Goal: Information Seeking & Learning: Learn about a topic

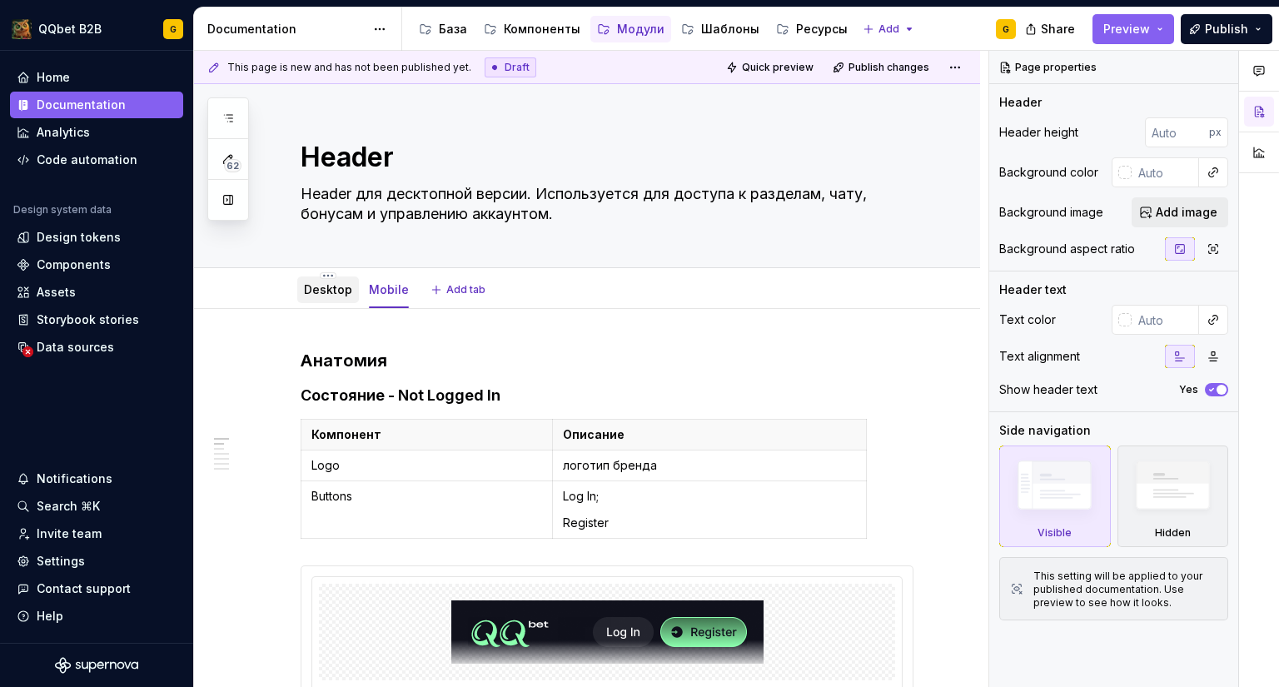
click at [320, 297] on div "Desktop" at bounding box center [328, 290] width 48 height 17
click at [335, 294] on link "Desktop" at bounding box center [328, 289] width 48 height 14
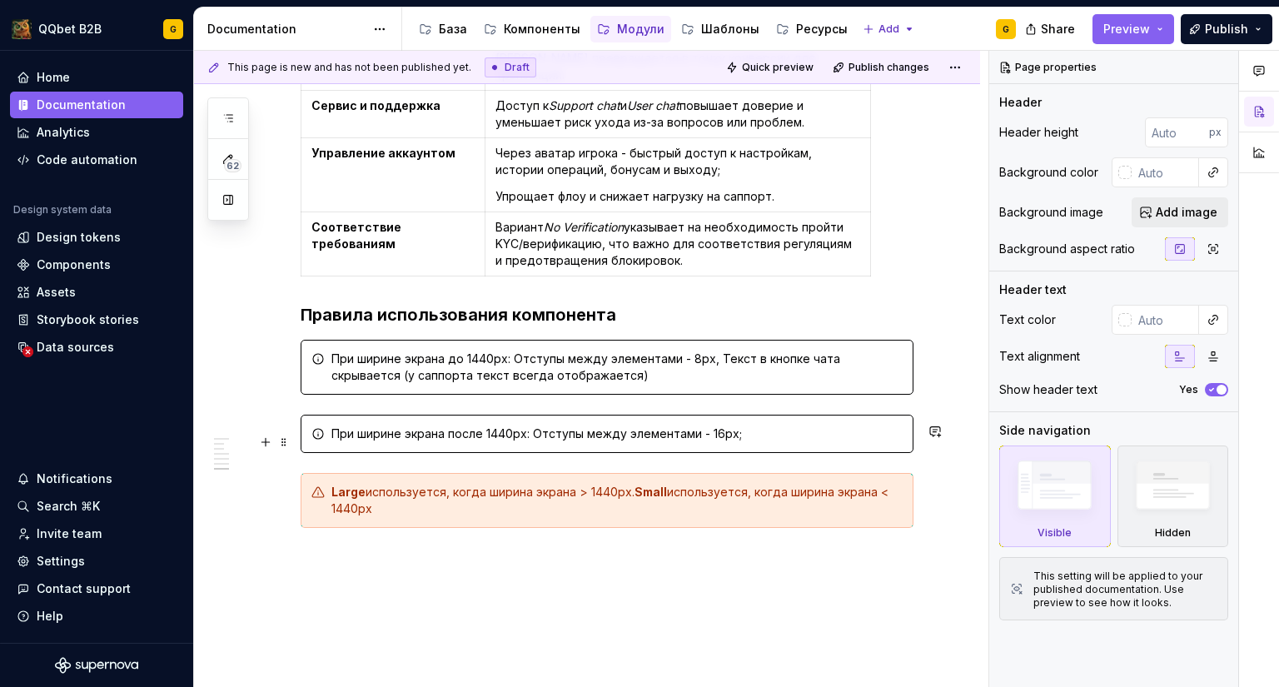
scroll to position [3324, 0]
type textarea "*"
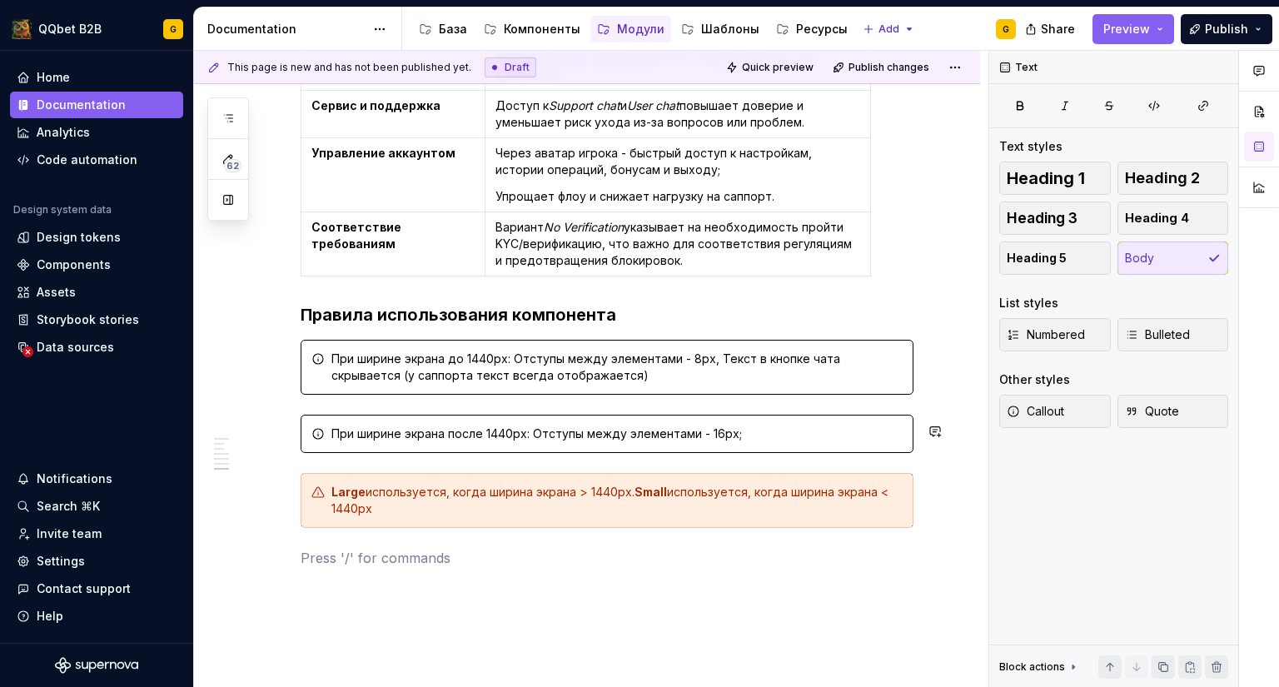
click at [661, 426] on div "При ширине экрана после 1440px: Отступы между элементами - 16px;" at bounding box center [617, 434] width 571 height 17
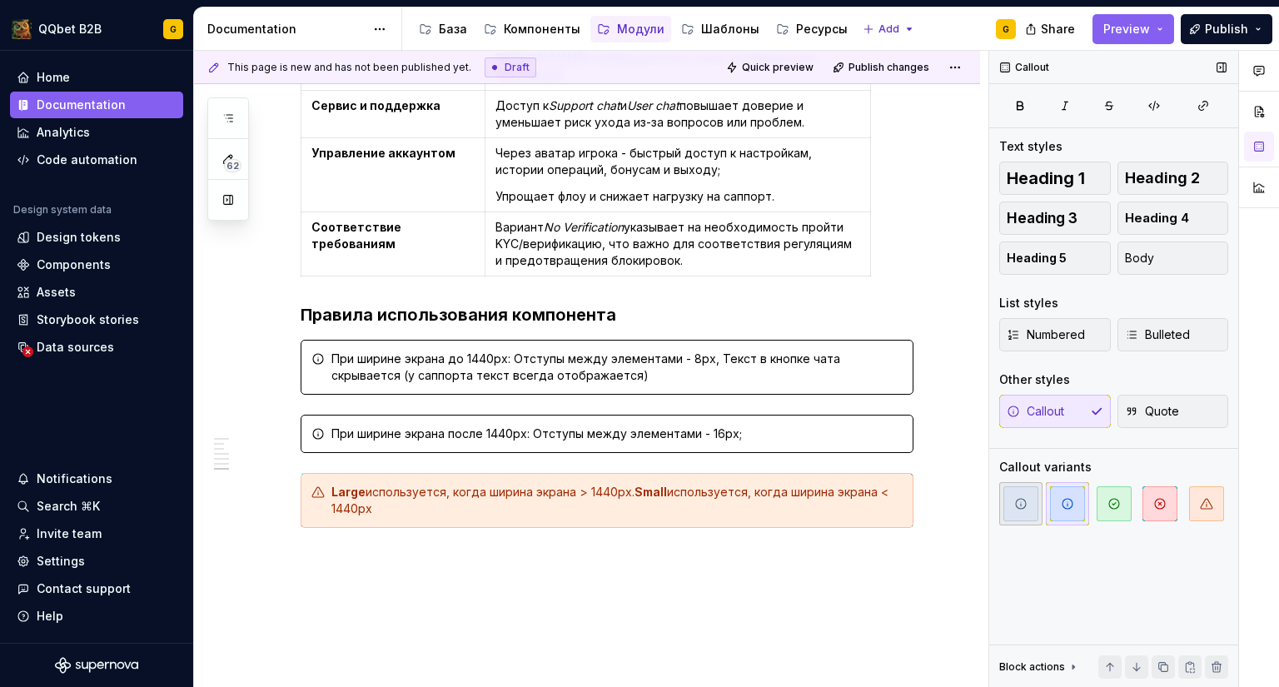
click at [1010, 502] on span "button" at bounding box center [1021, 503] width 35 height 35
click at [1063, 505] on icon "button" at bounding box center [1068, 504] width 10 height 10
click at [1037, 505] on span "button" at bounding box center [1021, 503] width 35 height 35
click at [769, 351] on div "При ширине экрана до 1440px: Отступы между элементами - 8px, Текст в кнопке чат…" at bounding box center [617, 367] width 571 height 33
click at [1011, 502] on span "button" at bounding box center [1021, 503] width 35 height 35
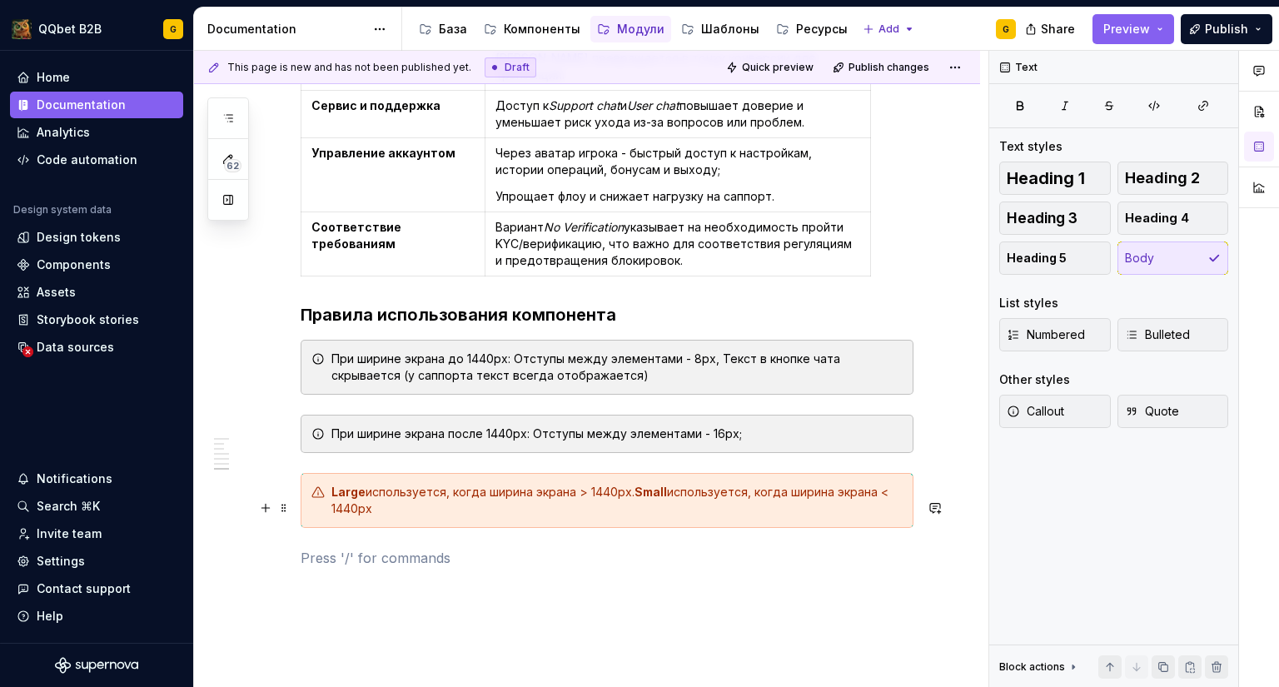
click at [855, 548] on p at bounding box center [607, 558] width 613 height 20
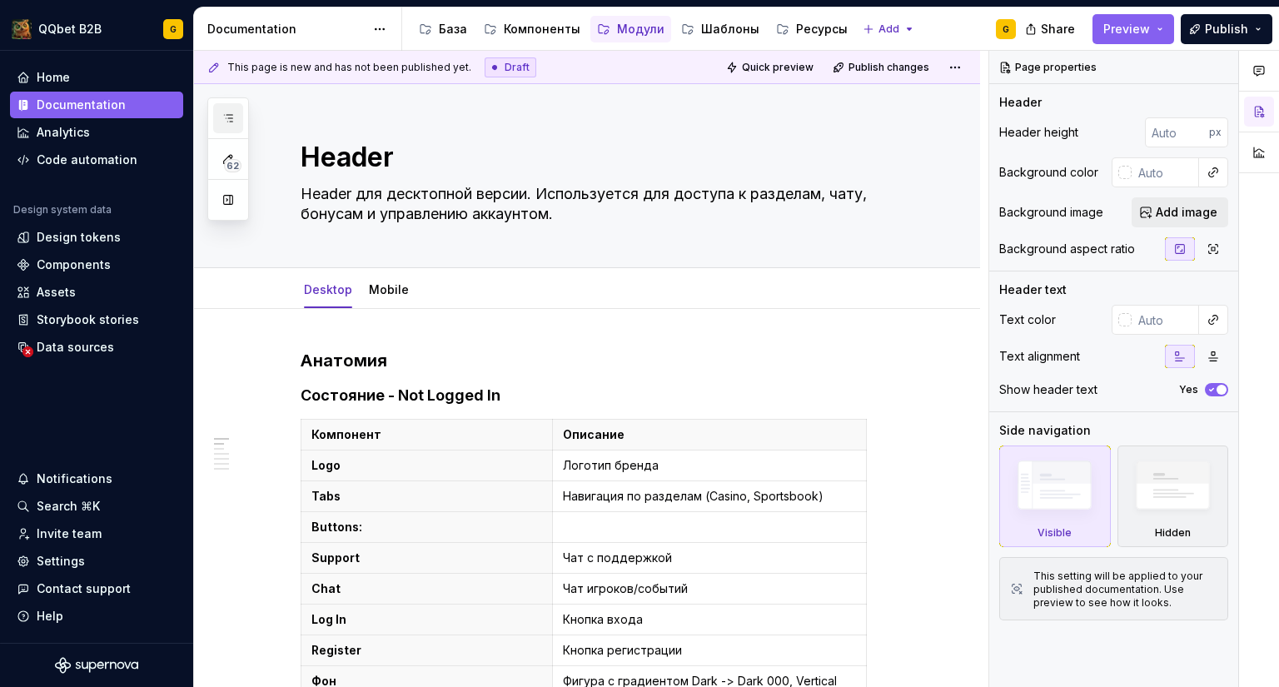
click at [227, 112] on icon "button" at bounding box center [228, 118] width 13 height 13
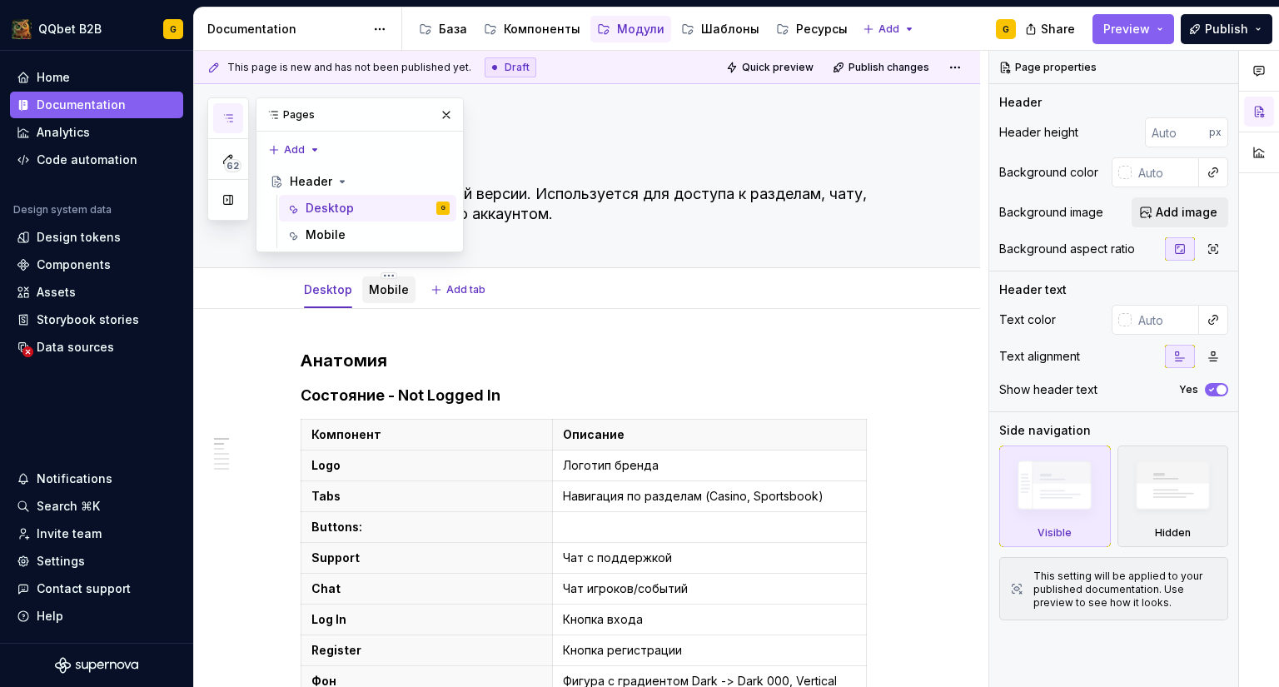
click at [392, 306] on div at bounding box center [388, 306] width 53 height 2
click at [377, 292] on link "Mobile" at bounding box center [389, 289] width 40 height 14
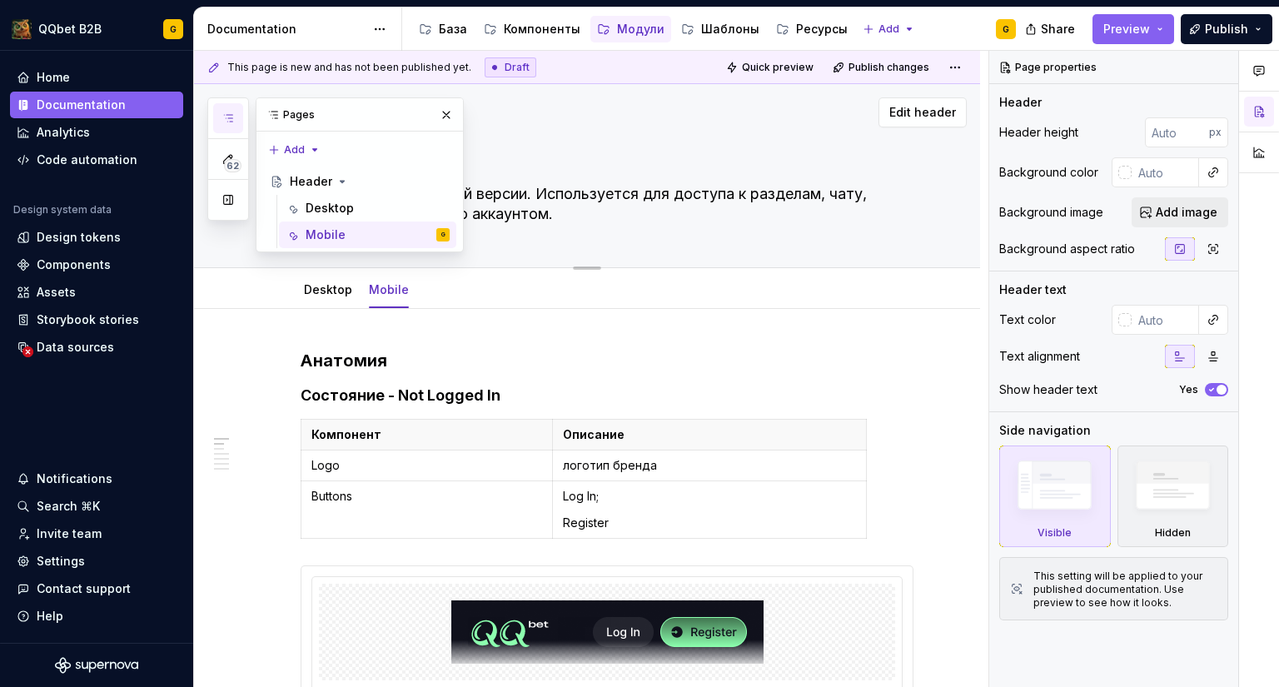
drag, startPoint x: 448, startPoint y: 111, endPoint x: 445, endPoint y: 120, distance: 9.7
click at [448, 109] on button "button" at bounding box center [446, 114] width 23 height 23
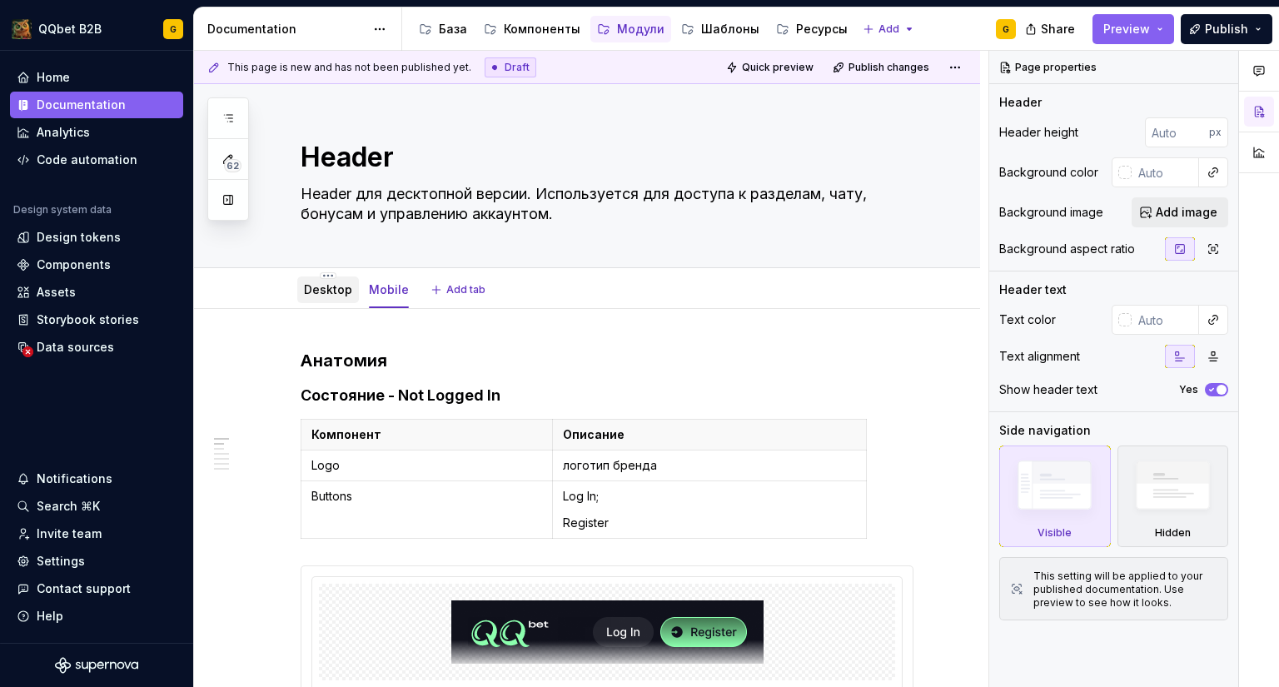
click at [353, 302] on div "Desktop" at bounding box center [328, 290] width 62 height 27
click at [328, 293] on link "Desktop" at bounding box center [328, 289] width 48 height 14
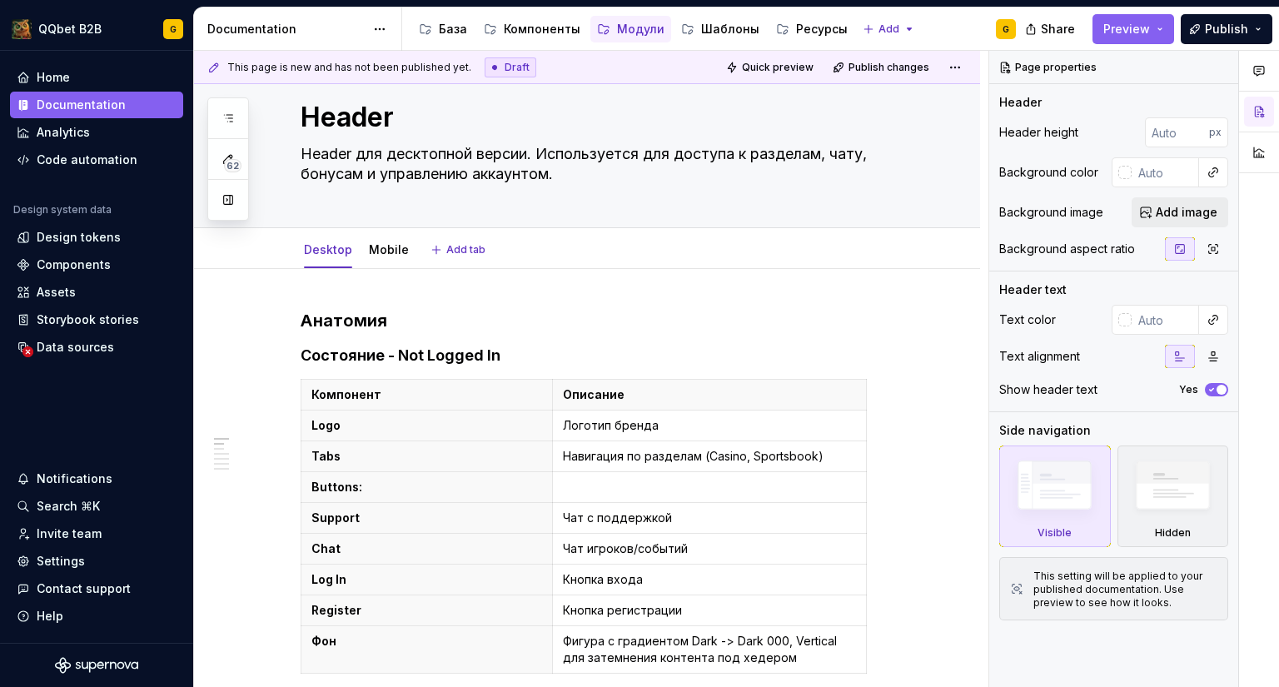
type textarea "*"
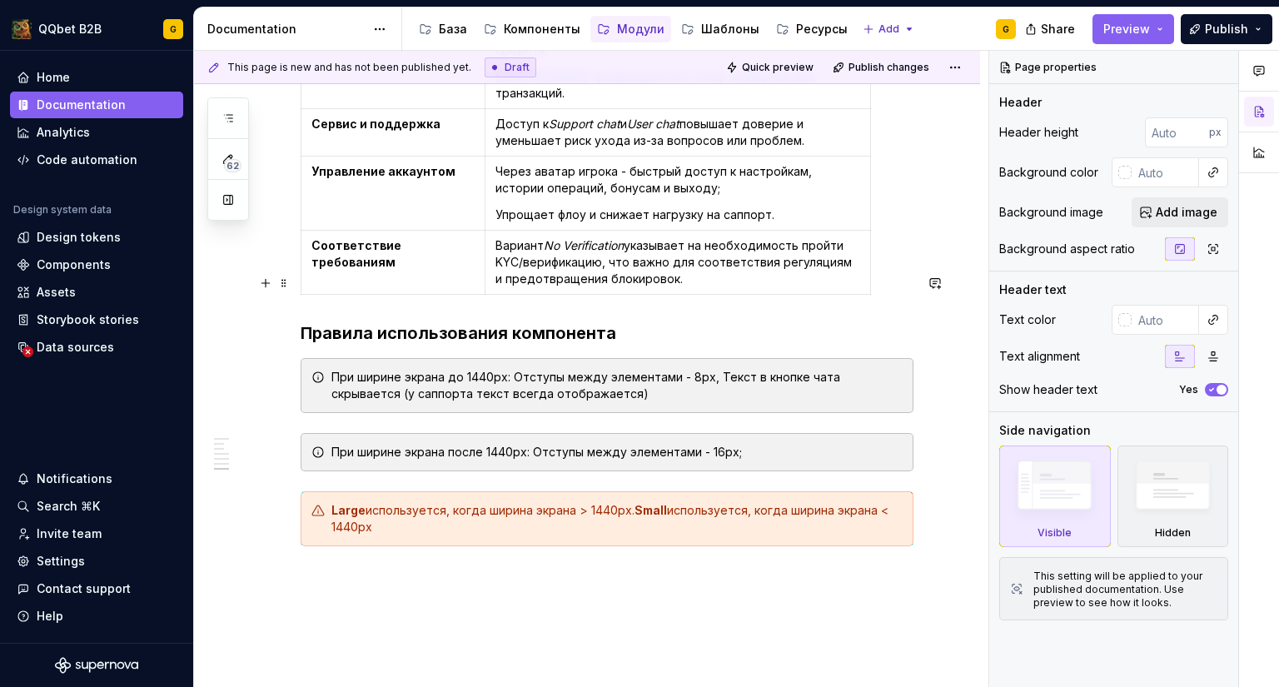
scroll to position [3379, 0]
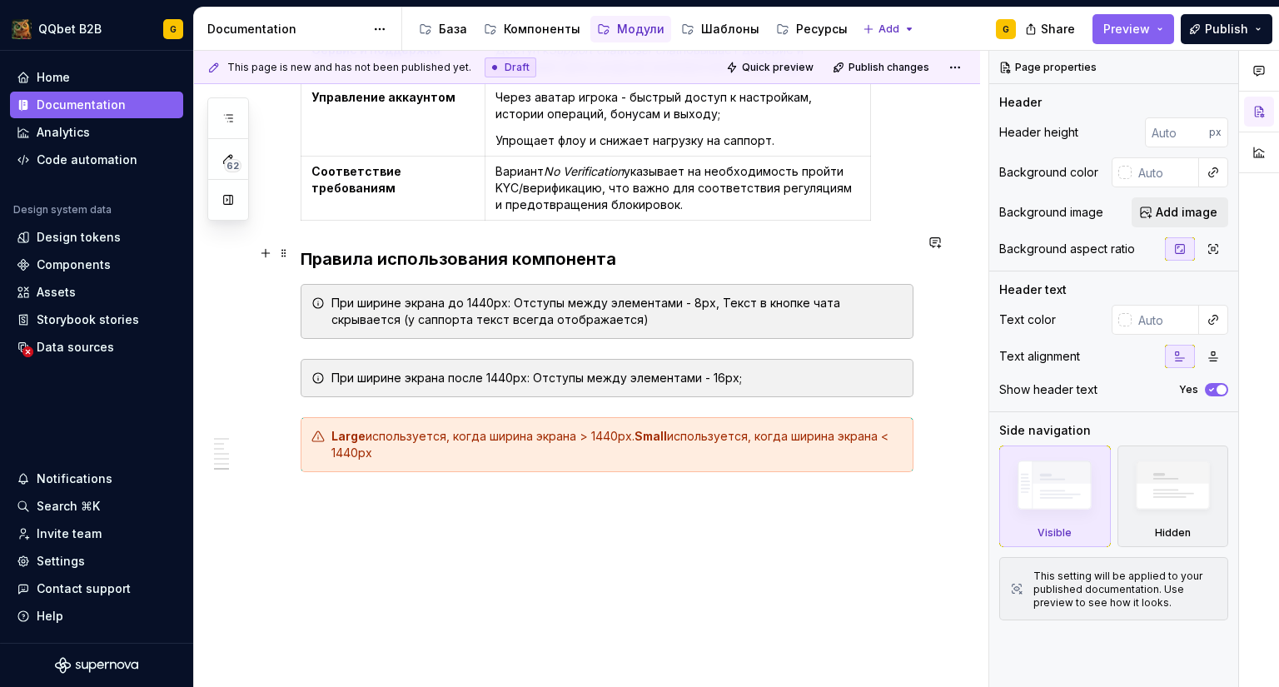
click at [540, 295] on div "При ширине экрана до 1440px: Отступы между элементами - 8px, Текст в кнопке чат…" at bounding box center [617, 311] width 571 height 33
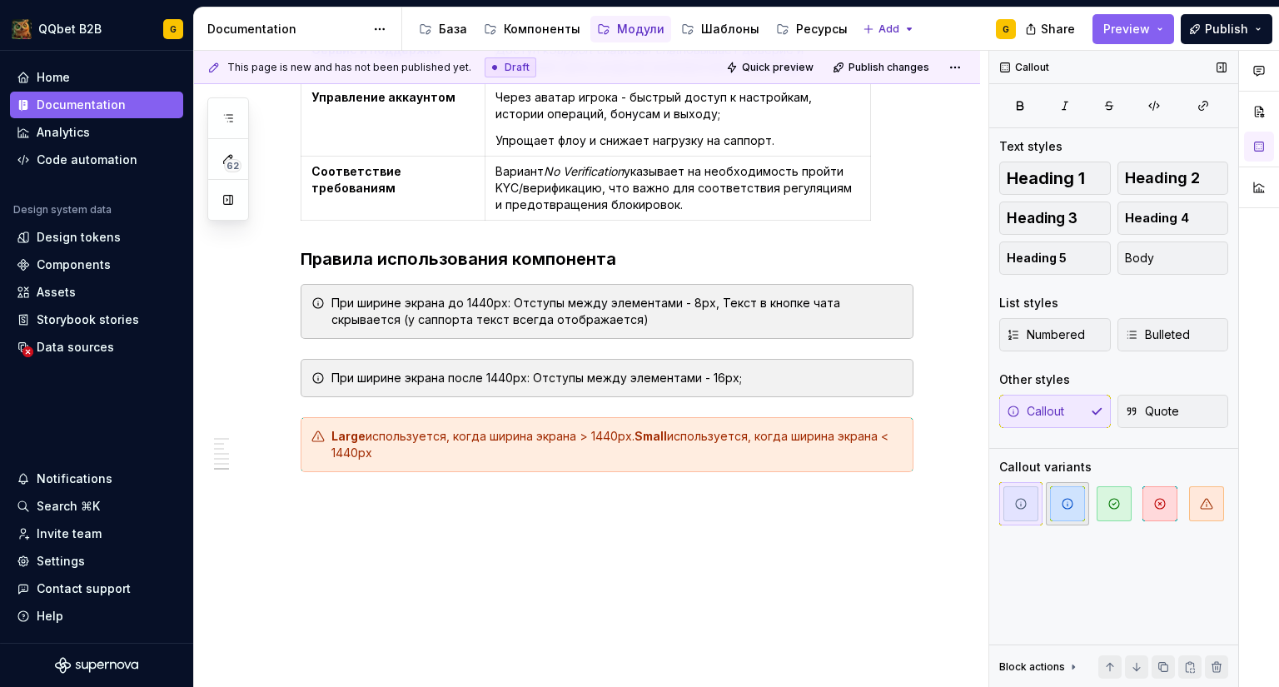
click at [1068, 515] on span "button" at bounding box center [1067, 503] width 35 height 35
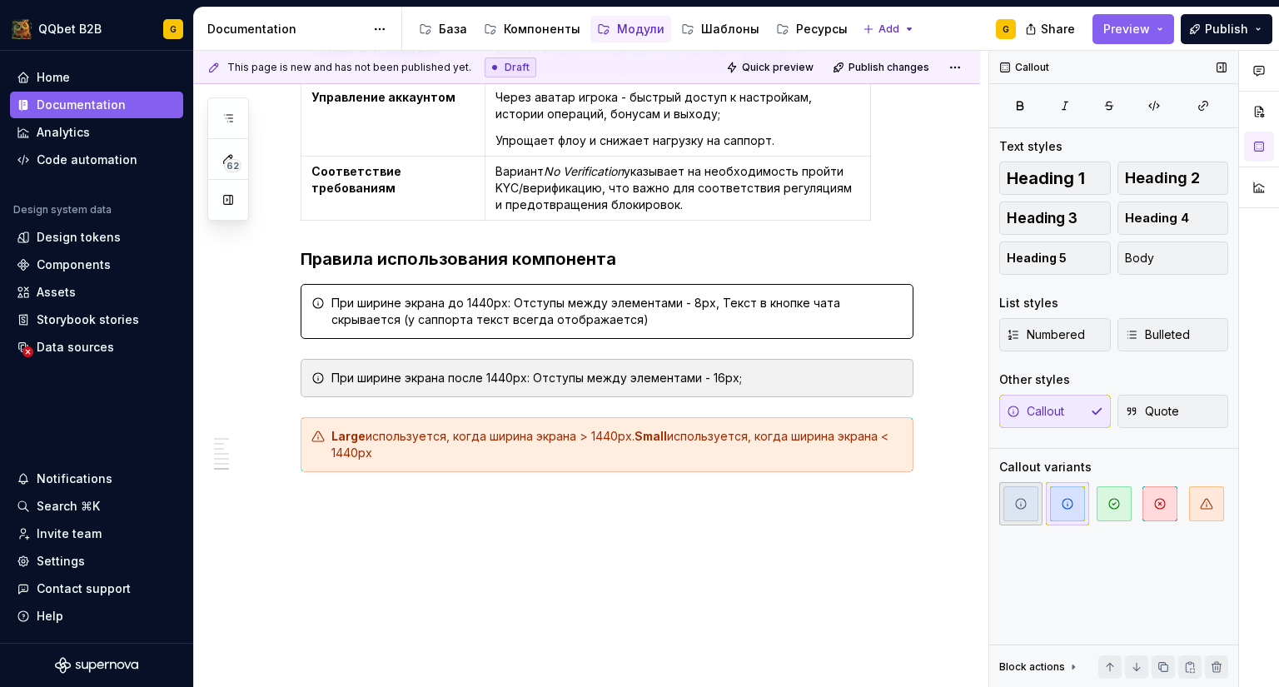
click at [1033, 502] on span "button" at bounding box center [1021, 503] width 35 height 35
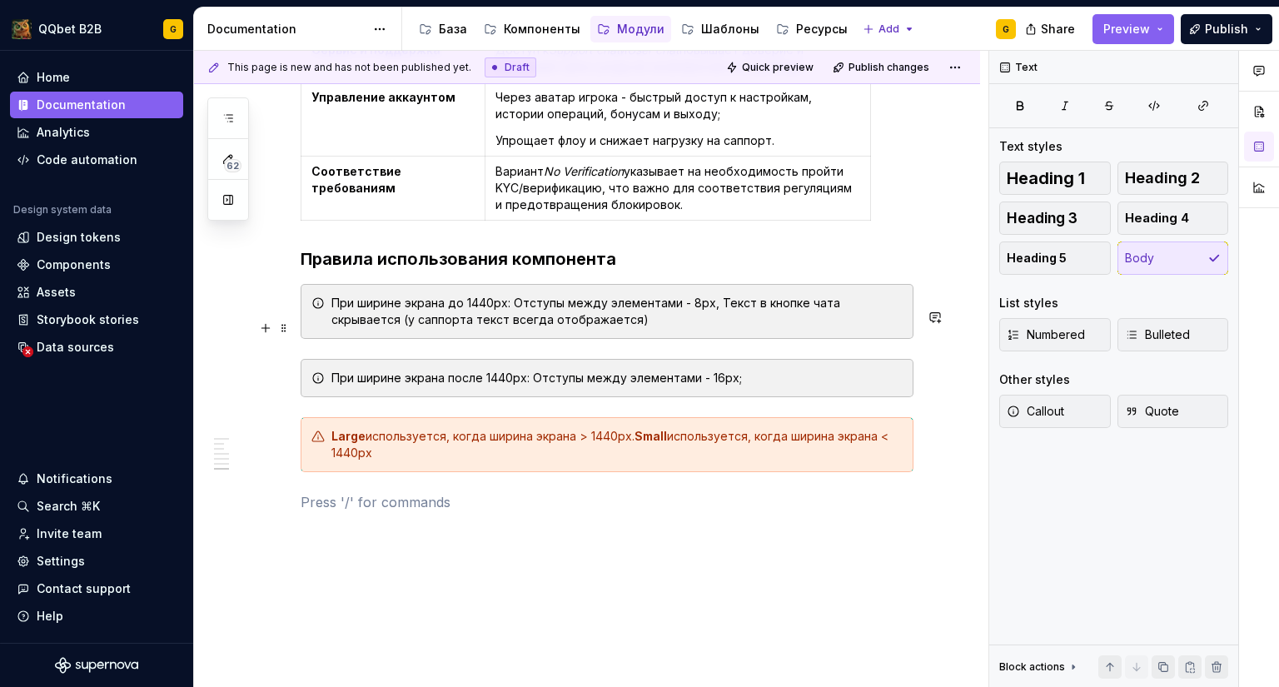
click at [466, 370] on div "При ширине экрана после 1440px: Отступы между элементами - 16px;" at bounding box center [617, 378] width 571 height 17
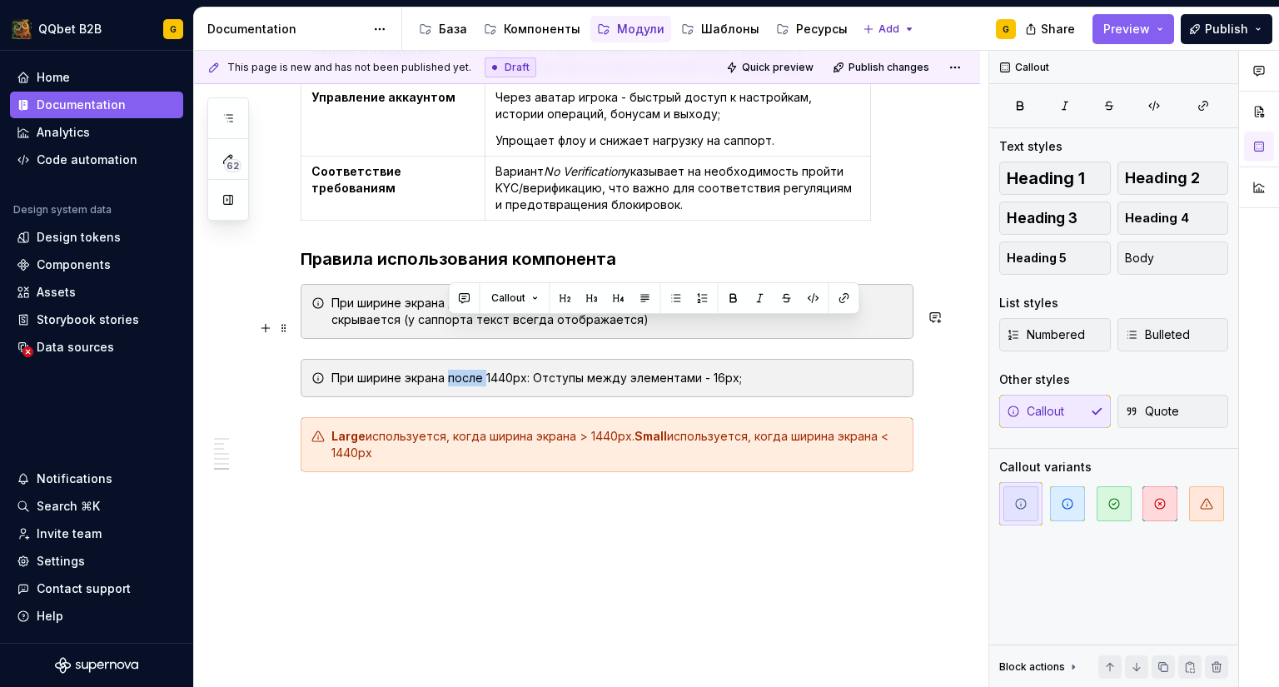
click at [466, 370] on div "При ширине экрана после 1440px: Отступы между элементами - 16px;" at bounding box center [617, 378] width 571 height 17
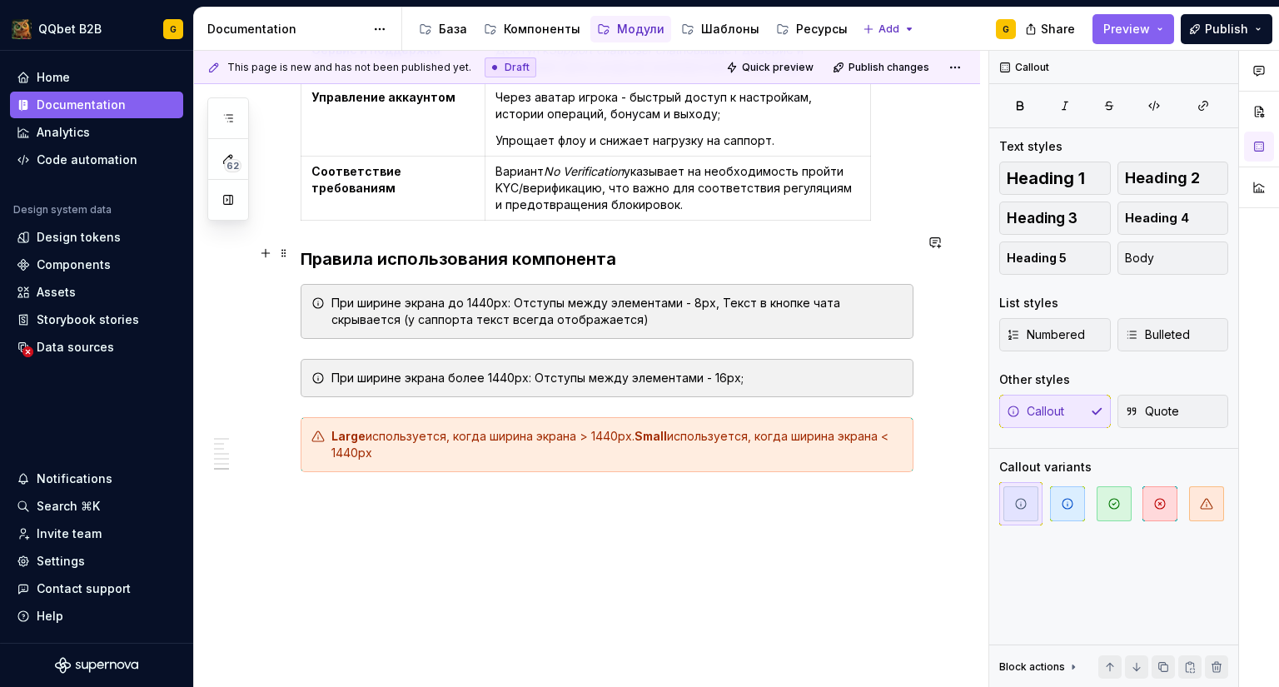
click at [635, 295] on div "При ширине экрана до 1440px: Отступы между элементами - 8px, Текст в кнопке чат…" at bounding box center [617, 311] width 571 height 33
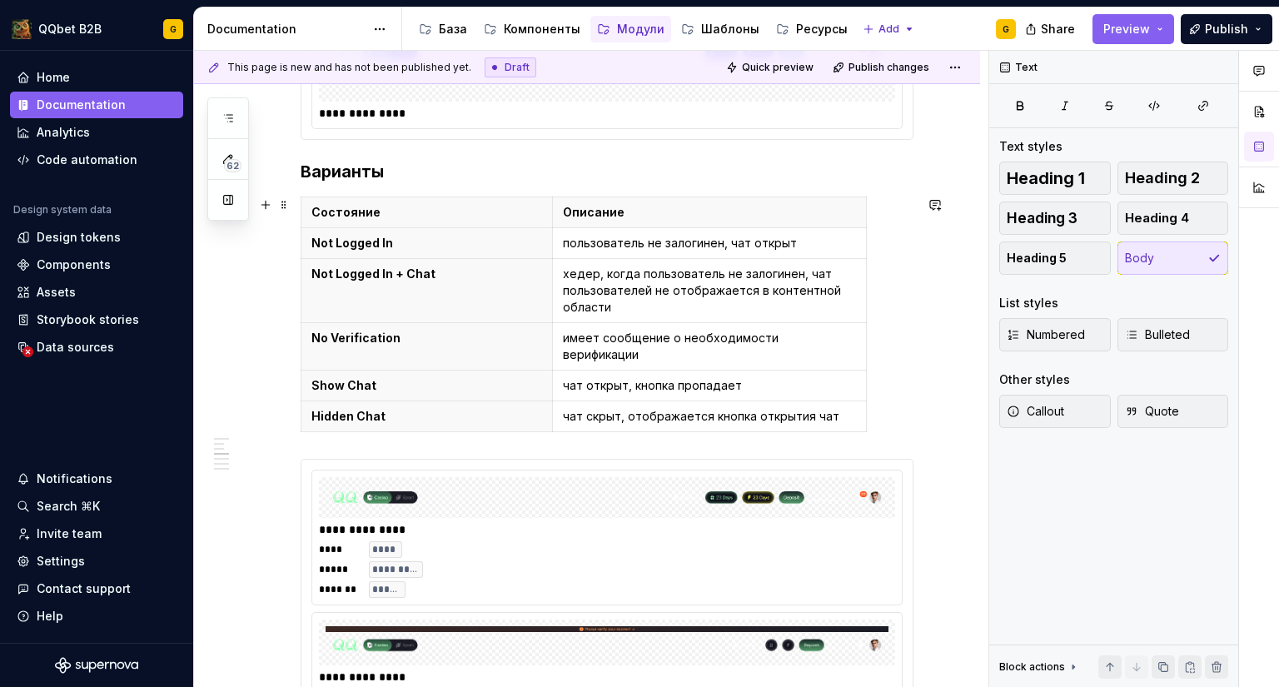
scroll to position [1297, 0]
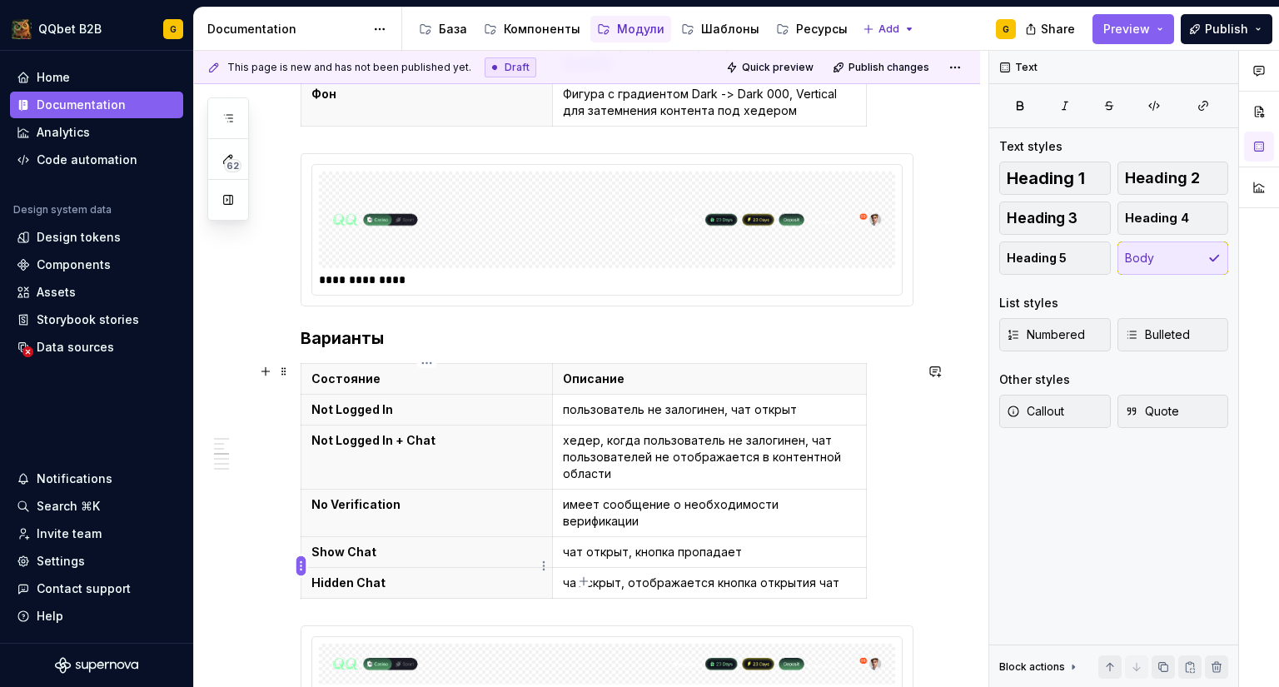
click at [303, 564] on html "QQbet B2B G Home Documentation Analytics Code automation Design system data Des…" at bounding box center [639, 343] width 1279 height 687
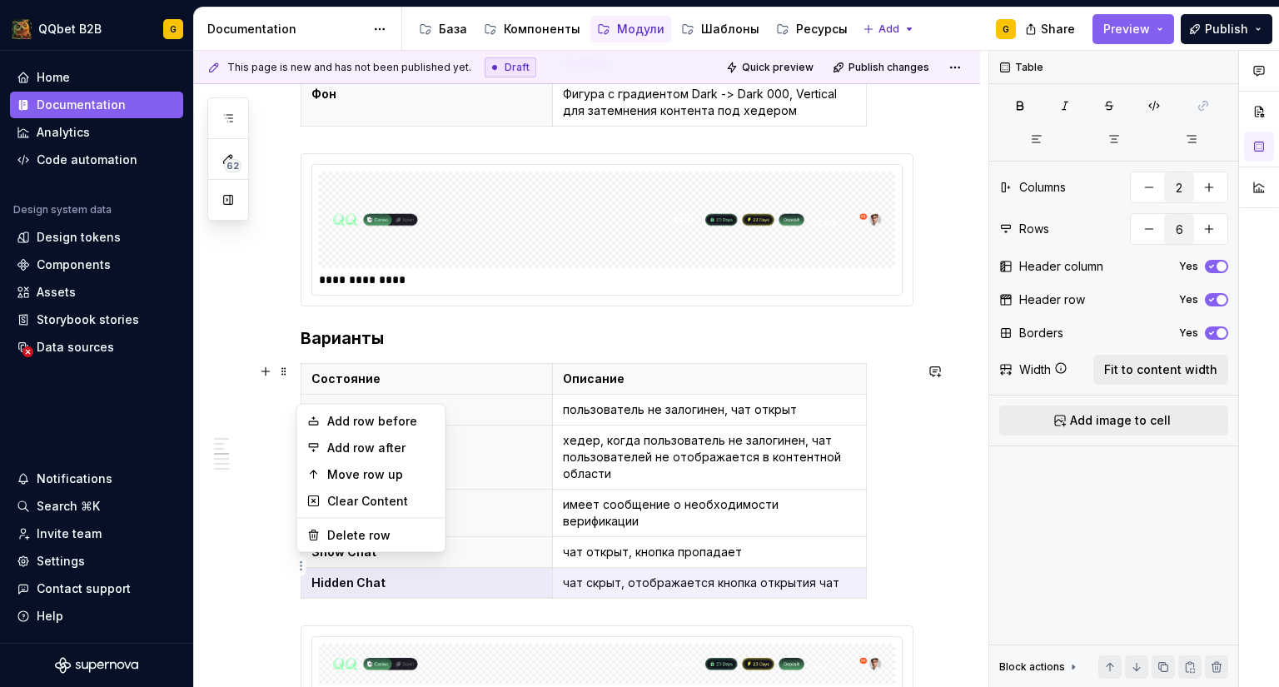
click at [335, 600] on html "QQbet B2B G Home Documentation Analytics Code automation Design system data Des…" at bounding box center [639, 343] width 1279 height 687
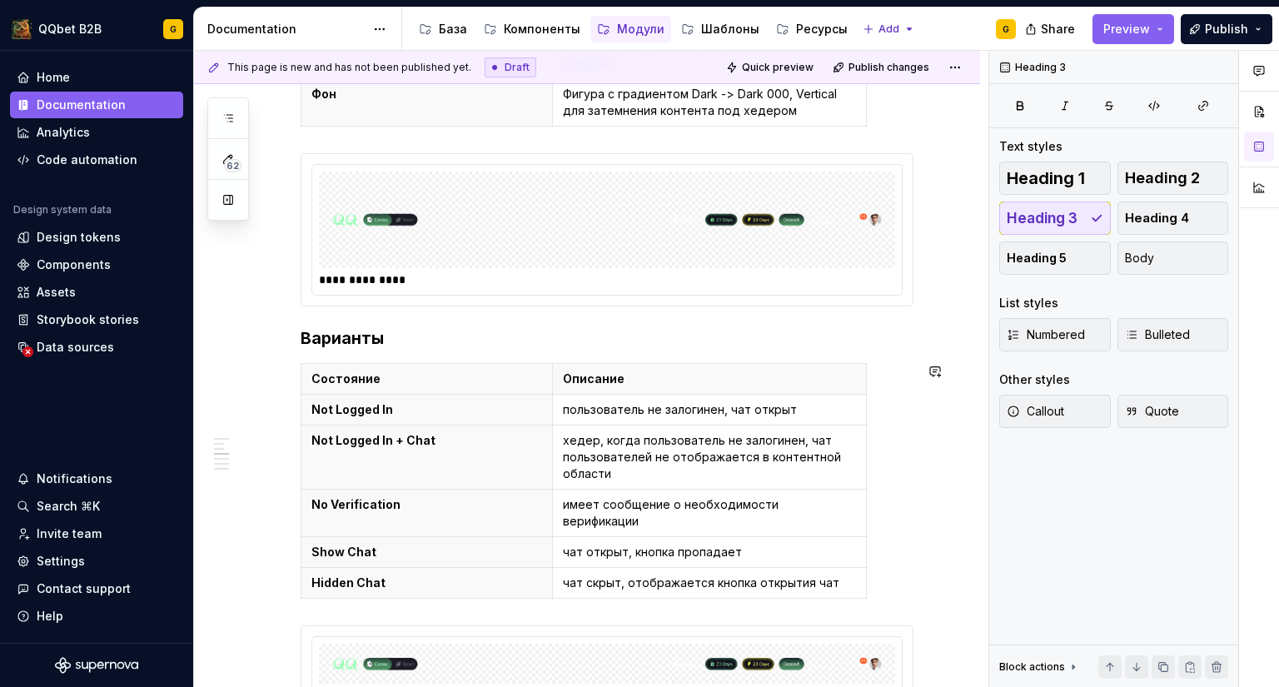
scroll to position [1380, 0]
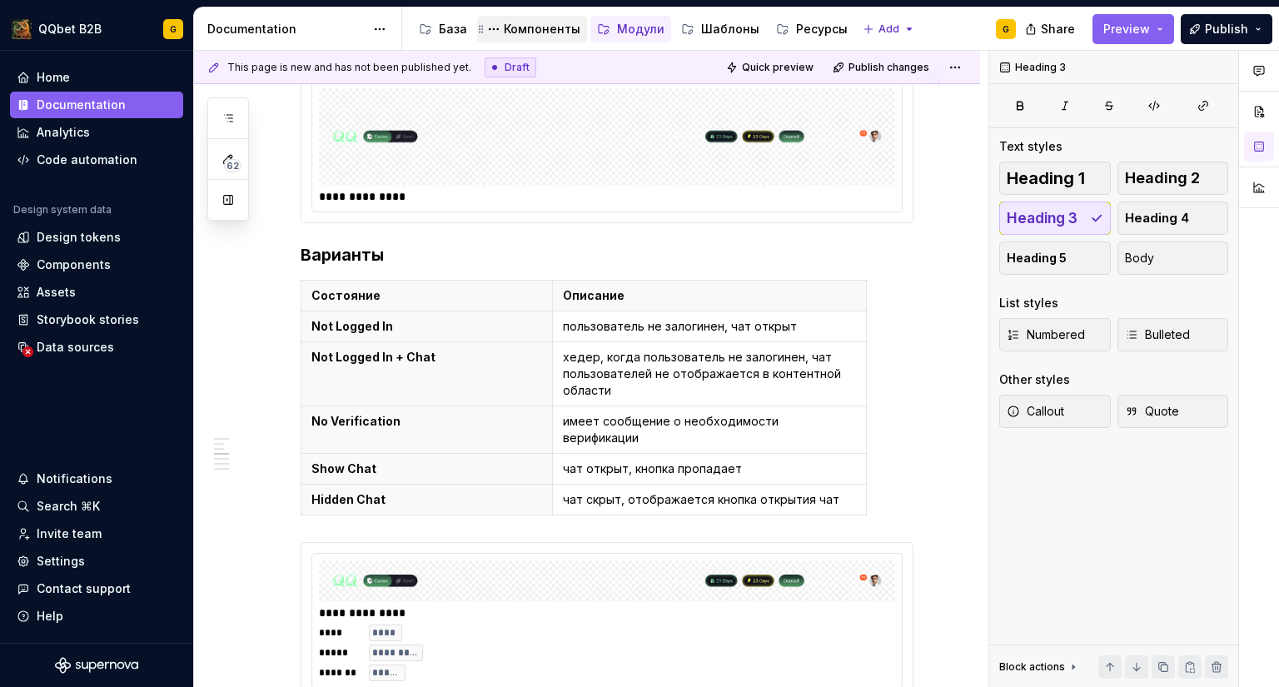
click at [520, 22] on div "Компоненты" at bounding box center [542, 29] width 77 height 17
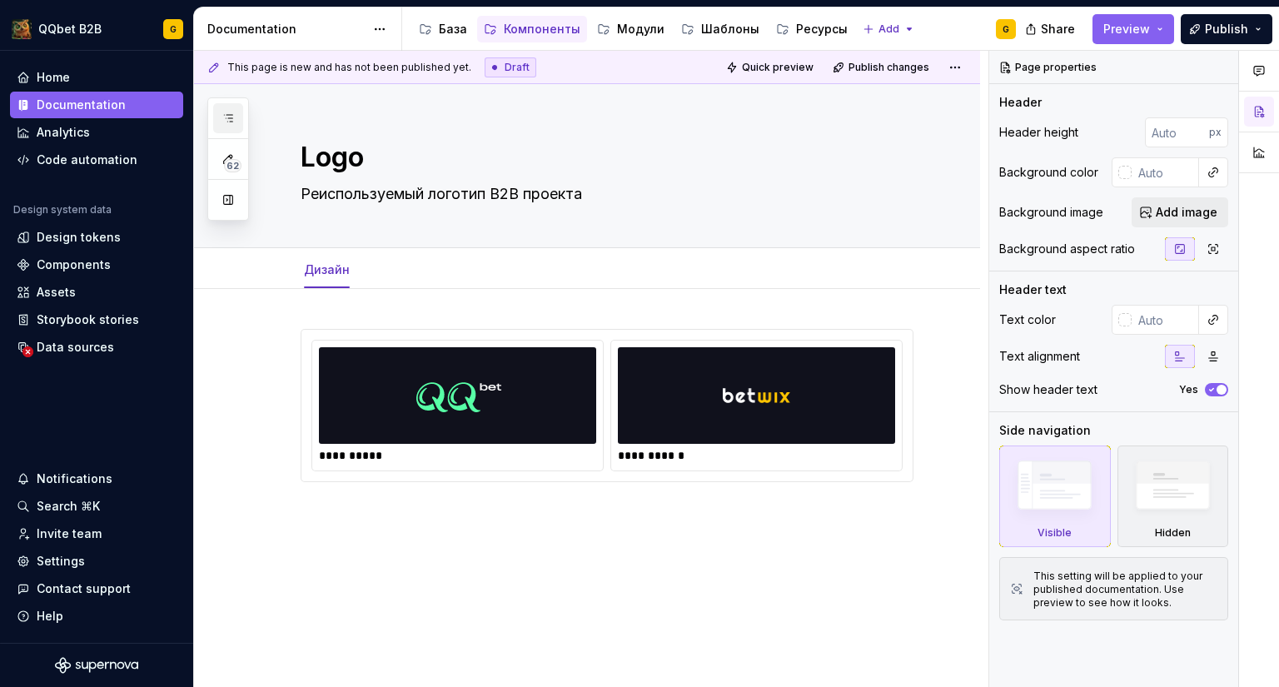
click at [237, 119] on button "button" at bounding box center [228, 118] width 30 height 30
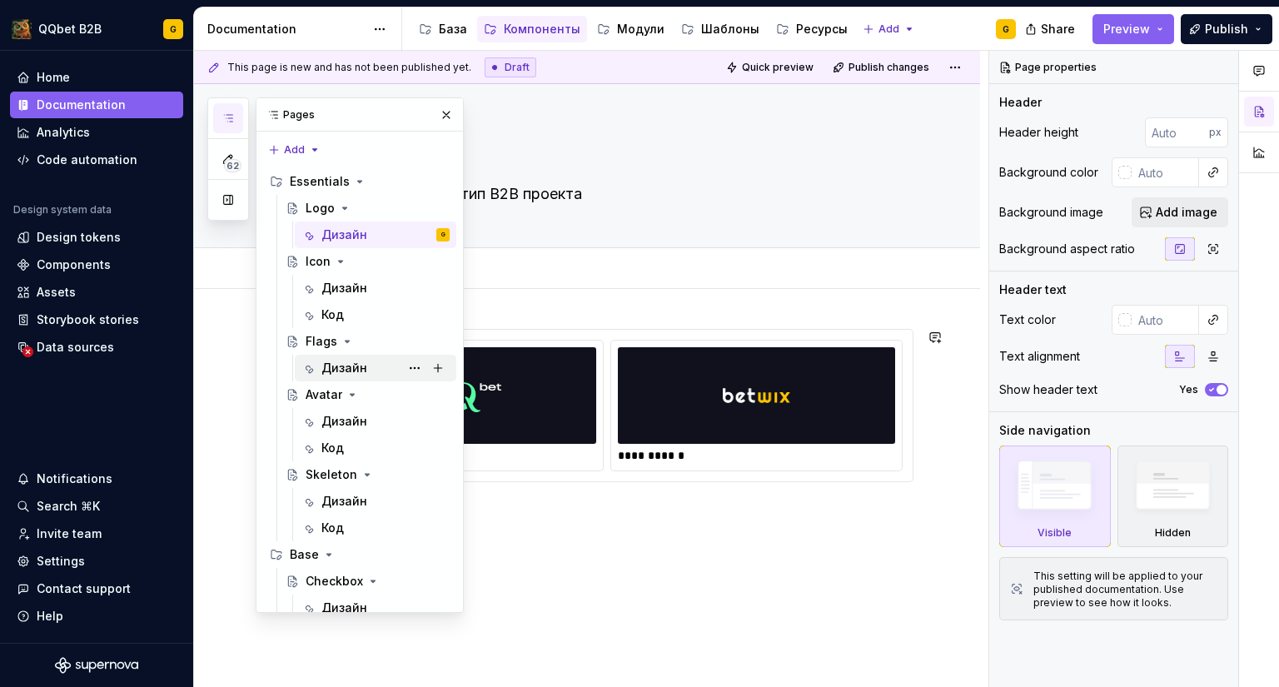
click at [354, 363] on div "Дизайн" at bounding box center [345, 368] width 46 height 17
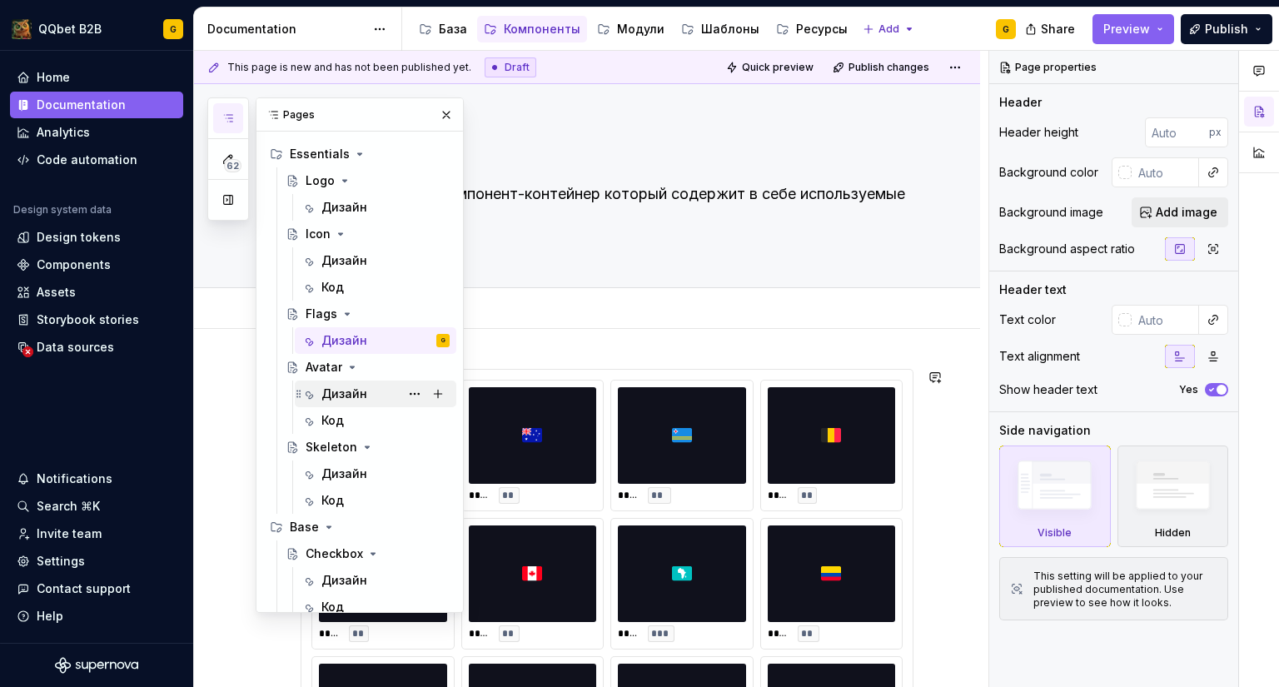
scroll to position [39, 0]
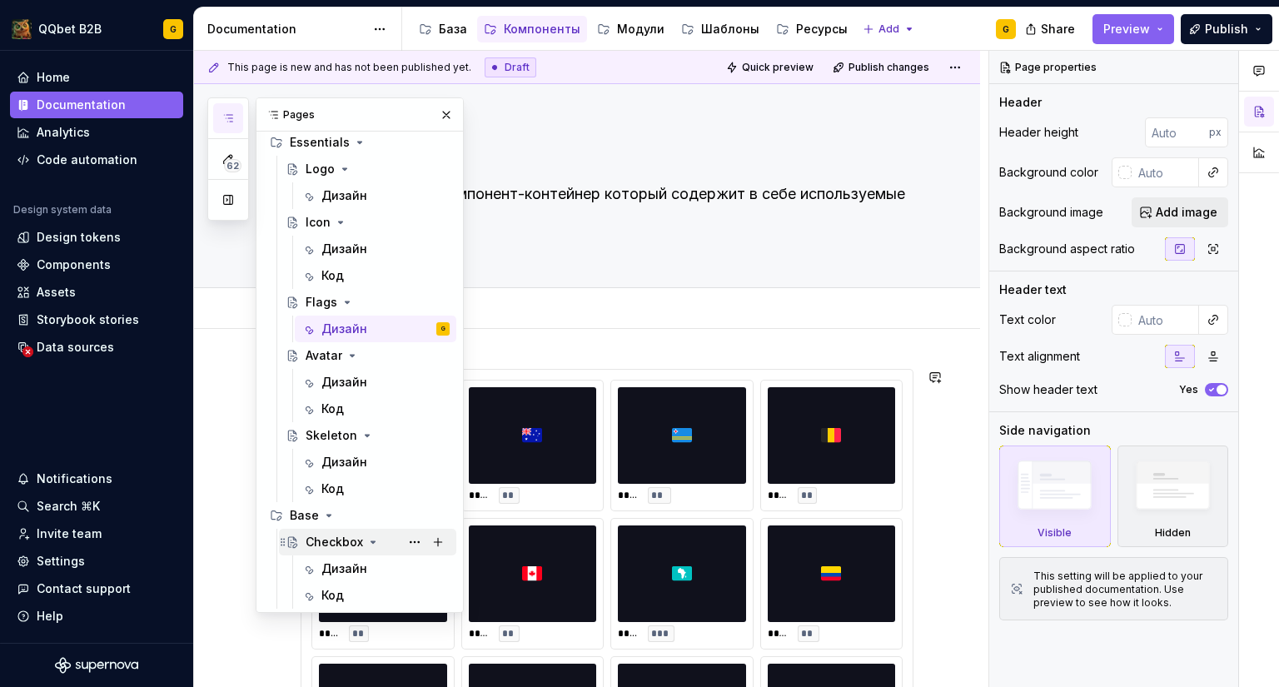
click at [320, 534] on div "Checkbox" at bounding box center [334, 542] width 57 height 17
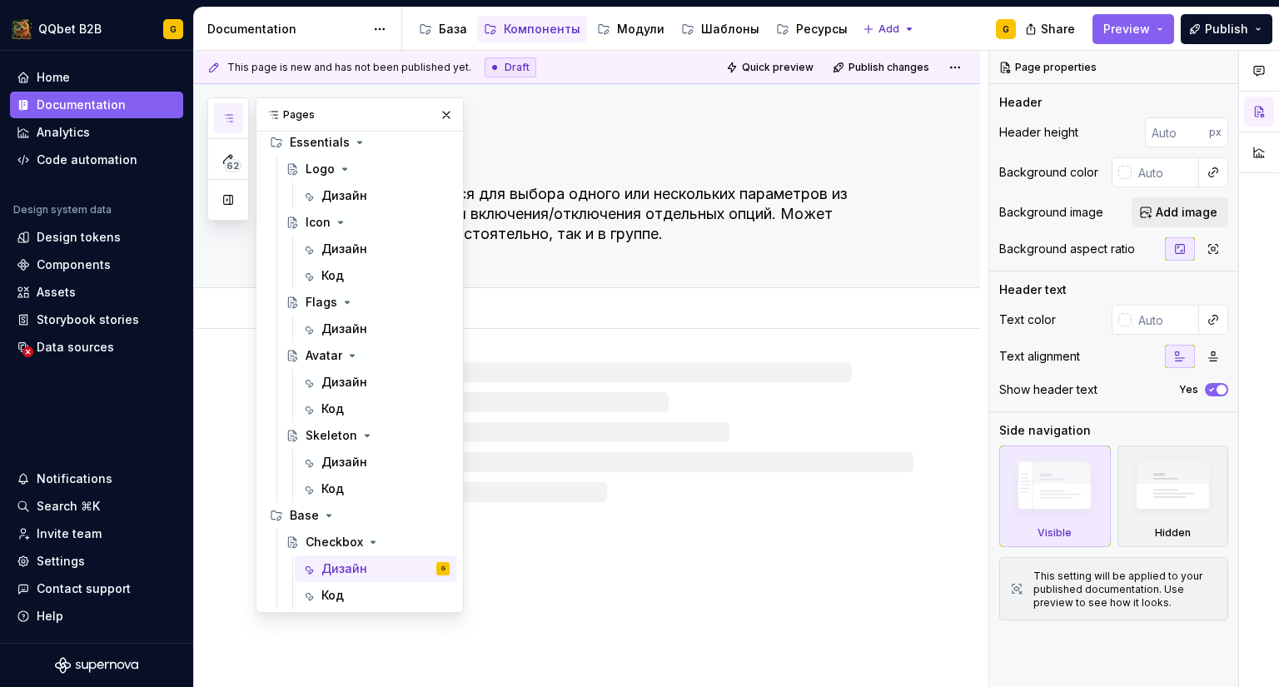
click at [435, 110] on button "button" at bounding box center [446, 114] width 23 height 23
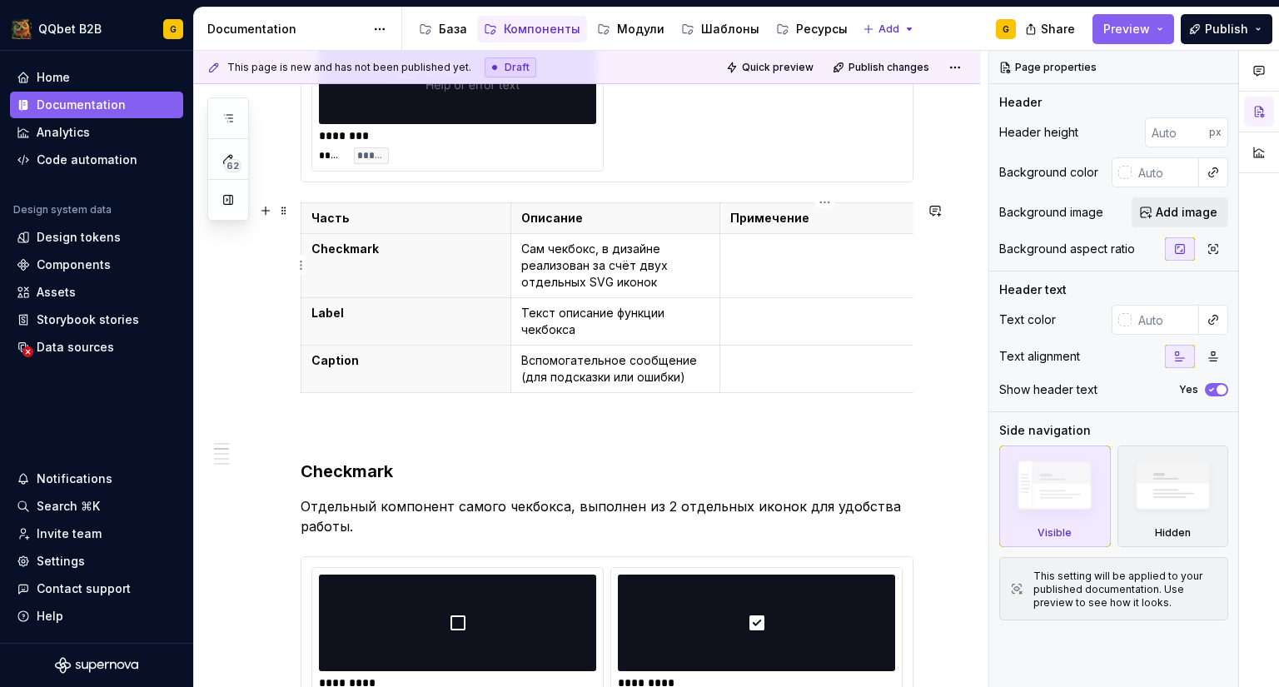
scroll to position [222, 0]
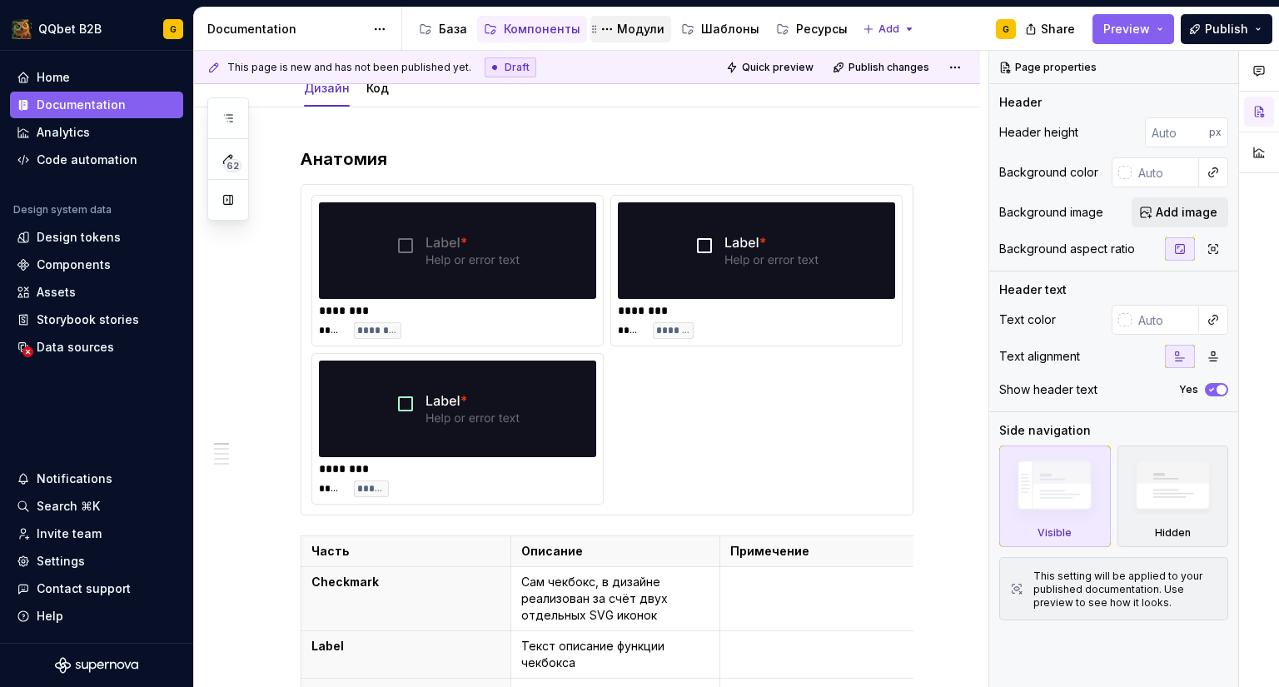
click at [637, 27] on div "Модули" at bounding box center [640, 29] width 47 height 17
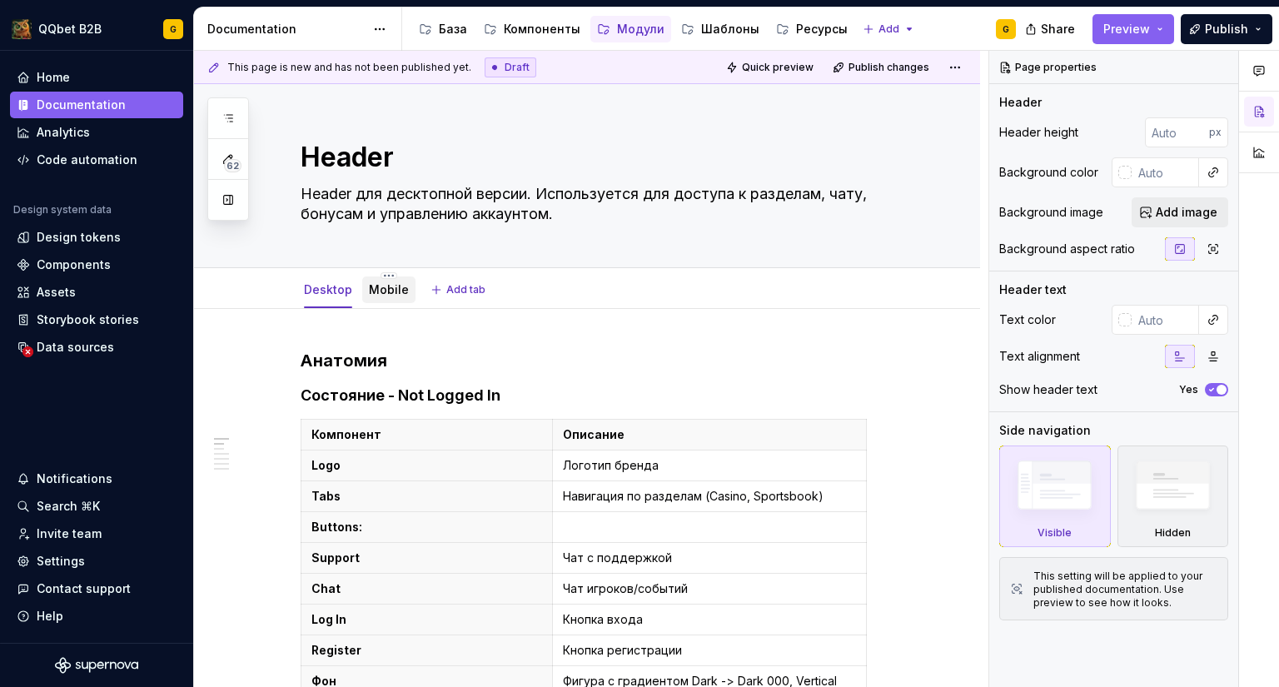
click at [369, 282] on div "Mobile" at bounding box center [389, 290] width 40 height 17
click at [377, 286] on link "Mobile" at bounding box center [389, 289] width 40 height 14
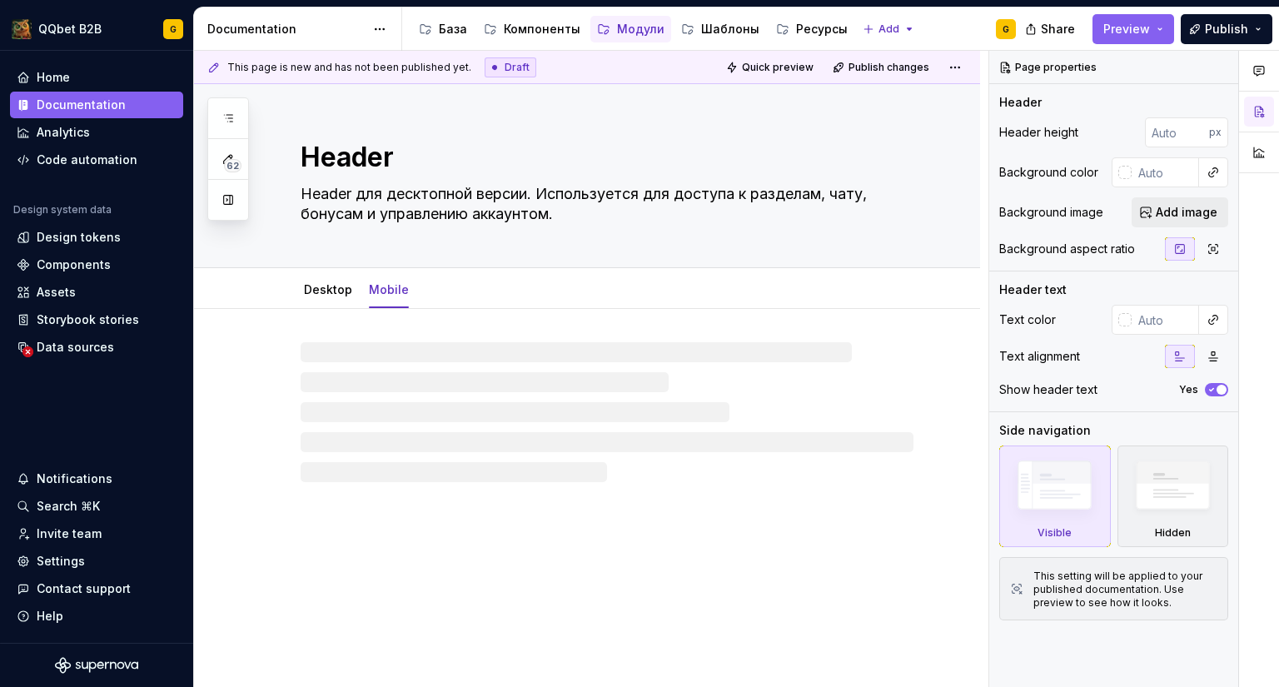
type textarea "*"
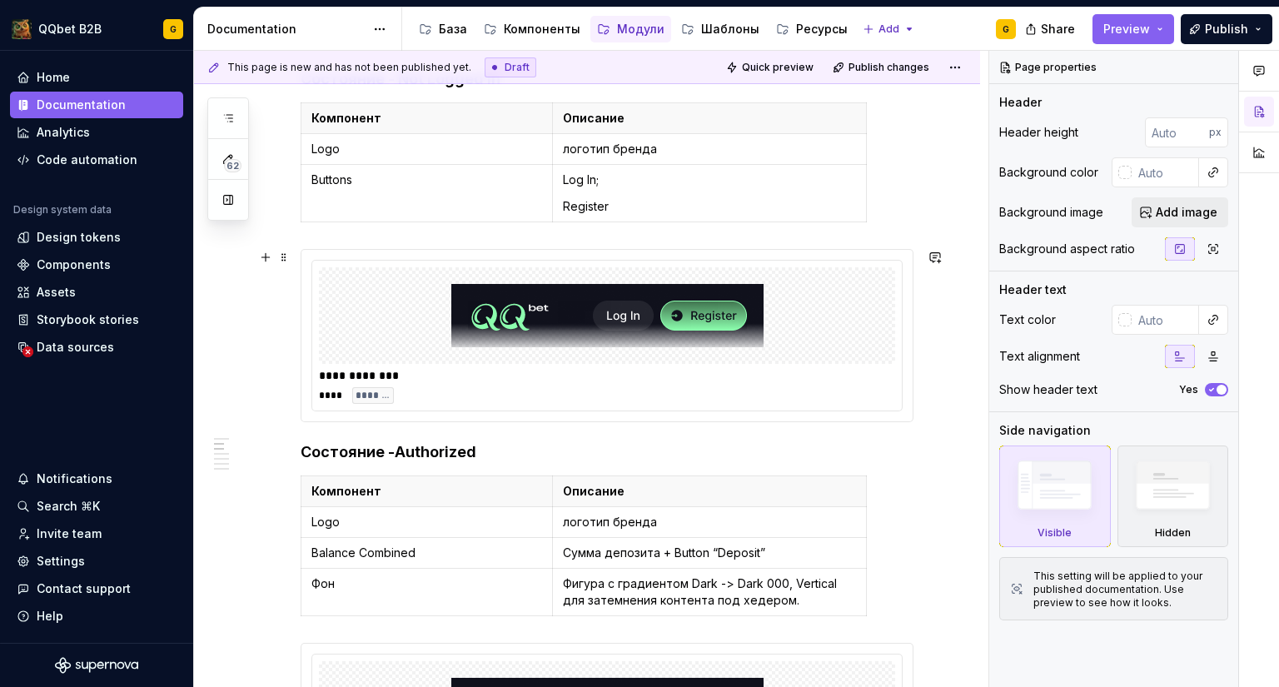
scroll to position [342, 0]
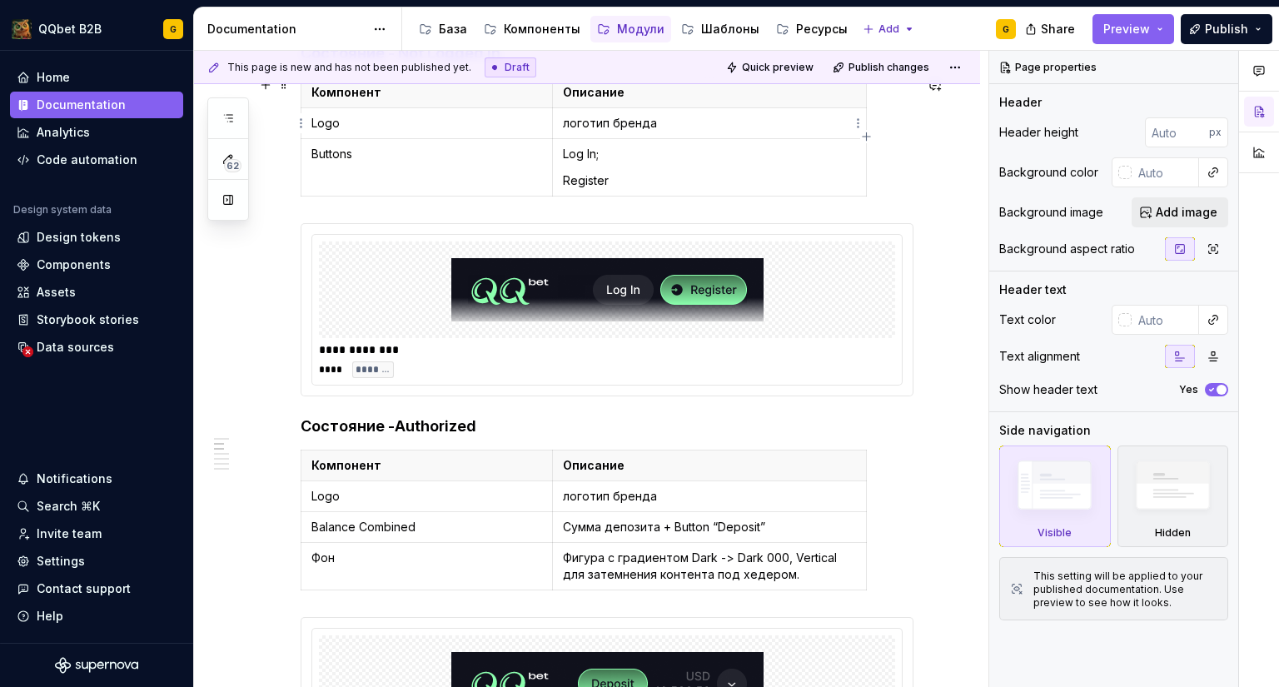
click at [567, 117] on p "логотип бренда" at bounding box center [709, 123] width 293 height 17
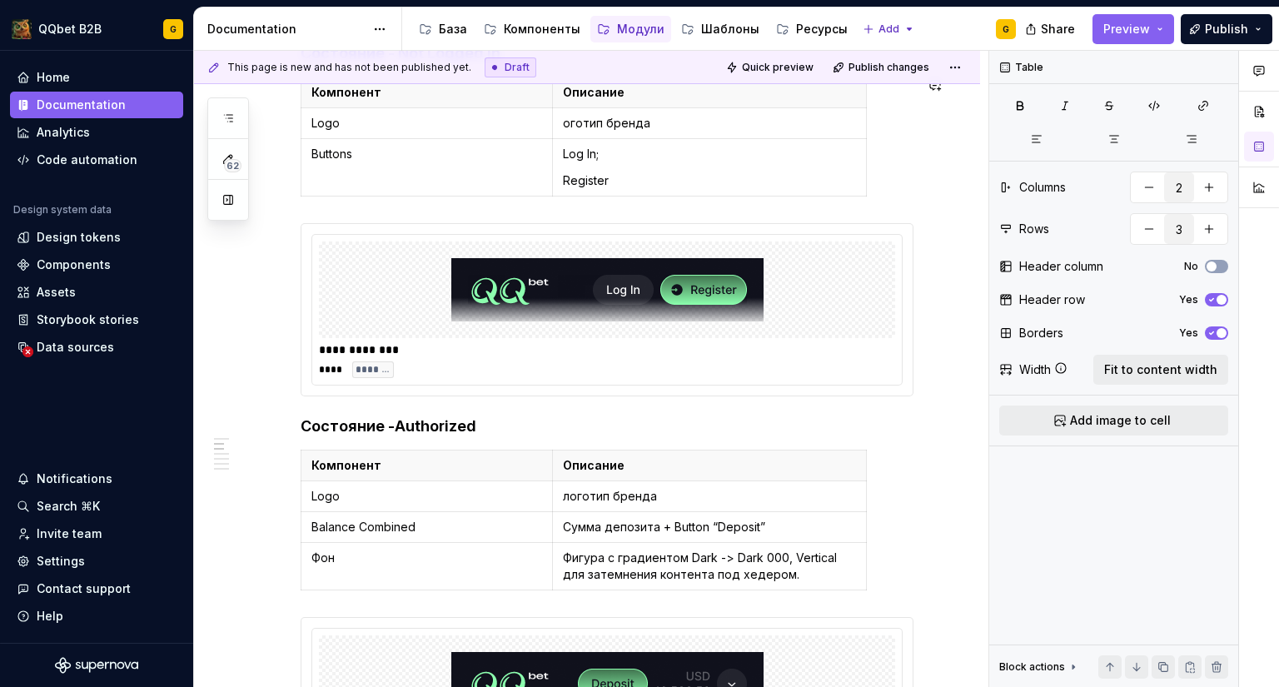
scroll to position [324, 0]
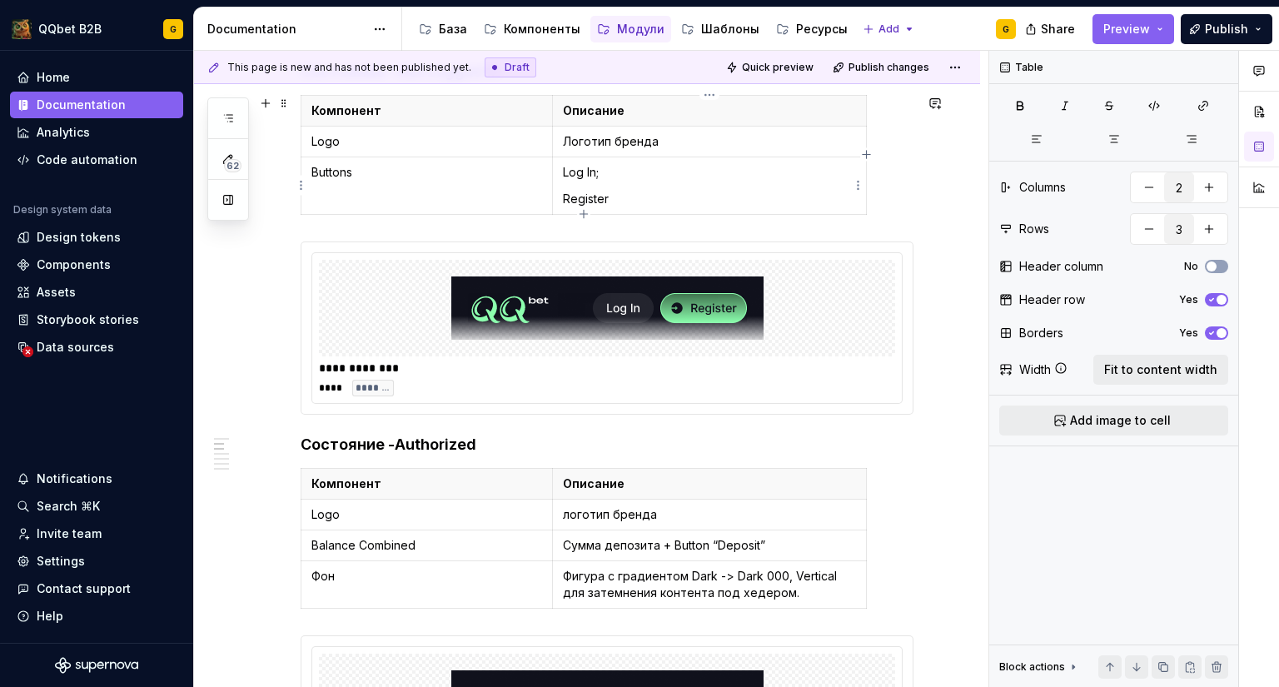
click at [606, 167] on p "Log In;" at bounding box center [709, 172] width 293 height 17
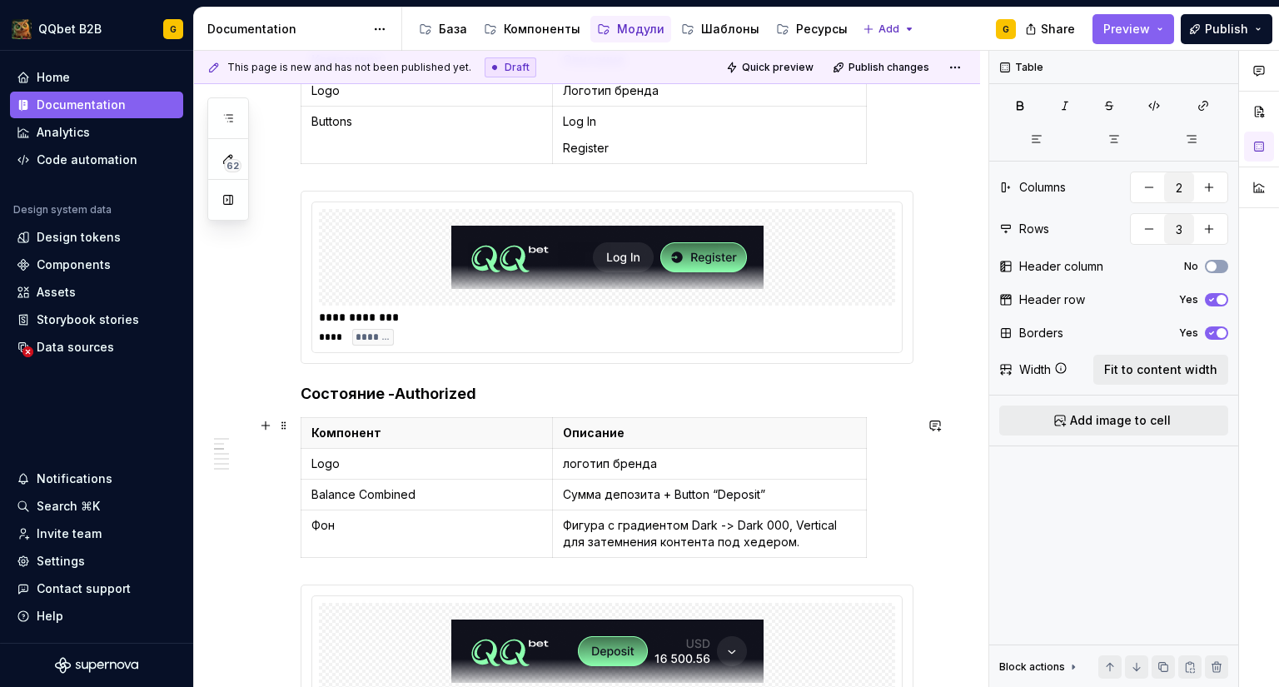
scroll to position [376, 0]
type input "4"
click at [566, 465] on p "логотип бренда" at bounding box center [709, 463] width 293 height 17
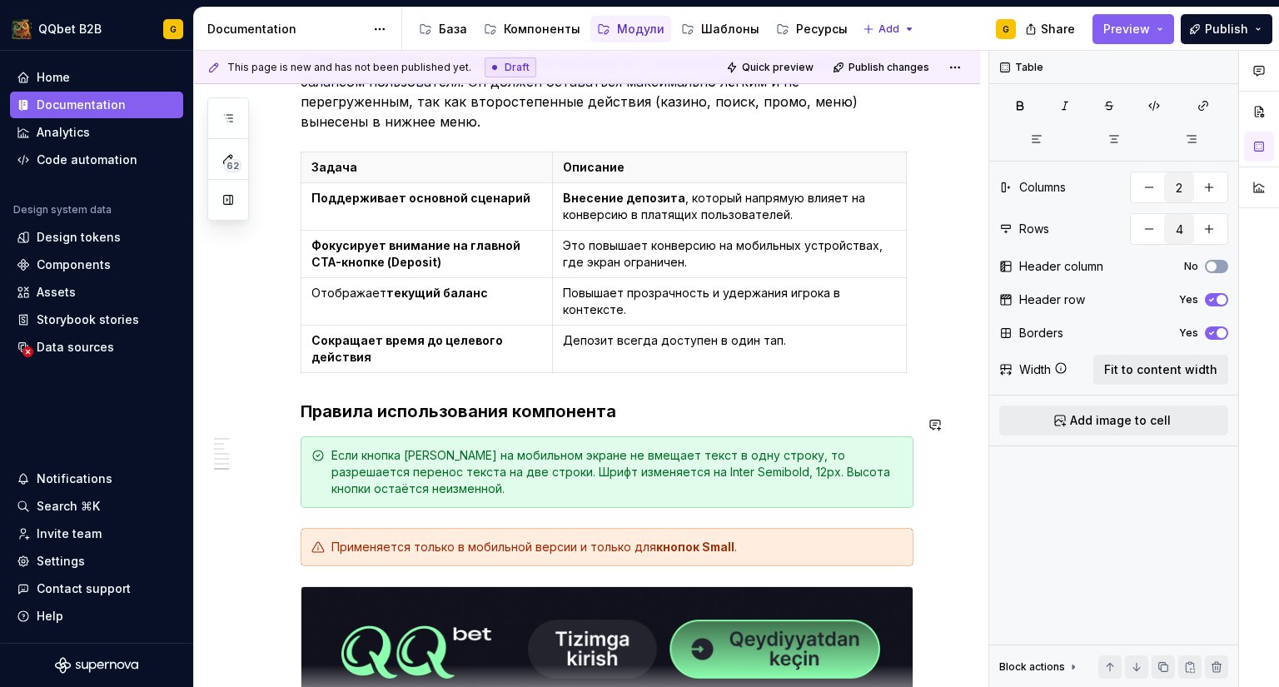
scroll to position [1581, 0]
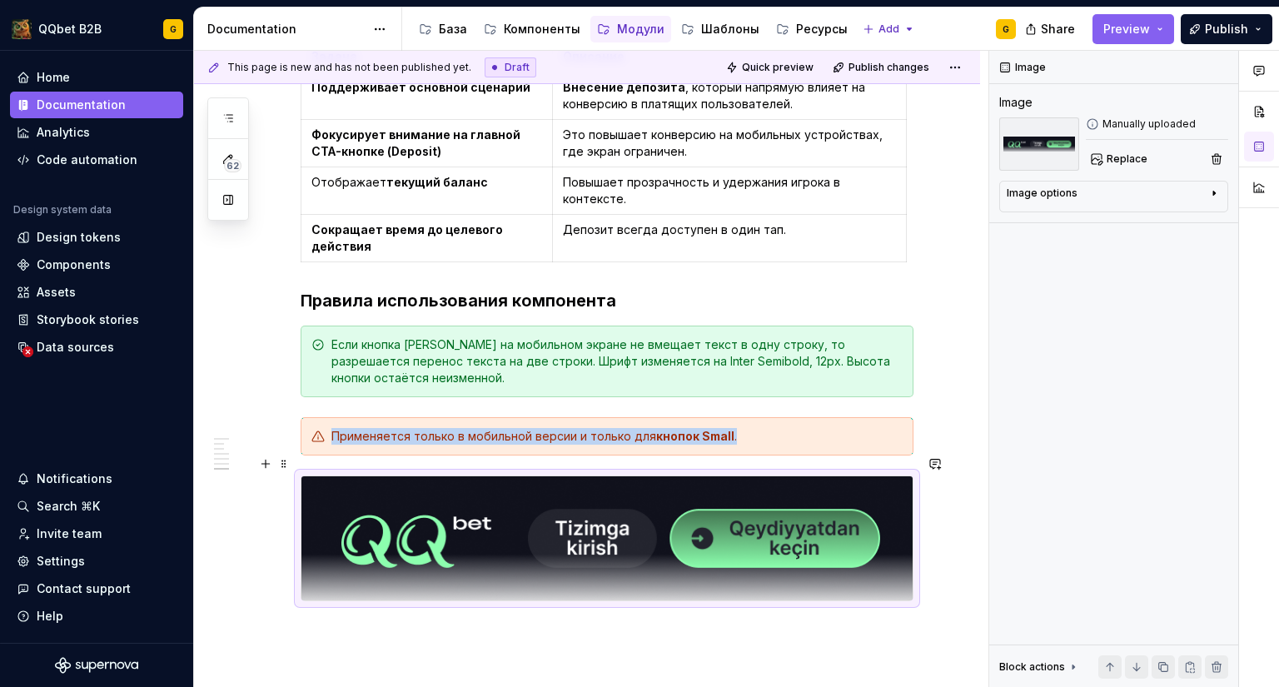
click at [656, 488] on img at bounding box center [607, 538] width 611 height 124
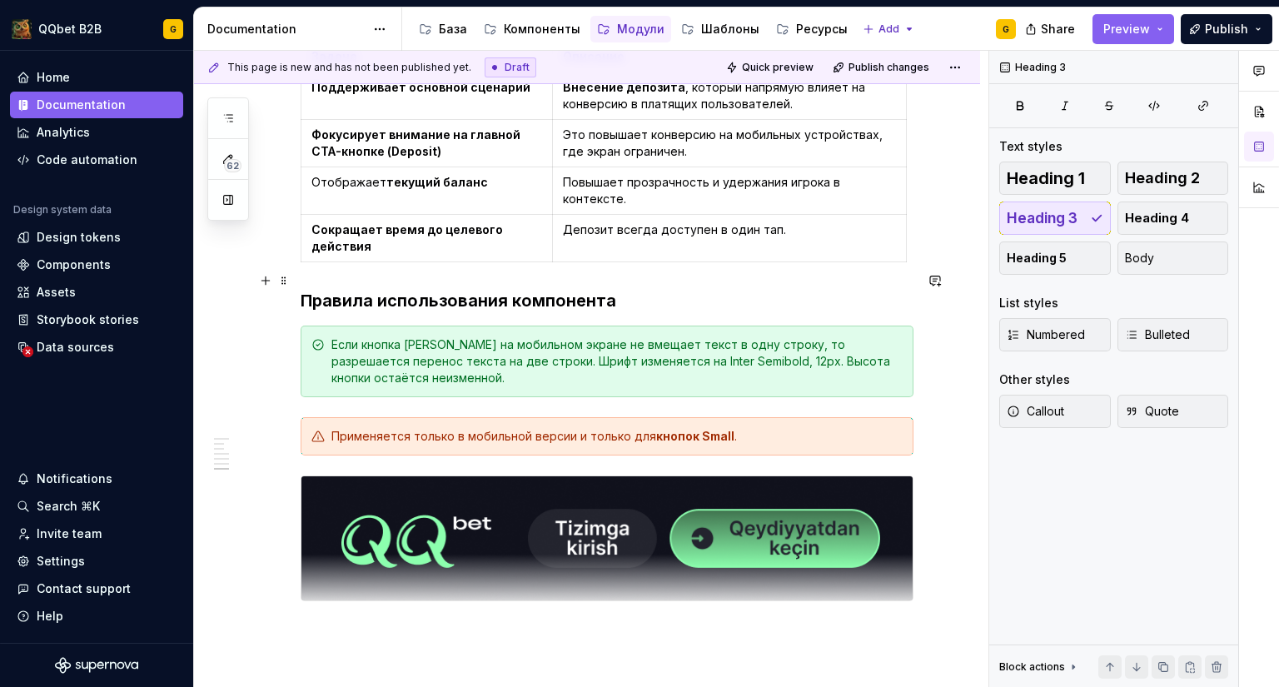
click at [696, 292] on h3 "Правила использования компонента" at bounding box center [607, 300] width 613 height 23
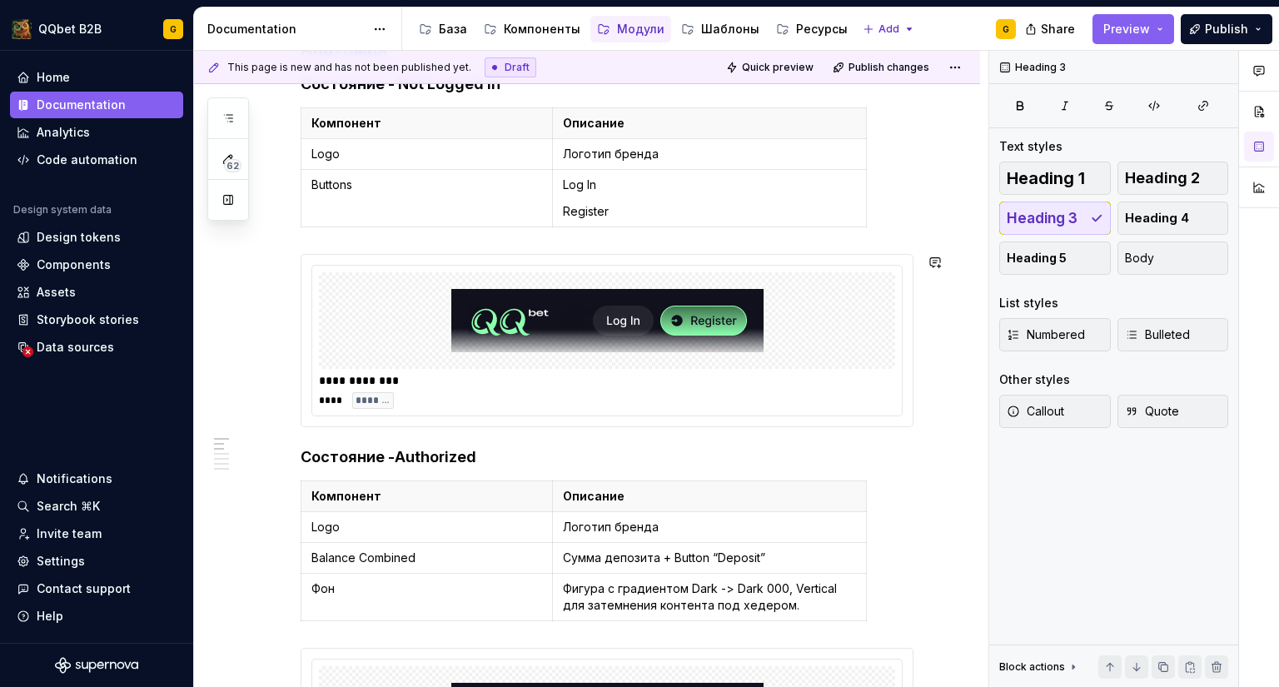
scroll to position [0, 0]
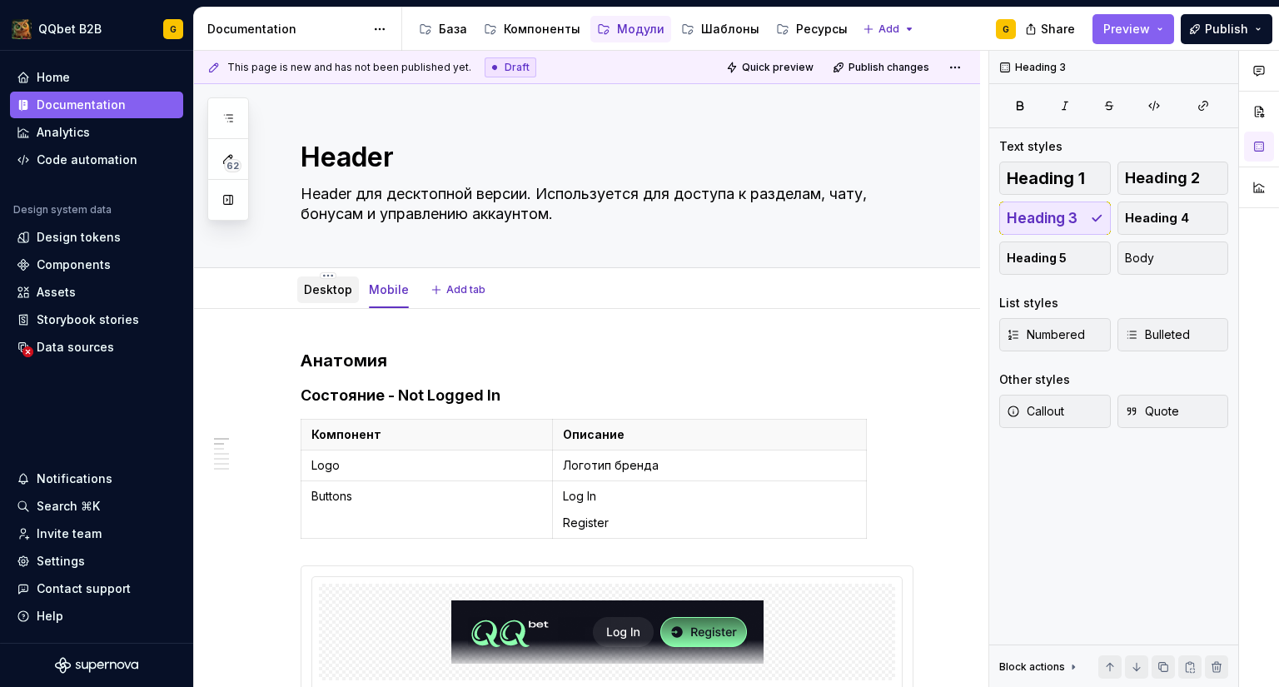
click at [323, 302] on div "Desktop" at bounding box center [328, 290] width 62 height 27
click at [318, 295] on link "Desktop" at bounding box center [328, 289] width 48 height 14
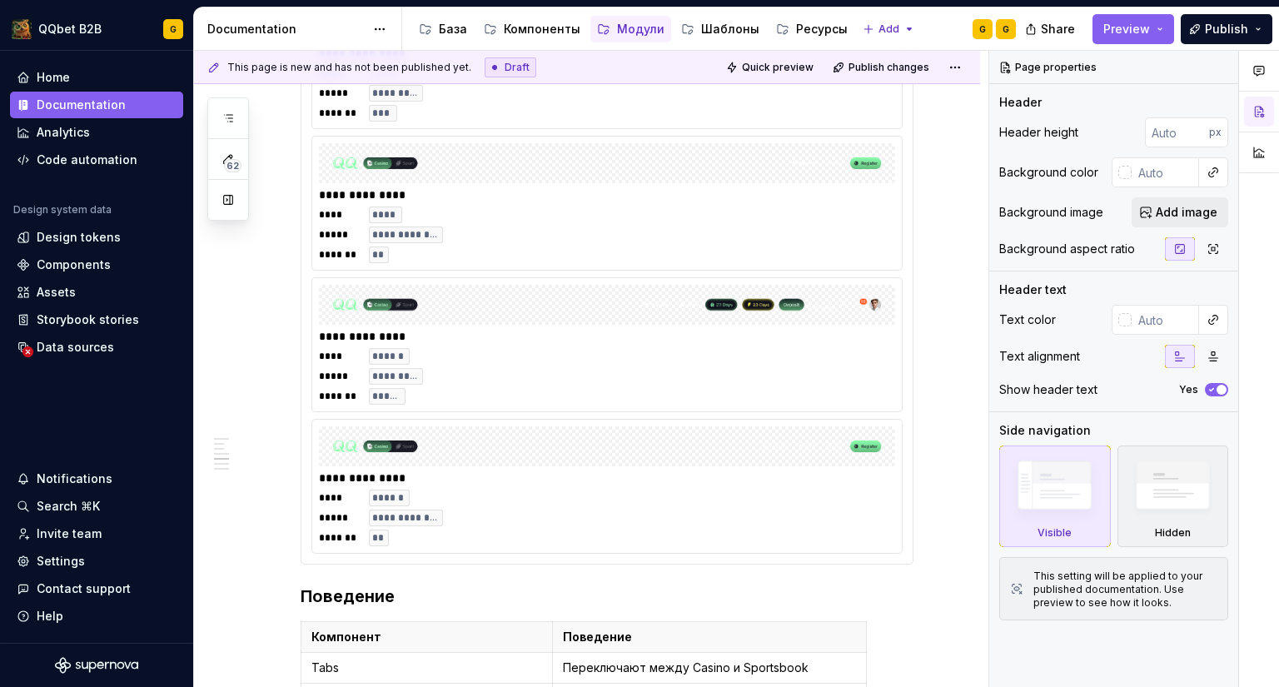
scroll to position [2088, 0]
click at [583, 432] on img at bounding box center [607, 445] width 563 height 27
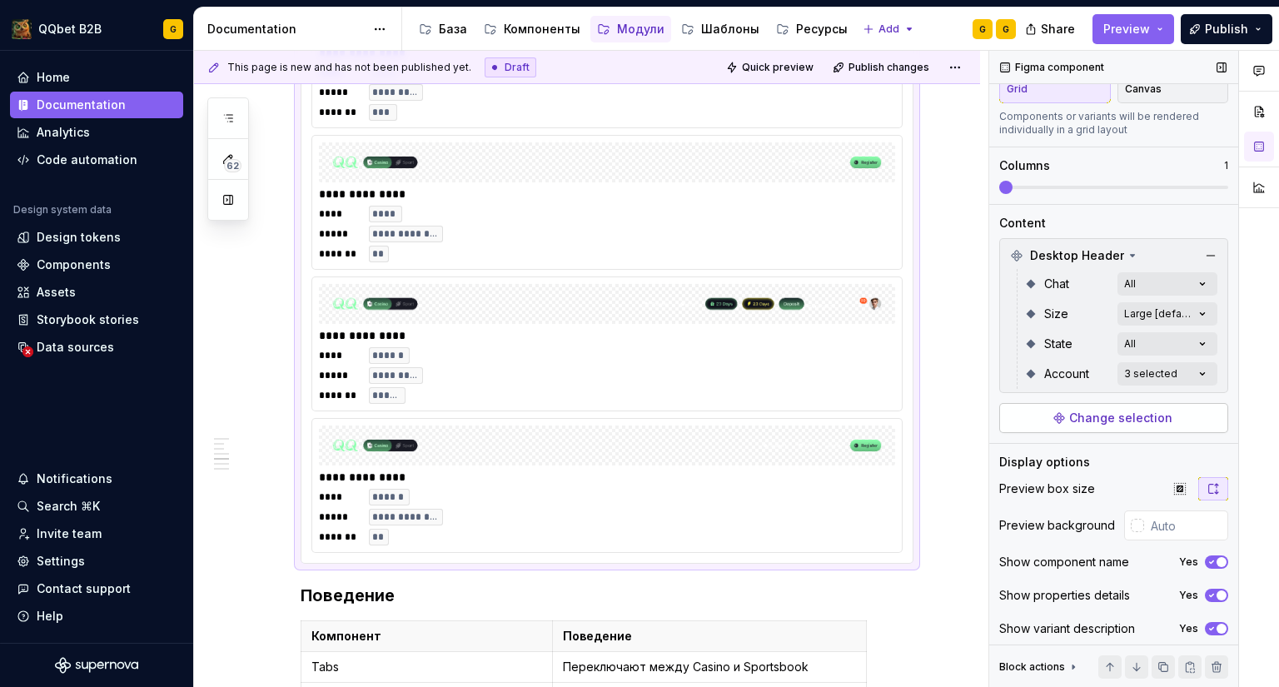
scroll to position [123, 0]
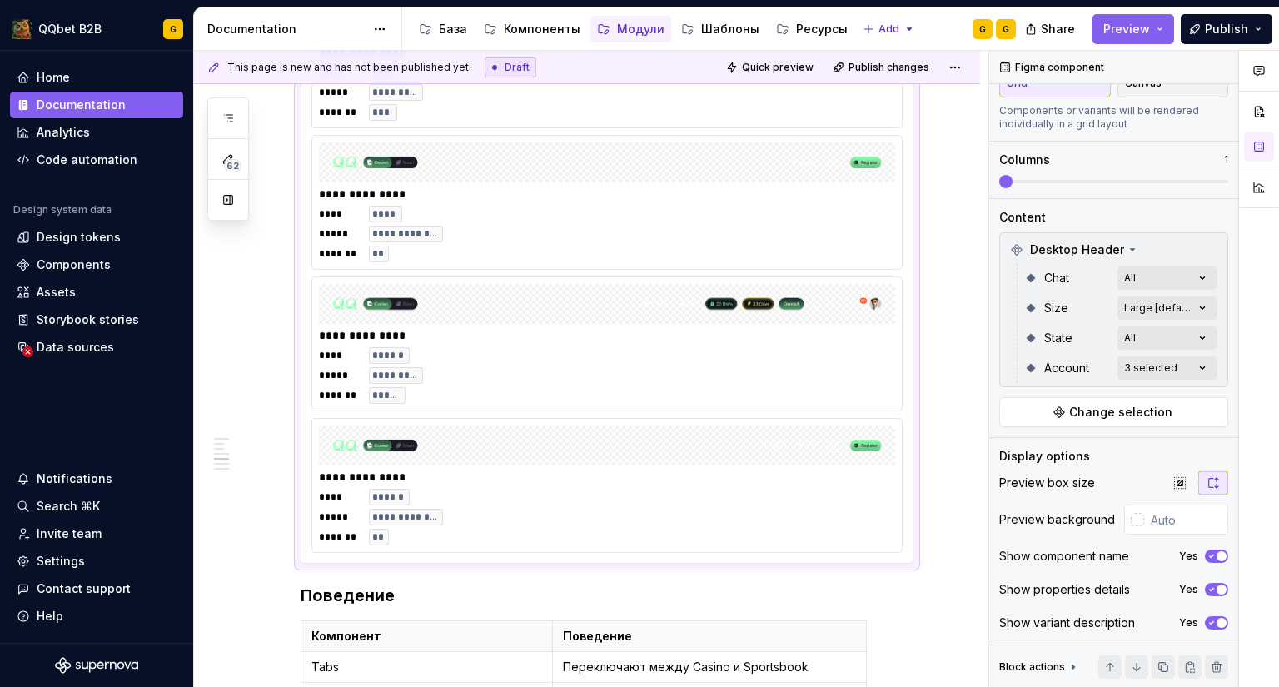
click at [961, 515] on div "**********" at bounding box center [587, 125] width 786 height 3809
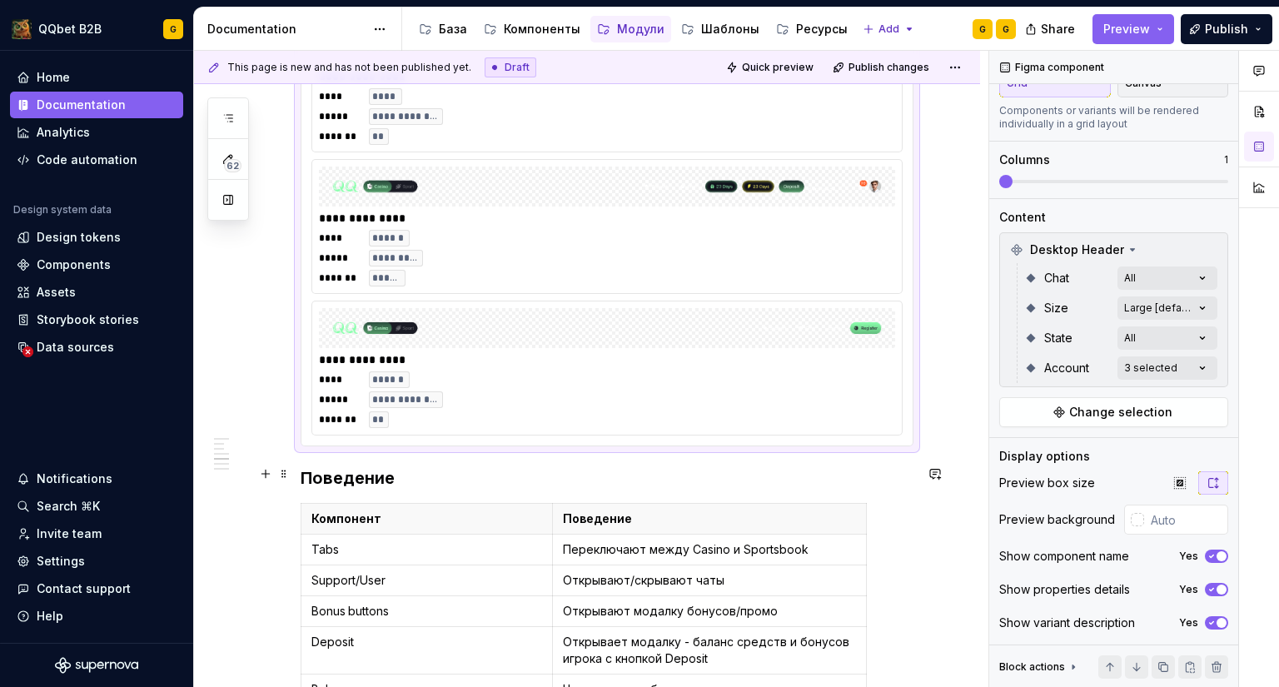
scroll to position [0, 0]
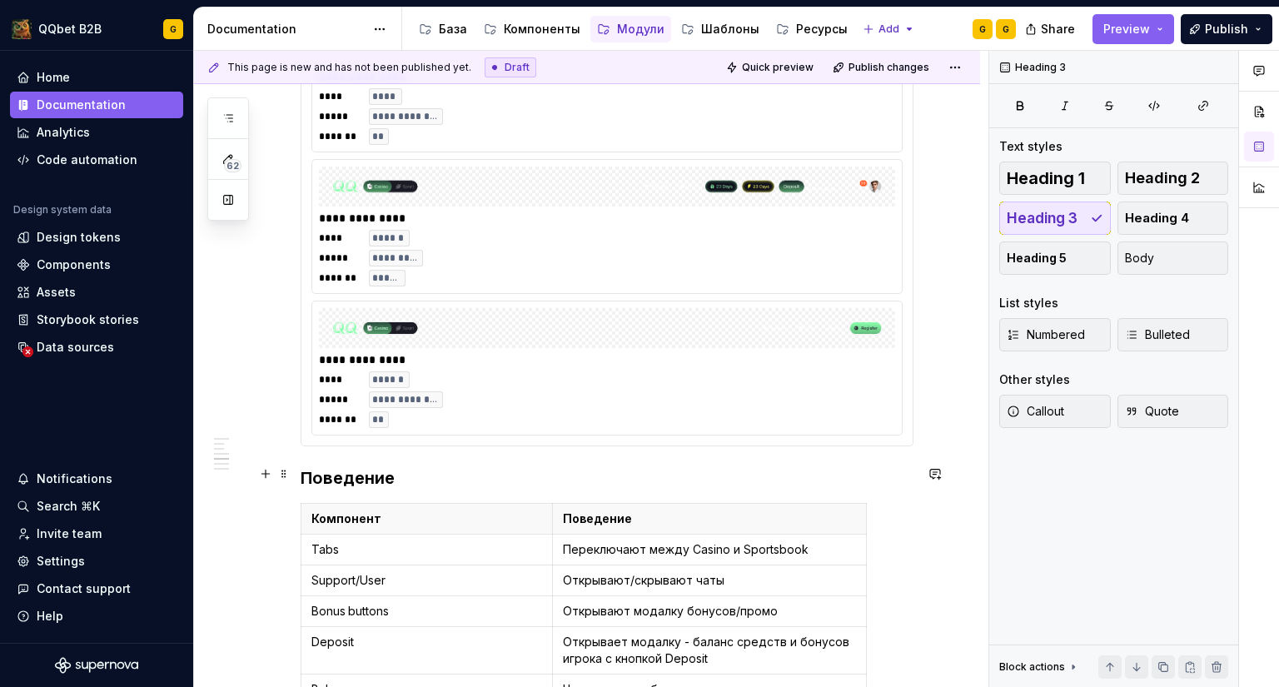
click at [436, 470] on h3 "Поведение" at bounding box center [607, 477] width 613 height 23
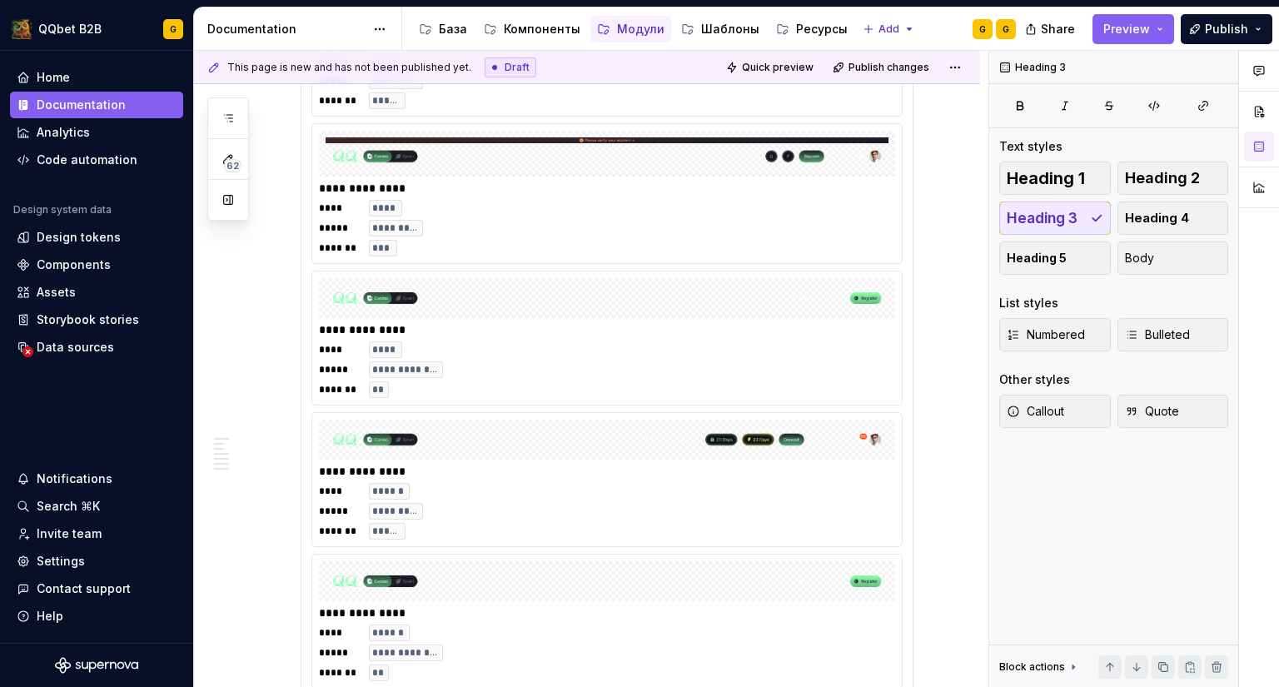
scroll to position [2033, 0]
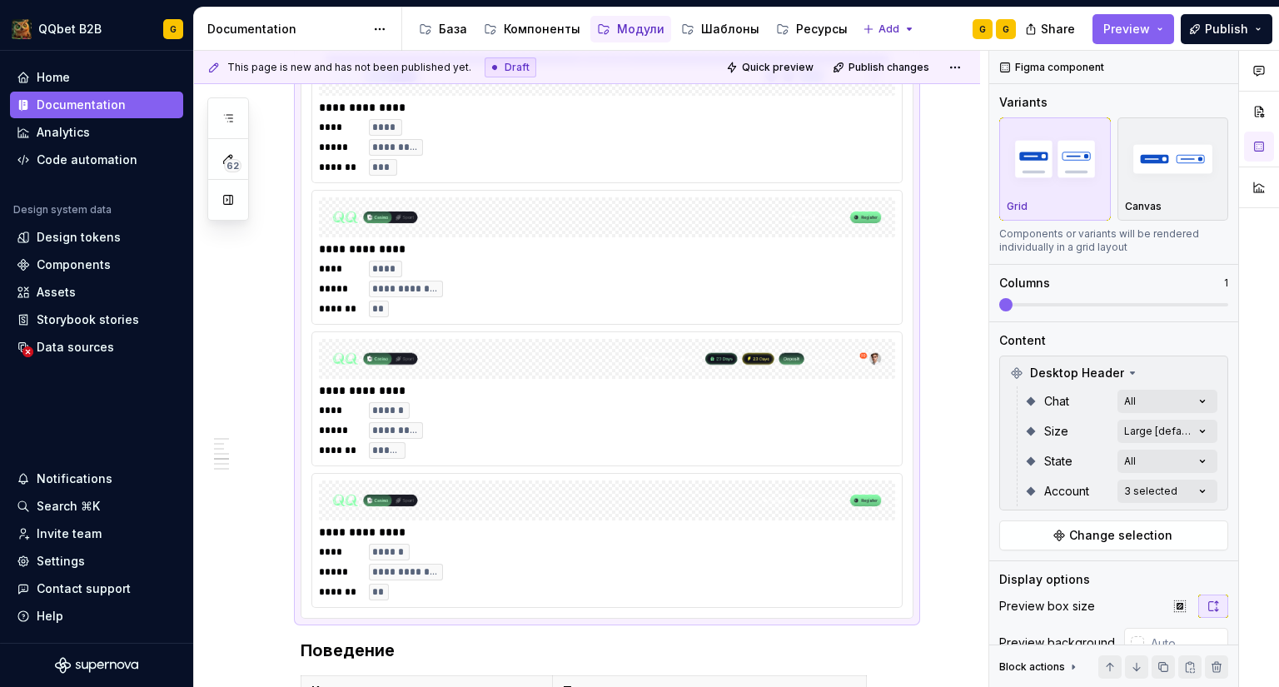
click at [423, 500] on img at bounding box center [607, 500] width 563 height 27
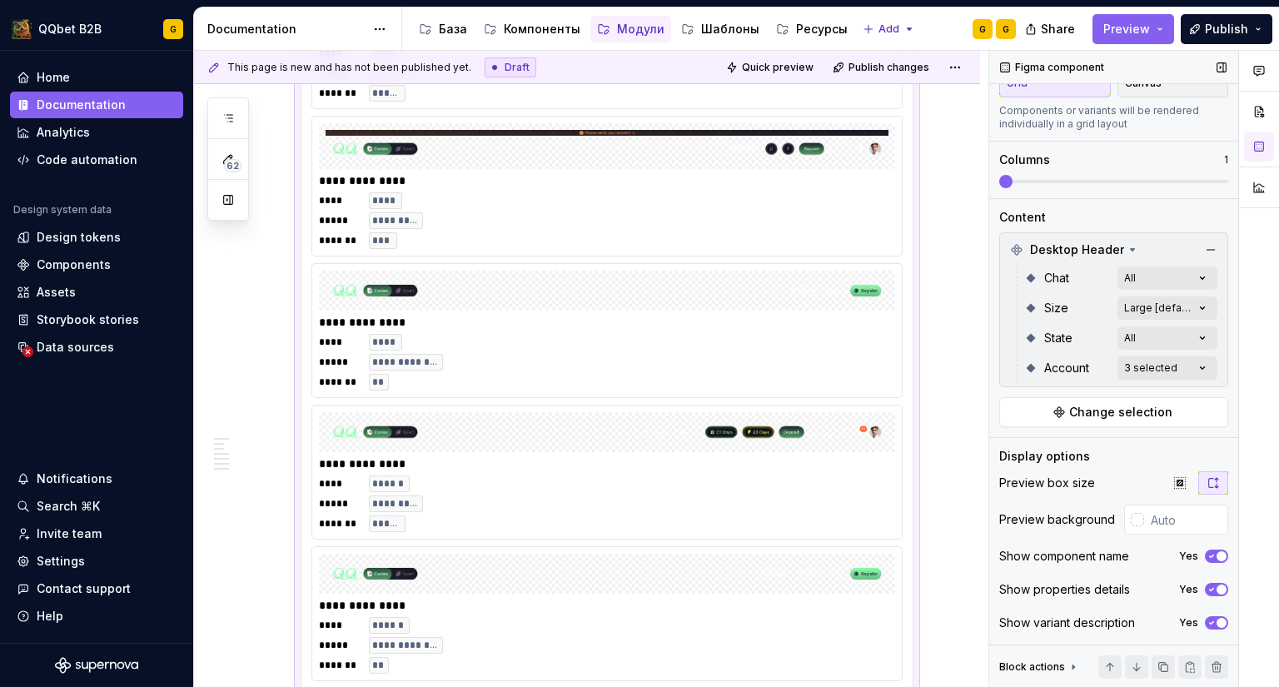
scroll to position [0, 0]
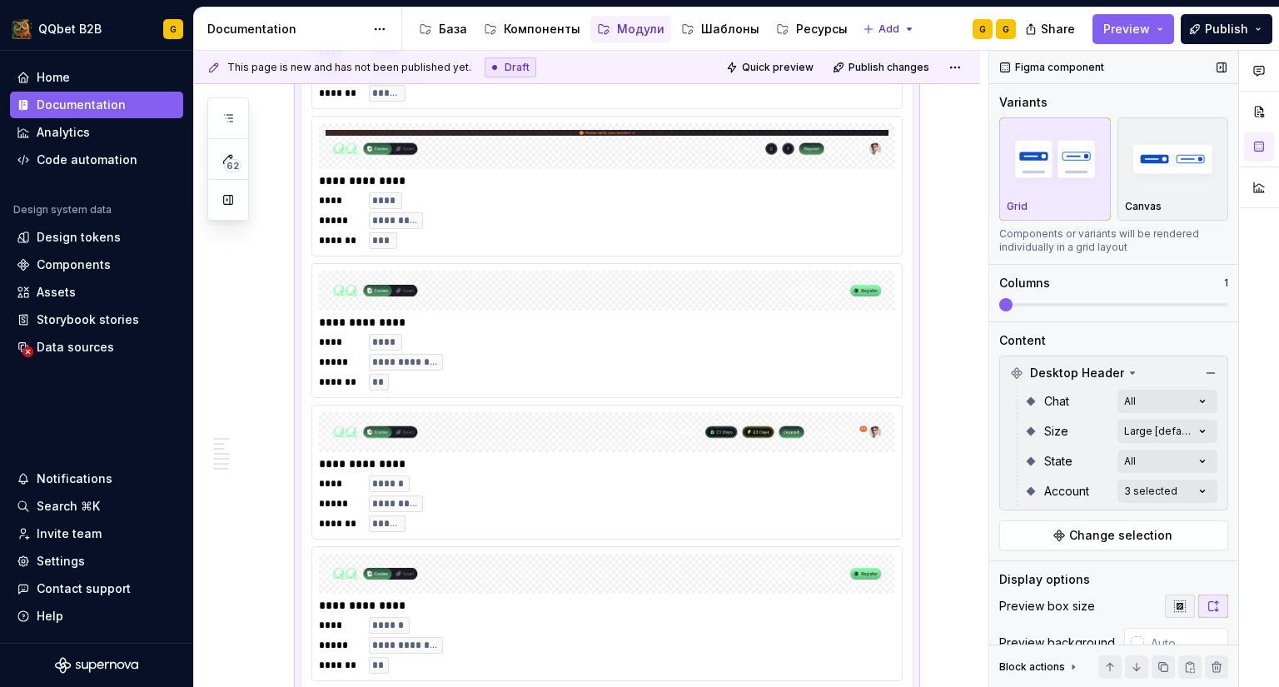
click at [1174, 603] on icon "button" at bounding box center [1180, 606] width 13 height 13
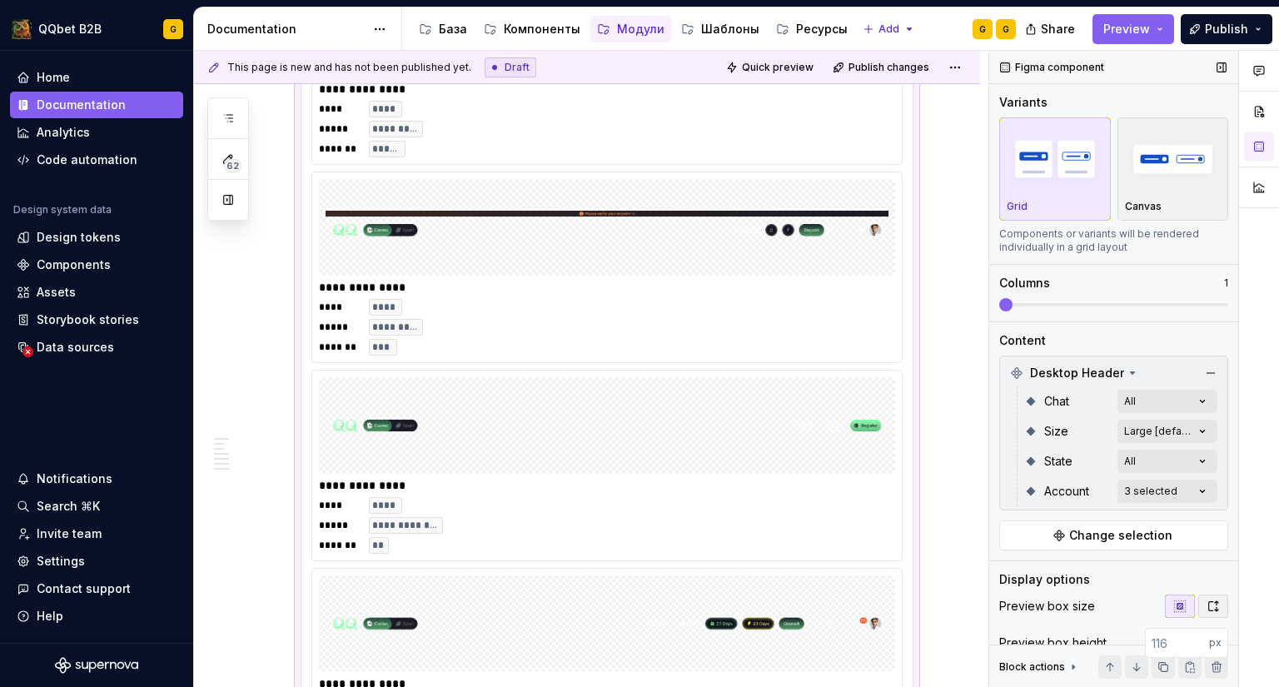
click at [1207, 606] on icon "button" at bounding box center [1213, 606] width 13 height 13
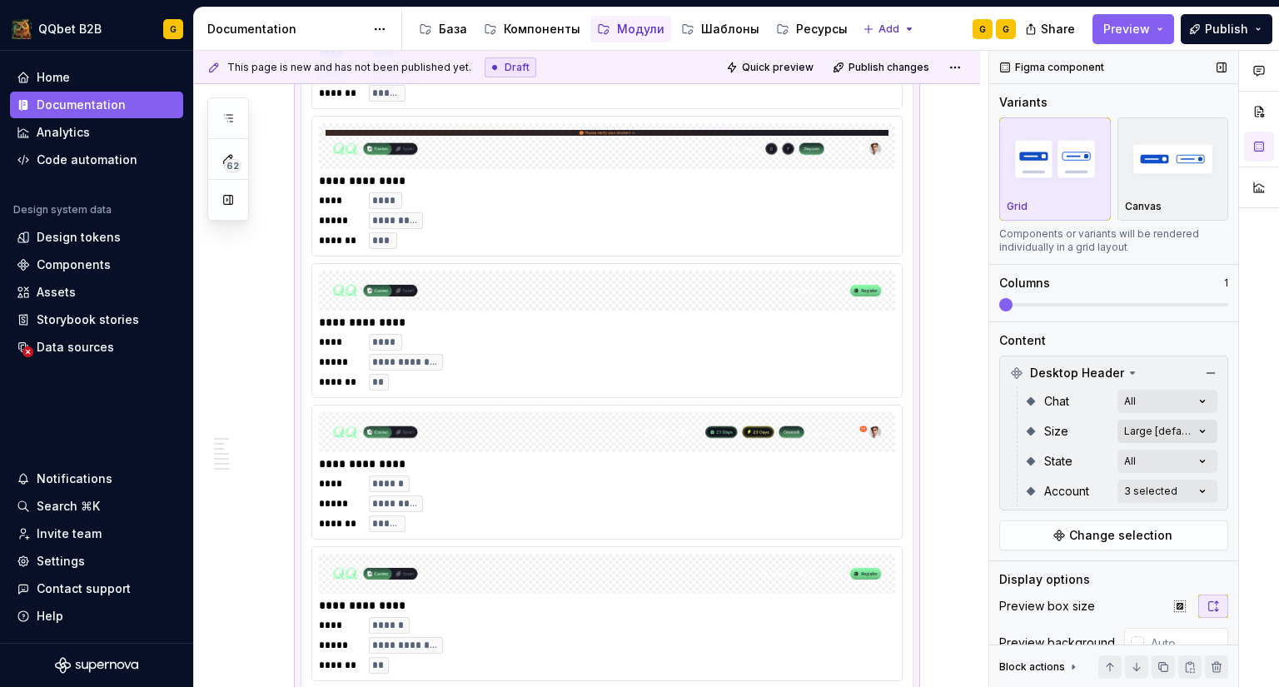
scroll to position [123, 0]
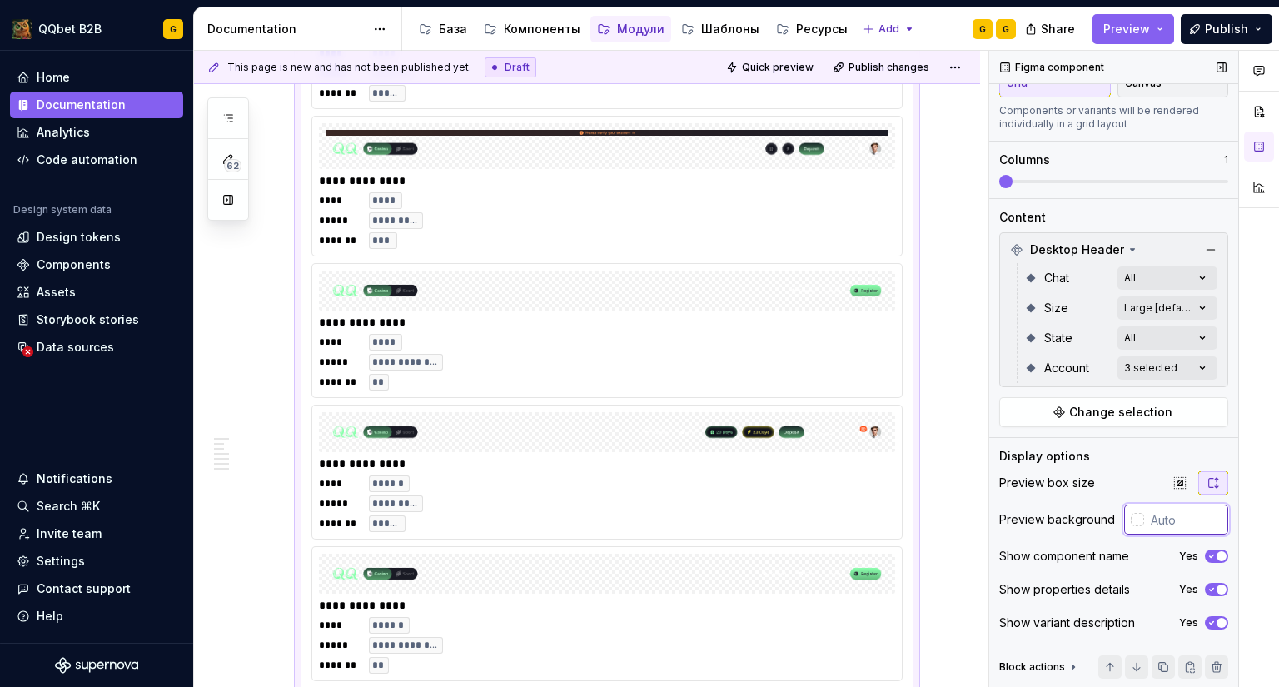
click at [1154, 517] on input "text" at bounding box center [1186, 520] width 84 height 30
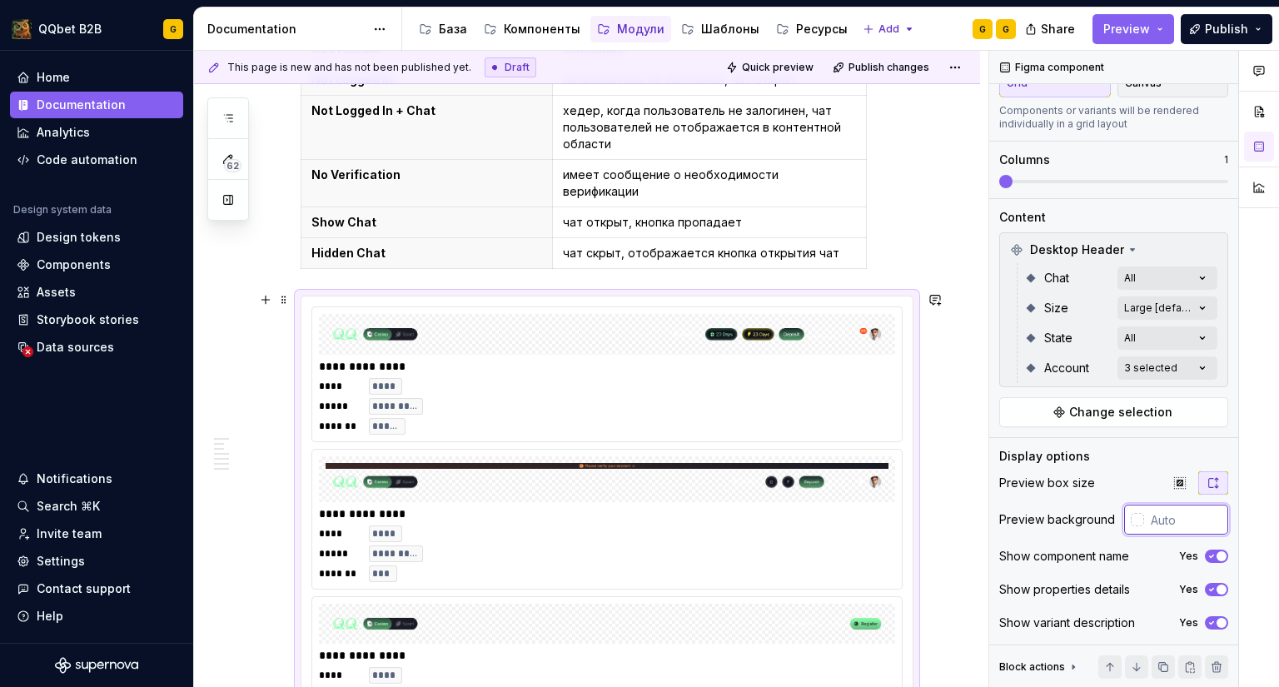
scroll to position [1710, 0]
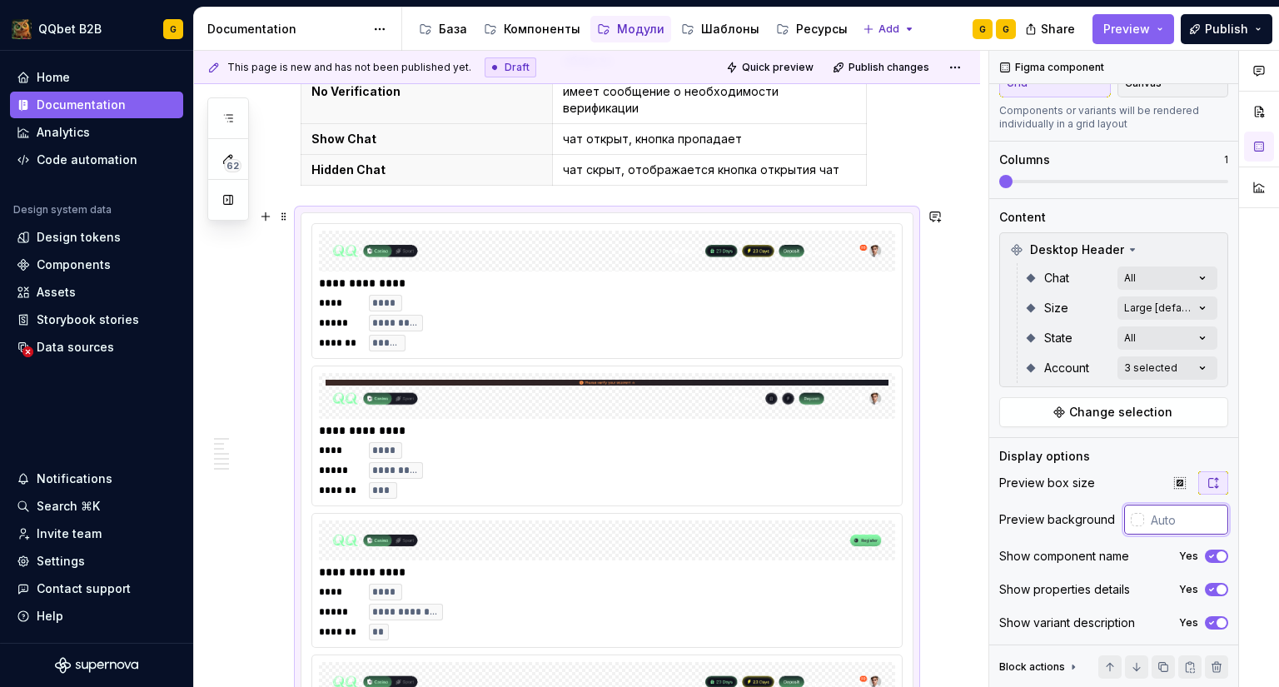
type textarea "*"
paste input "10111C"
type input "#10111C"
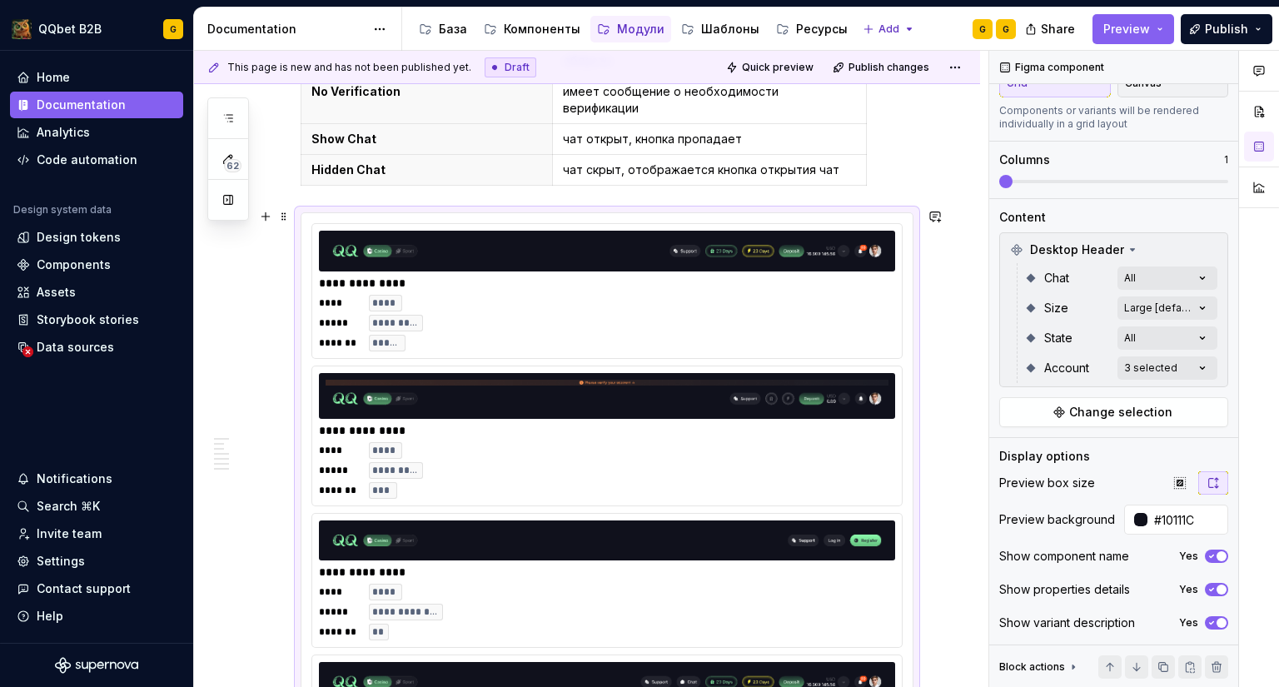
scroll to position [1793, 0]
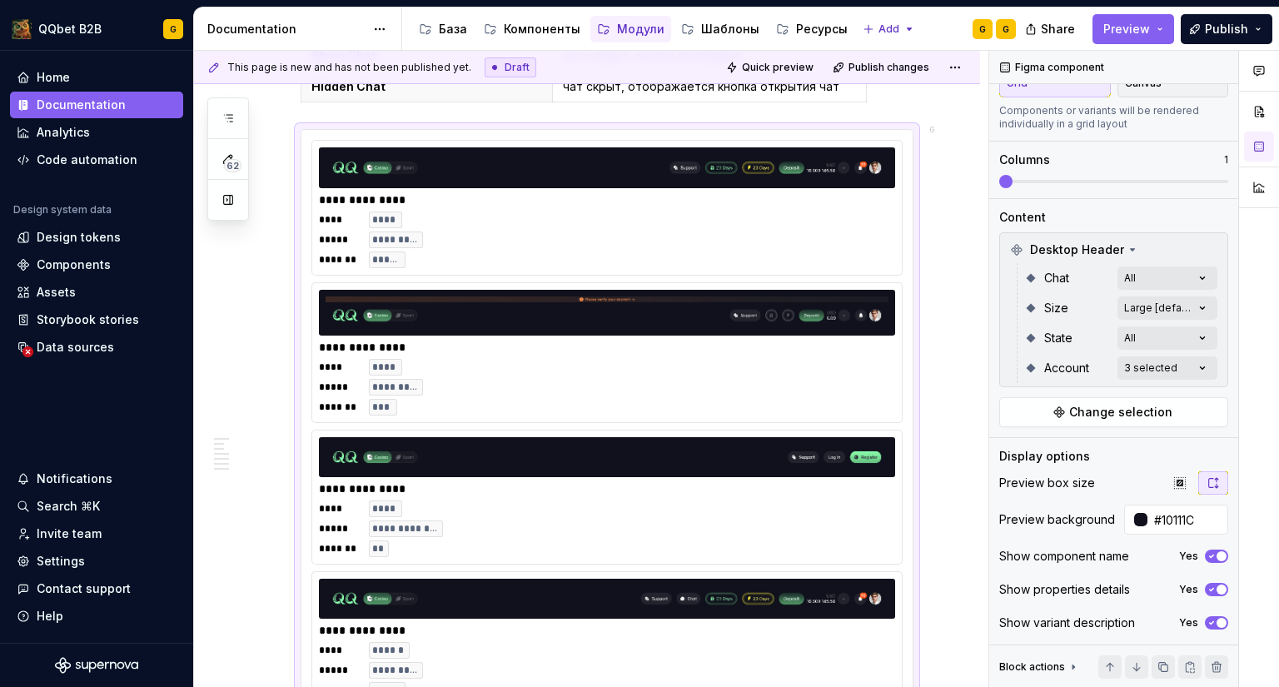
type textarea "*"
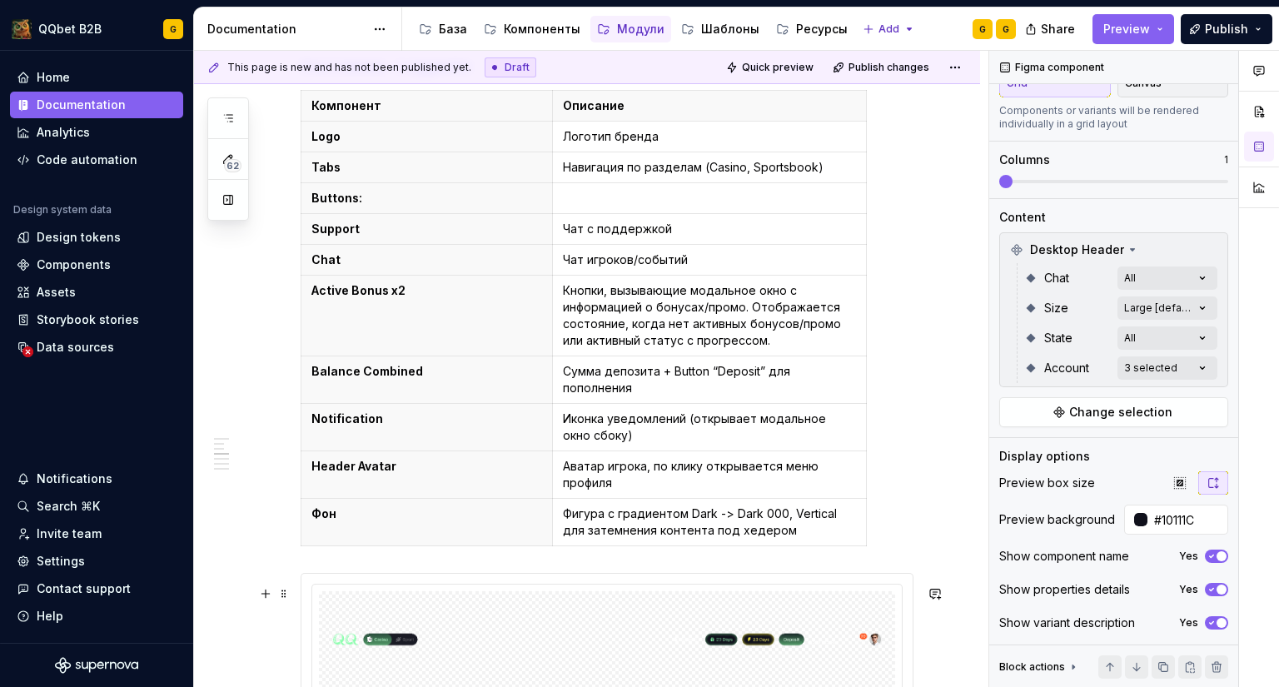
scroll to position [1210, 0]
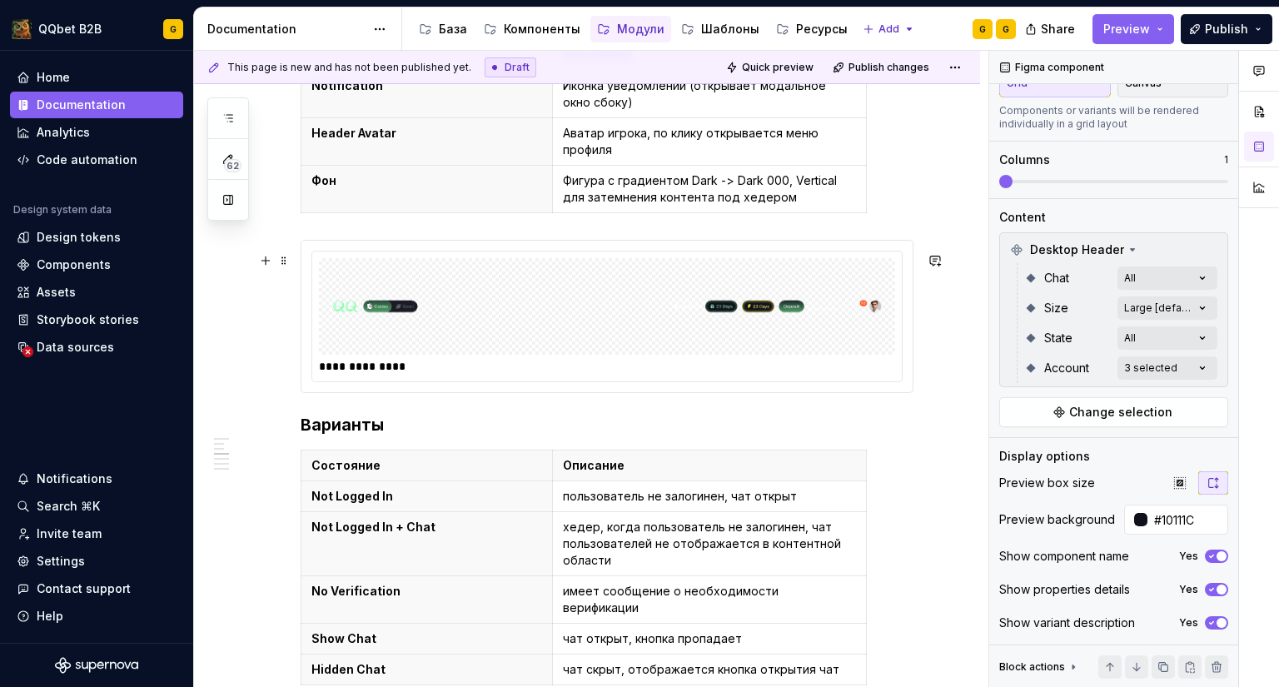
click at [701, 338] on img at bounding box center [607, 306] width 563 height 83
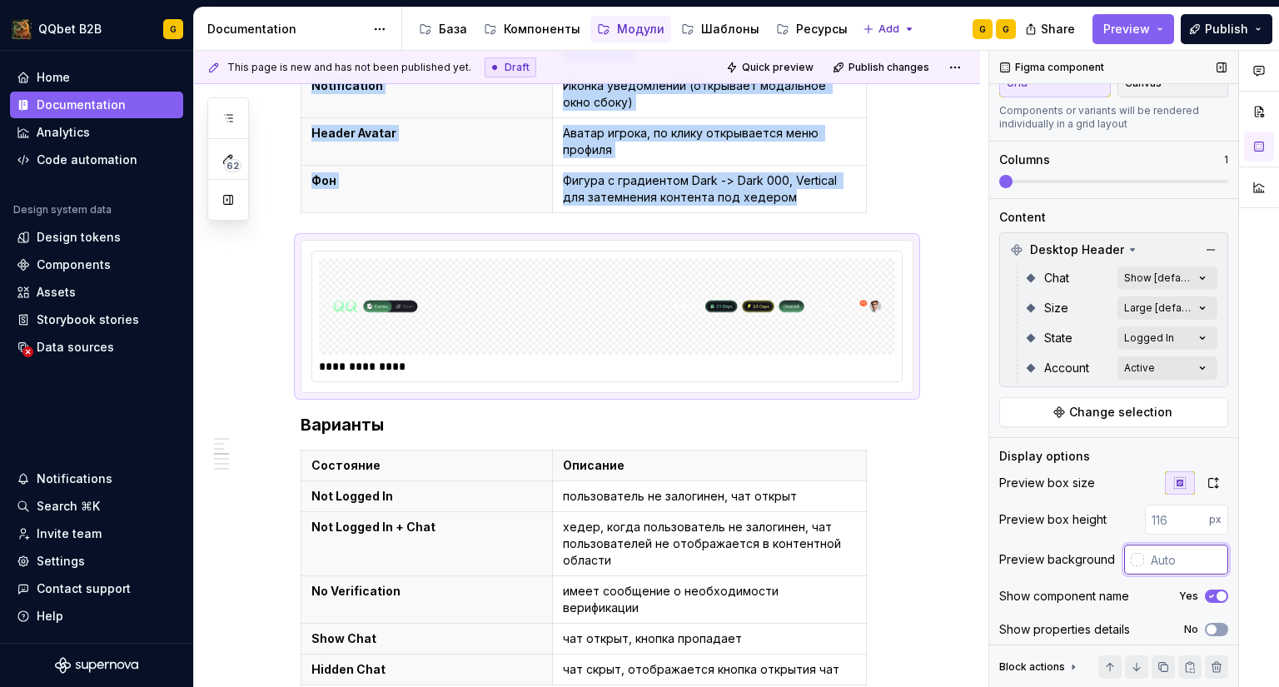
click at [1155, 566] on input "text" at bounding box center [1186, 560] width 84 height 30
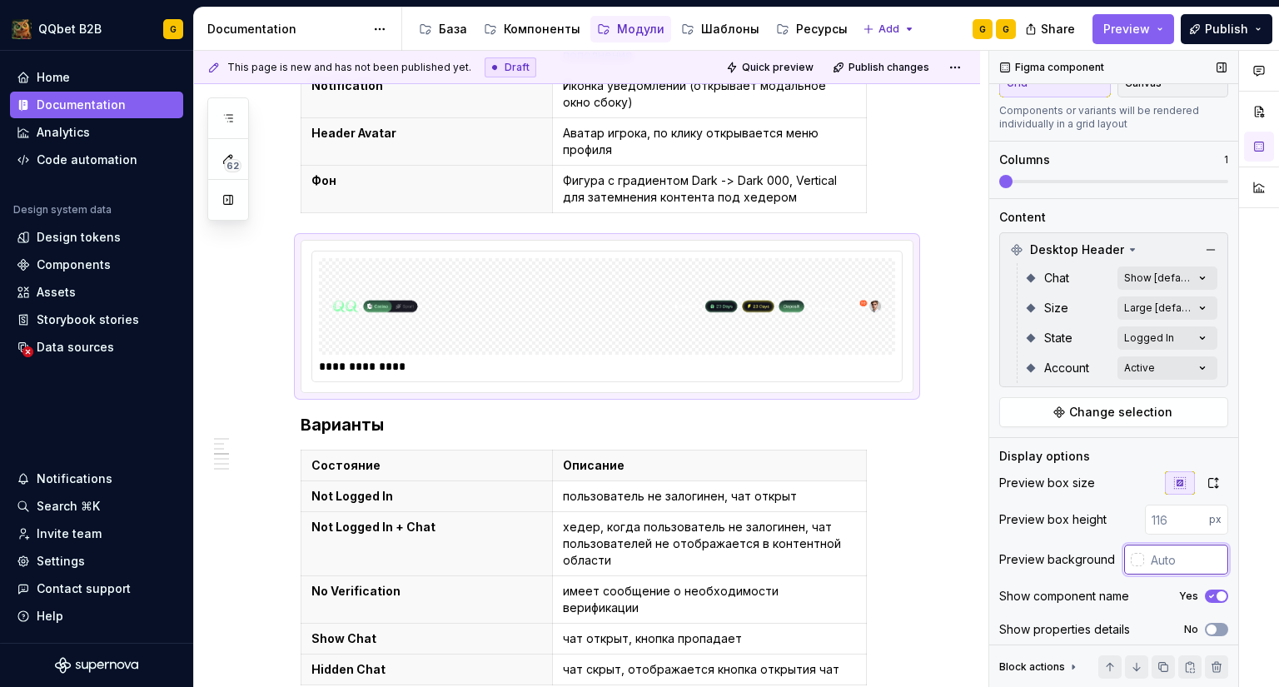
paste input "10111C"
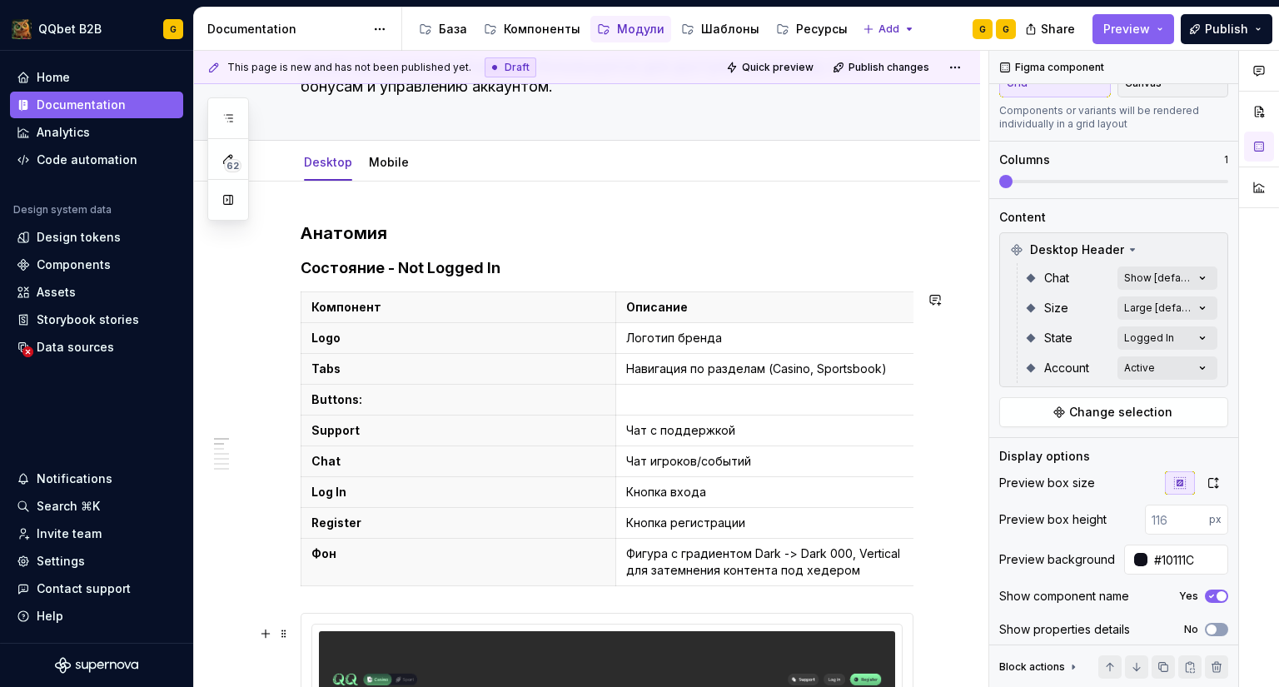
scroll to position [461, 0]
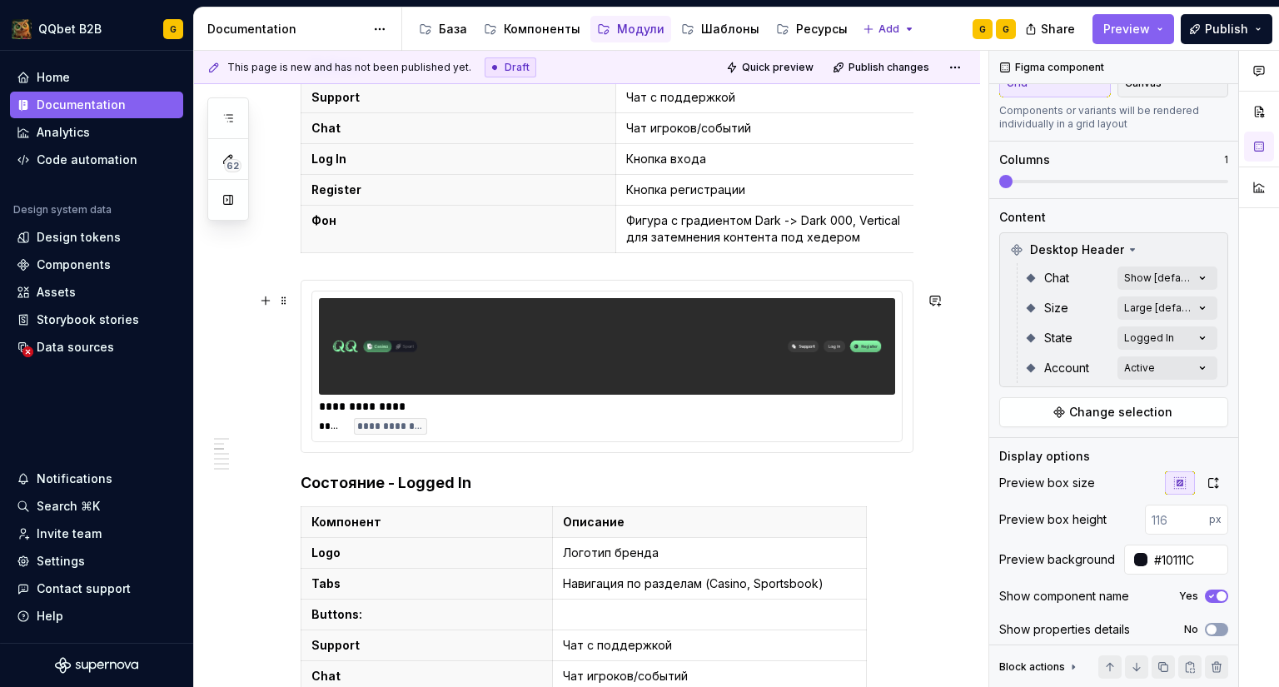
click at [634, 382] on img at bounding box center [607, 346] width 563 height 83
type input "#2C2C2C"
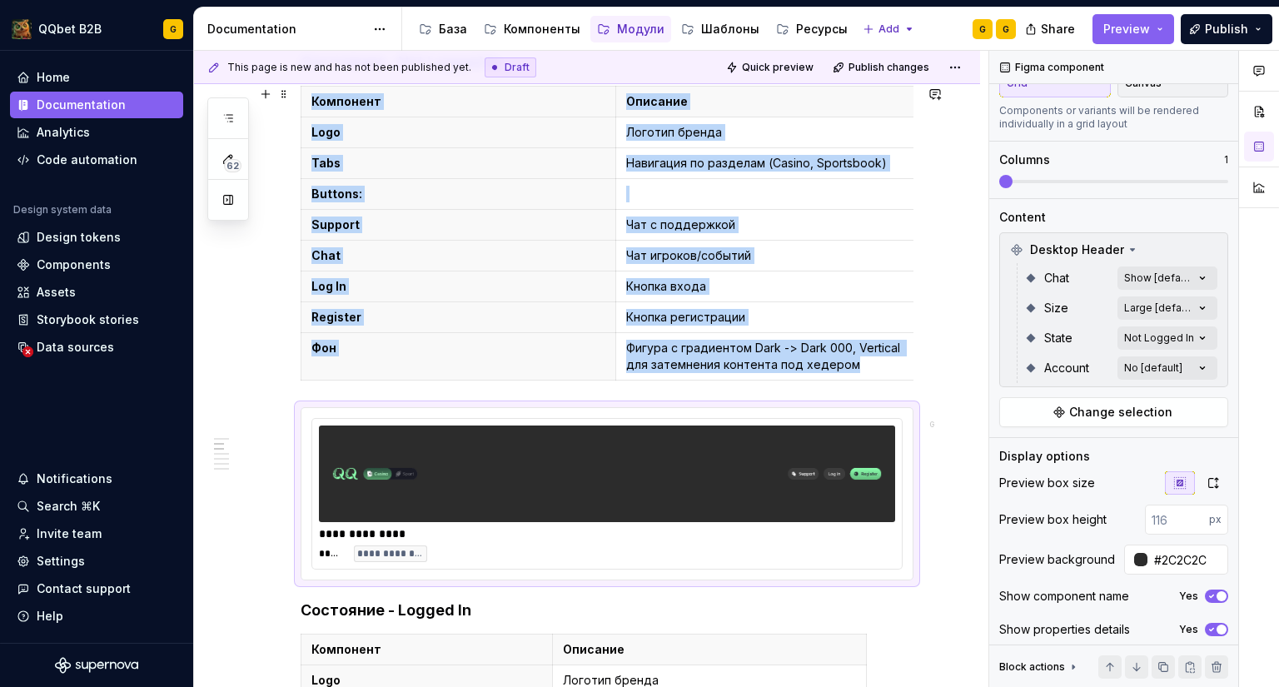
scroll to position [500, 0]
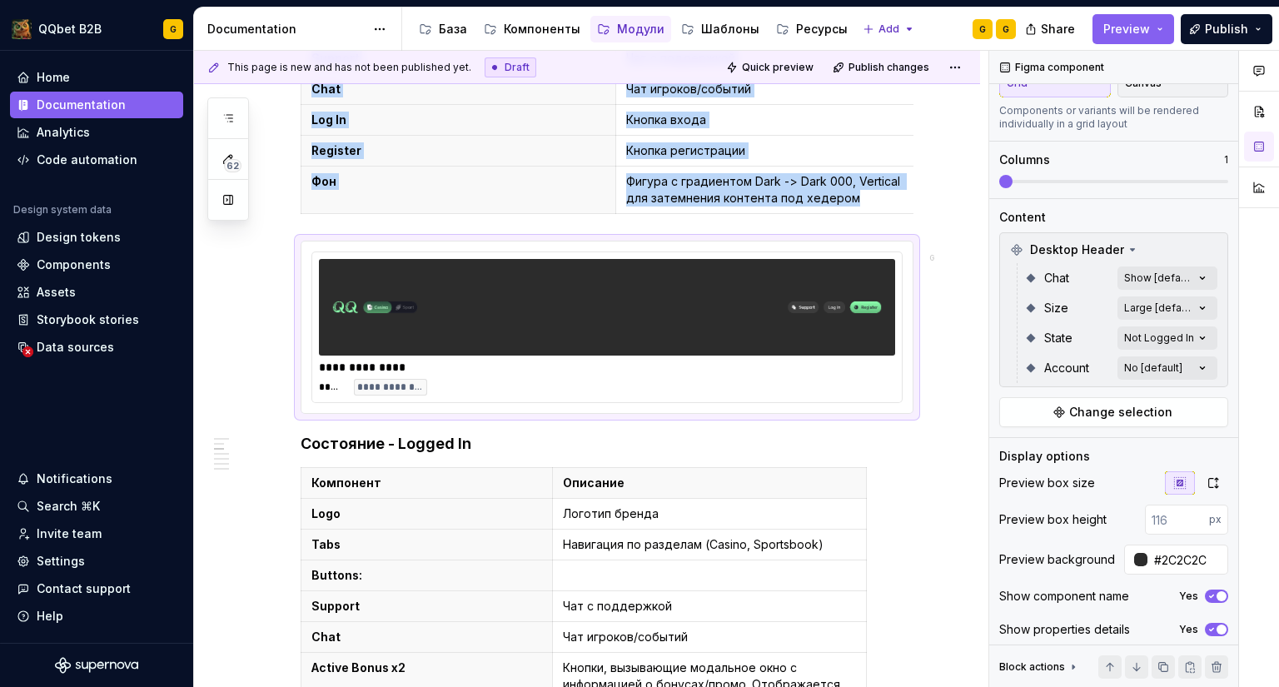
click at [641, 376] on div "**********" at bounding box center [607, 367] width 576 height 17
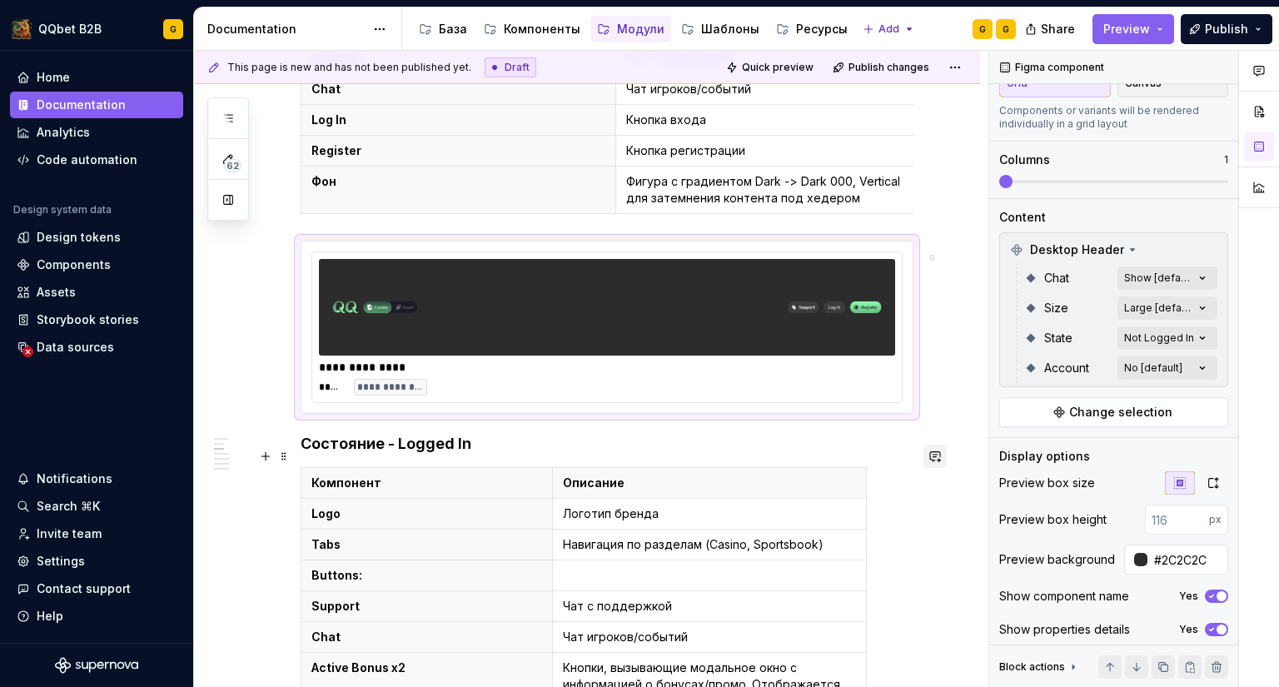
click at [940, 463] on button "button" at bounding box center [935, 456] width 23 height 23
click at [865, 454] on h4 "Состояние - Logged In" at bounding box center [607, 444] width 613 height 20
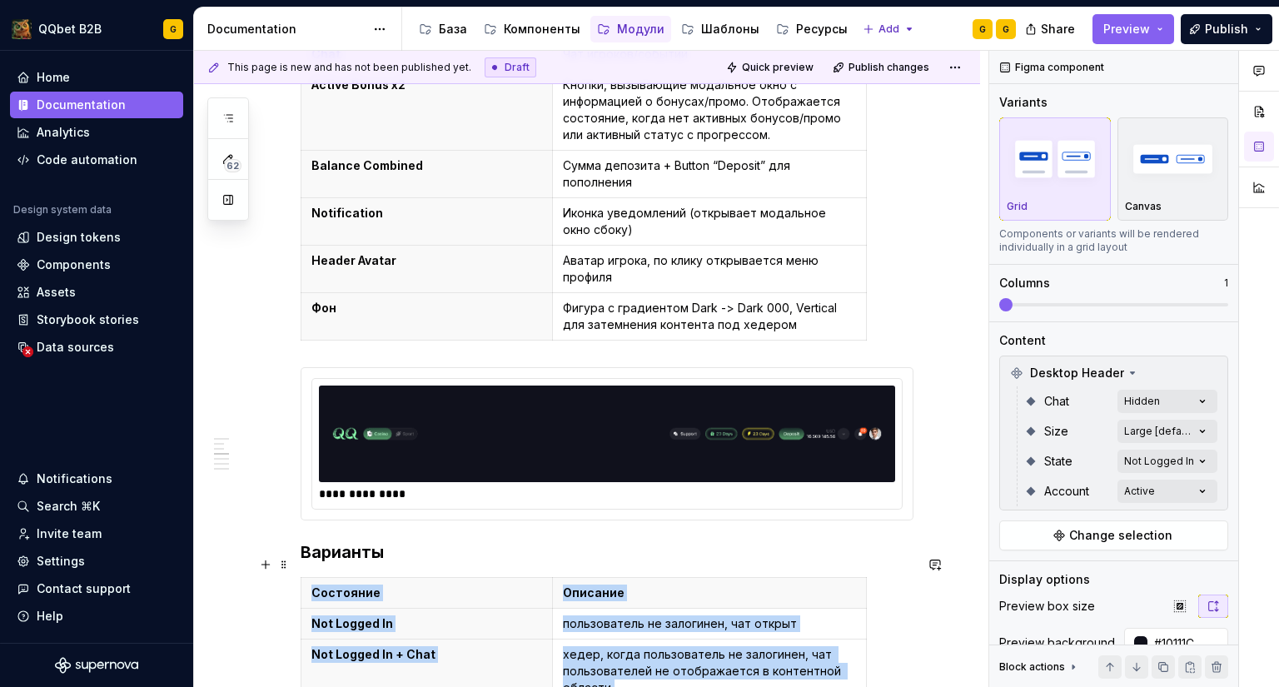
scroll to position [1333, 0]
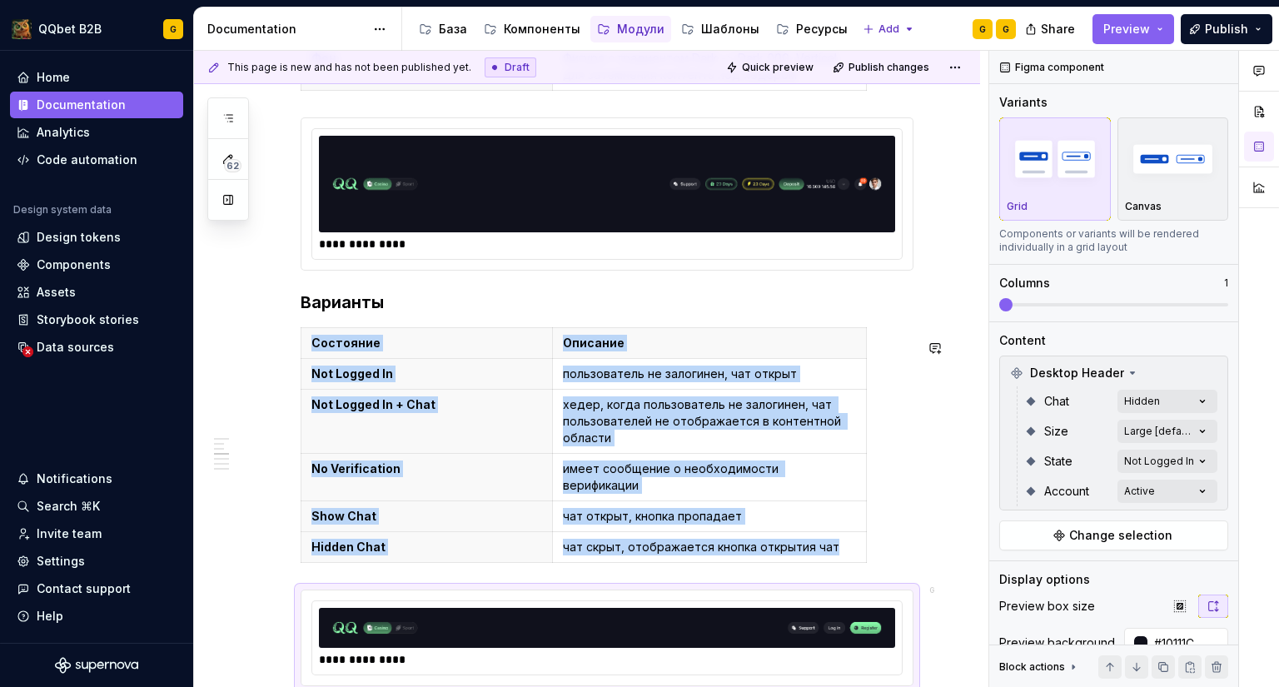
click at [617, 249] on div "**********" at bounding box center [607, 244] width 576 height 17
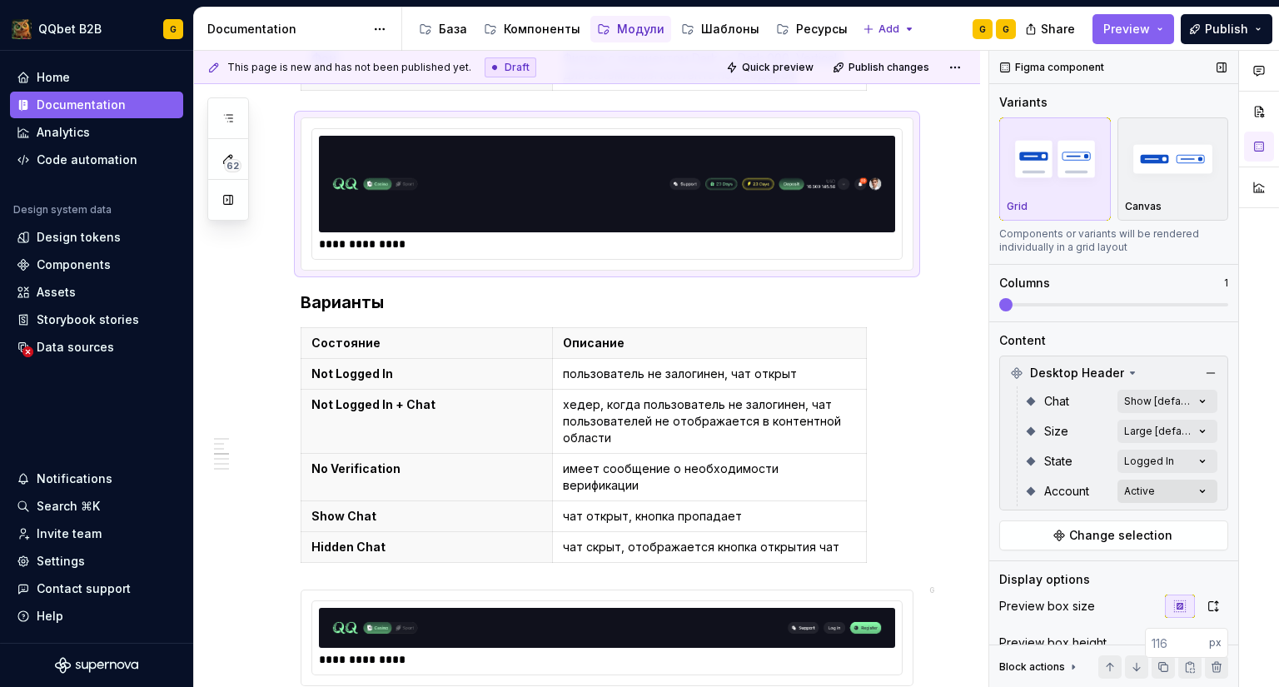
click at [1134, 487] on div "Comments Open comments No comments yet Select ‘Comment’ from the block context …" at bounding box center [1135, 369] width 290 height 637
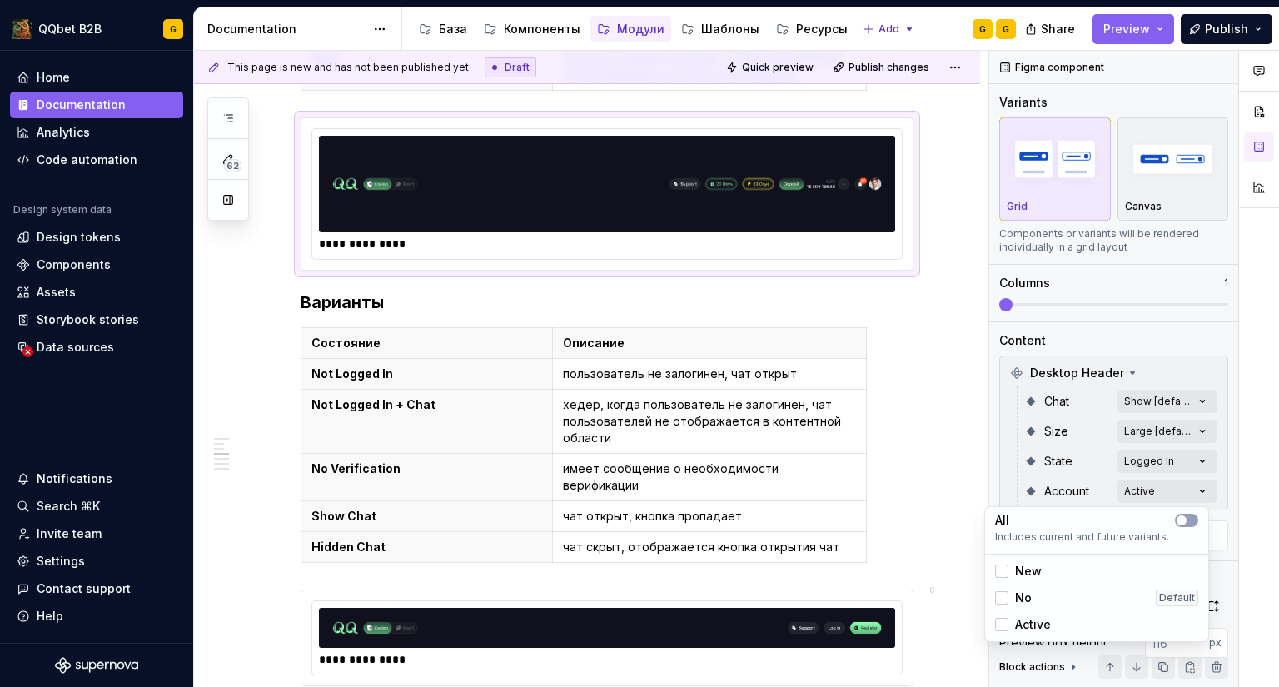
click at [1016, 598] on span "No" at bounding box center [1023, 598] width 17 height 17
click at [1134, 460] on div "Comments Open comments No comments yet Select ‘Comment’ from the block context …" at bounding box center [1135, 369] width 290 height 637
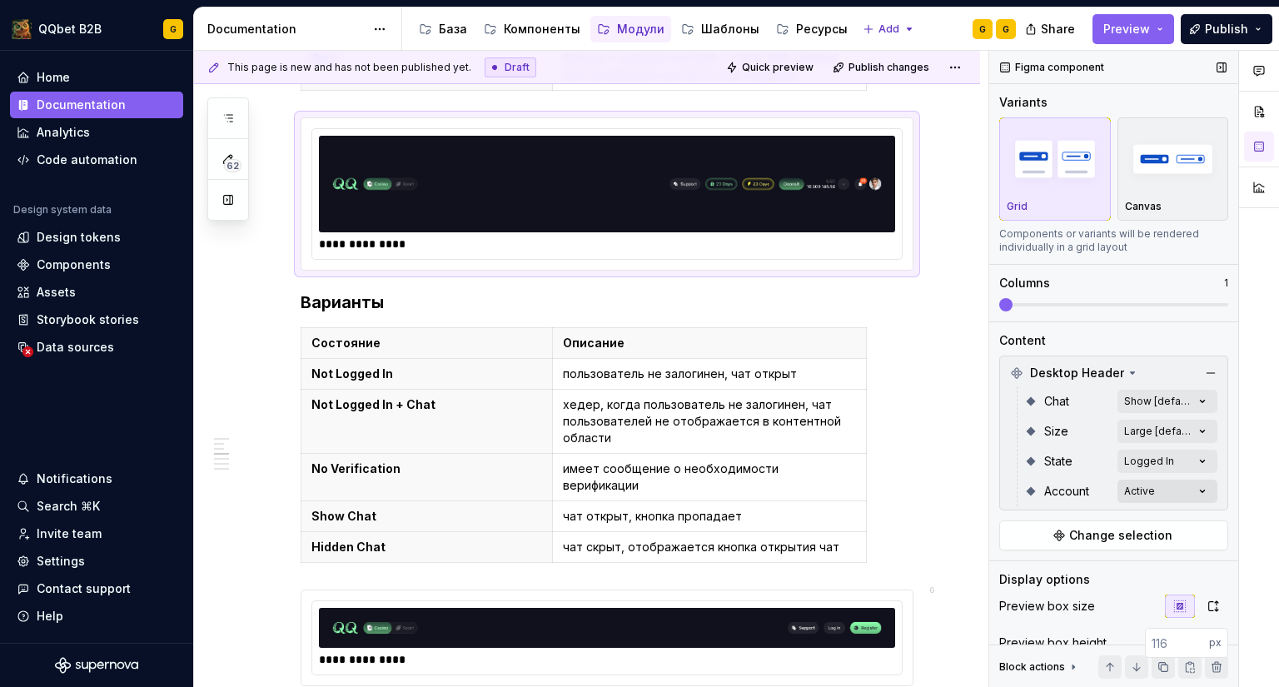
click at [1140, 496] on div "Comments Open comments No comments yet Select ‘Comment’ from the block context …" at bounding box center [1135, 369] width 290 height 637
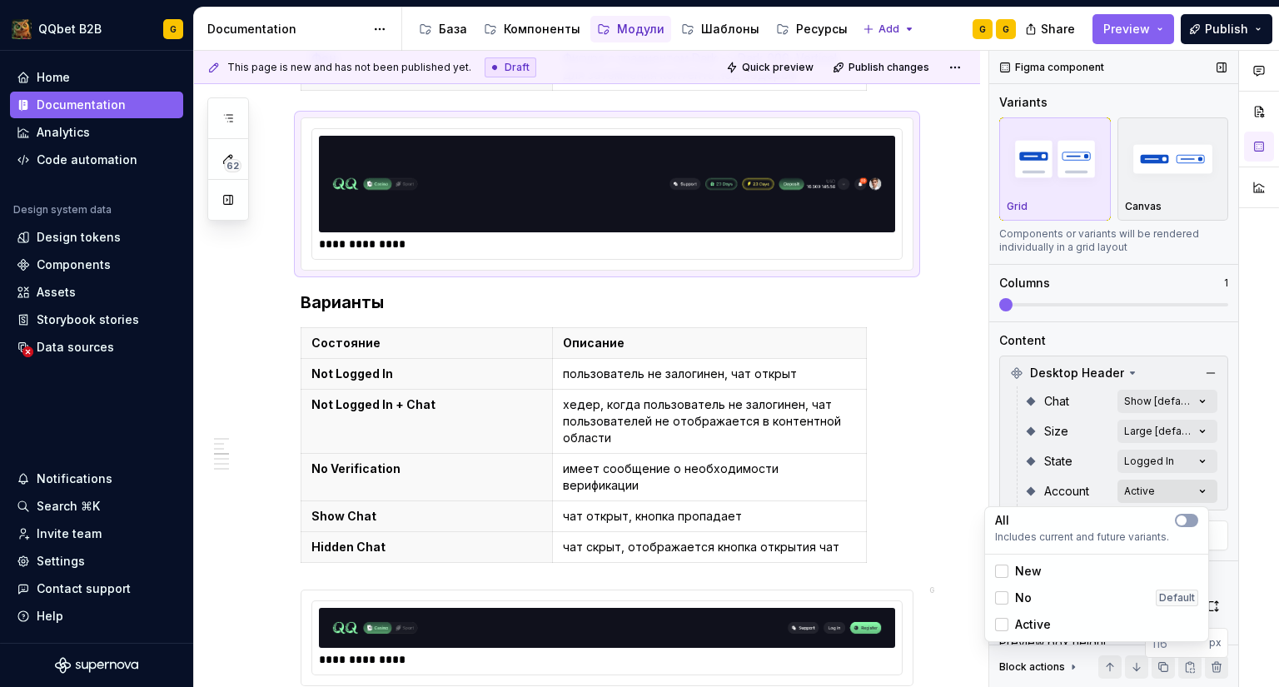
click at [1140, 496] on div "Comments Open comments No comments yet Select ‘Comment’ from the block context …" at bounding box center [1135, 369] width 290 height 637
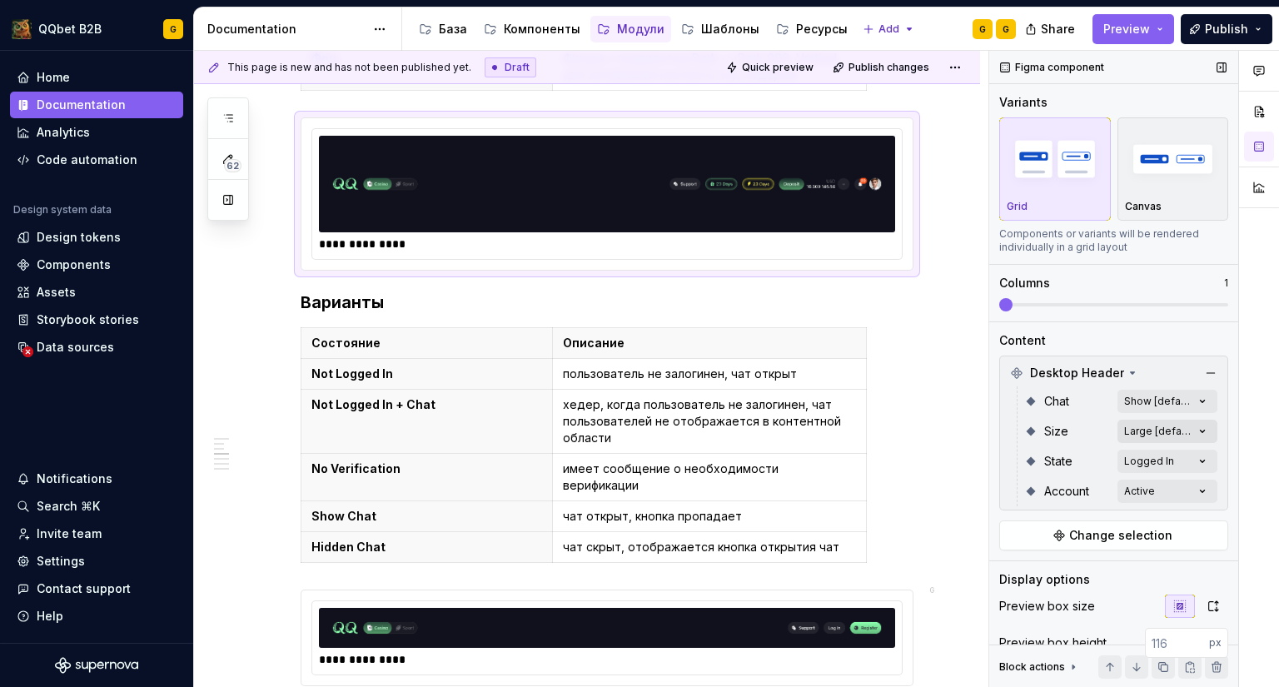
click at [1148, 427] on div "Comments Open comments No comments yet Select ‘Comment’ from the block context …" at bounding box center [1135, 369] width 290 height 637
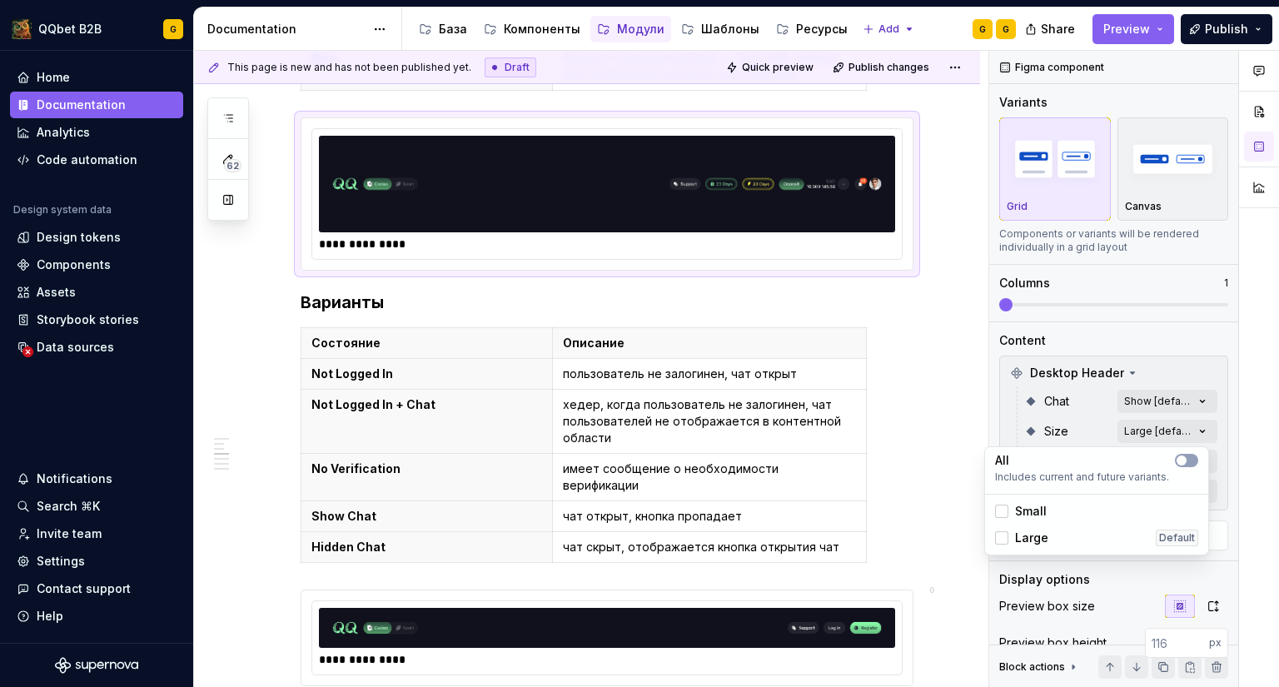
click at [1148, 426] on div "Comments Open comments No comments yet Select ‘Comment’ from the block context …" at bounding box center [1135, 369] width 290 height 637
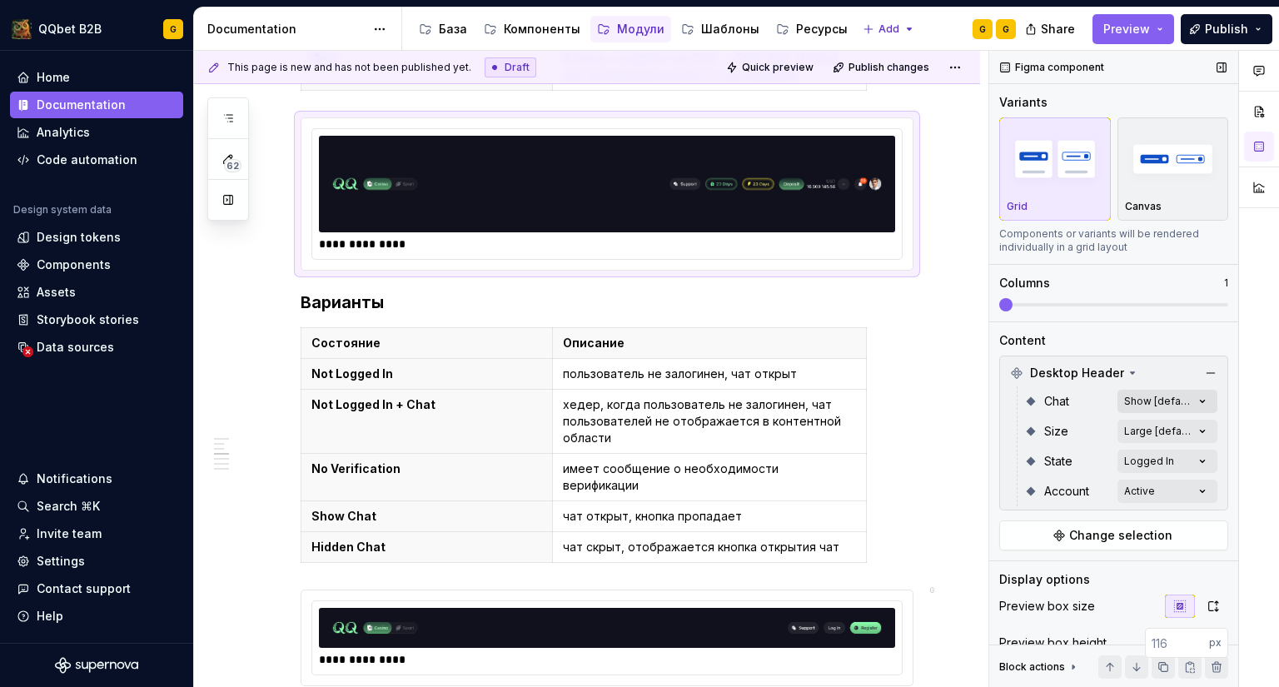
click at [1148, 394] on div "Comments Open comments No comments yet Select ‘Comment’ from the block context …" at bounding box center [1135, 369] width 290 height 637
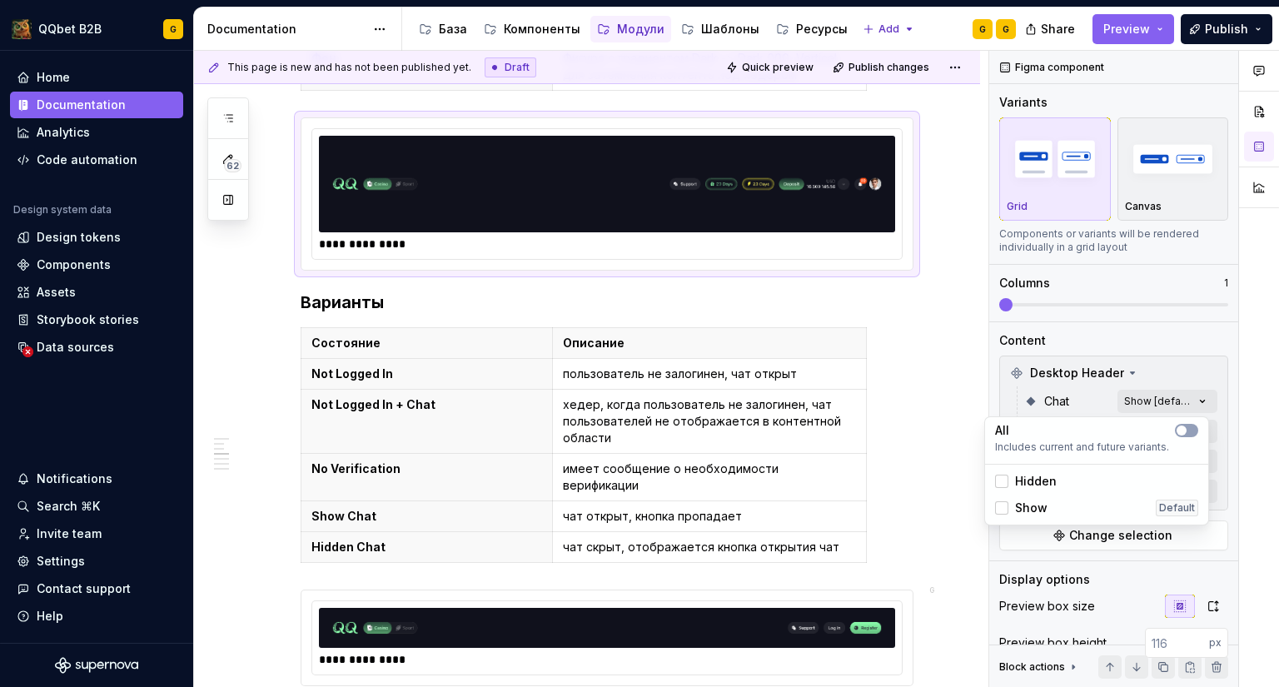
click at [1044, 501] on span "Show" at bounding box center [1031, 508] width 32 height 17
click at [1050, 472] on div "Hidden" at bounding box center [1097, 481] width 217 height 27
click at [1159, 397] on div "Comments Open comments No comments yet Select ‘Comment’ from the block context …" at bounding box center [1135, 369] width 290 height 637
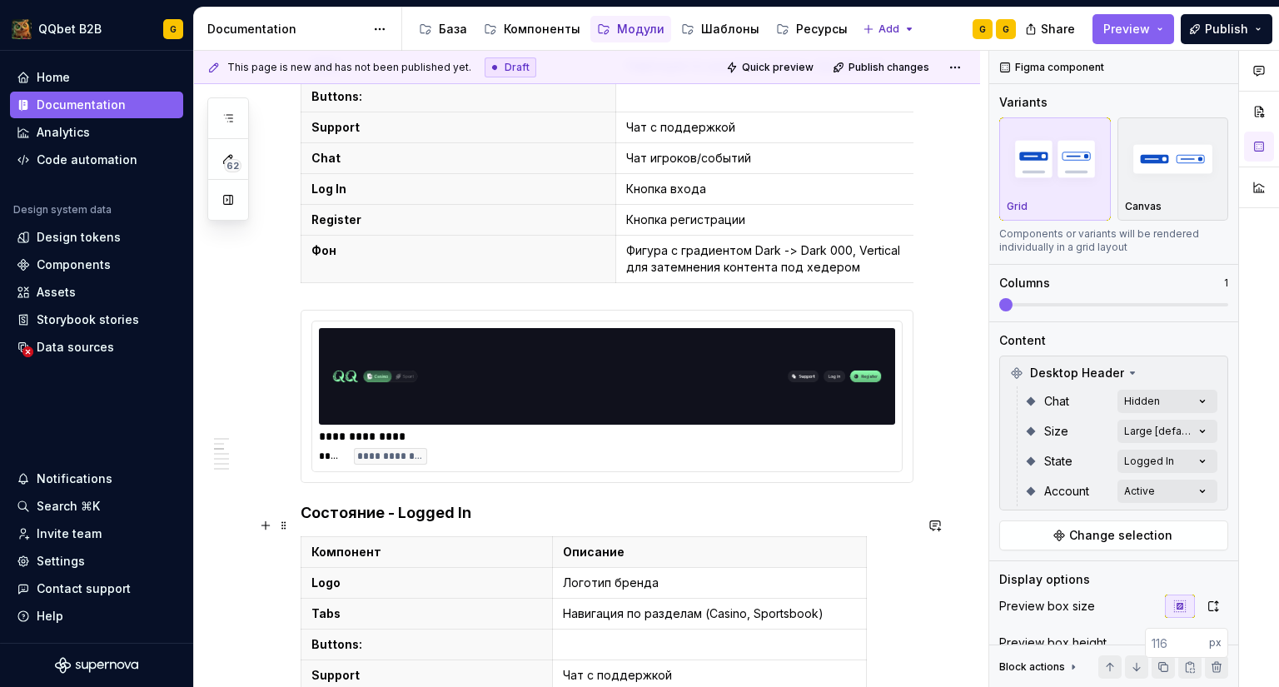
scroll to position [416, 0]
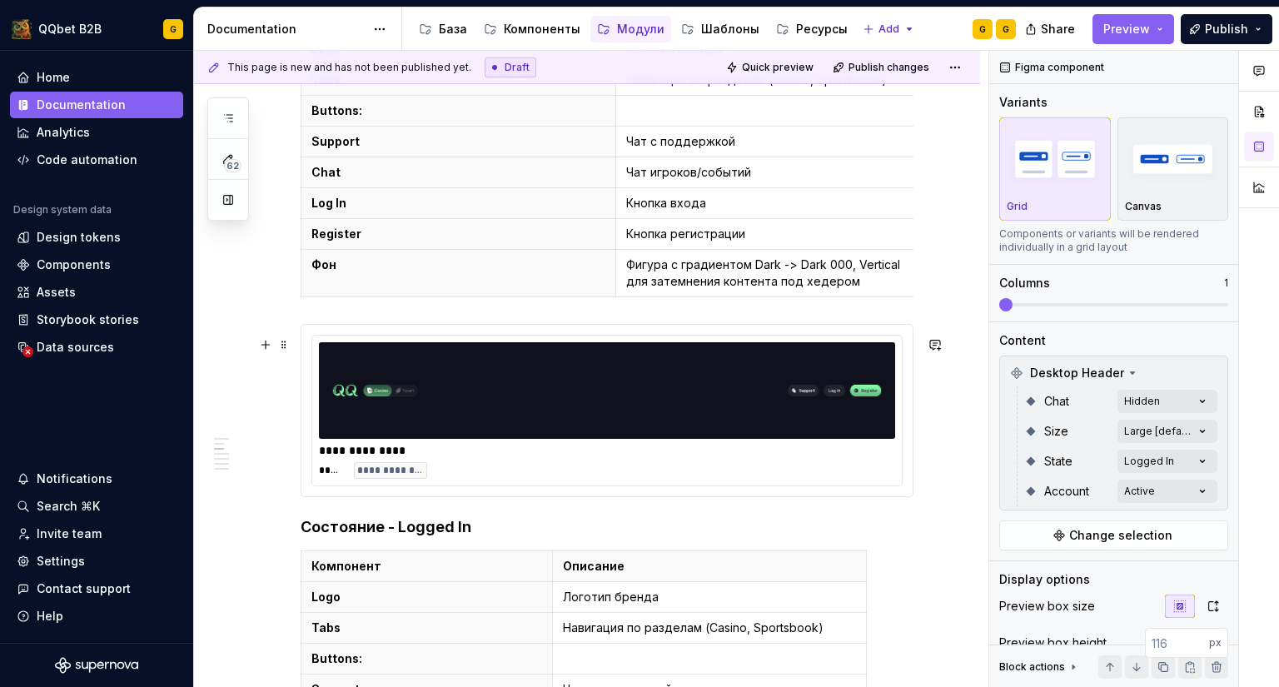
click at [737, 423] on img at bounding box center [607, 390] width 563 height 83
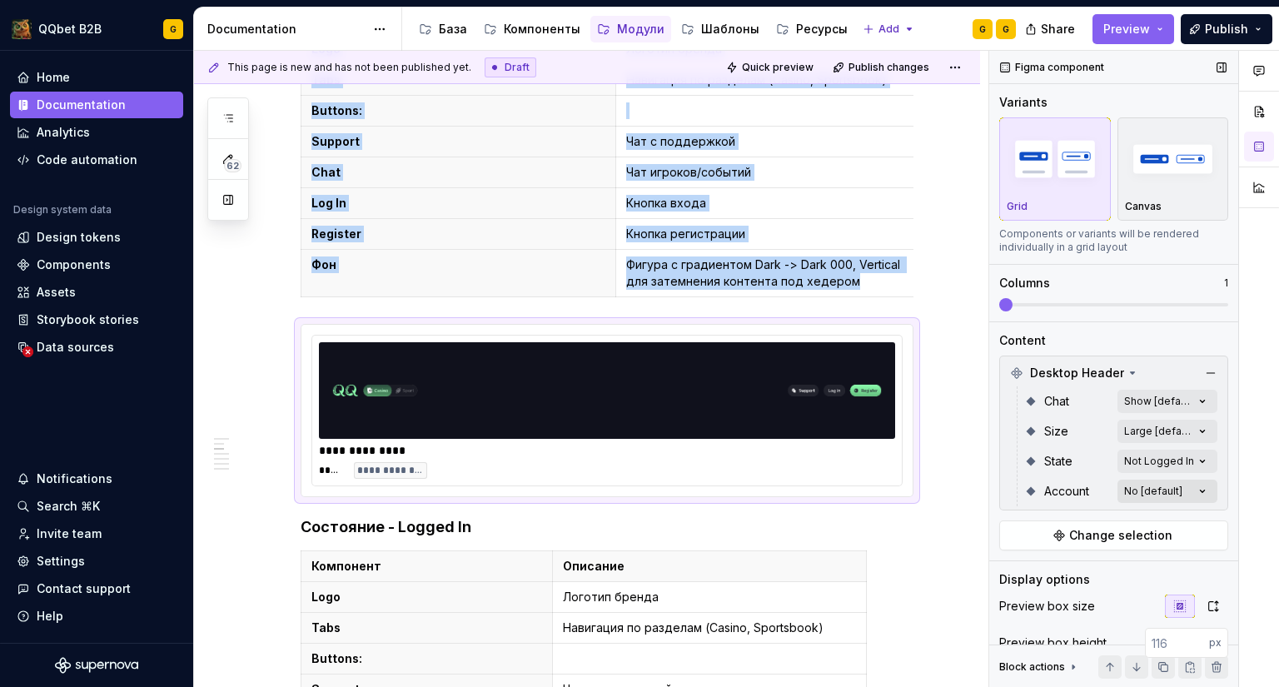
click at [1132, 493] on div "Comments Open comments No comments yet Select ‘Comment’ from the block context …" at bounding box center [1135, 369] width 290 height 637
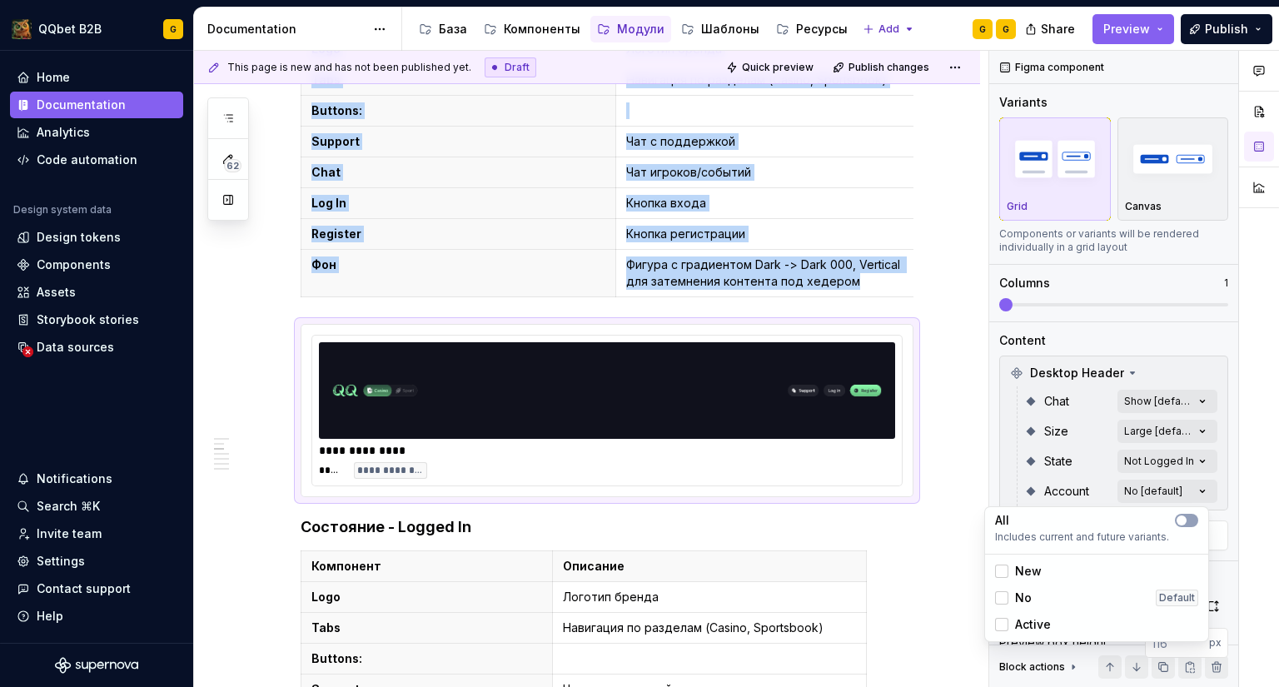
click at [1162, 453] on div "Comments Open comments No comments yet Select ‘Comment’ from the block context …" at bounding box center [1135, 369] width 290 height 637
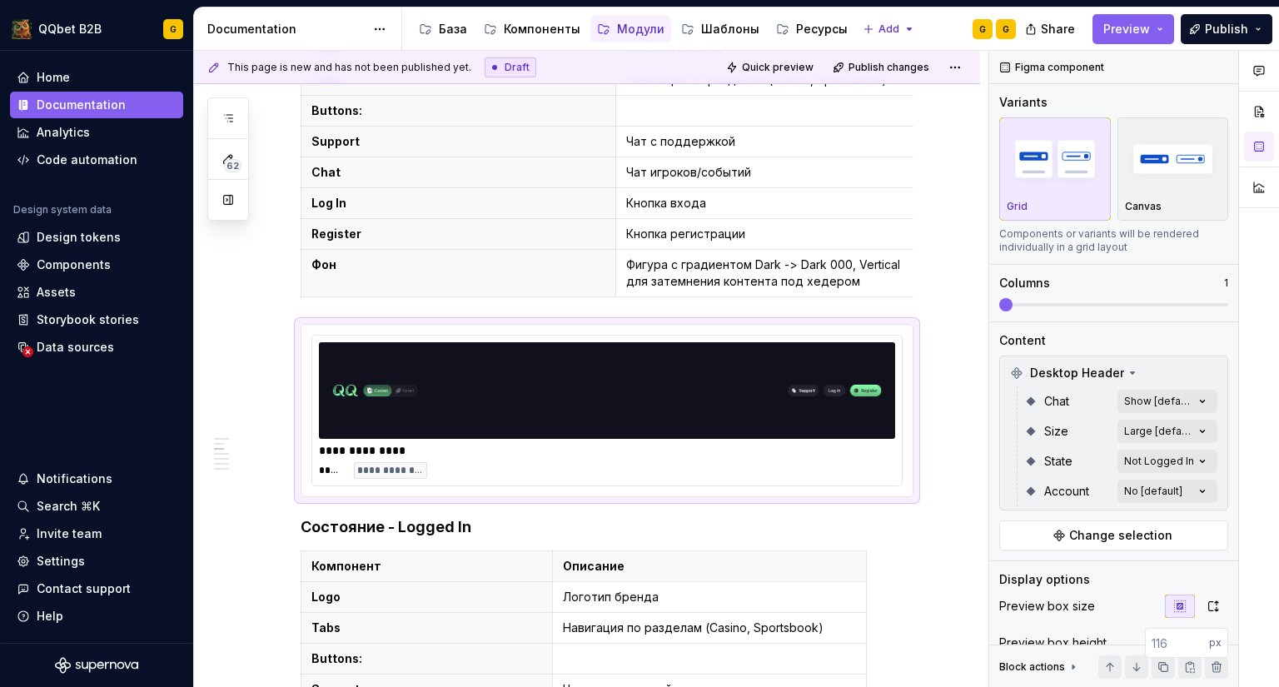
click at [1150, 457] on div "Comments Open comments No comments yet Select ‘Comment’ from the block context …" at bounding box center [1135, 369] width 290 height 637
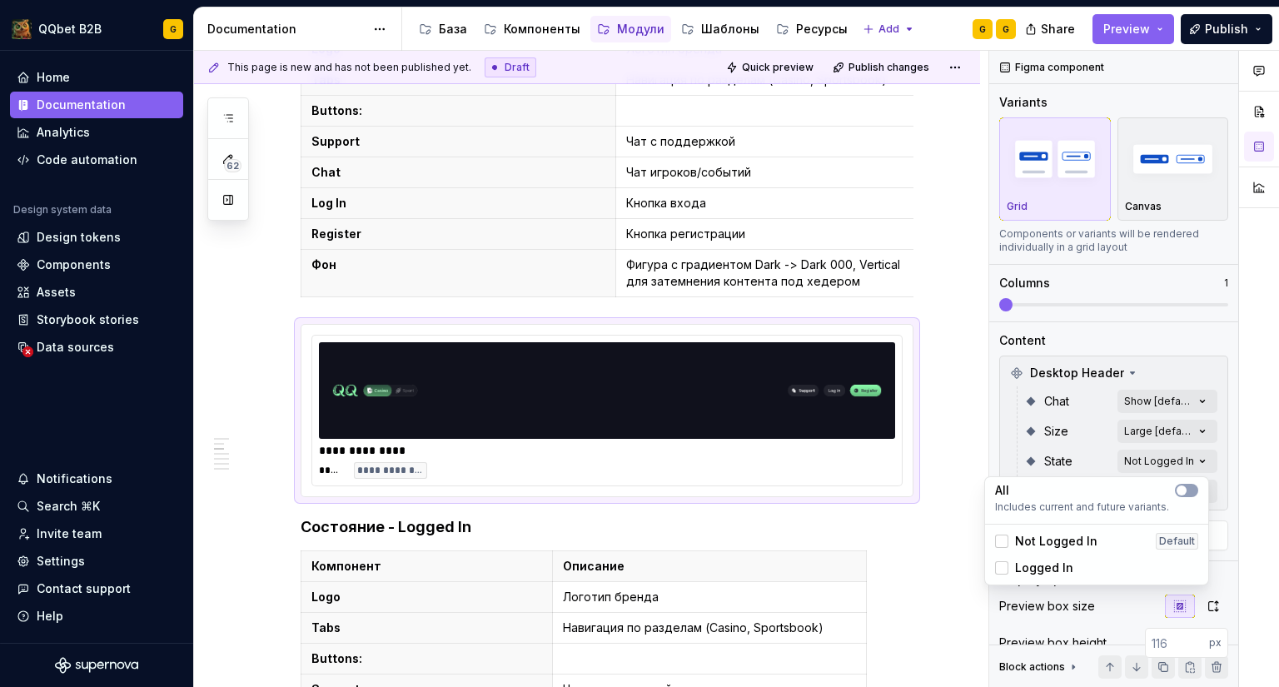
click at [1150, 457] on div "Comments Open comments No comments yet Select ‘Comment’ from the block context …" at bounding box center [1135, 369] width 290 height 637
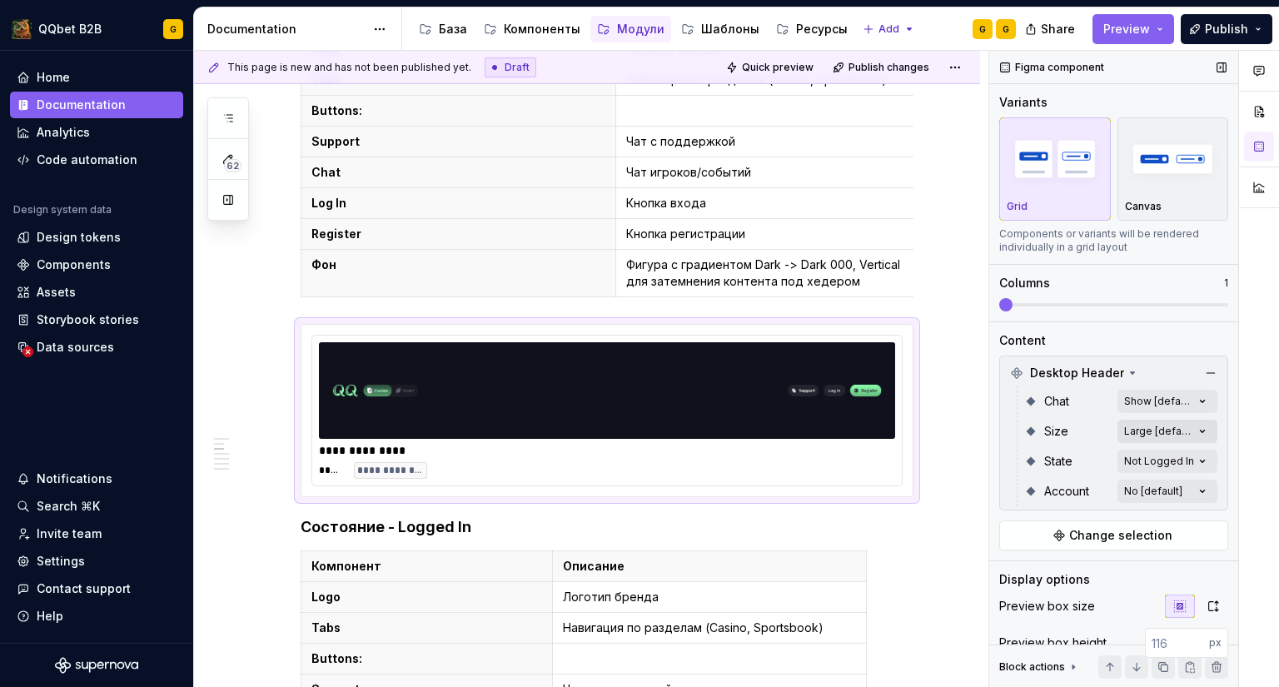
click at [1147, 424] on div "Comments Open comments No comments yet Select ‘Comment’ from the block context …" at bounding box center [1135, 369] width 290 height 637
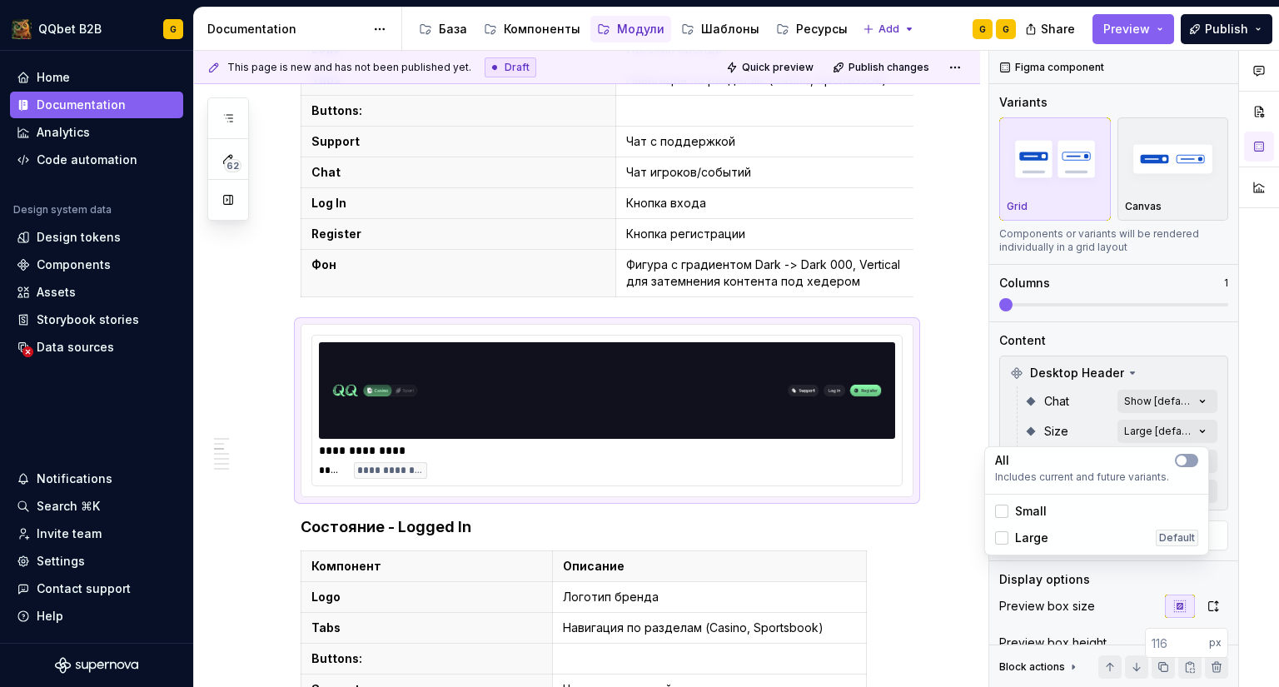
click at [1146, 406] on div "Comments Open comments No comments yet Select ‘Comment’ from the block context …" at bounding box center [1135, 369] width 290 height 637
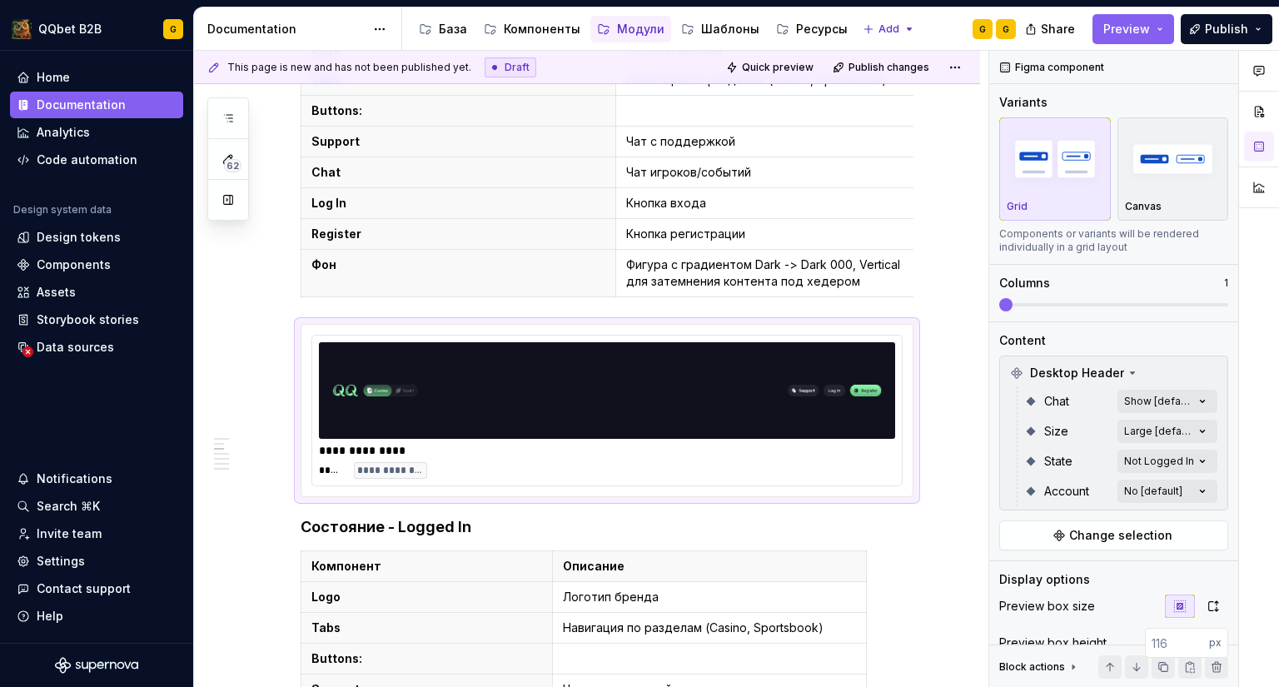
click at [1146, 406] on div "Comments Open comments No comments yet Select ‘Comment’ from the block context …" at bounding box center [1135, 369] width 290 height 637
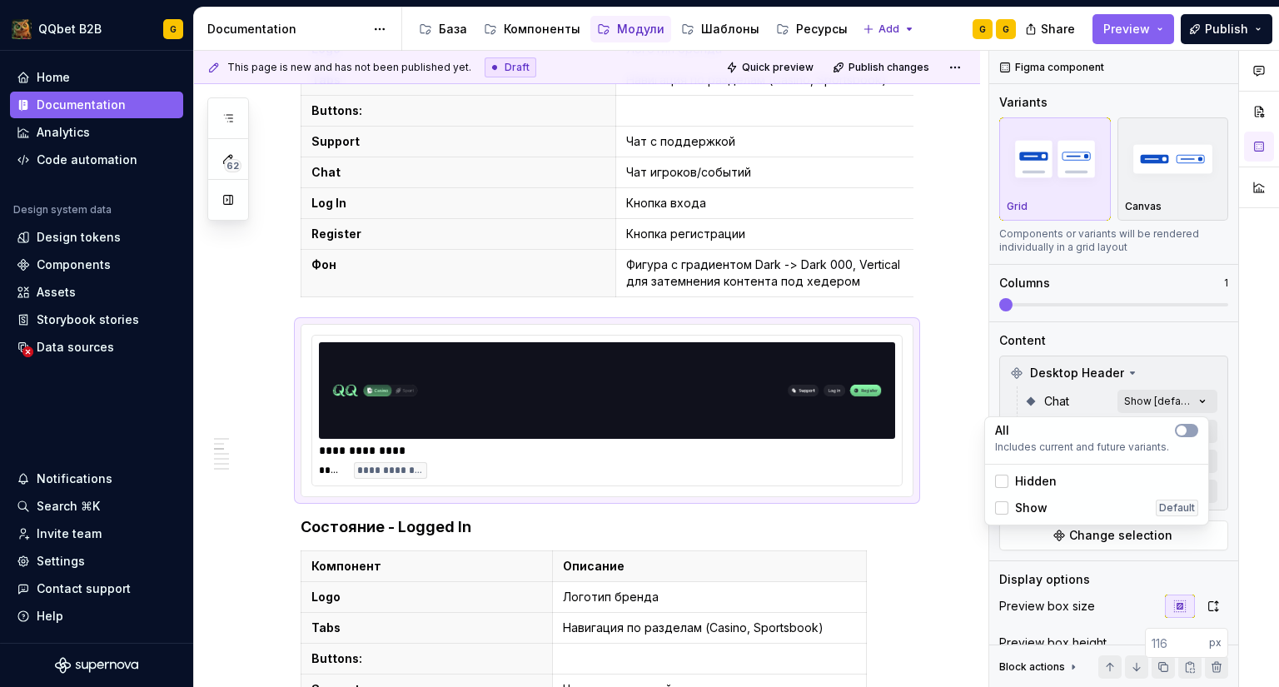
click at [1043, 504] on span "Show" at bounding box center [1031, 508] width 32 height 17
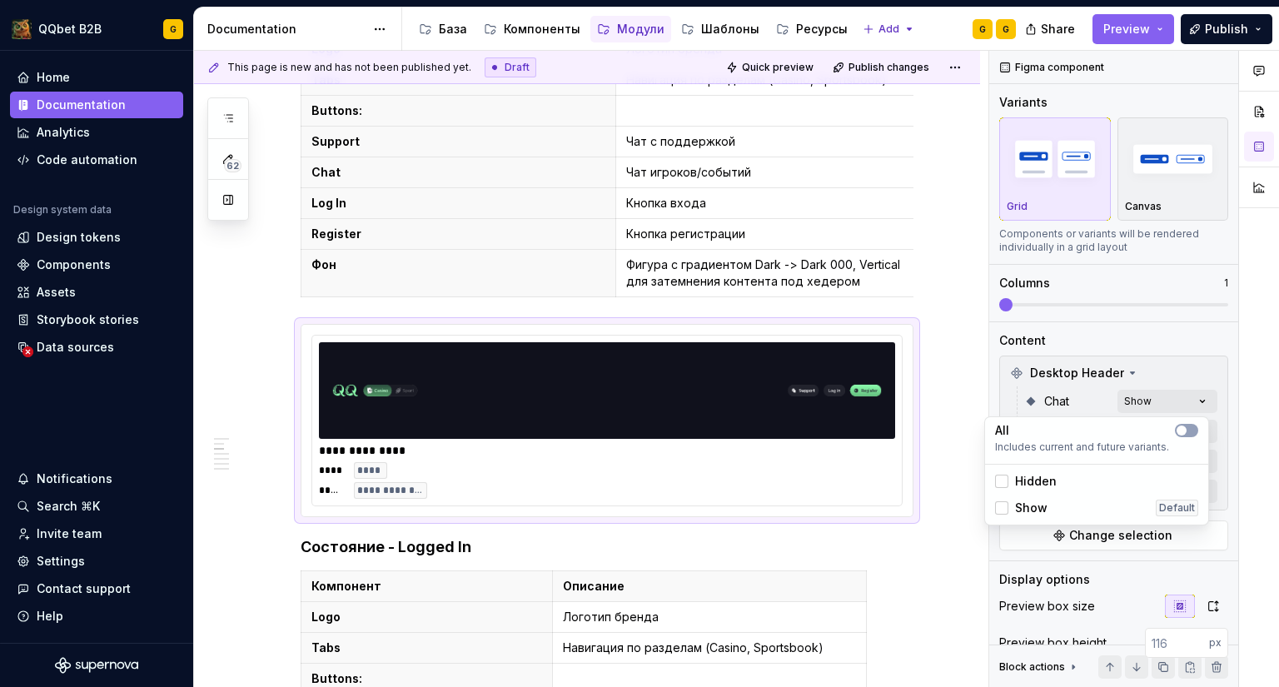
click at [1043, 504] on span "Show" at bounding box center [1031, 508] width 32 height 17
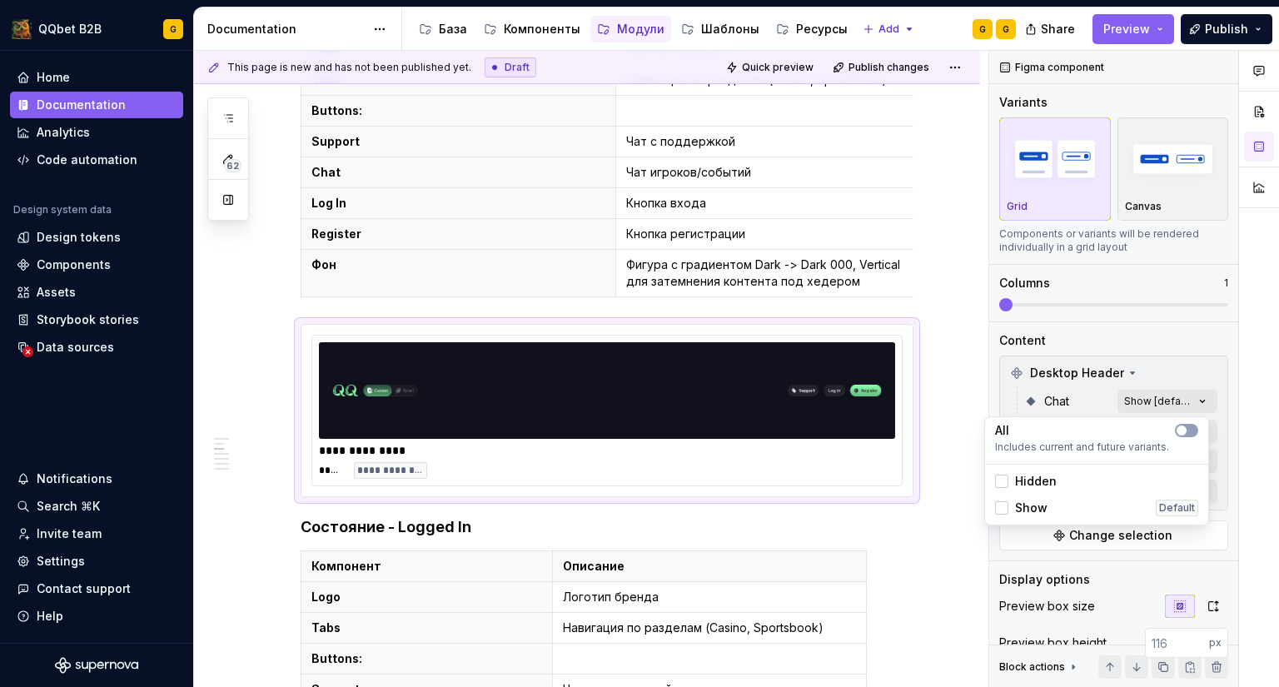
click at [1046, 482] on span "Hidden" at bounding box center [1036, 481] width 42 height 17
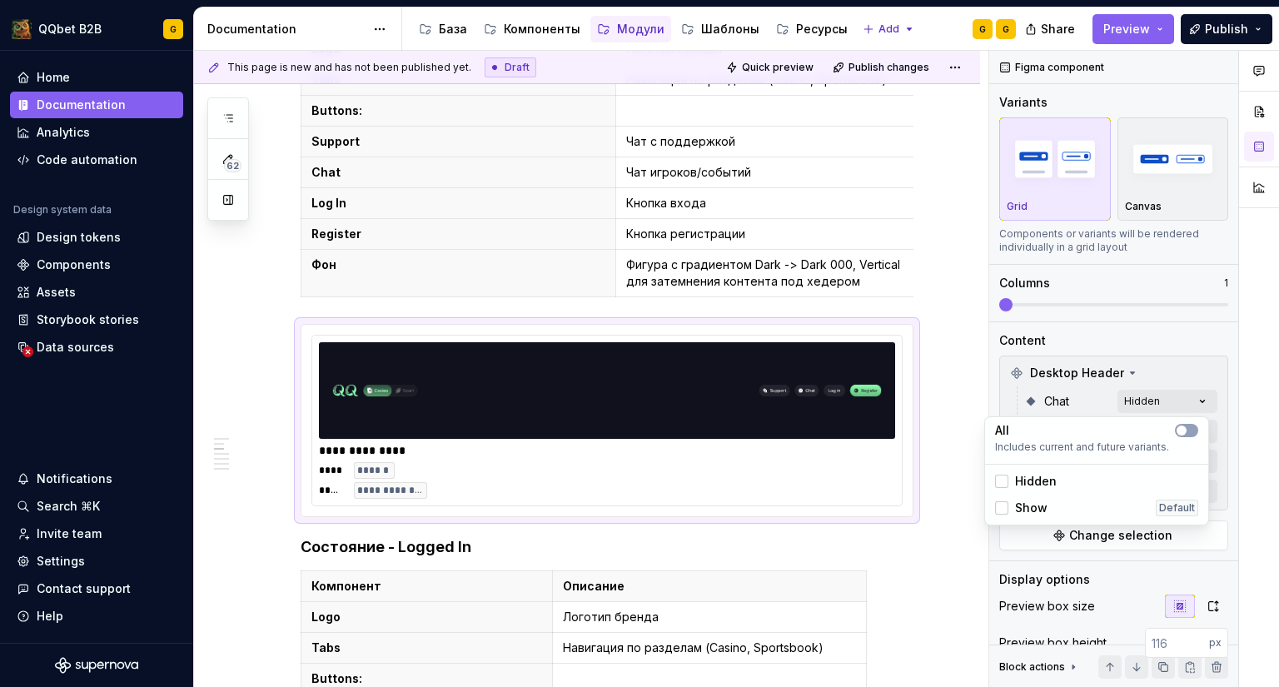
click at [1130, 400] on div "Comments Open comments No comments yet Select ‘Comment’ from the block context …" at bounding box center [1135, 369] width 290 height 637
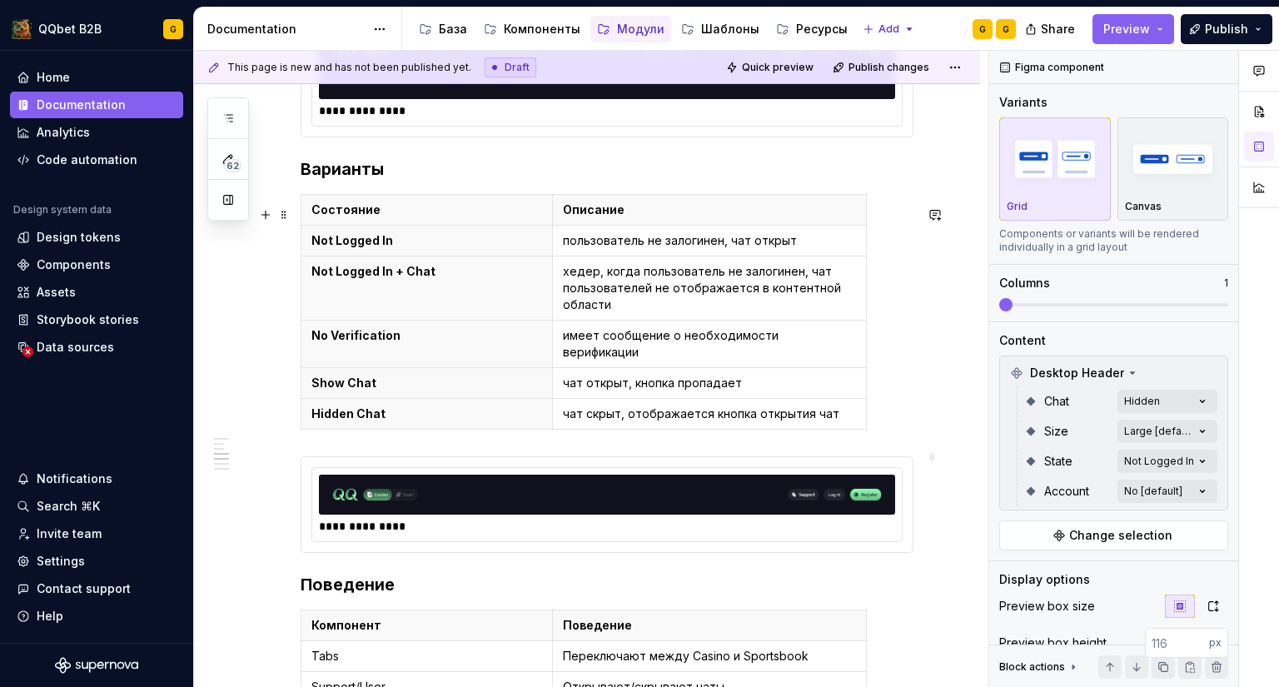
scroll to position [1499, 0]
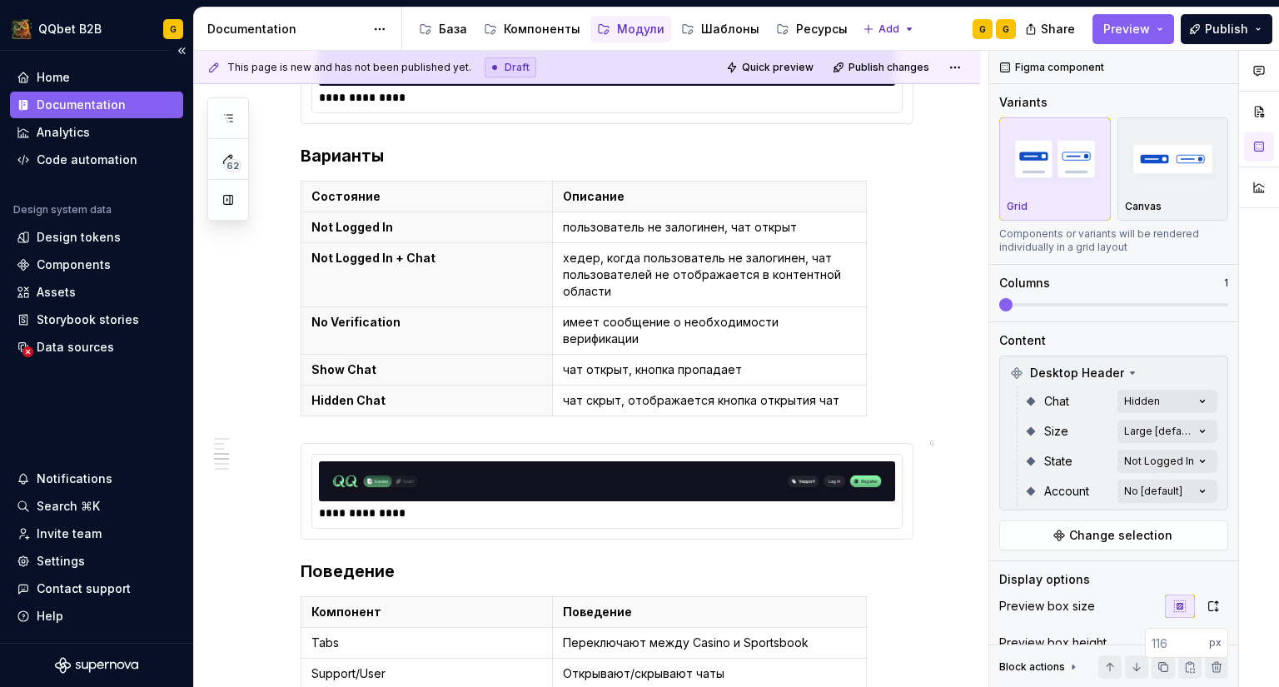
type textarea "*"
click at [411, 265] on strong "Not Logged In + Chat" at bounding box center [374, 258] width 124 height 14
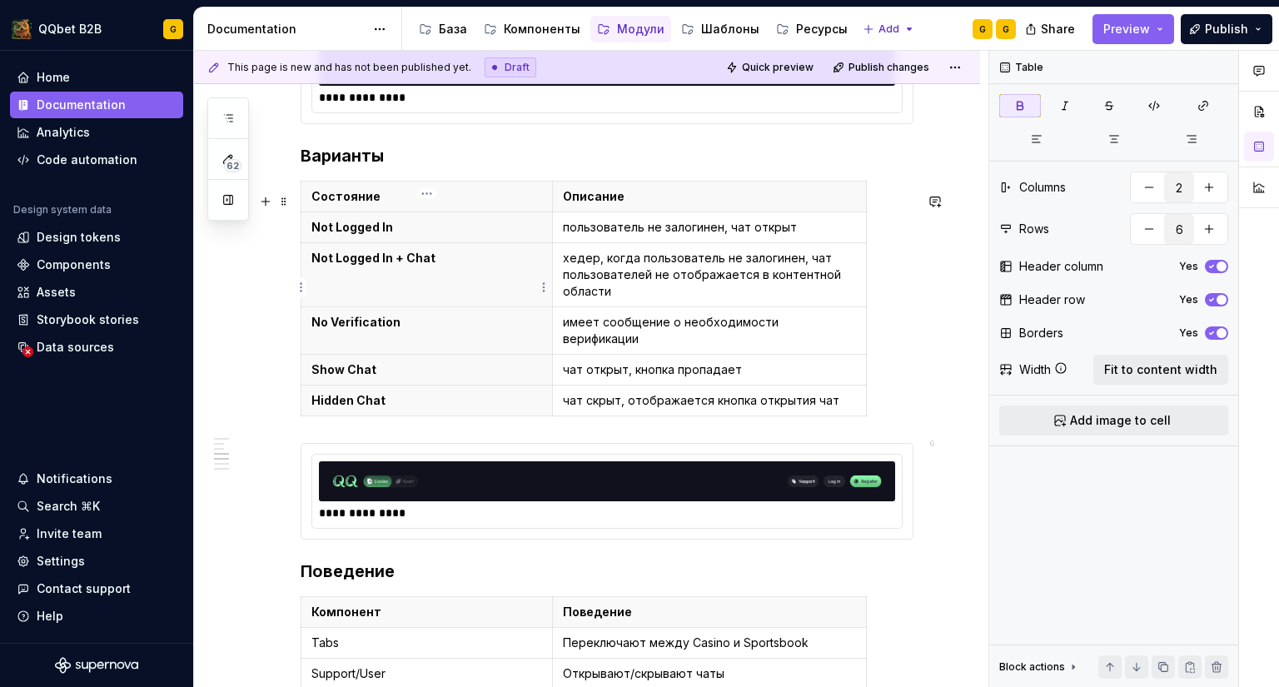
drag, startPoint x: 450, startPoint y: 262, endPoint x: 436, endPoint y: 272, distance: 16.7
click at [436, 267] on p "Not Logged In + Chat" at bounding box center [427, 258] width 231 height 17
drag, startPoint x: 447, startPoint y: 272, endPoint x: 391, endPoint y: 271, distance: 56.6
click at [391, 267] on p "Not Logged In + Chat" at bounding box center [427, 258] width 231 height 17
click at [441, 299] on th "Not Logged In" at bounding box center [428, 275] width 252 height 64
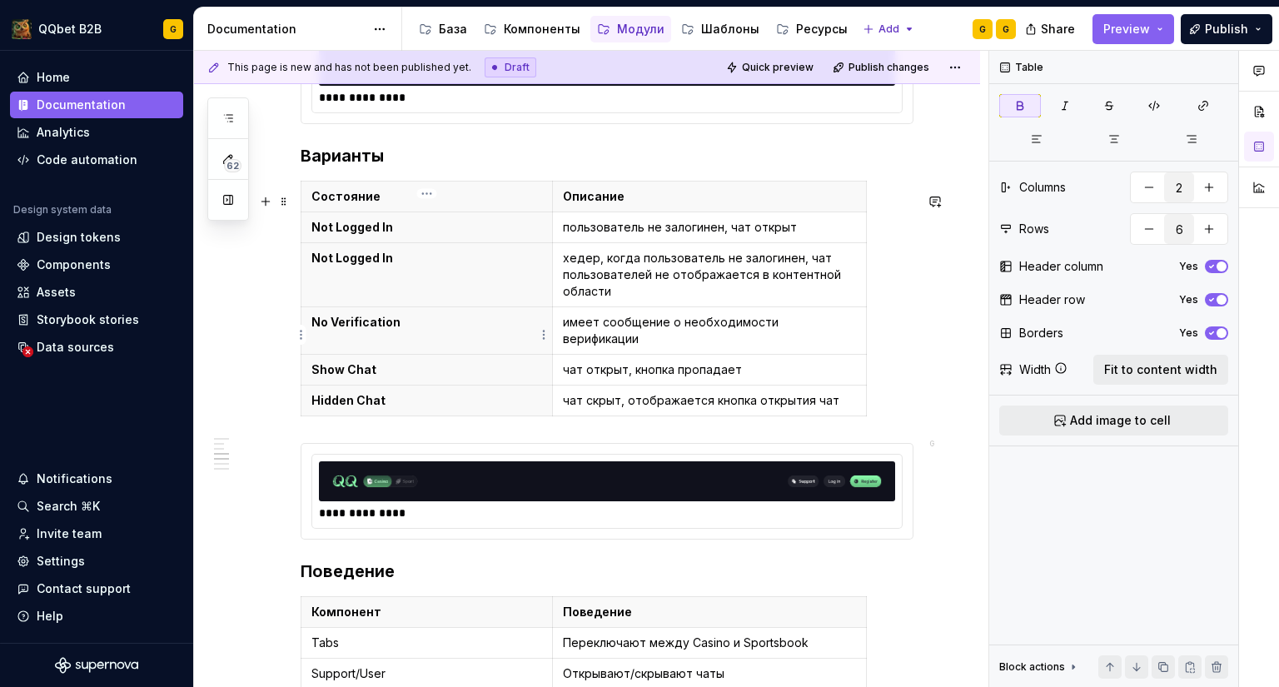
click at [428, 320] on th "No Verification" at bounding box center [428, 330] width 252 height 47
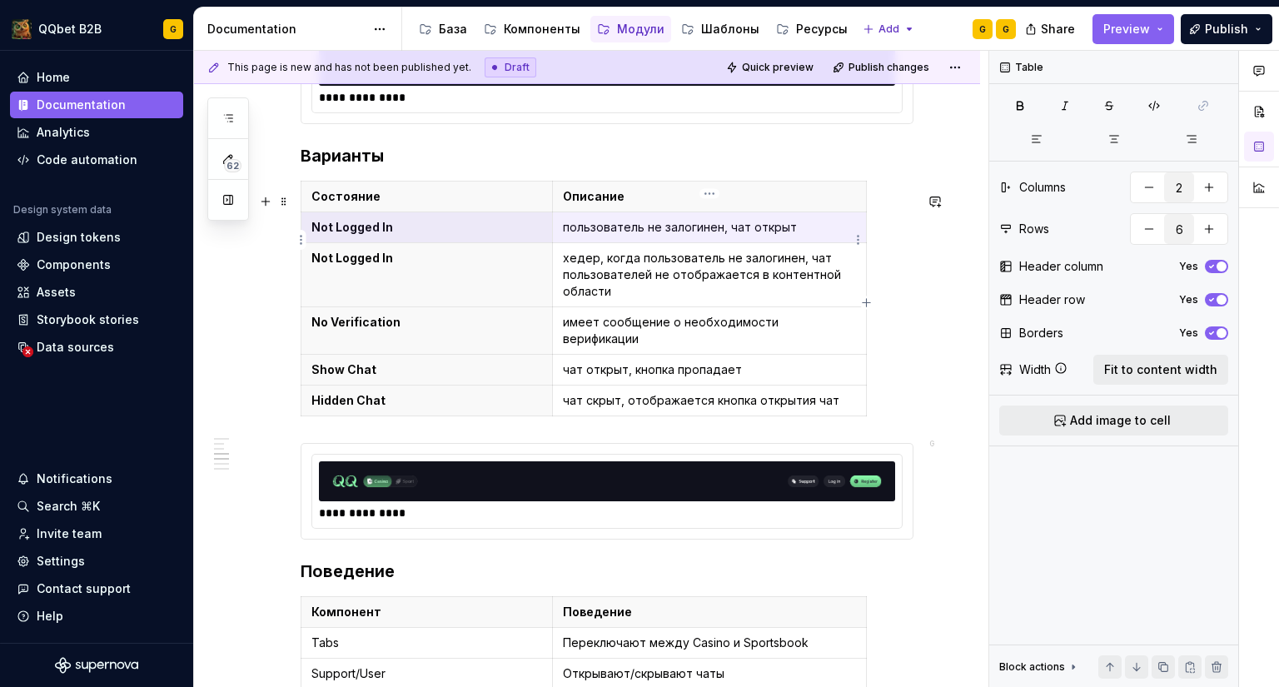
drag, startPoint x: 517, startPoint y: 238, endPoint x: 566, endPoint y: 241, distance: 49.2
click at [566, 241] on tr "Not Logged In пользователь не залогинен, чат открыт" at bounding box center [585, 227] width 566 height 31
click at [1212, 334] on icon "button" at bounding box center [1211, 333] width 13 height 10
click at [1212, 334] on span "button" at bounding box center [1212, 333] width 10 height 10
click at [1201, 357] on button "Fit to content width" at bounding box center [1161, 370] width 135 height 30
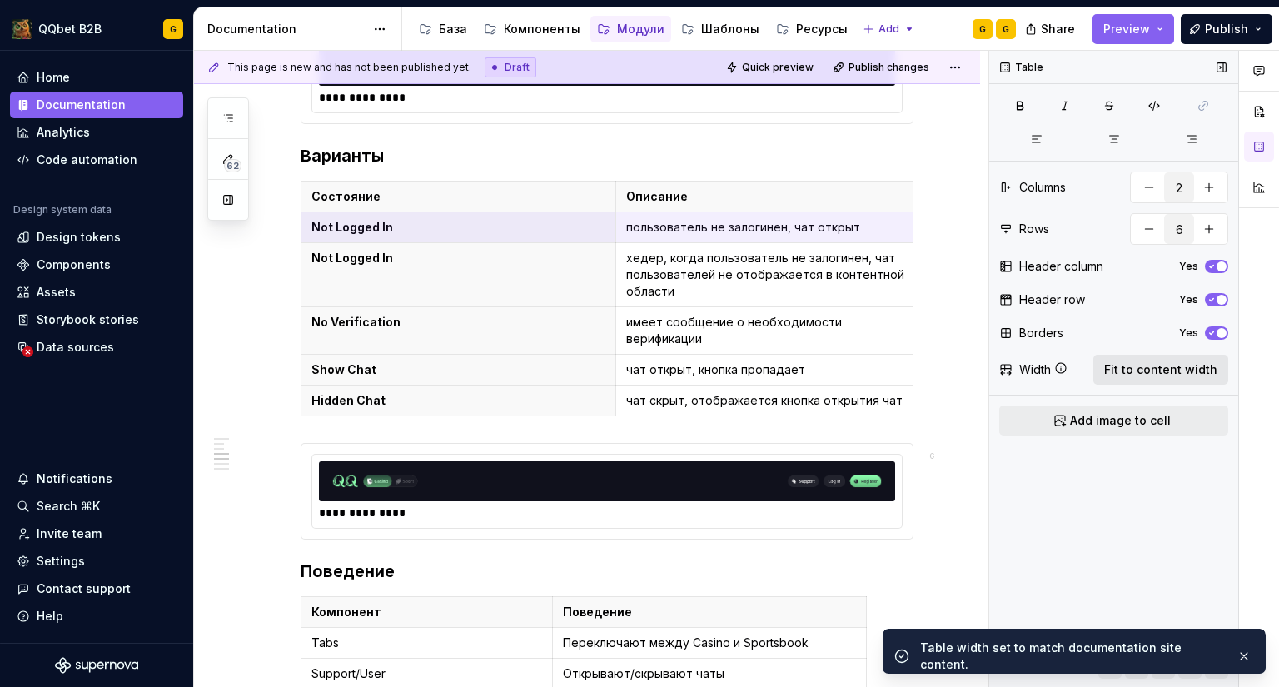
scroll to position [0, 10]
click at [1198, 354] on div "Table Columns 2 Rows 6 Header column Yes Header row Yes Borders Yes Width Fit t…" at bounding box center [1114, 369] width 249 height 637
click at [1194, 357] on div "Table Columns 2 Rows 6 Header column Yes Header row Yes Borders Yes Width Fit t…" at bounding box center [1114, 369] width 249 height 637
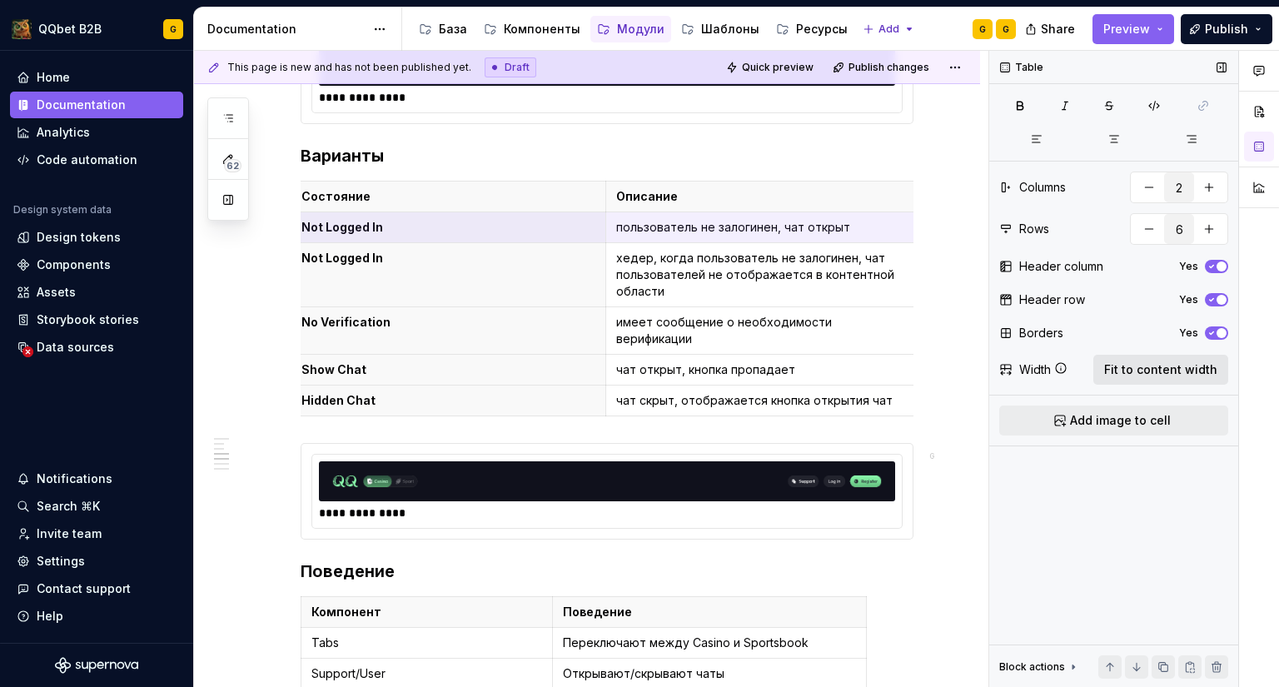
click at [1187, 362] on span "Fit to content width" at bounding box center [1161, 370] width 113 height 17
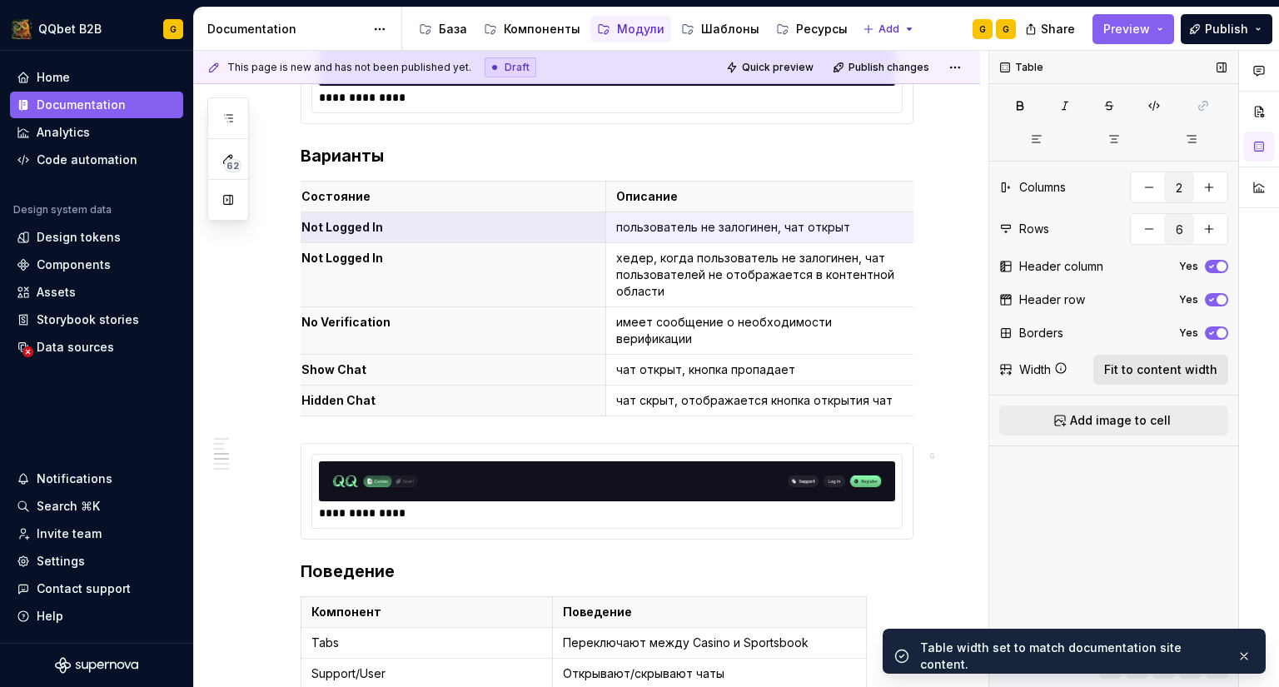
click at [1187, 362] on span "Fit to content width" at bounding box center [1161, 370] width 113 height 17
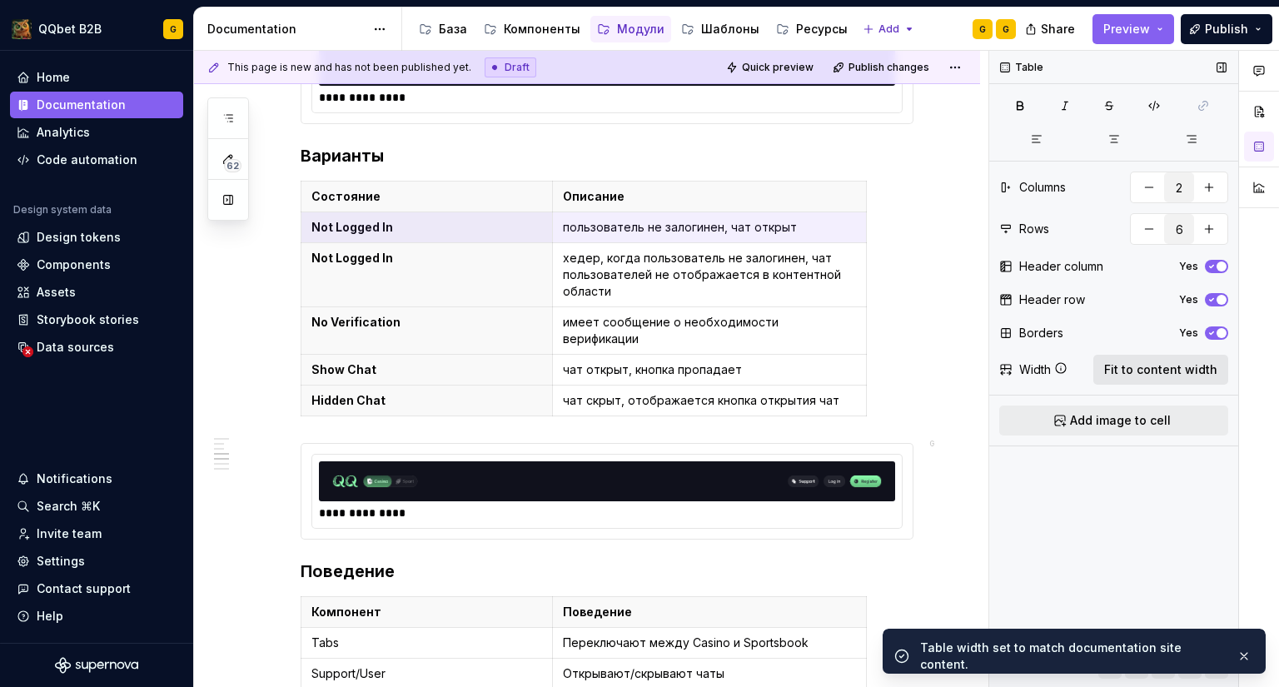
scroll to position [0, 0]
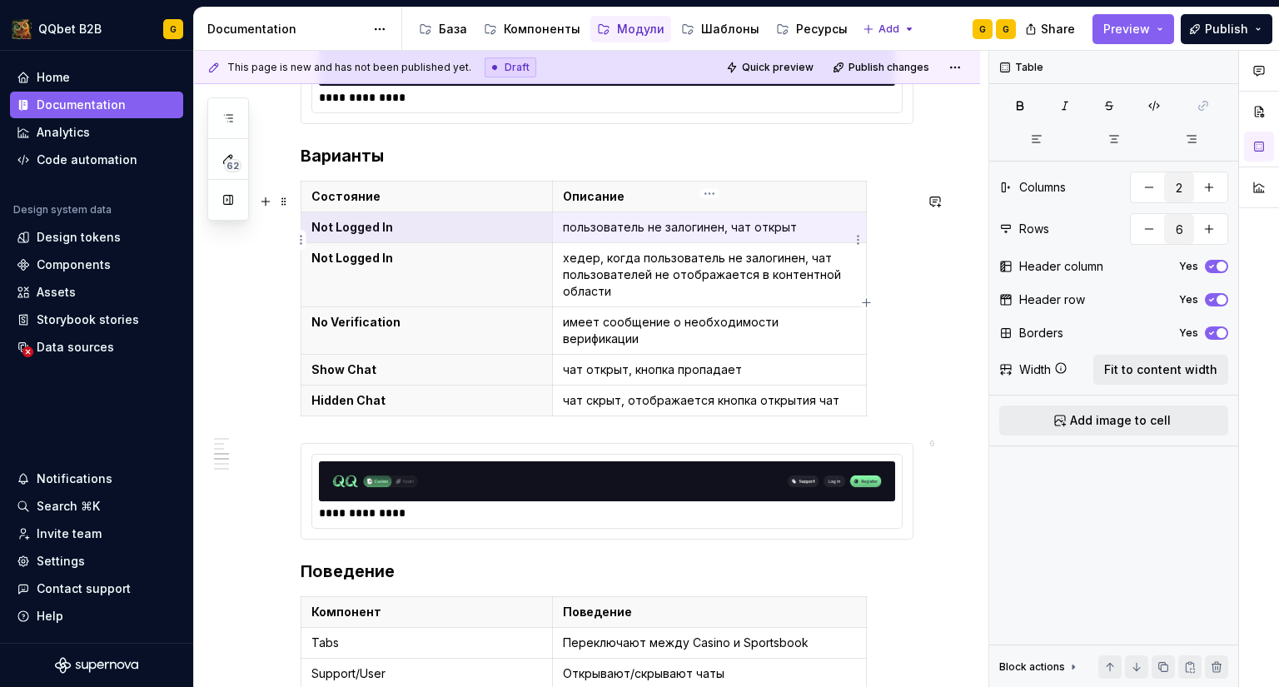
click at [701, 243] on td "пользователь не залогинен, чат открыт" at bounding box center [709, 227] width 314 height 31
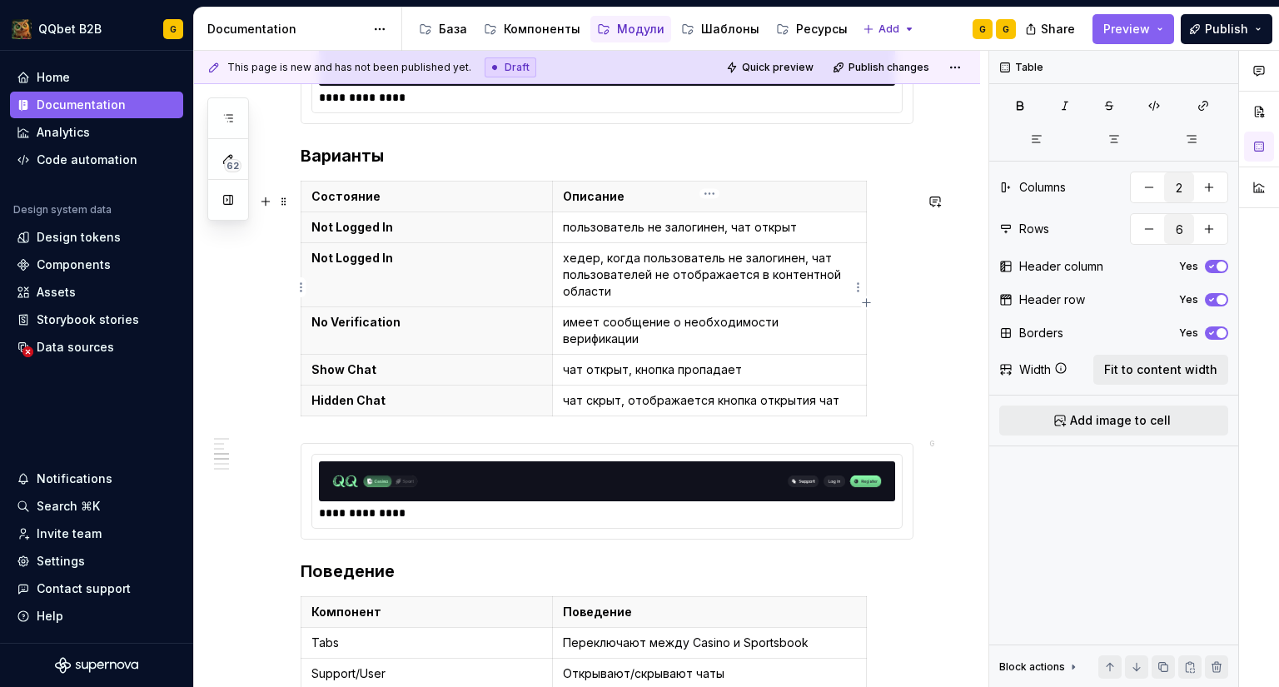
click at [673, 296] on p "хедер, когда пользователь не залогинен, чат пользователей не отображается в кон…" at bounding box center [709, 275] width 293 height 50
type textarea "*"
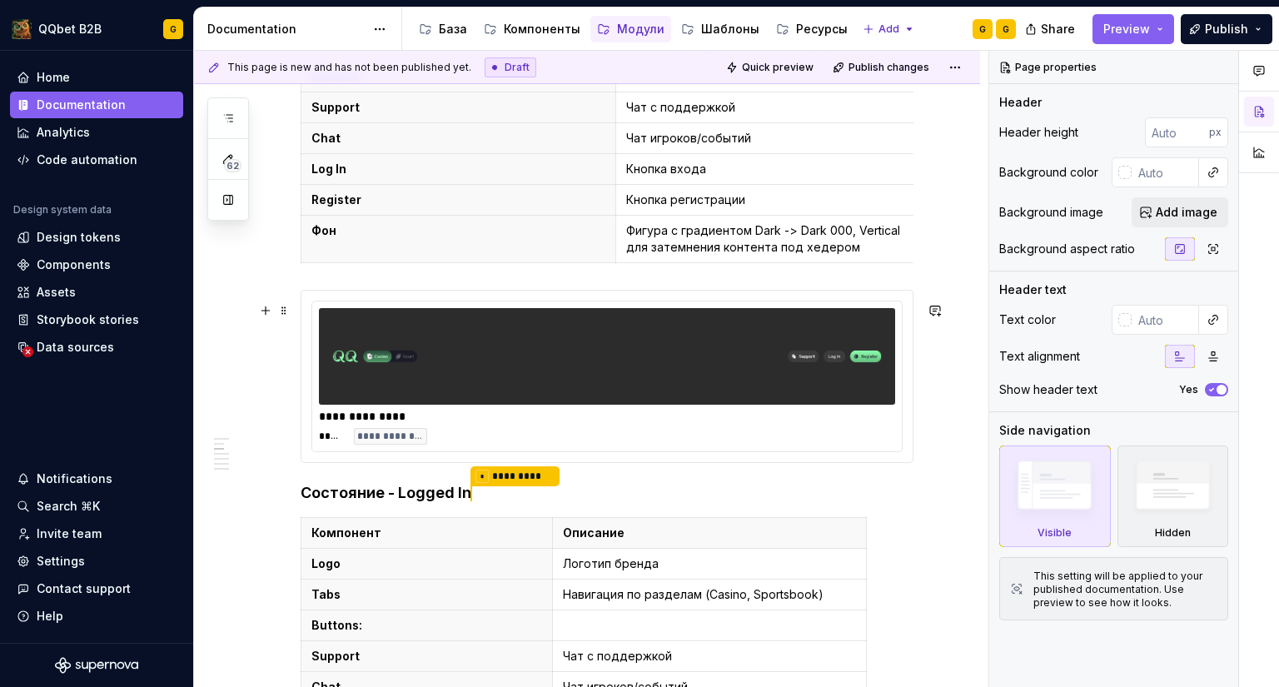
scroll to position [416, 0]
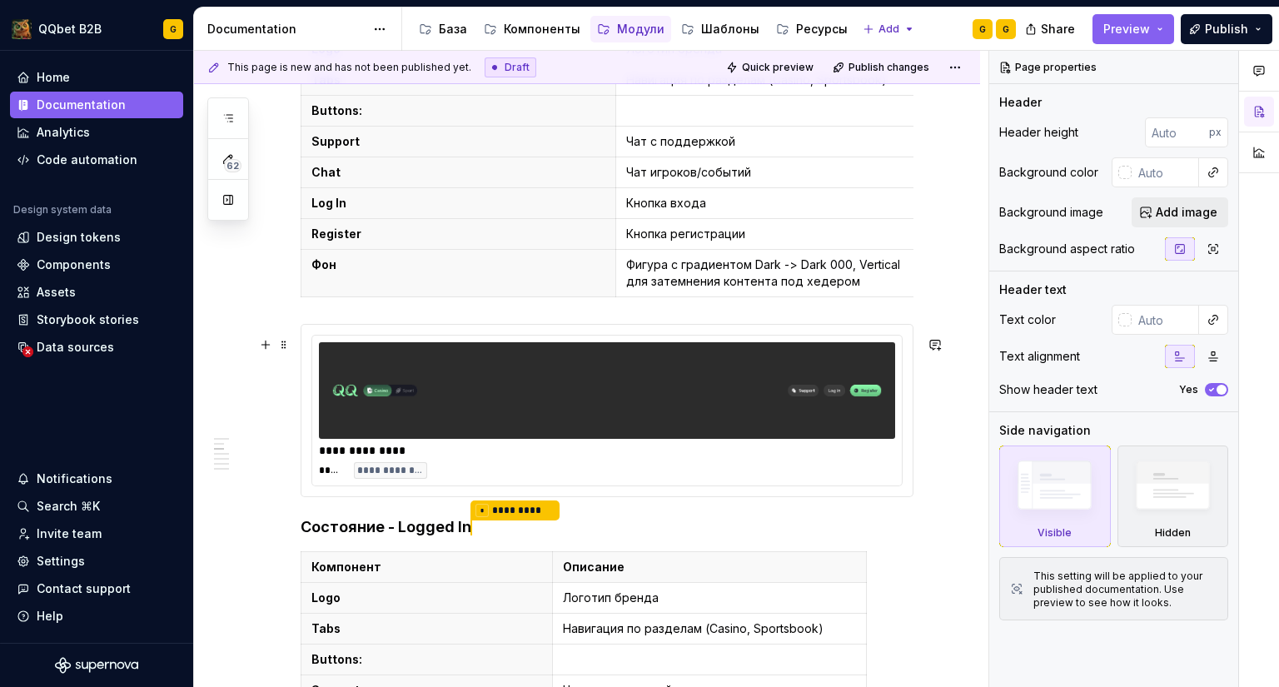
click at [529, 401] on img at bounding box center [607, 390] width 563 height 83
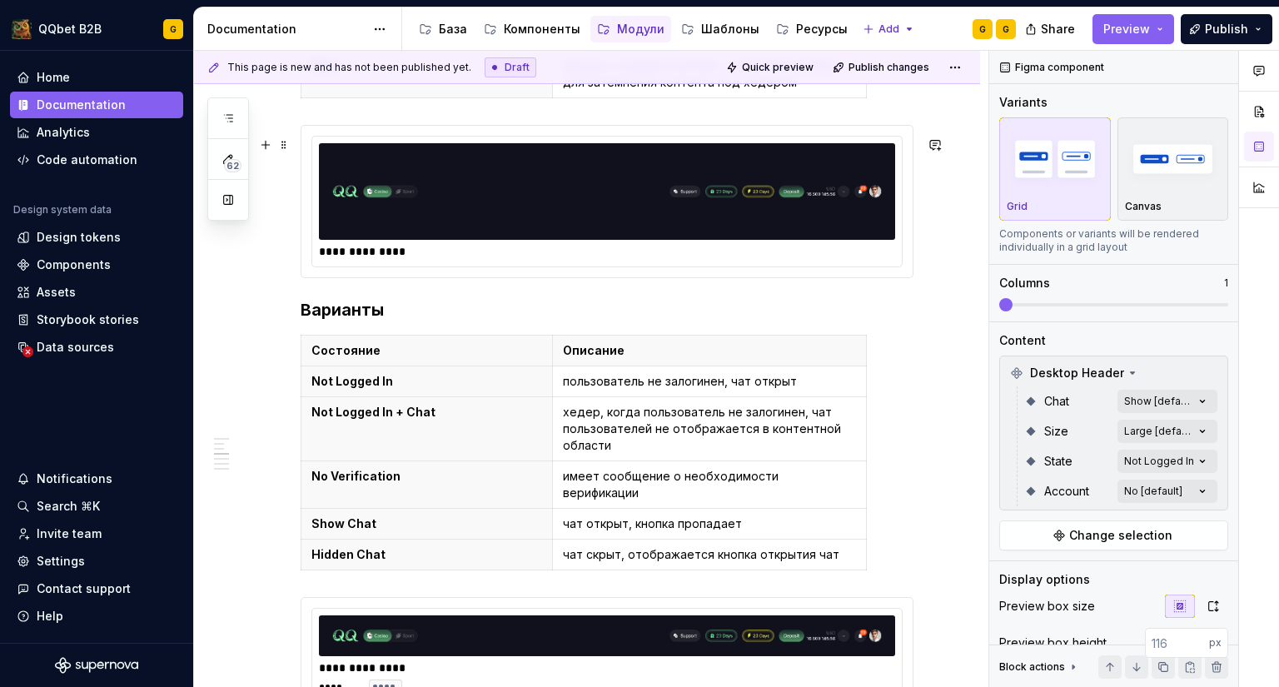
scroll to position [1333, 0]
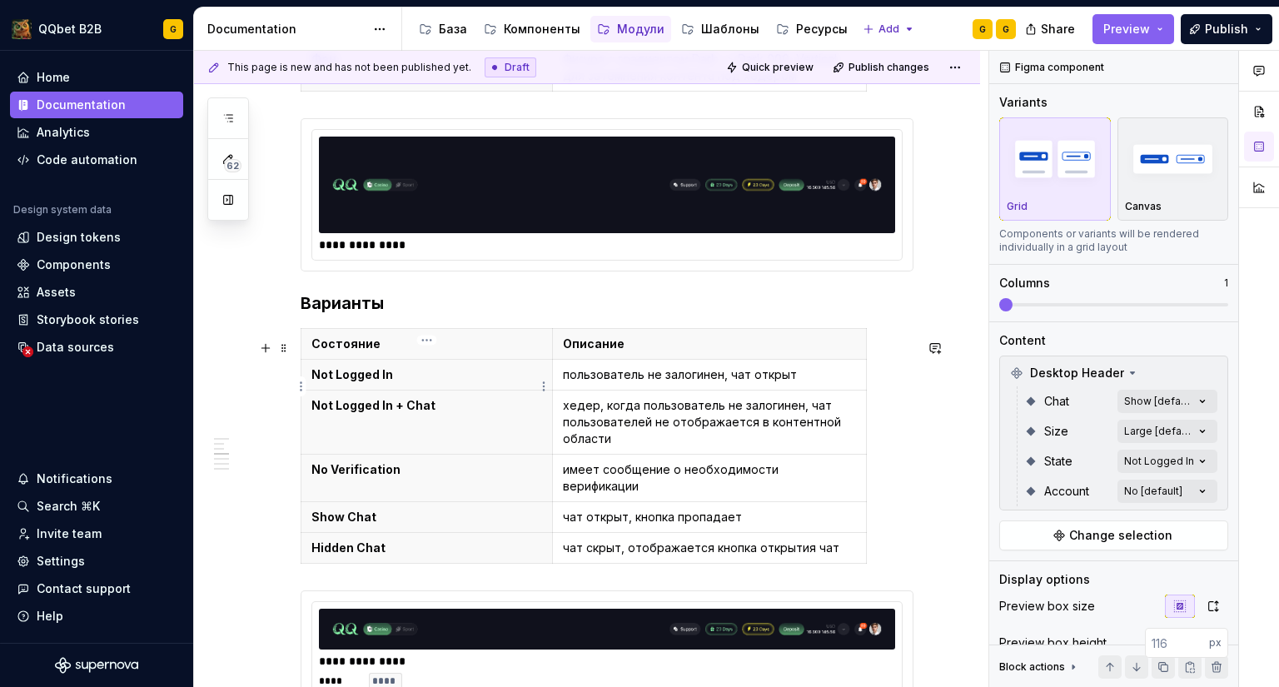
click at [429, 383] on p "Not Logged In" at bounding box center [427, 375] width 231 height 17
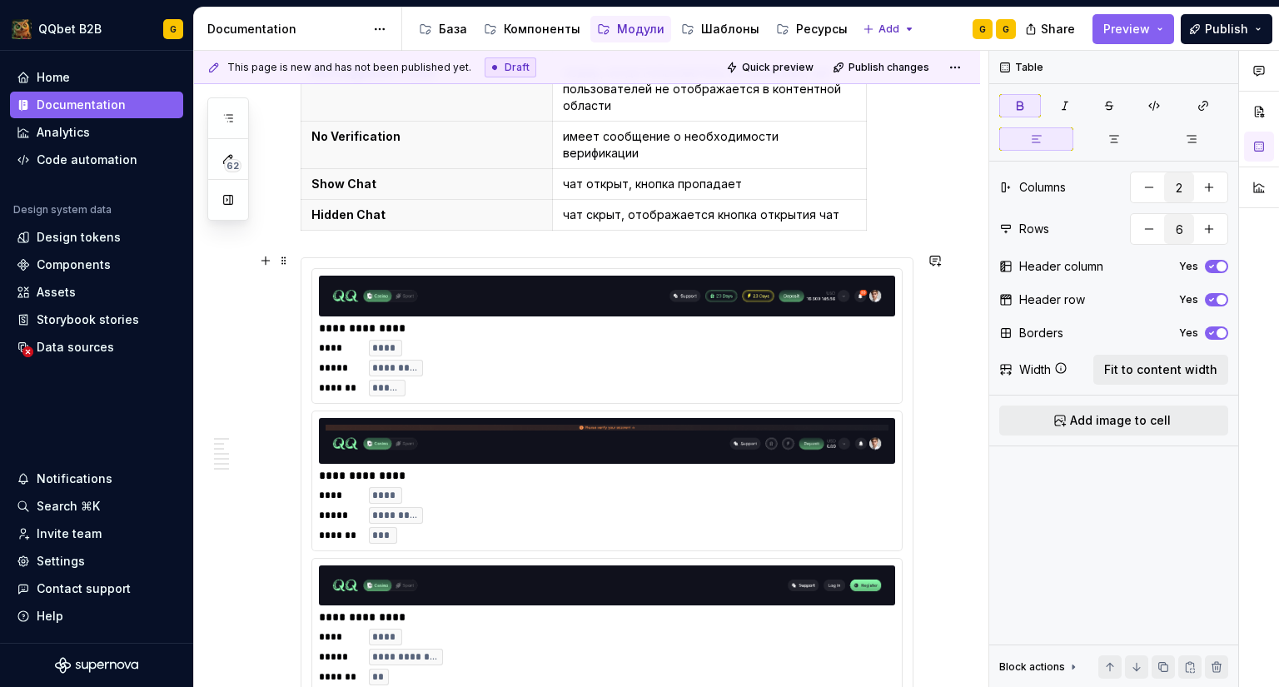
scroll to position [1749, 0]
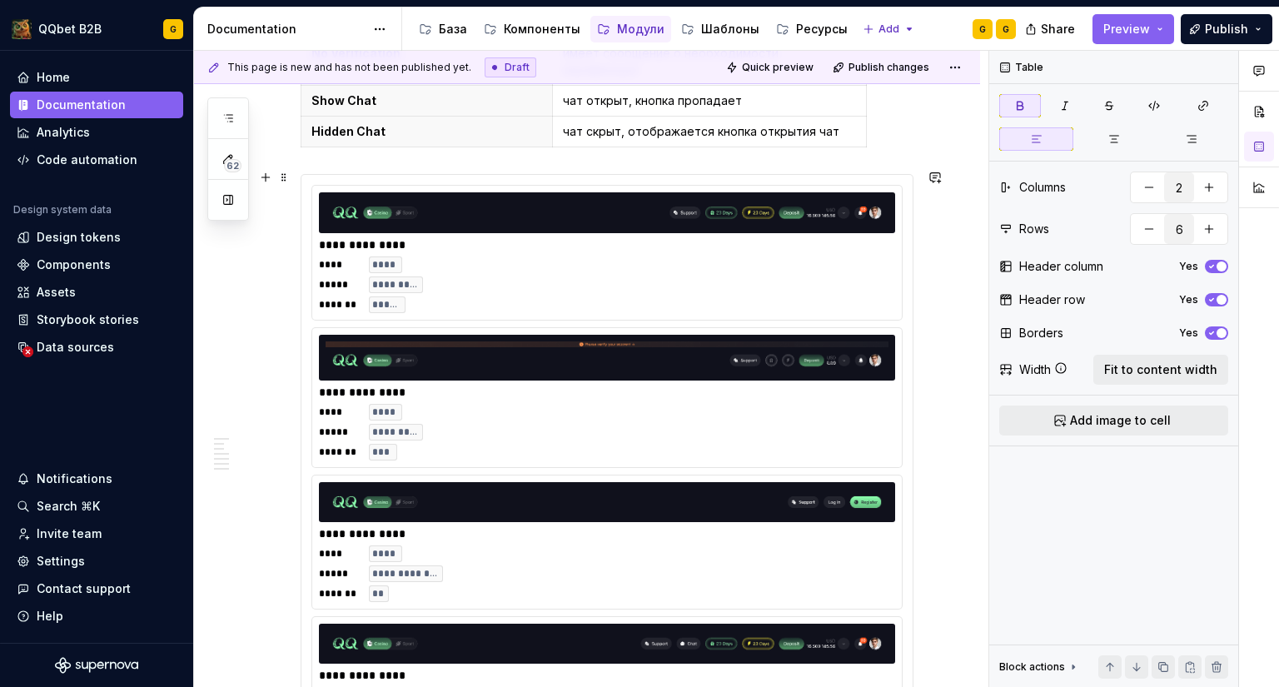
click at [648, 348] on img at bounding box center [607, 358] width 563 height 33
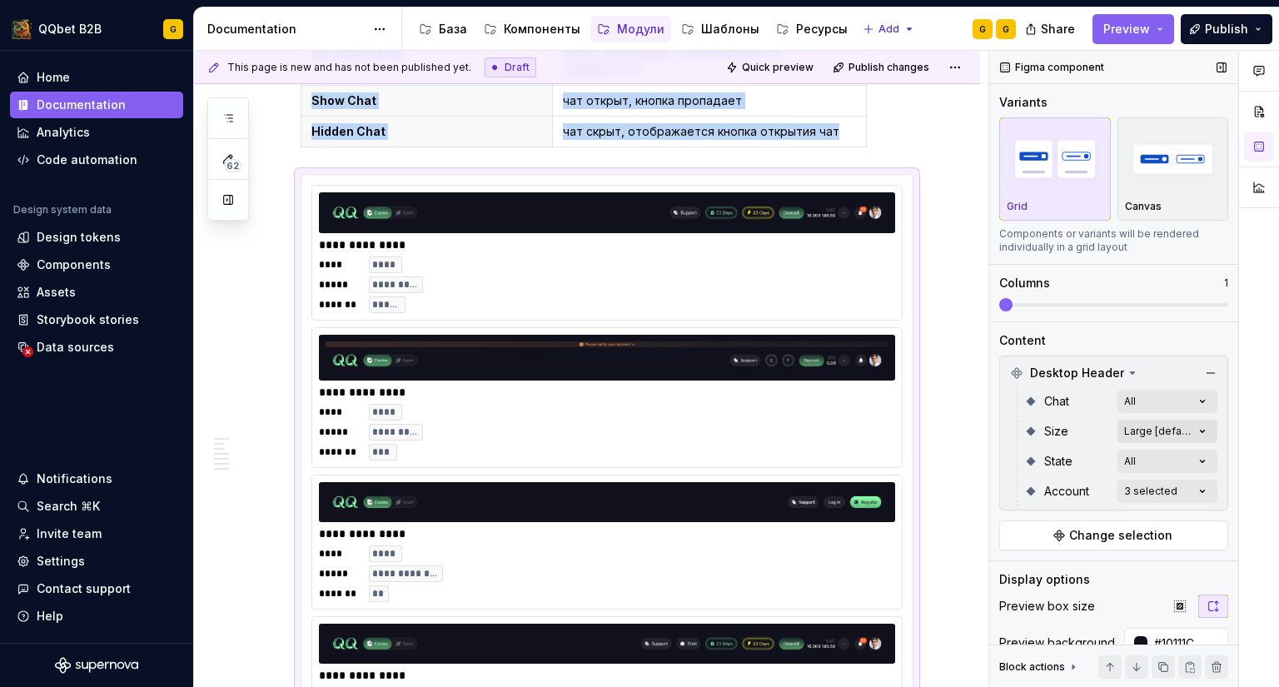
click at [1145, 428] on div "Comments Open comments No comments yet Select ‘Comment’ from the block context …" at bounding box center [1135, 369] width 290 height 637
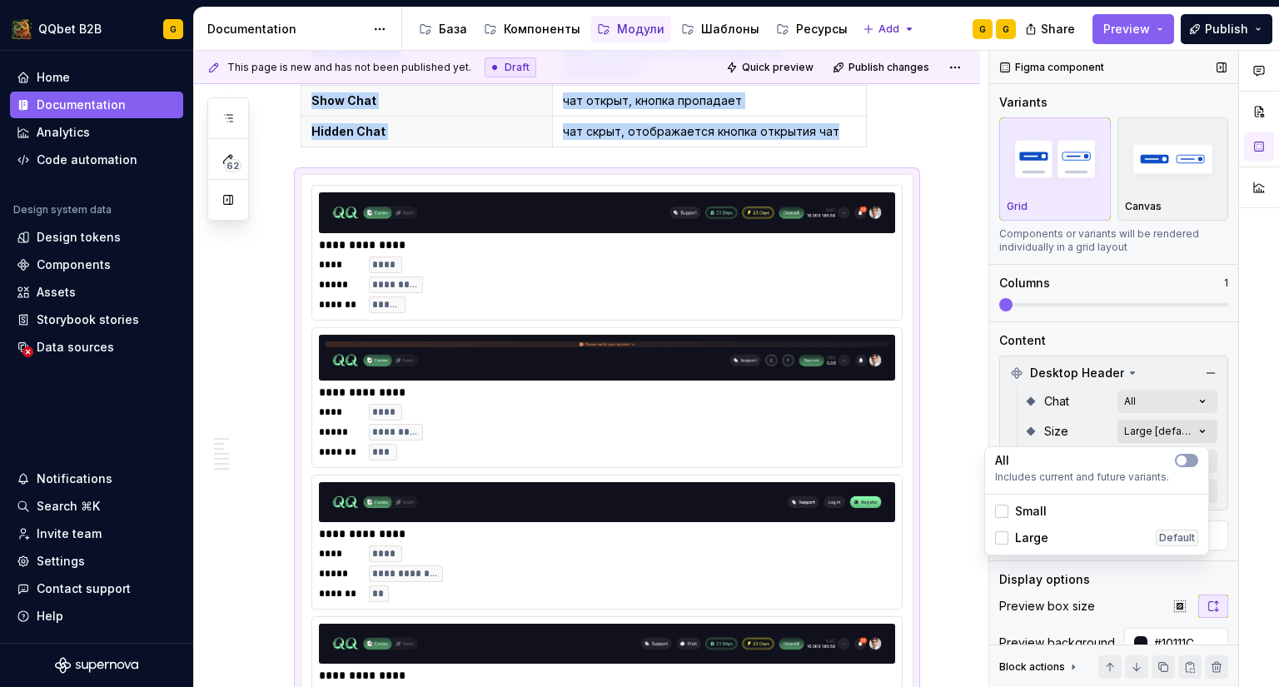
click at [1145, 428] on div "Comments Open comments No comments yet Select ‘Comment’ from the block context …" at bounding box center [1135, 369] width 290 height 637
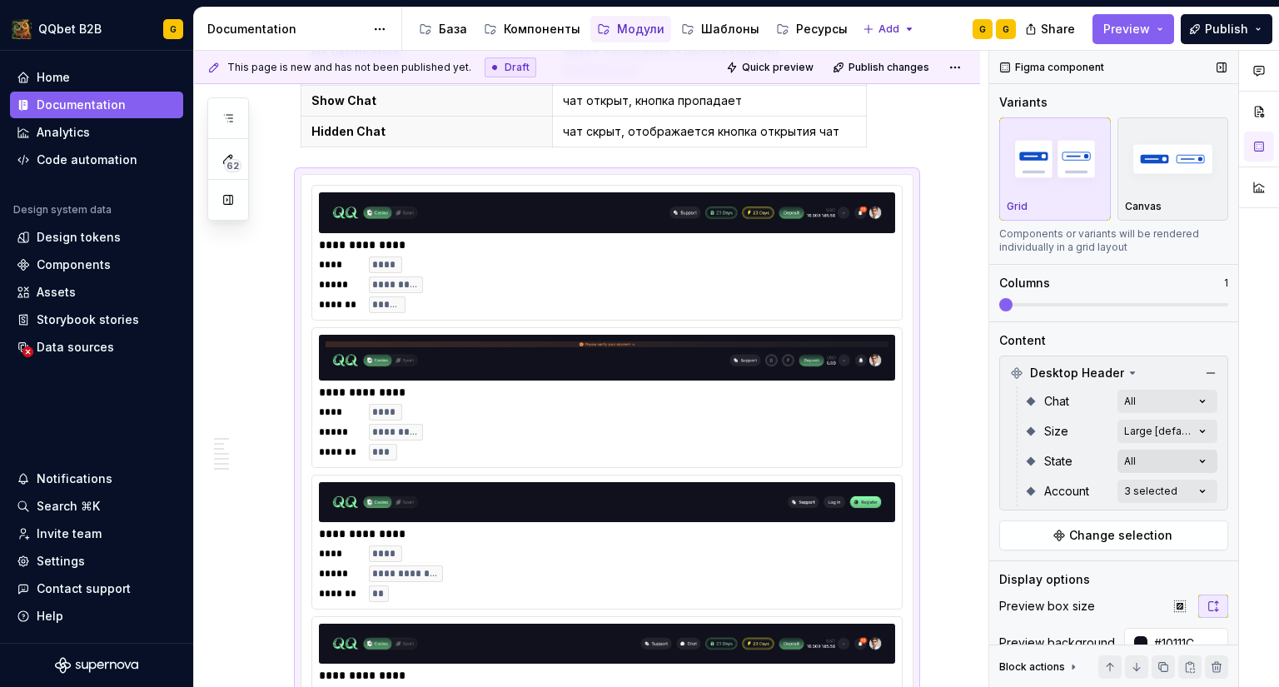
click at [1144, 461] on div "Comments Open comments No comments yet Select ‘Comment’ from the block context …" at bounding box center [1135, 369] width 290 height 637
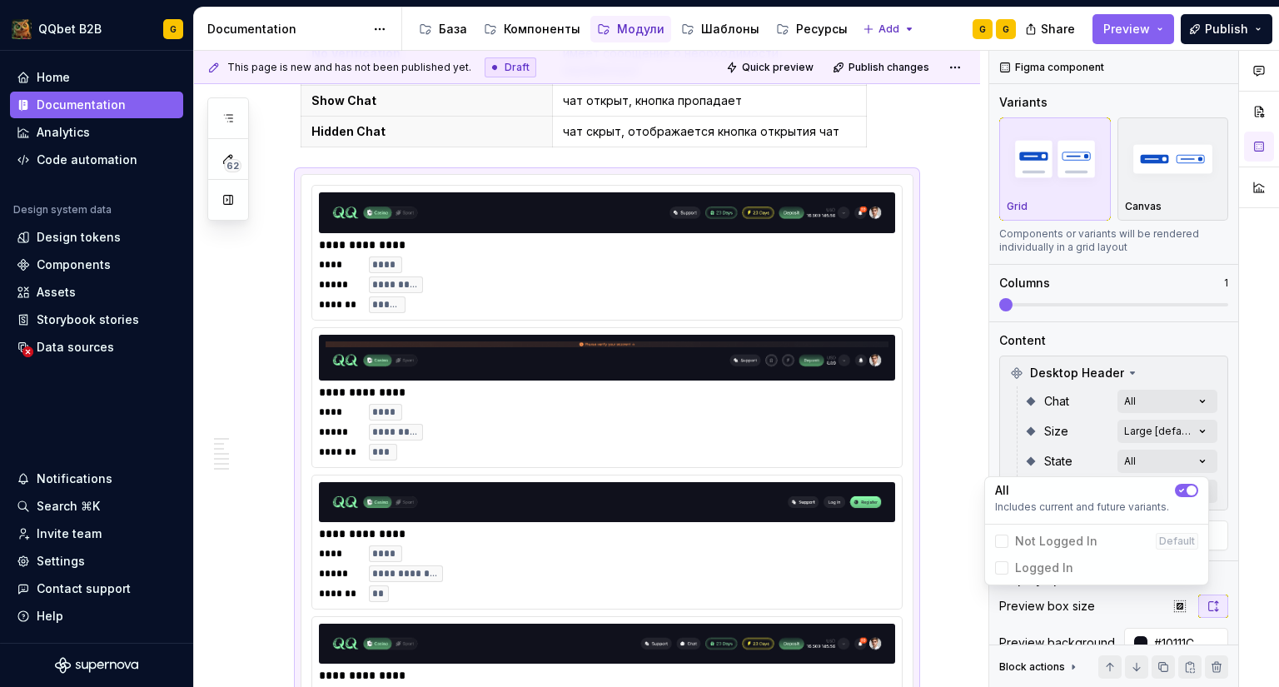
click at [1182, 491] on icon "button" at bounding box center [1182, 491] width 4 height 2
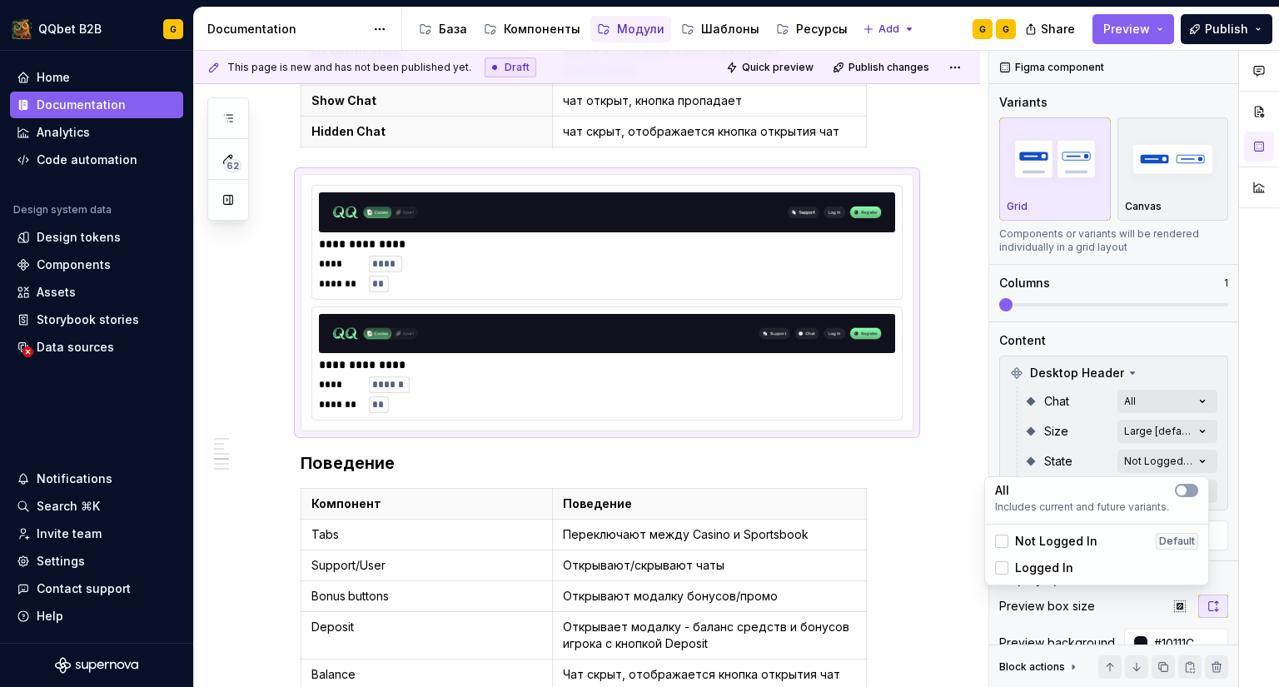
click at [1130, 453] on div "Comments Open comments No comments yet Select ‘Comment’ from the block context …" at bounding box center [1135, 369] width 290 height 637
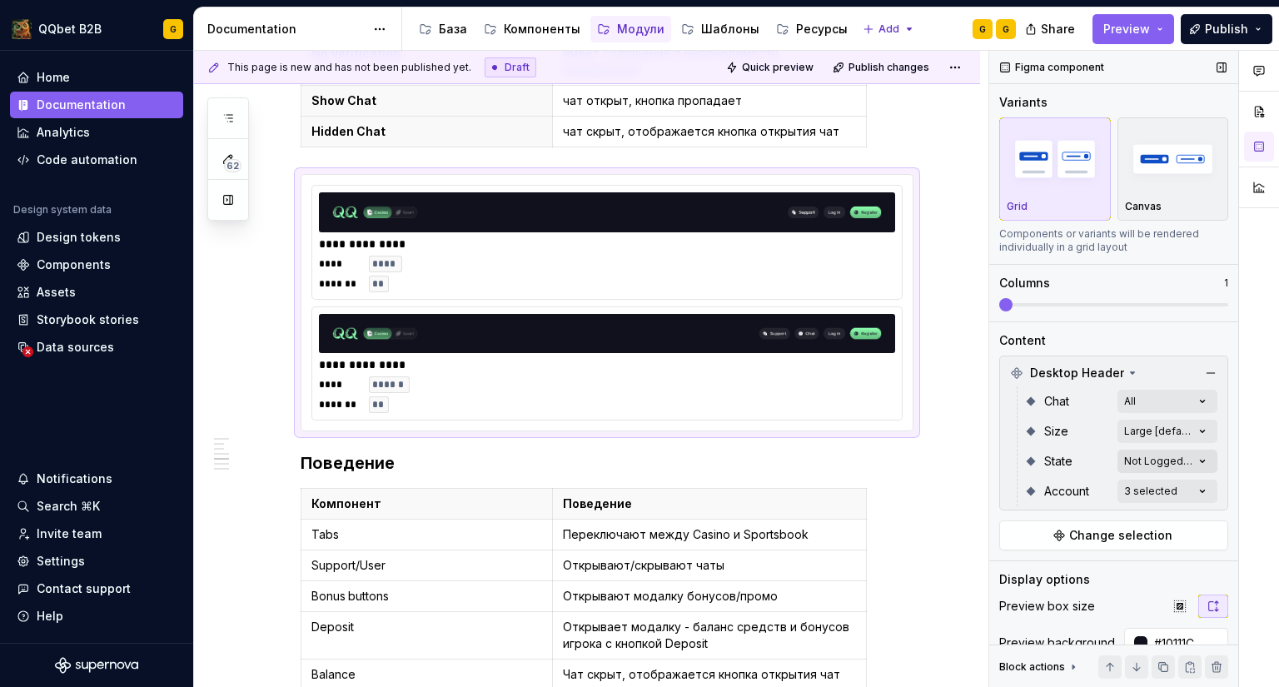
click at [1135, 455] on div "Comments Open comments No comments yet Select ‘Comment’ from the block context …" at bounding box center [1135, 369] width 290 height 637
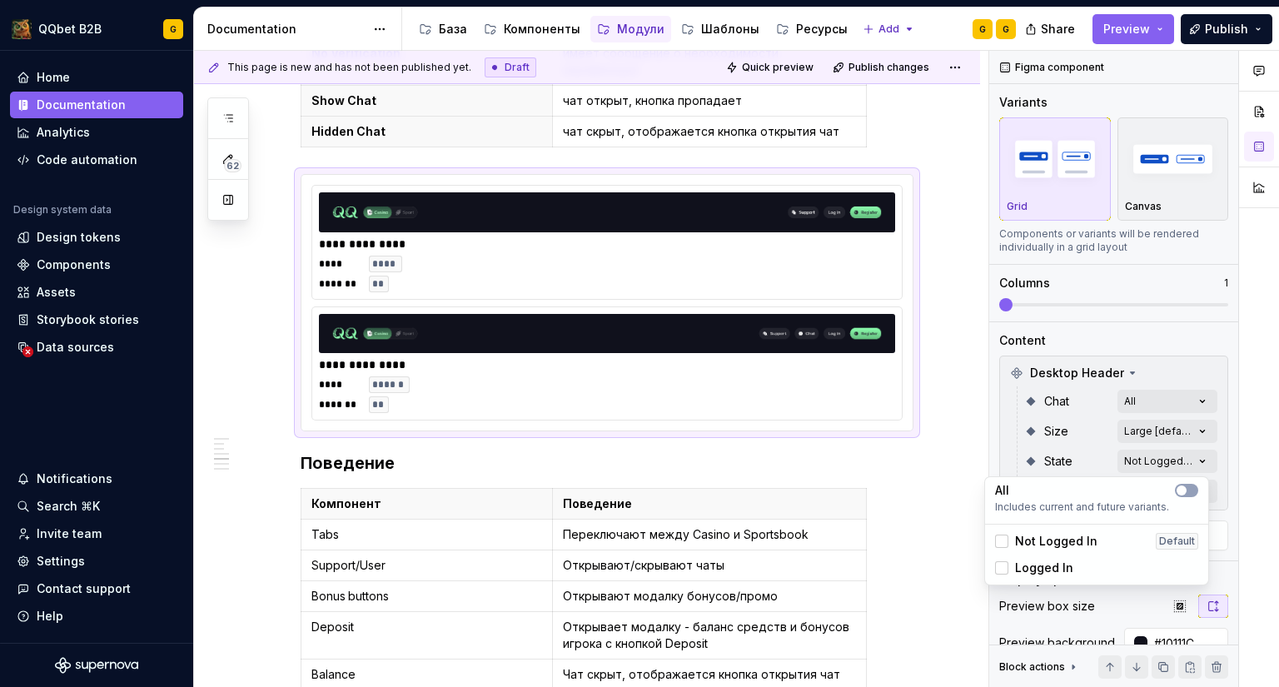
click at [1014, 564] on div "Logged In" at bounding box center [1034, 568] width 78 height 17
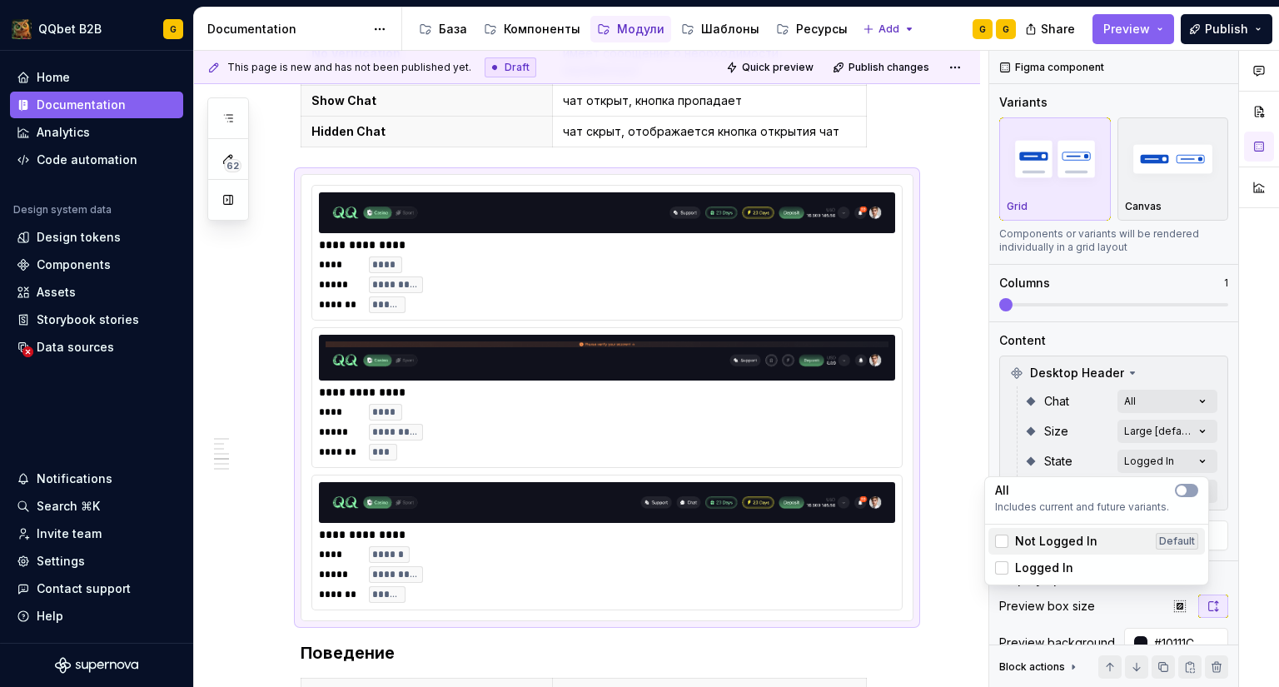
click at [1045, 551] on div "Not Logged In Default" at bounding box center [1097, 541] width 217 height 27
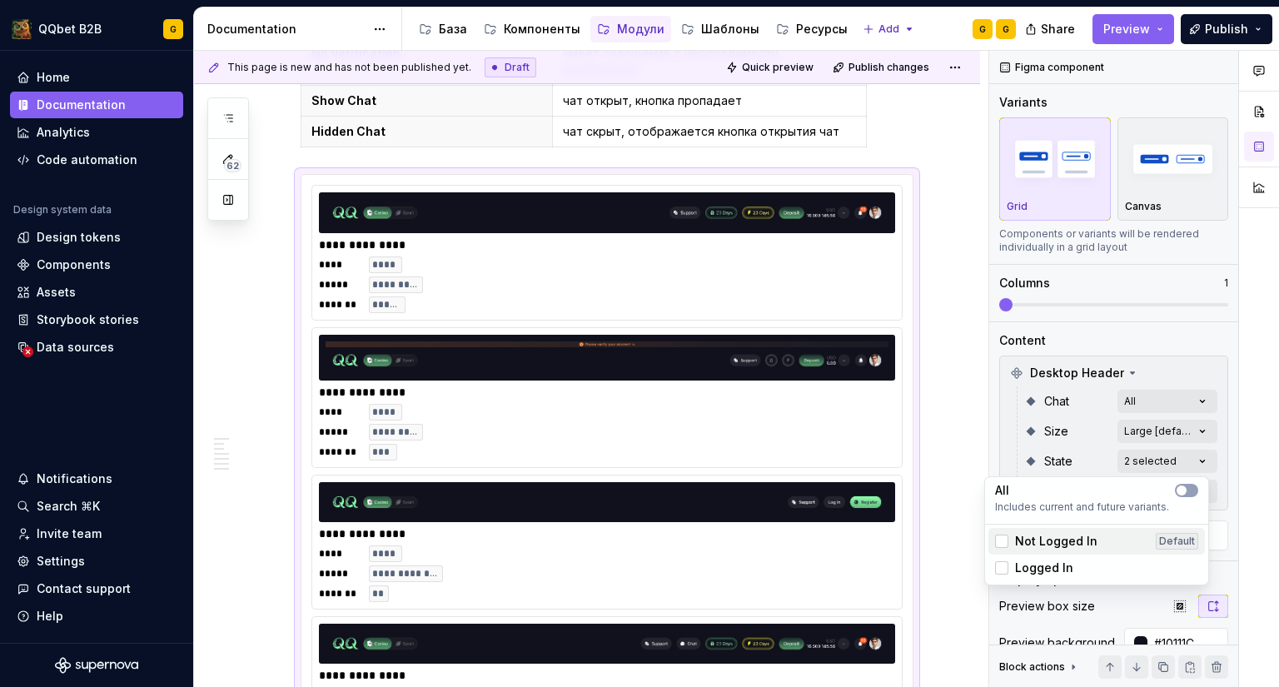
click at [1045, 551] on div "Not Logged In Default" at bounding box center [1097, 541] width 217 height 27
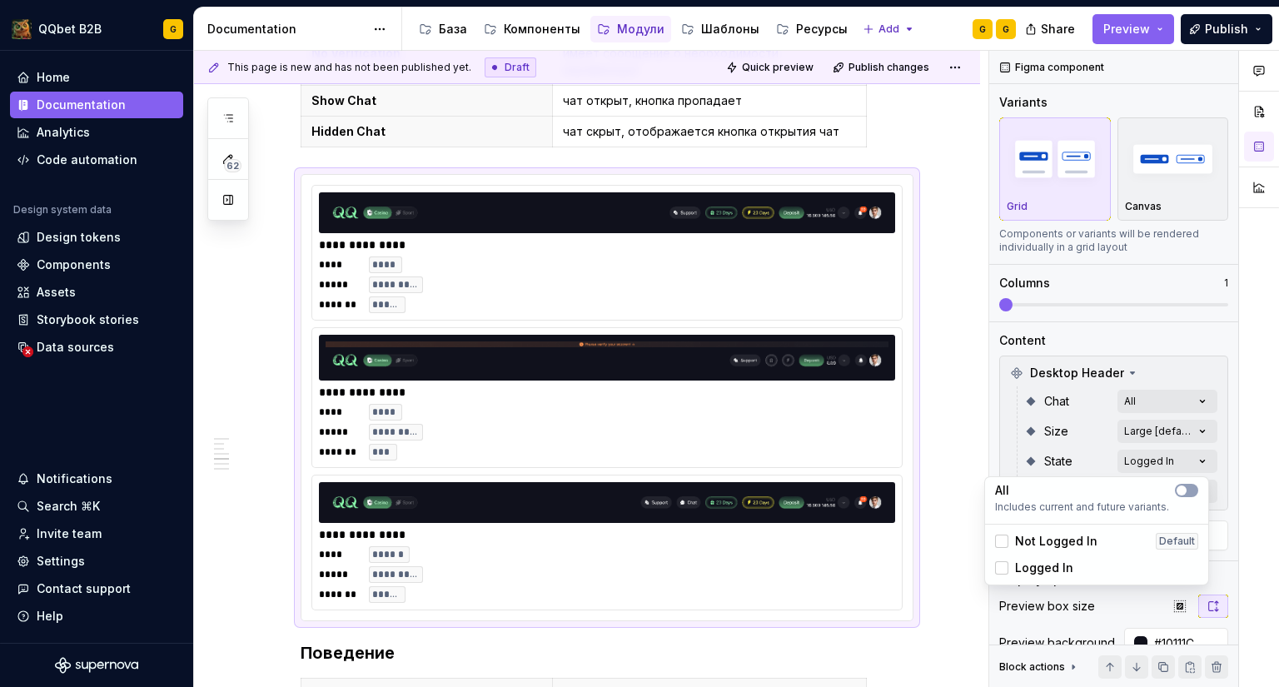
click at [1047, 567] on span "Logged In" at bounding box center [1044, 568] width 58 height 17
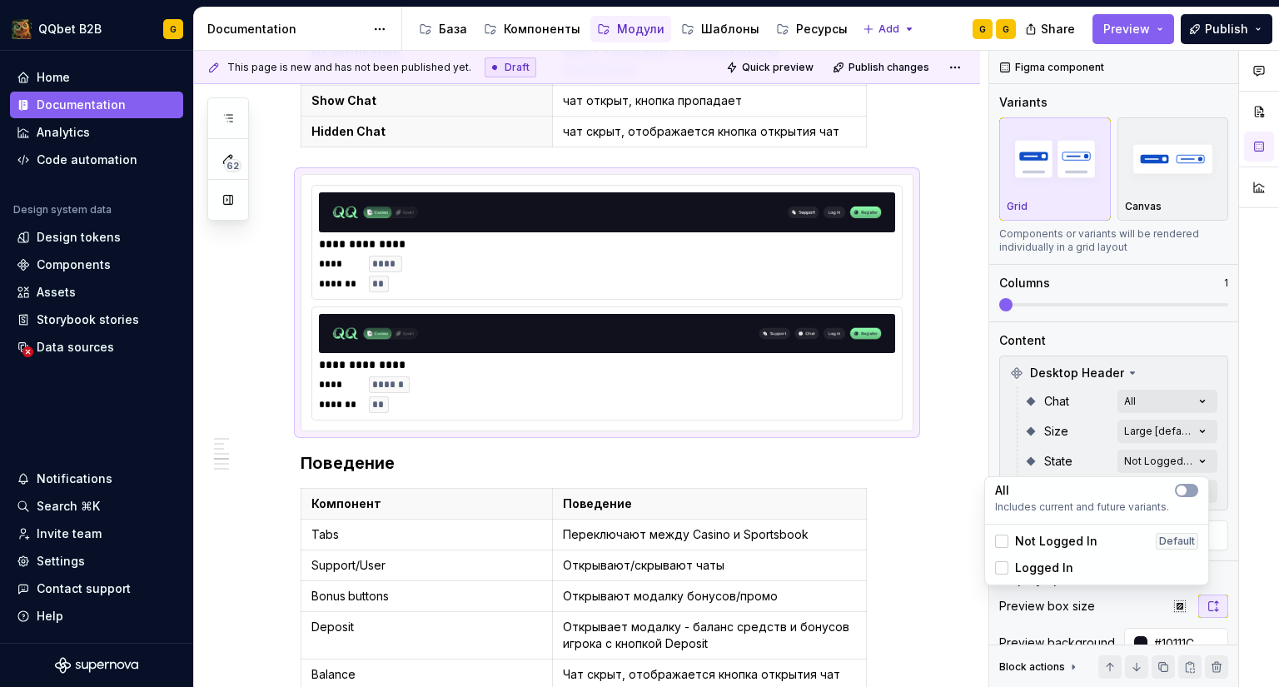
click at [1051, 451] on div "Comments Open comments No comments yet Select ‘Comment’ from the block context …" at bounding box center [1135, 369] width 290 height 637
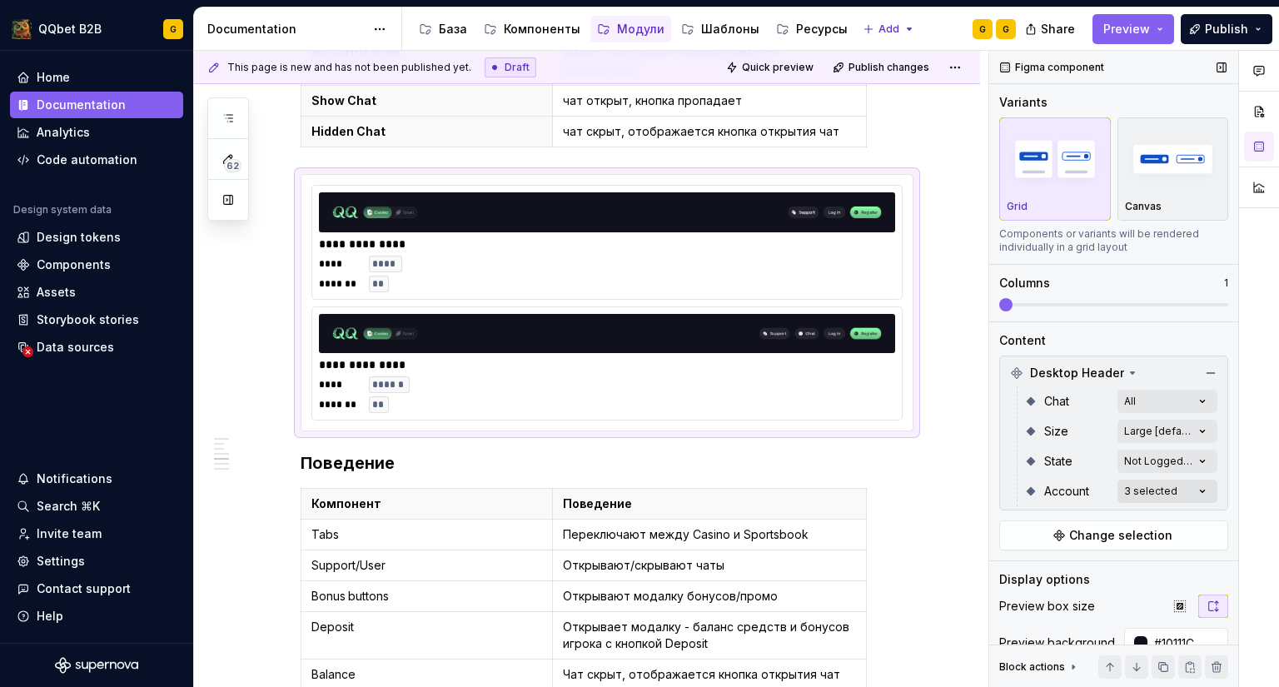
click at [1166, 486] on div "Comments Open comments No comments yet Select ‘Comment’ from the block context …" at bounding box center [1135, 369] width 290 height 637
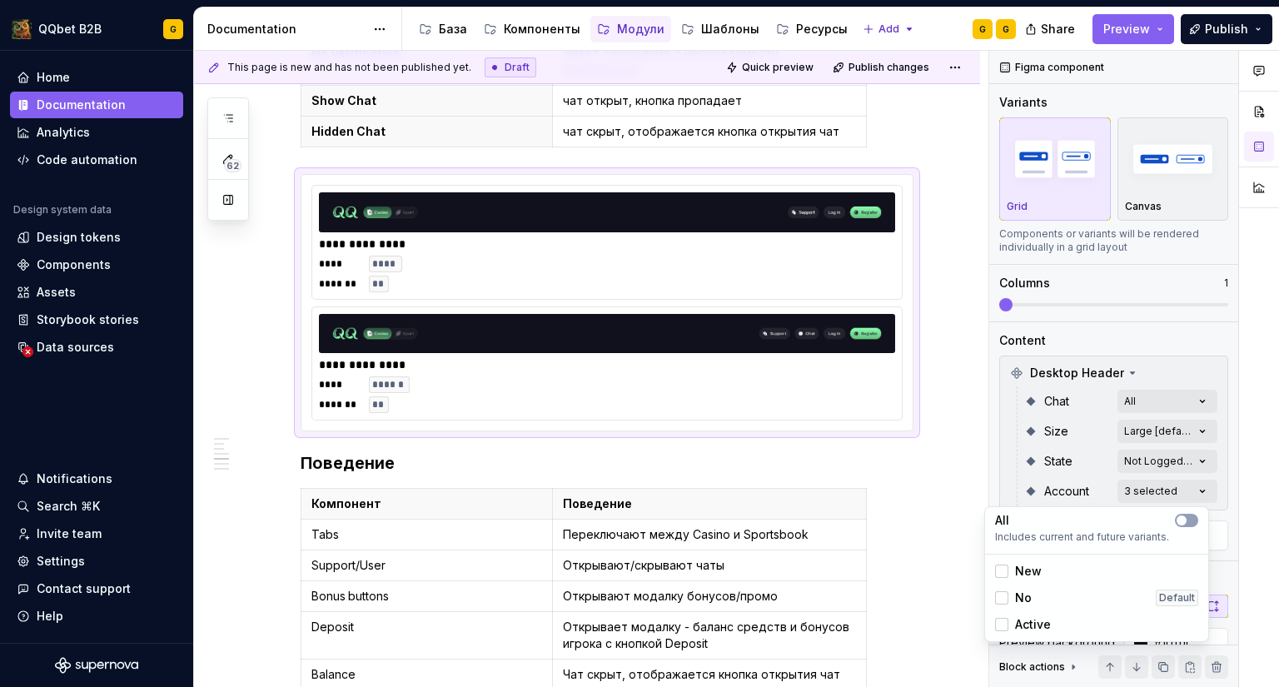
click at [1017, 576] on span "New" at bounding box center [1028, 571] width 27 height 17
drag, startPoint x: 1020, startPoint y: 595, endPoint x: 1037, endPoint y: 626, distance: 35.0
click at [1020, 596] on span "No" at bounding box center [1023, 598] width 17 height 17
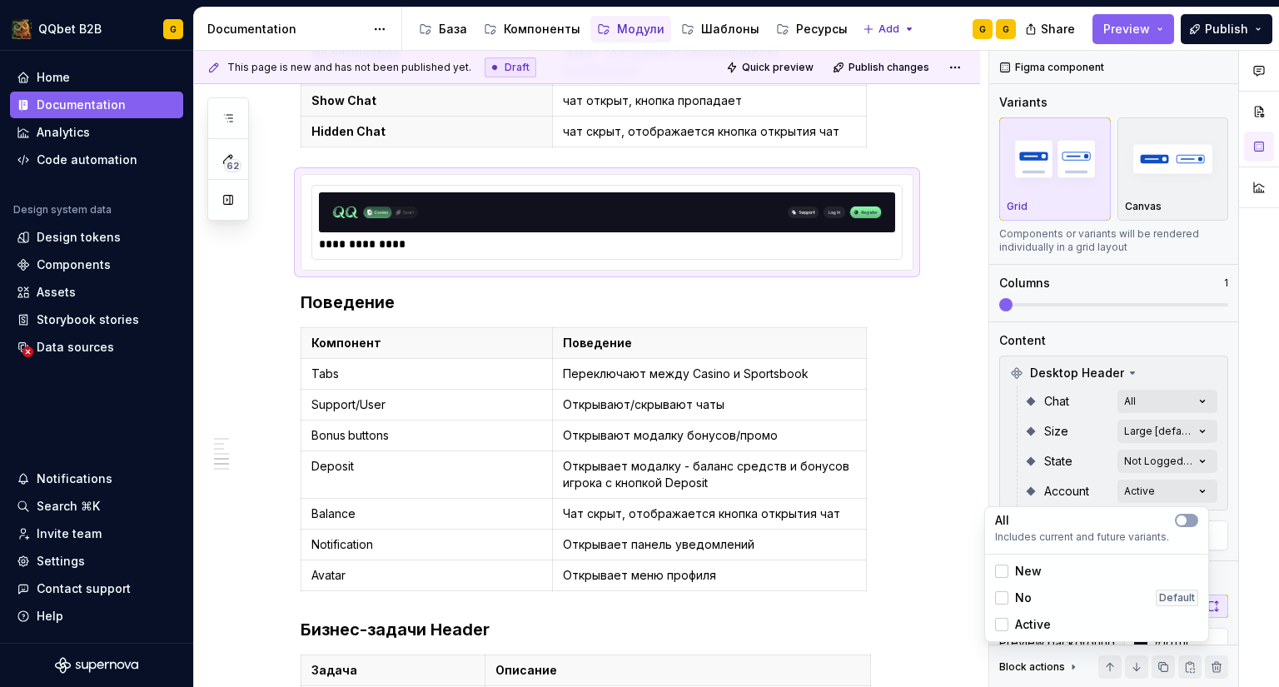
click at [1038, 628] on span "Active" at bounding box center [1033, 624] width 36 height 17
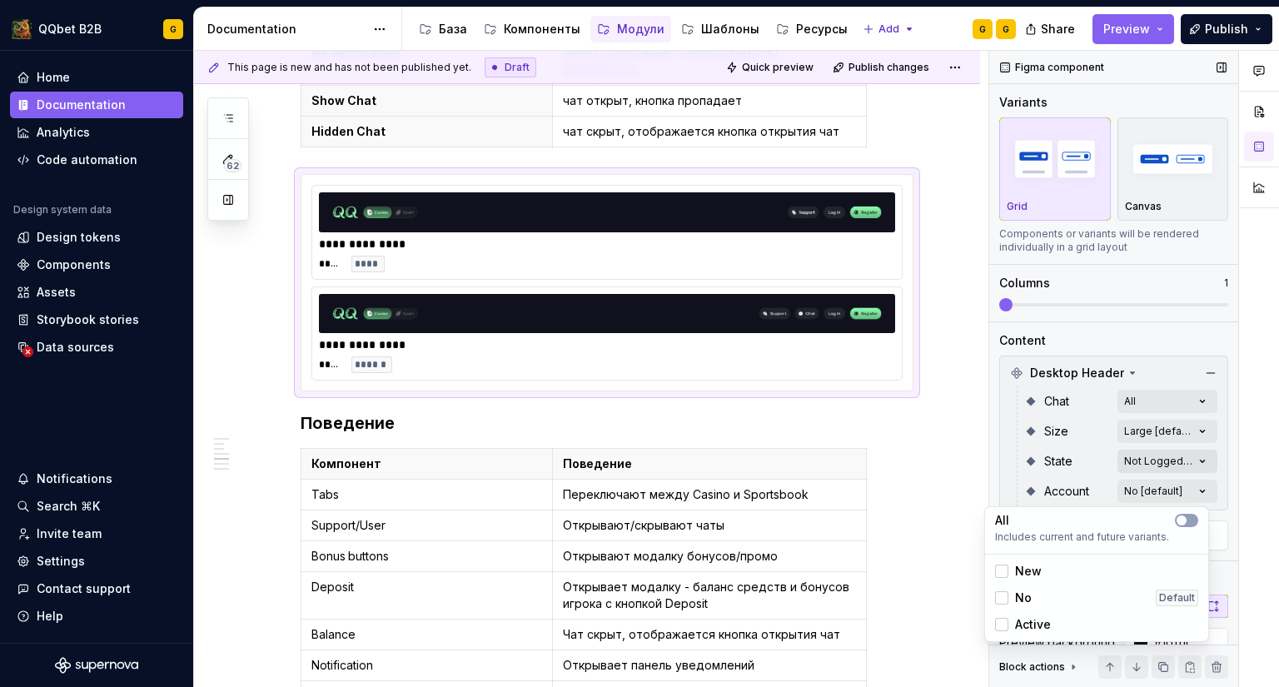
click at [1159, 446] on div "Comments Open comments No comments yet Select ‘Comment’ from the block context …" at bounding box center [1135, 369] width 290 height 637
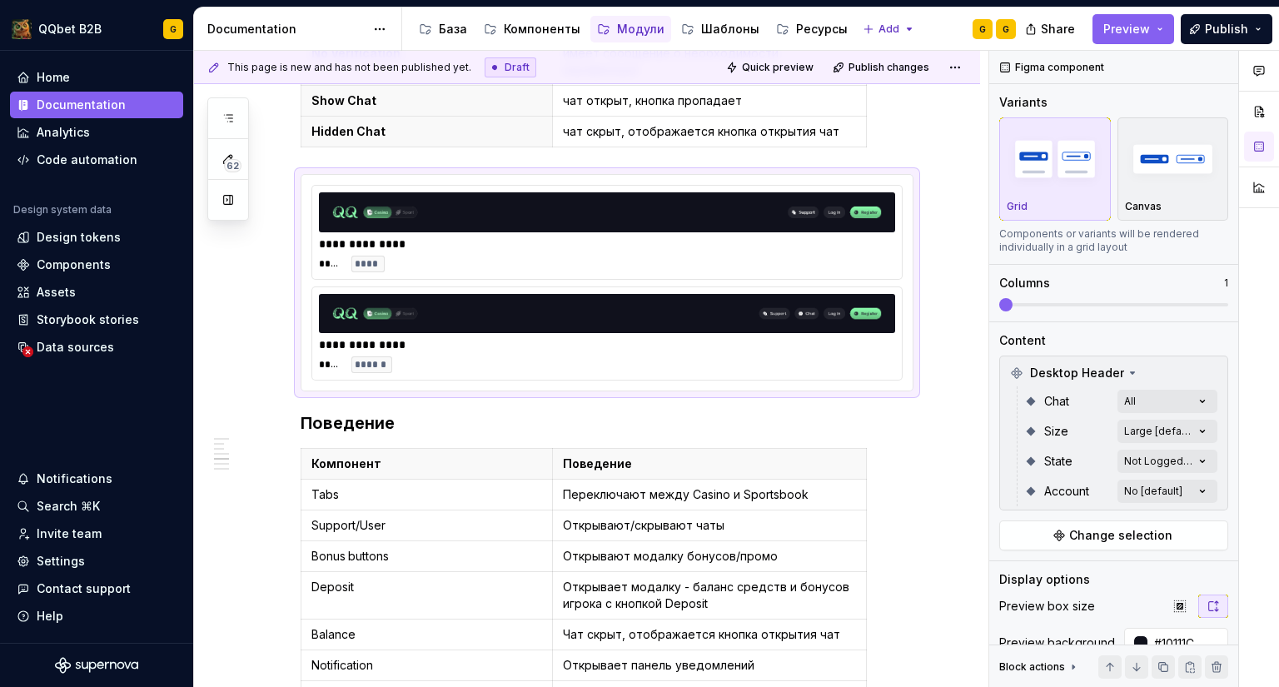
click at [1153, 462] on div "Comments Open comments No comments yet Select ‘Comment’ from the block context …" at bounding box center [1135, 369] width 290 height 637
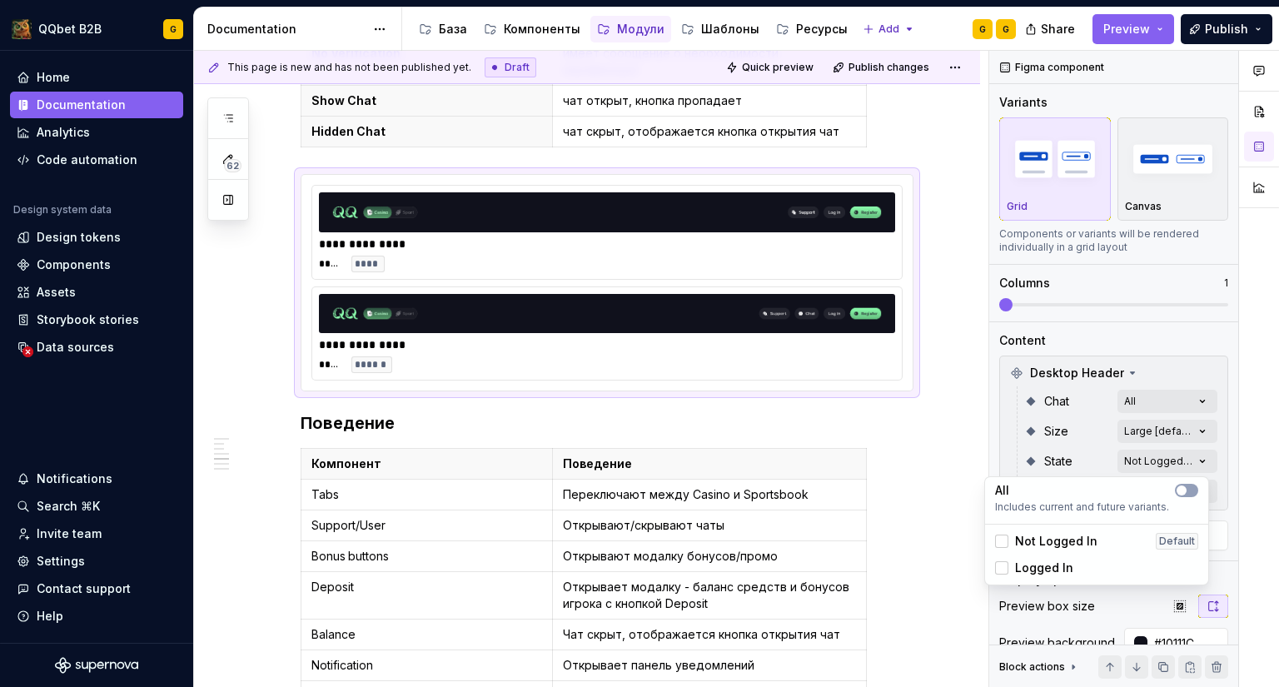
click at [1148, 454] on div "Comments Open comments No comments yet Select ‘Comment’ from the block context …" at bounding box center [1135, 369] width 290 height 637
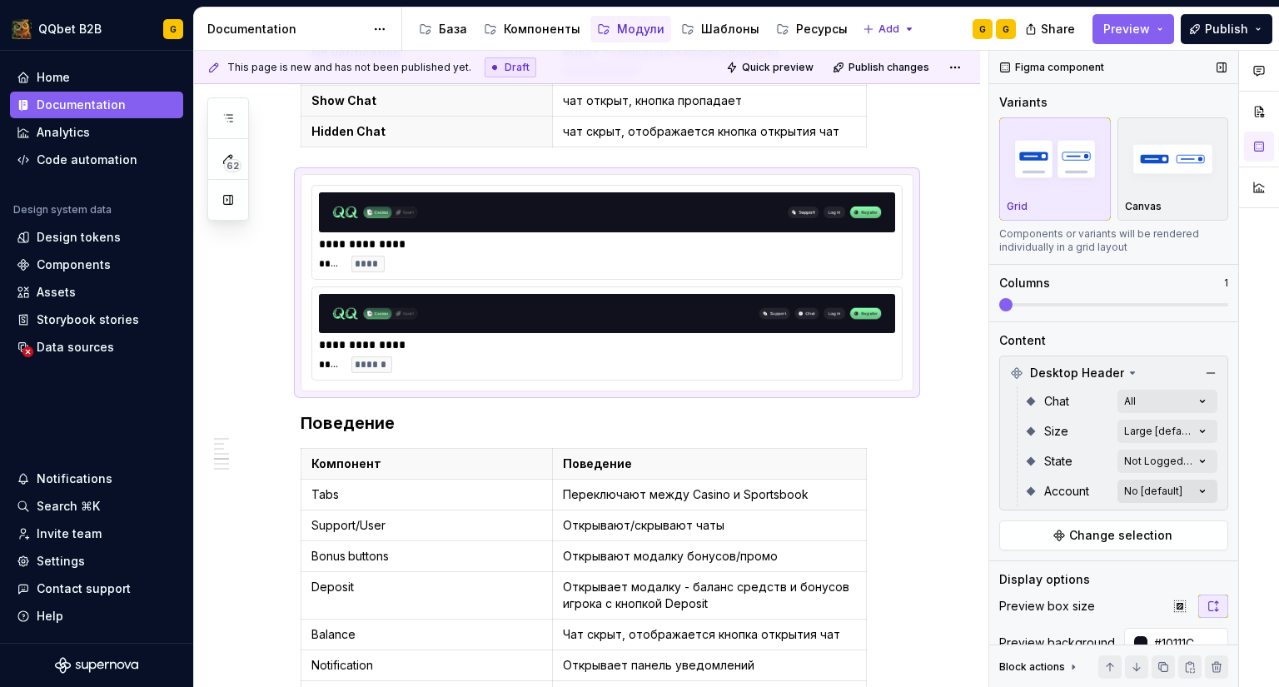
click at [1133, 491] on div "Comments Open comments No comments yet Select ‘Comment’ from the block context …" at bounding box center [1135, 369] width 290 height 637
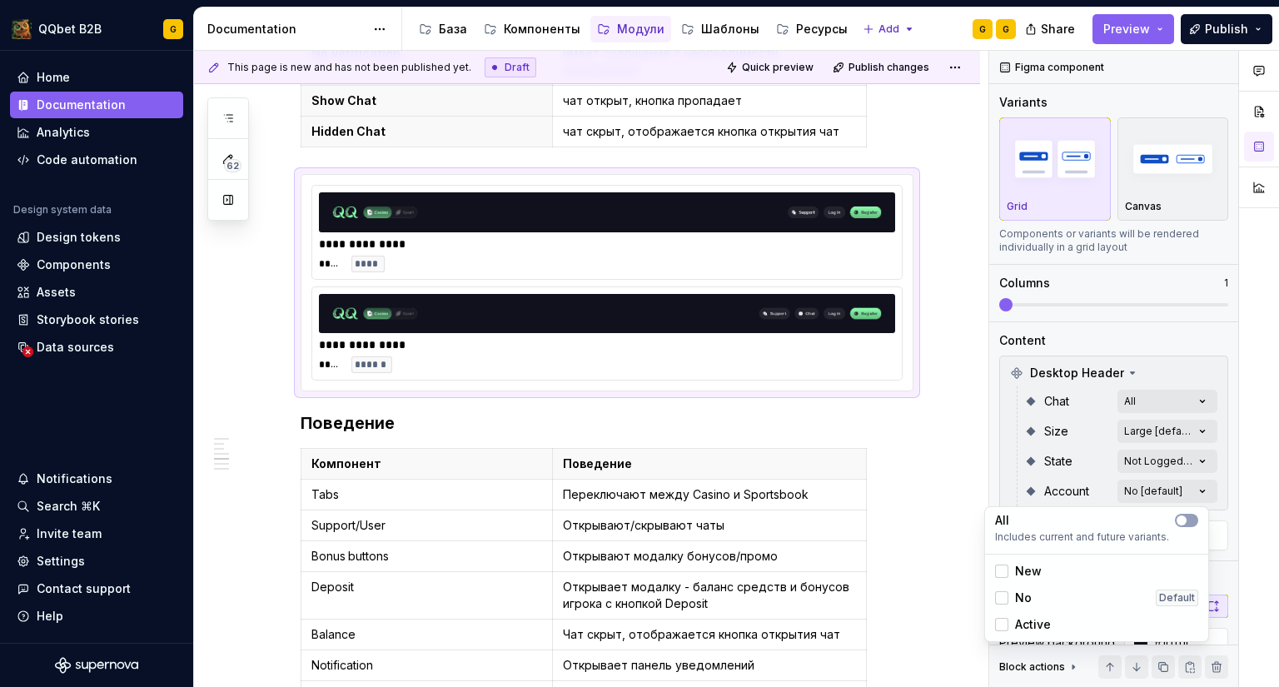
click at [1009, 596] on div "No" at bounding box center [1013, 598] width 37 height 17
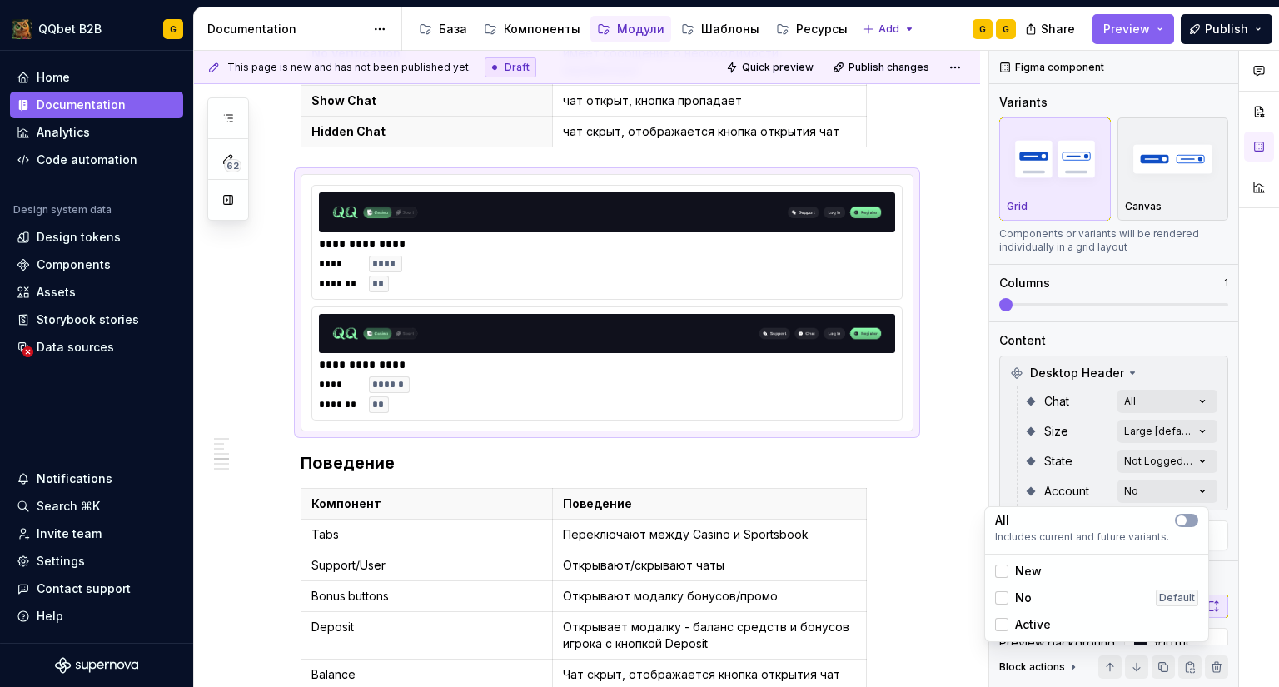
click at [1009, 596] on div "No" at bounding box center [1013, 598] width 37 height 17
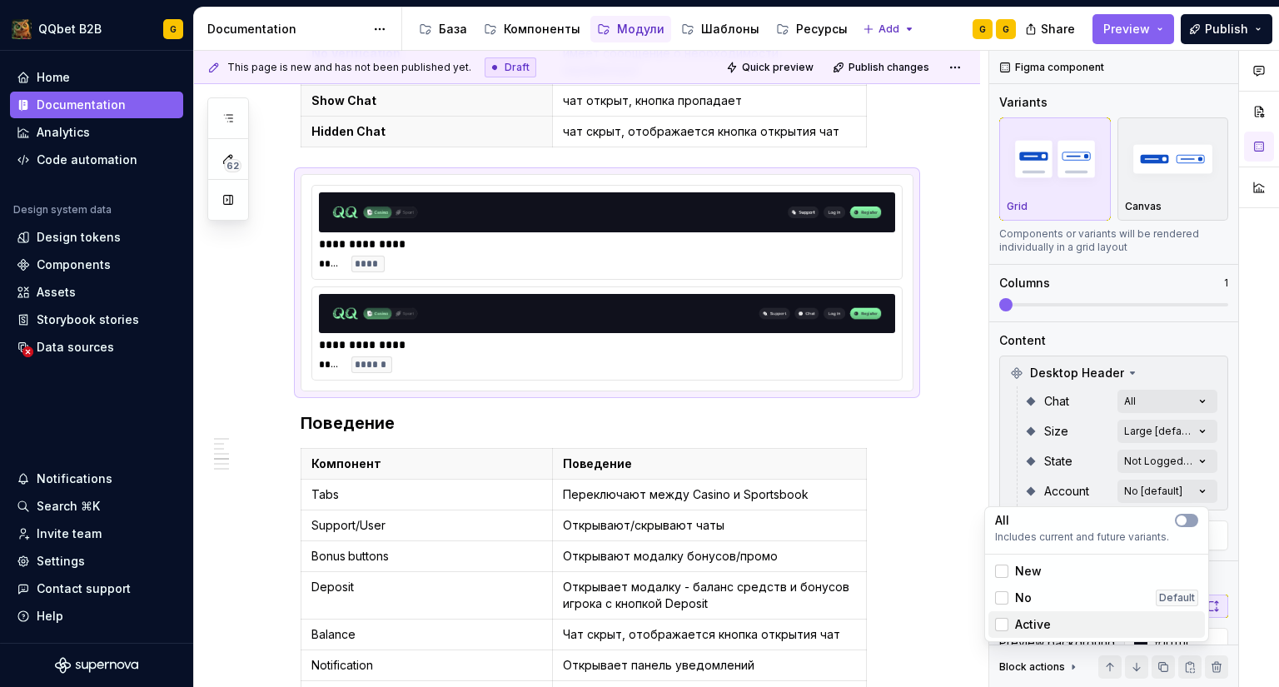
click at [1023, 628] on span "Active" at bounding box center [1033, 624] width 36 height 17
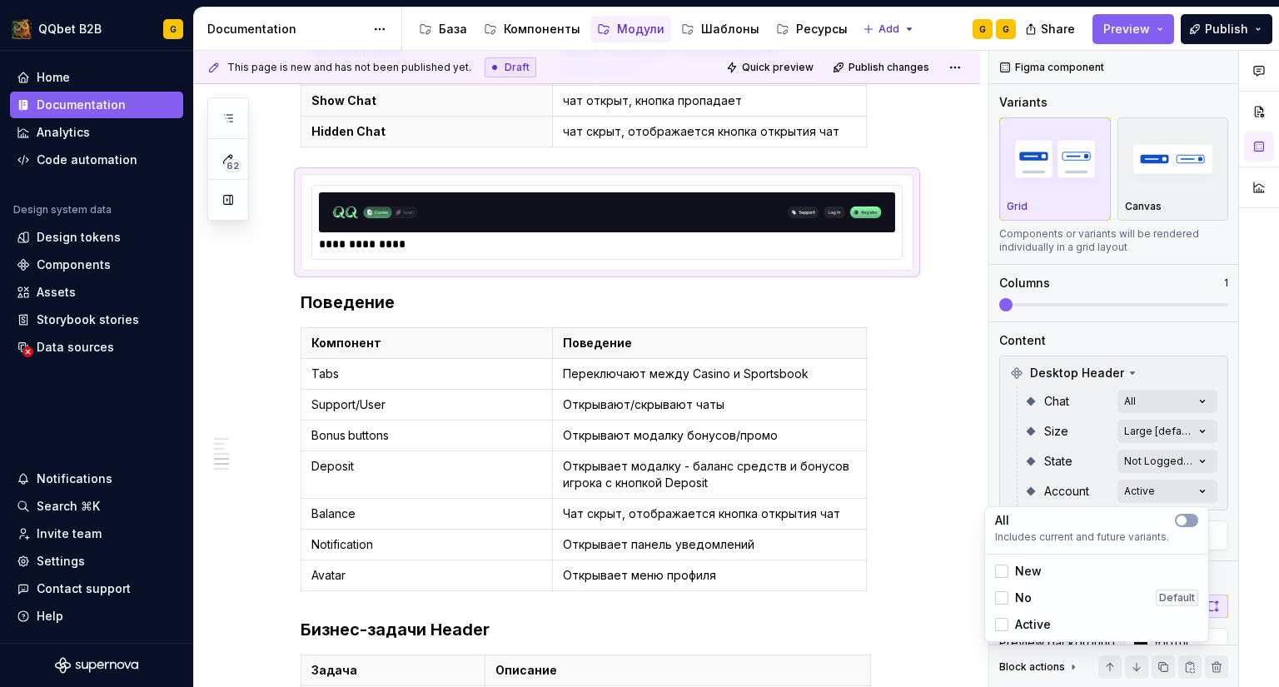
click at [1126, 459] on div "Comments Open comments No comments yet Select ‘Comment’ from the block context …" at bounding box center [1135, 369] width 290 height 637
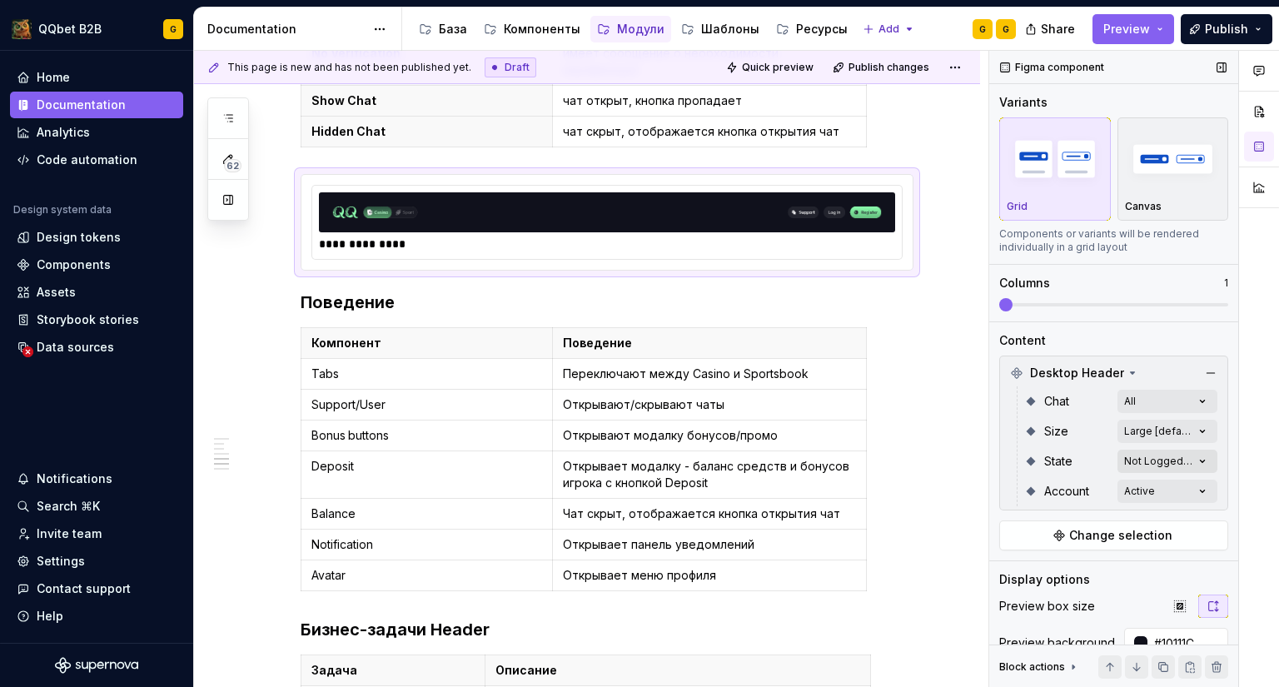
click at [1136, 458] on div "Comments Open comments No comments yet Select ‘Comment’ from the block context …" at bounding box center [1135, 369] width 290 height 637
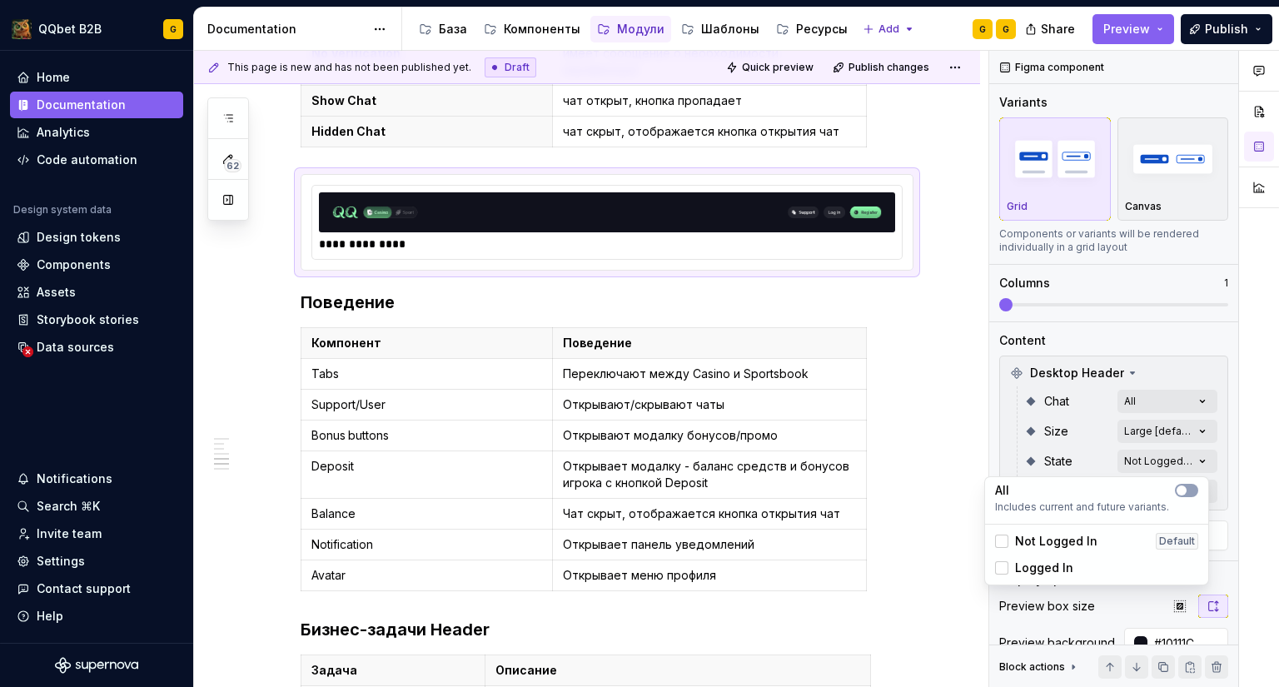
click at [1055, 566] on span "Logged In" at bounding box center [1044, 568] width 58 height 17
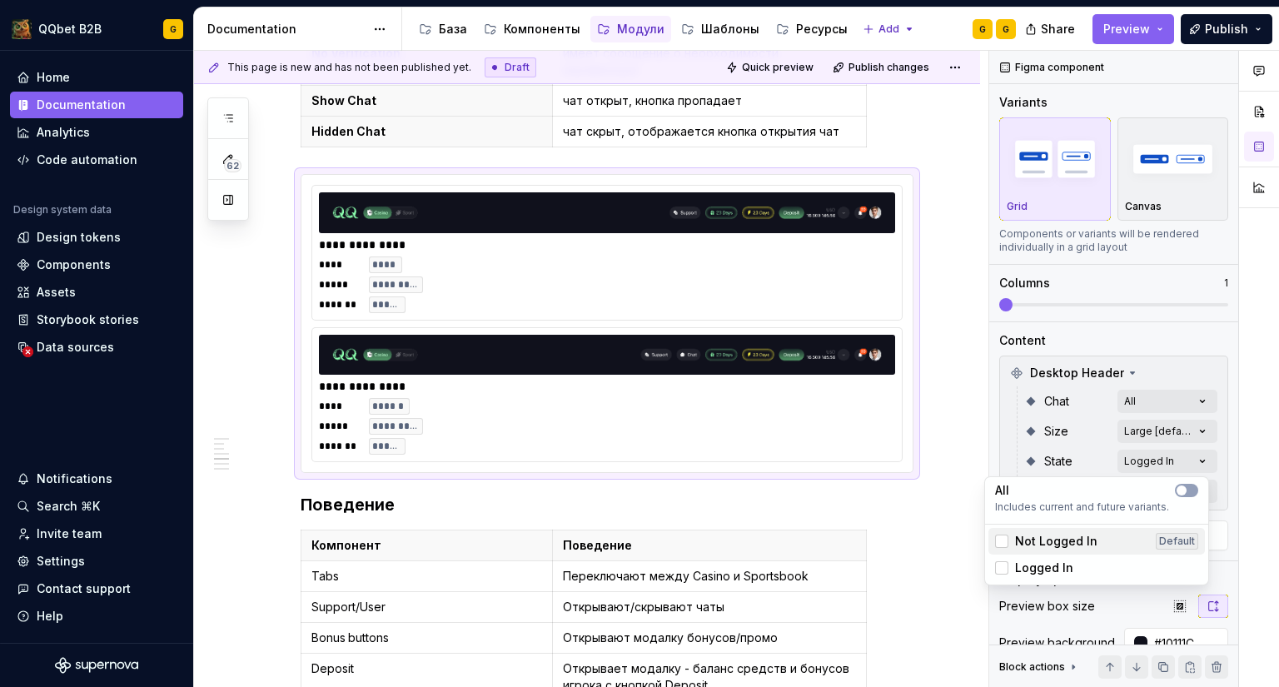
type textarea "*"
click at [1075, 449] on div "Comments Open comments No comments yet Select ‘Comment’ from the block context …" at bounding box center [1135, 369] width 290 height 637
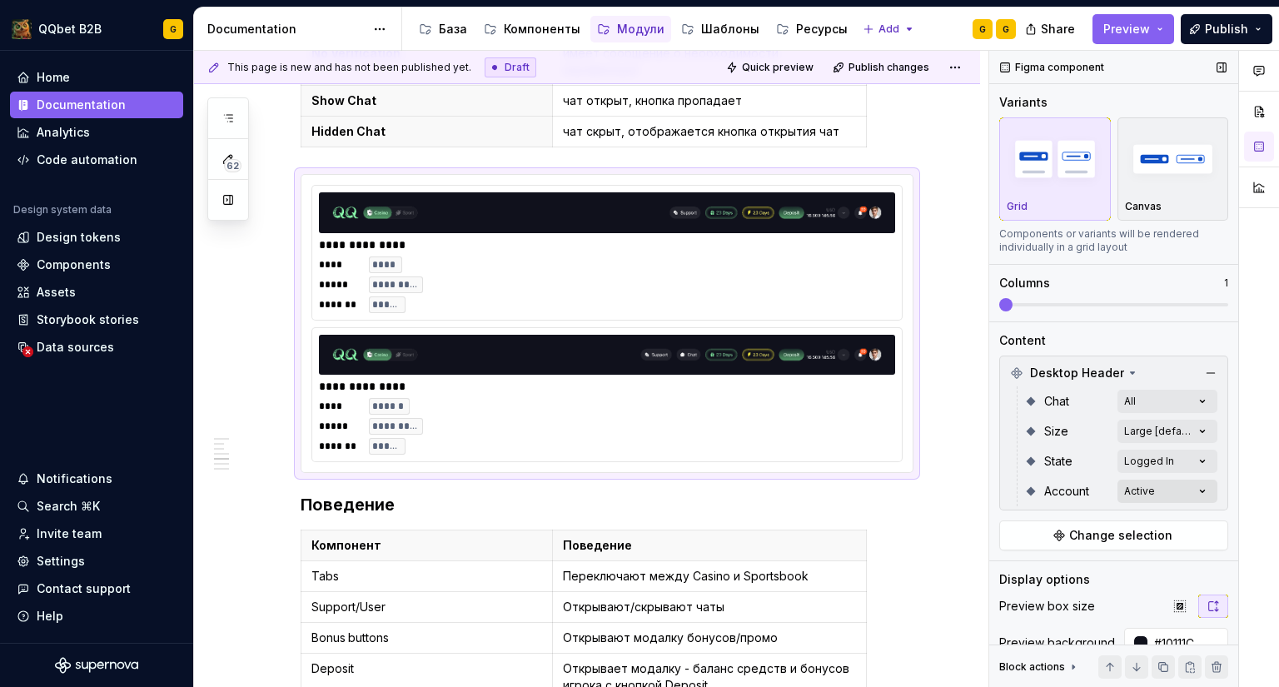
click at [1113, 485] on div "Comments Open comments No comments yet Select ‘Comment’ from the block context …" at bounding box center [1135, 369] width 290 height 637
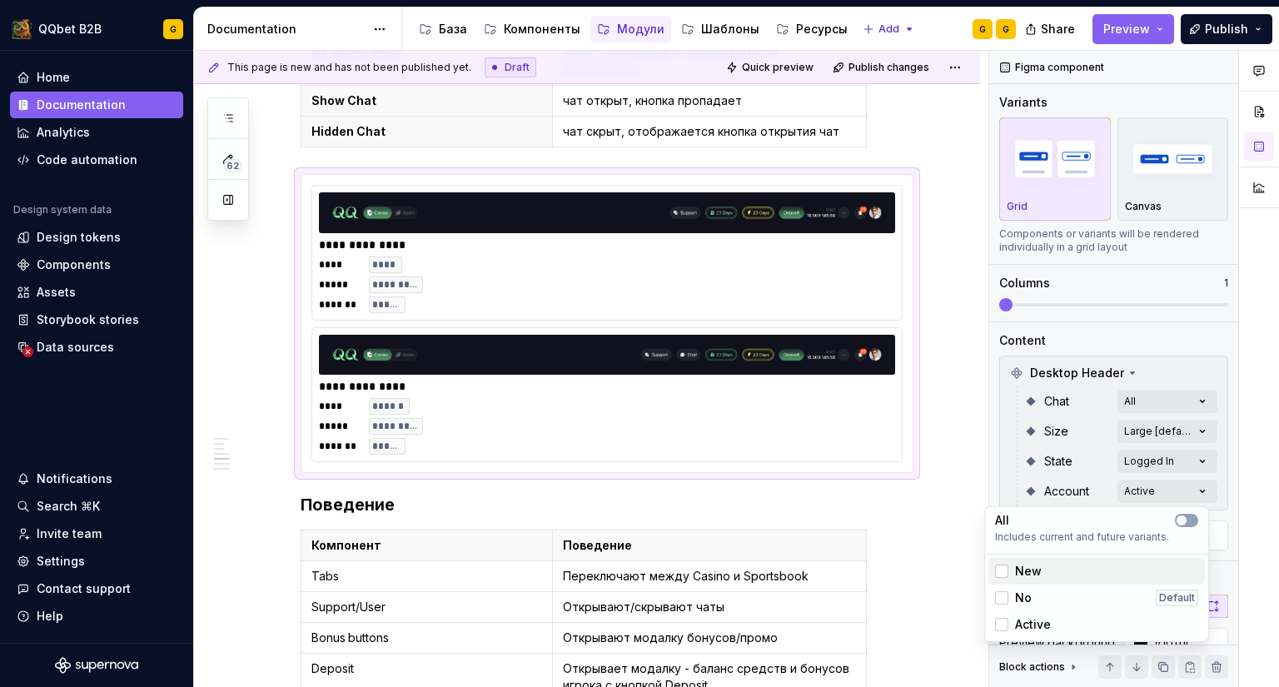
click at [1041, 573] on div "New" at bounding box center [1096, 571] width 203 height 17
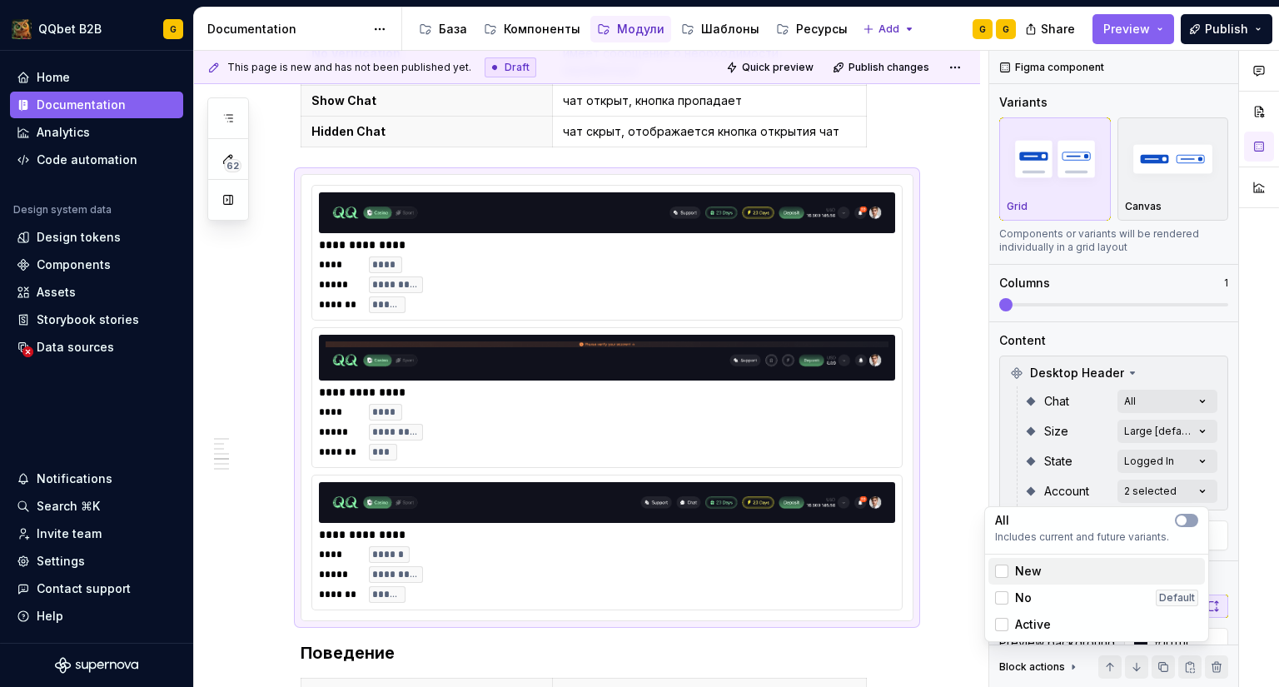
click at [1041, 573] on div "New" at bounding box center [1096, 571] width 203 height 17
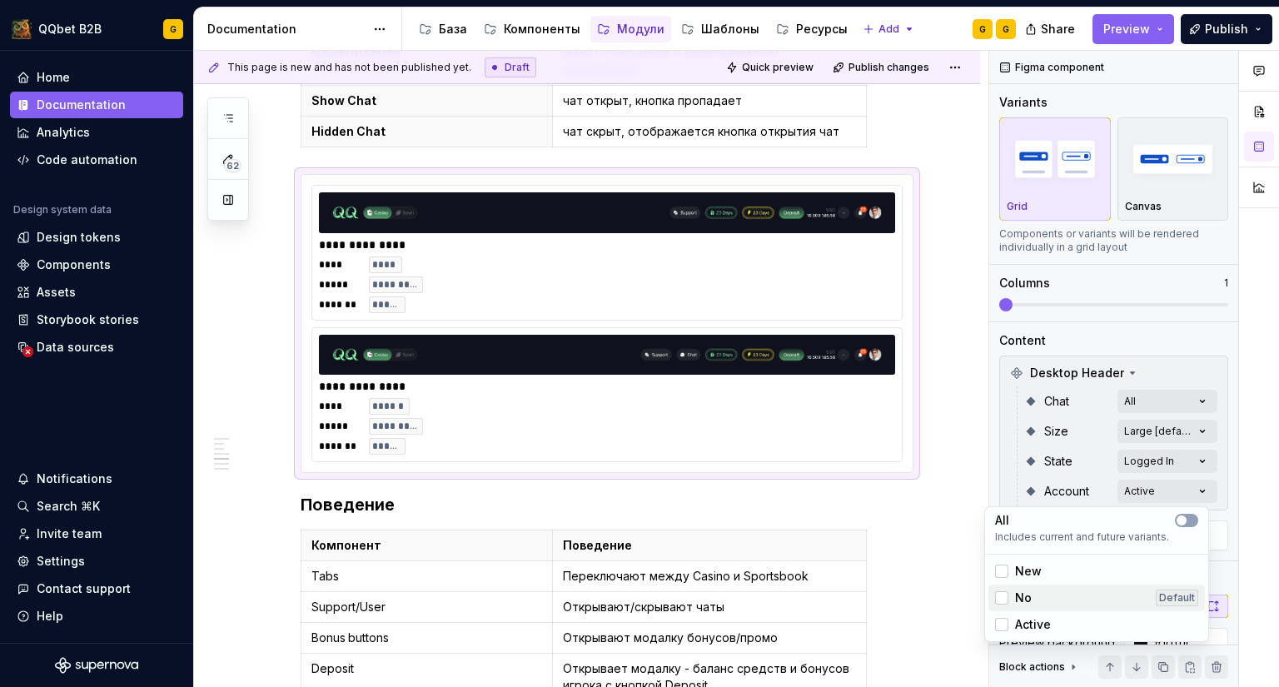
click at [1040, 589] on div "No Default" at bounding box center [1097, 598] width 217 height 27
click at [1143, 457] on div "Comments Open comments No comments yet Select ‘Comment’ from the block context …" at bounding box center [1135, 369] width 290 height 637
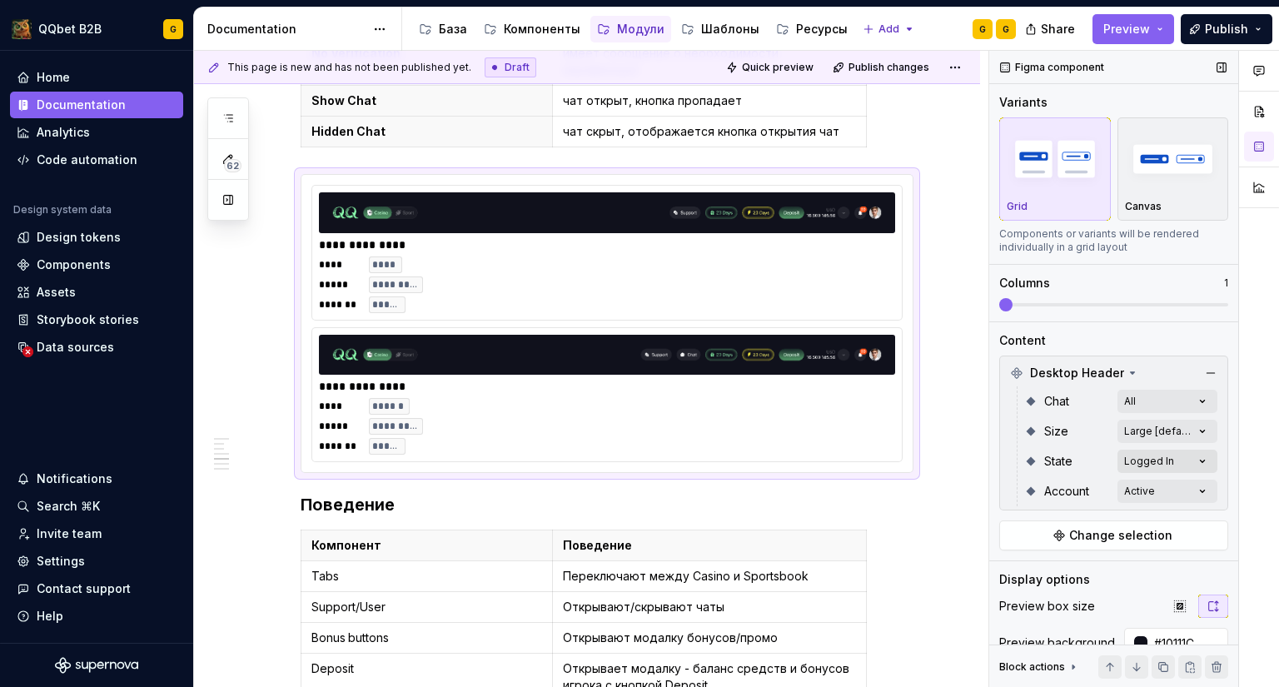
click at [1134, 458] on div "Comments Open comments No comments yet Select ‘Comment’ from the block context …" at bounding box center [1135, 369] width 290 height 637
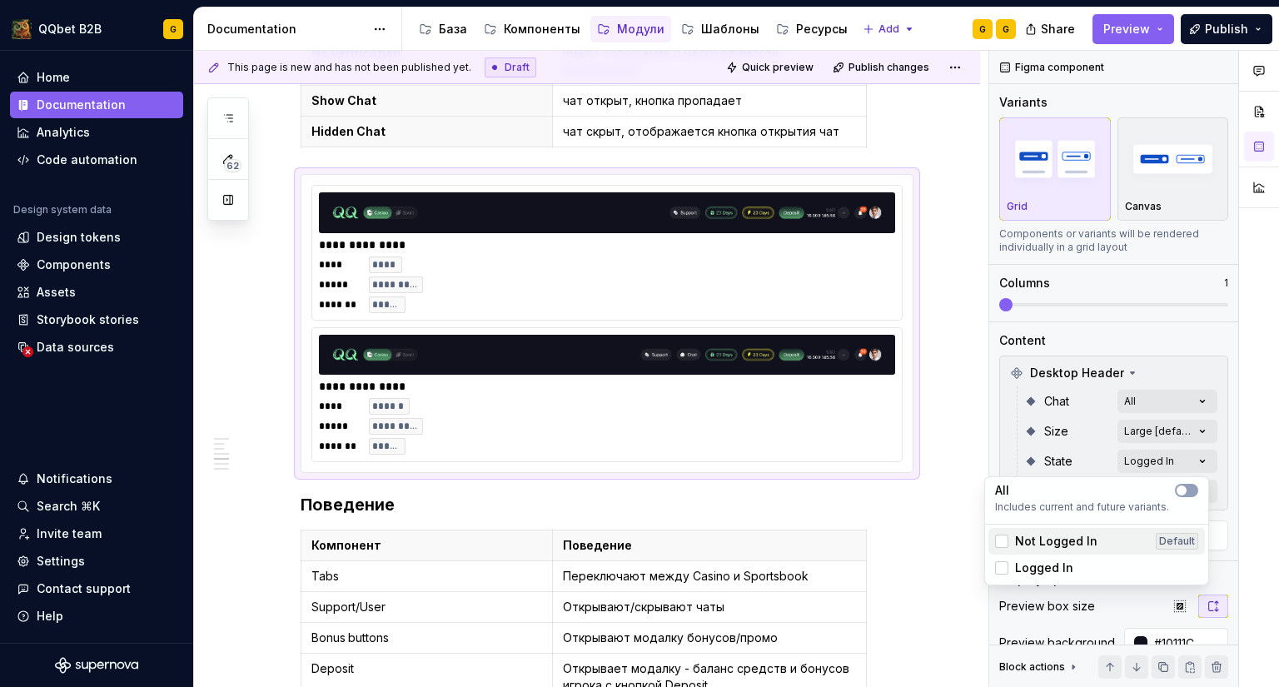
click at [1055, 541] on span "Not Logged In" at bounding box center [1056, 541] width 82 height 17
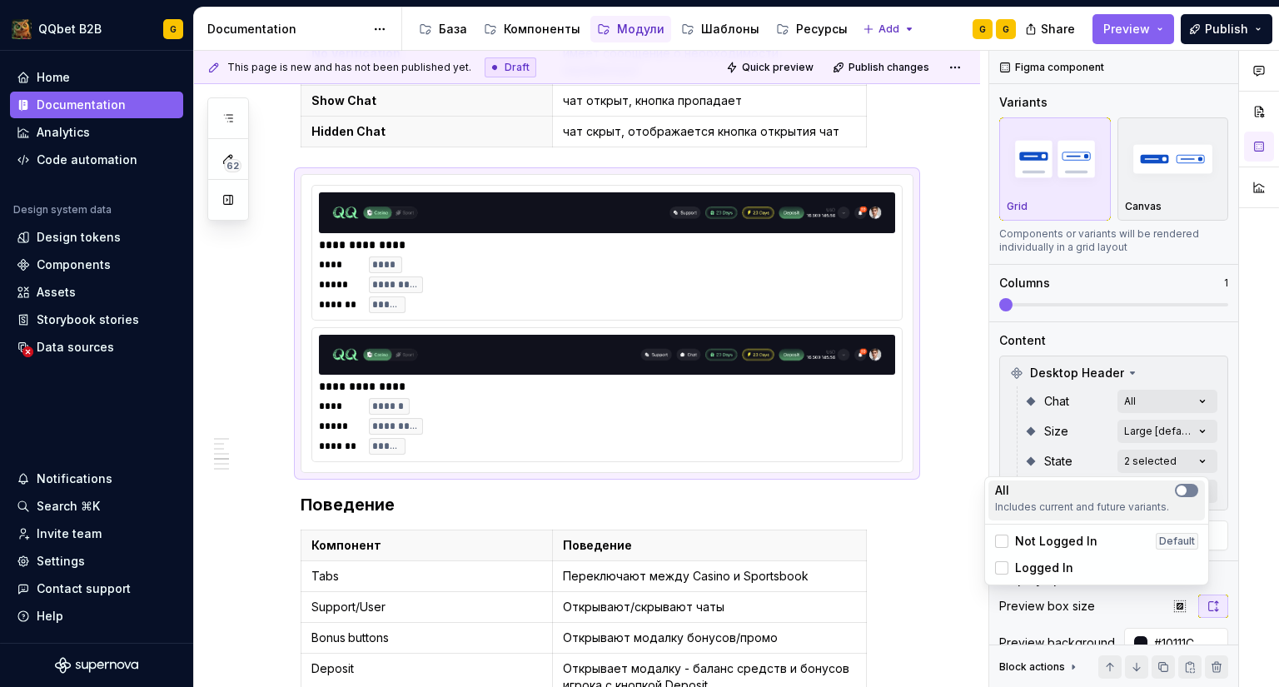
click at [1196, 488] on button "button" at bounding box center [1186, 490] width 23 height 13
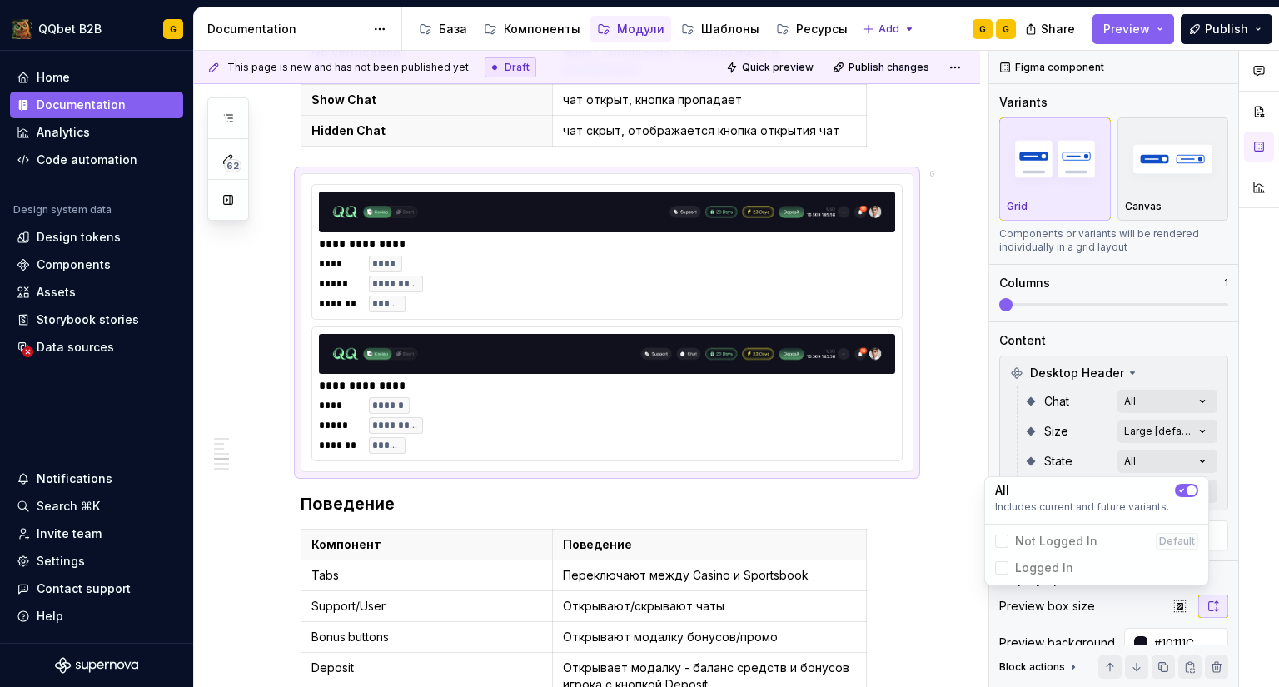
click at [1065, 425] on div "Comments Open comments No comments yet Select ‘Comment’ from the block context …" at bounding box center [1135, 369] width 290 height 637
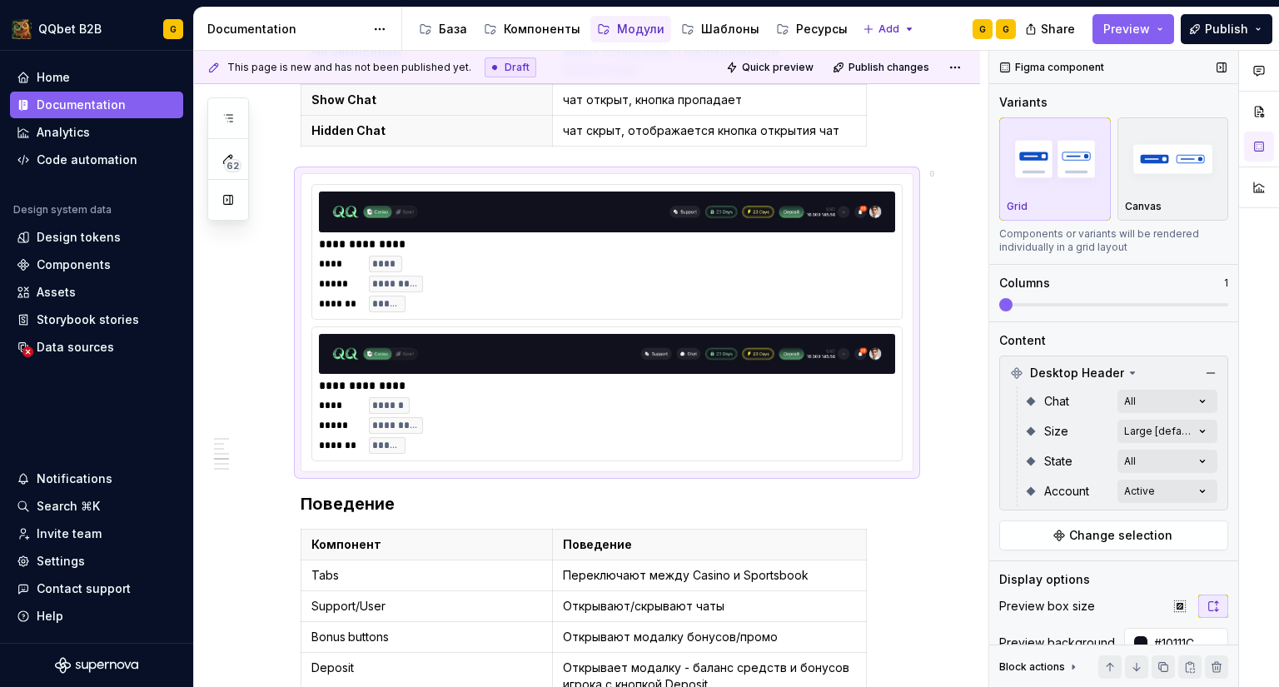
click at [1125, 389] on div "Chat All" at bounding box center [1121, 401] width 193 height 30
click at [1125, 403] on div "Comments Open comments No comments yet Select ‘Comment’ from the block context …" at bounding box center [1135, 369] width 290 height 637
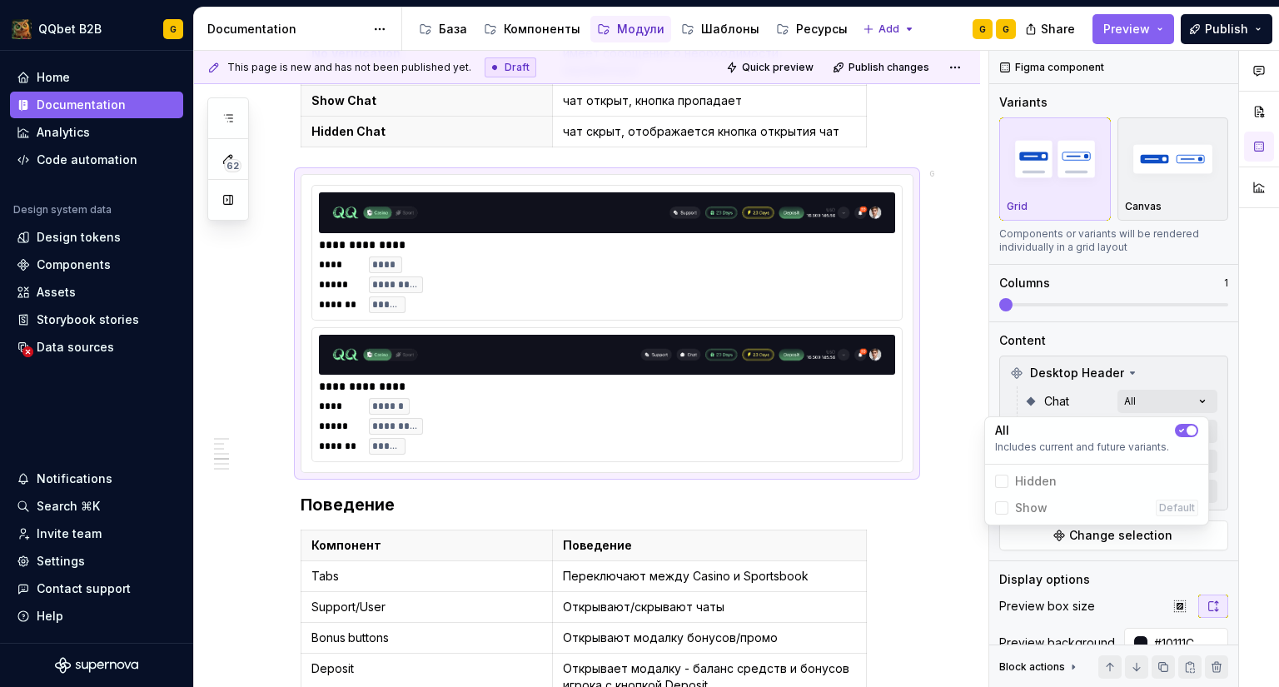
click at [1184, 431] on icon "button" at bounding box center [1181, 431] width 13 height 10
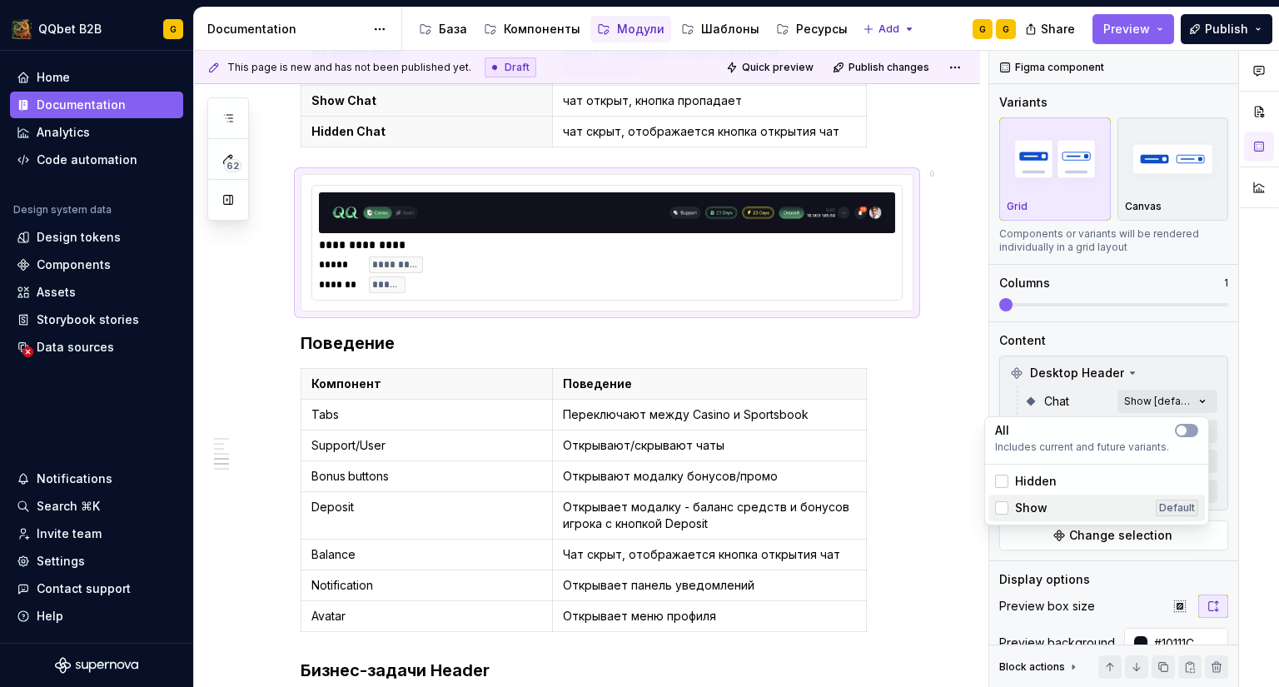
click at [1035, 502] on span "Show" at bounding box center [1031, 508] width 32 height 17
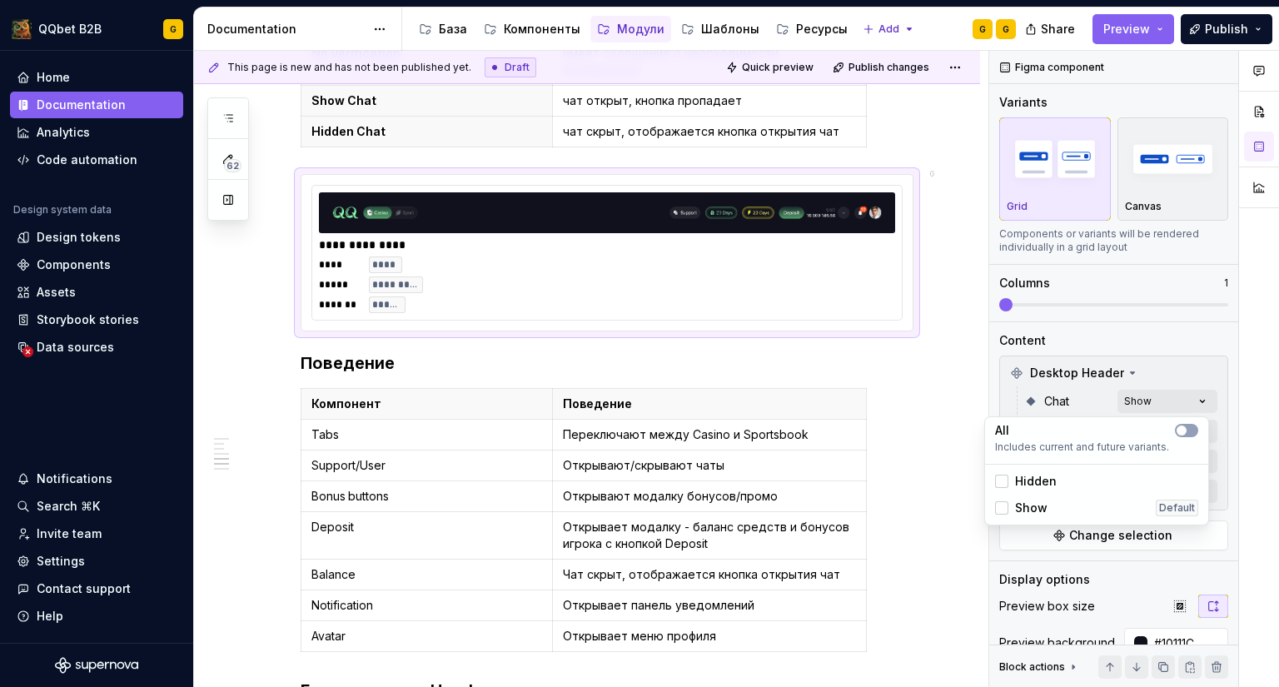
click at [1035, 502] on span "Show" at bounding box center [1031, 508] width 32 height 17
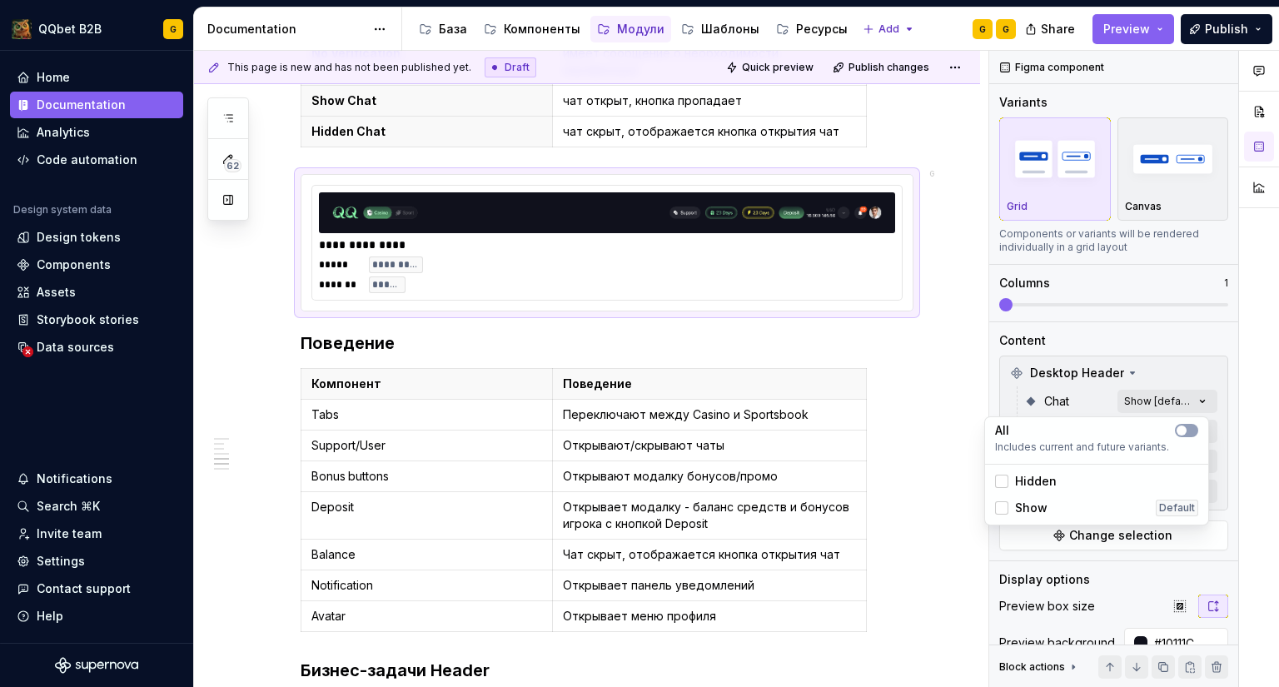
click at [1043, 487] on span "Hidden" at bounding box center [1036, 481] width 42 height 17
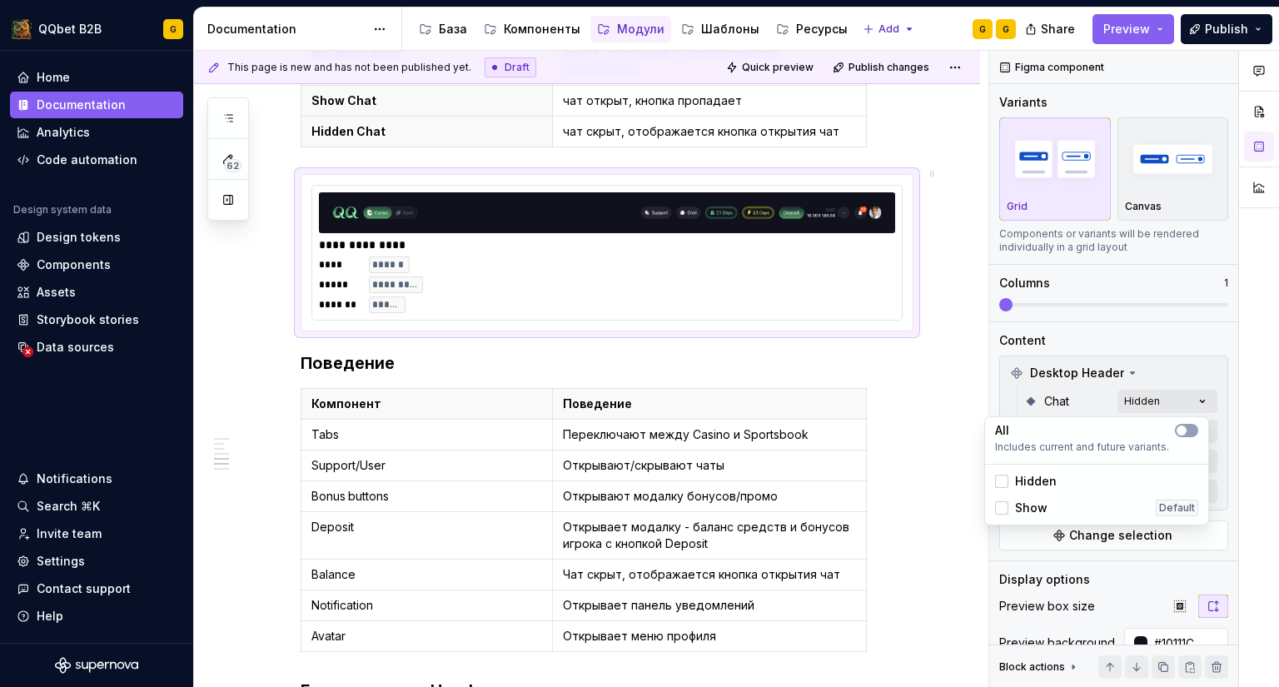
click at [1172, 379] on div "Comments Open comments No comments yet Select ‘Comment’ from the block context …" at bounding box center [1135, 369] width 290 height 637
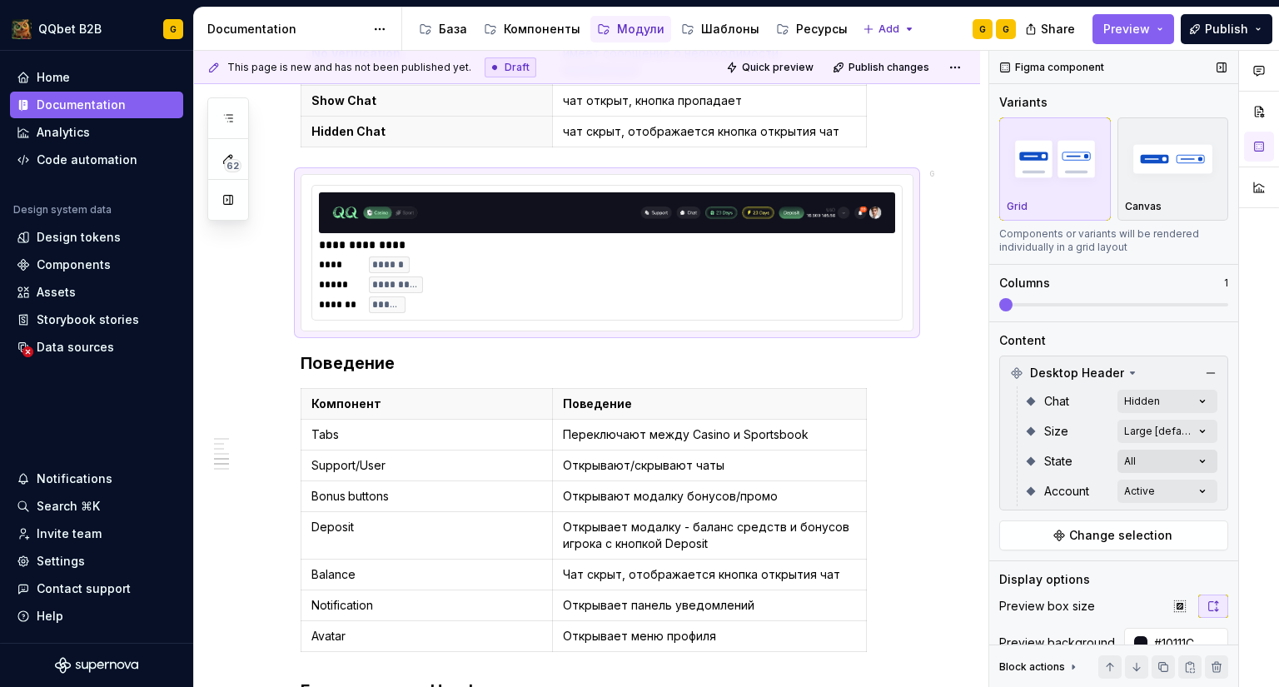
click at [1149, 451] on div "Comments Open comments No comments yet Select ‘Comment’ from the block context …" at bounding box center [1135, 369] width 290 height 637
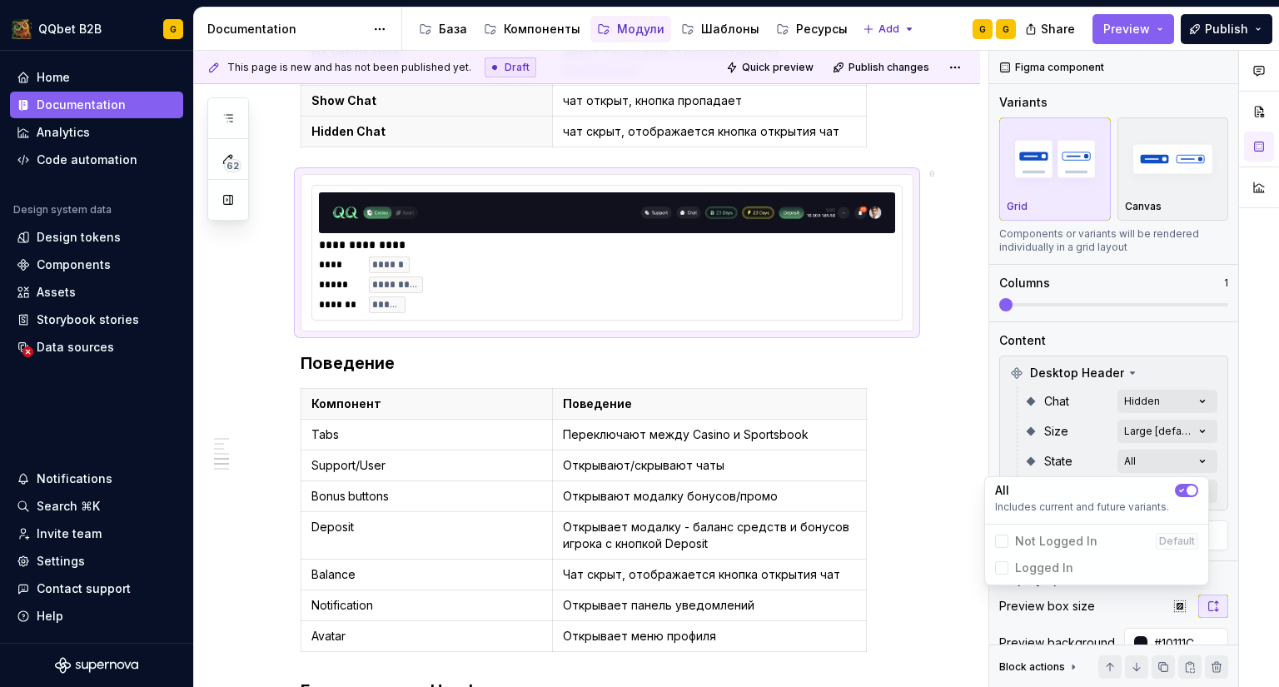
click at [1190, 487] on span "button" at bounding box center [1192, 491] width 10 height 10
click at [1036, 536] on span "Not Logged In" at bounding box center [1056, 541] width 82 height 17
click at [1027, 561] on span "Logged In" at bounding box center [1044, 568] width 58 height 17
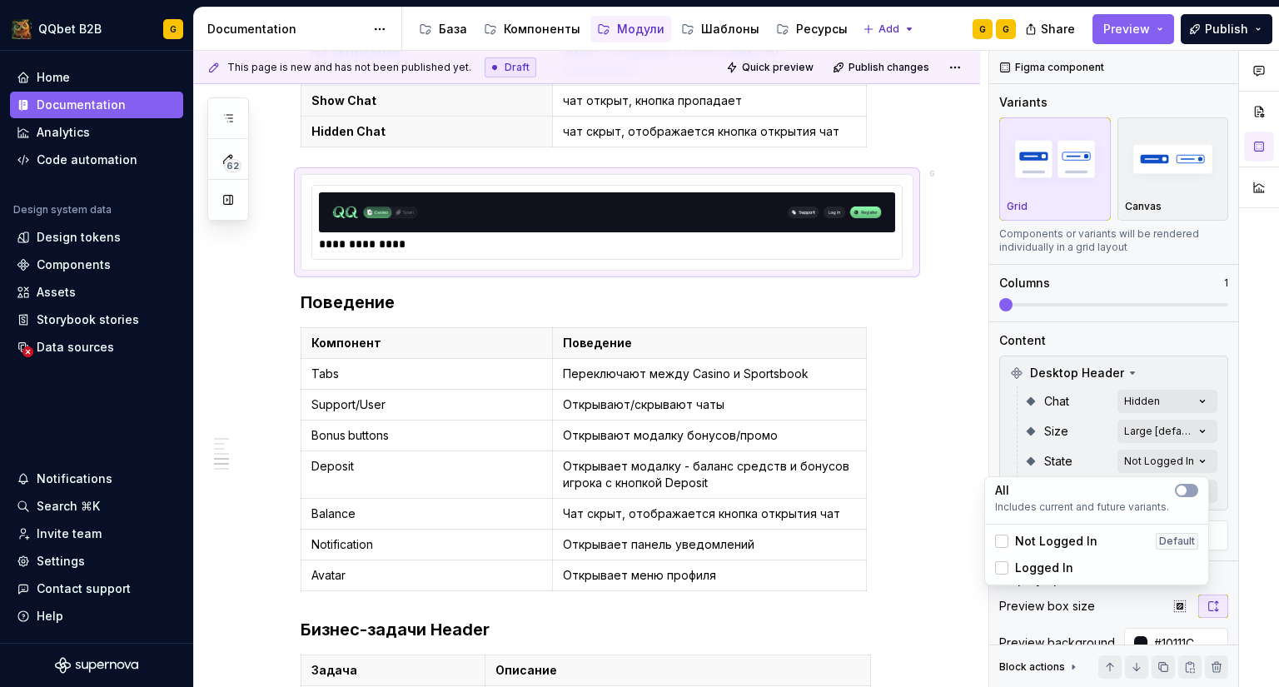
click at [1027, 561] on span "Logged In" at bounding box center [1044, 568] width 58 height 17
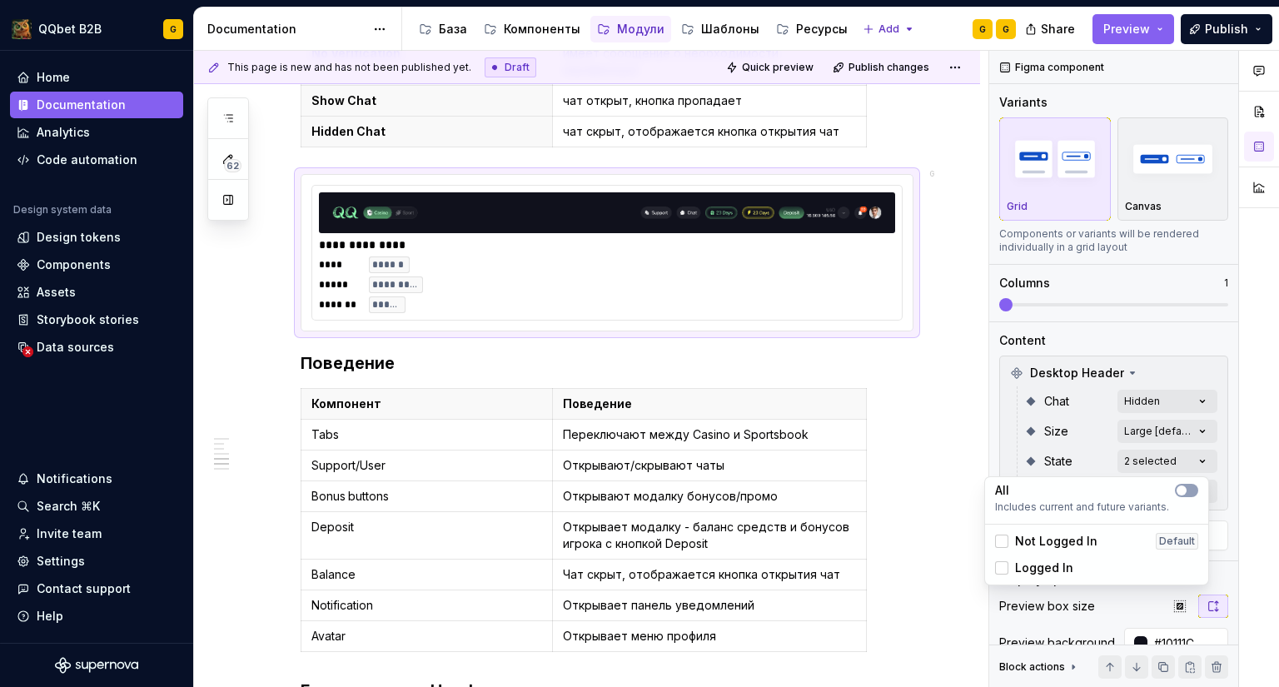
click at [1027, 561] on span "Logged In" at bounding box center [1044, 568] width 58 height 17
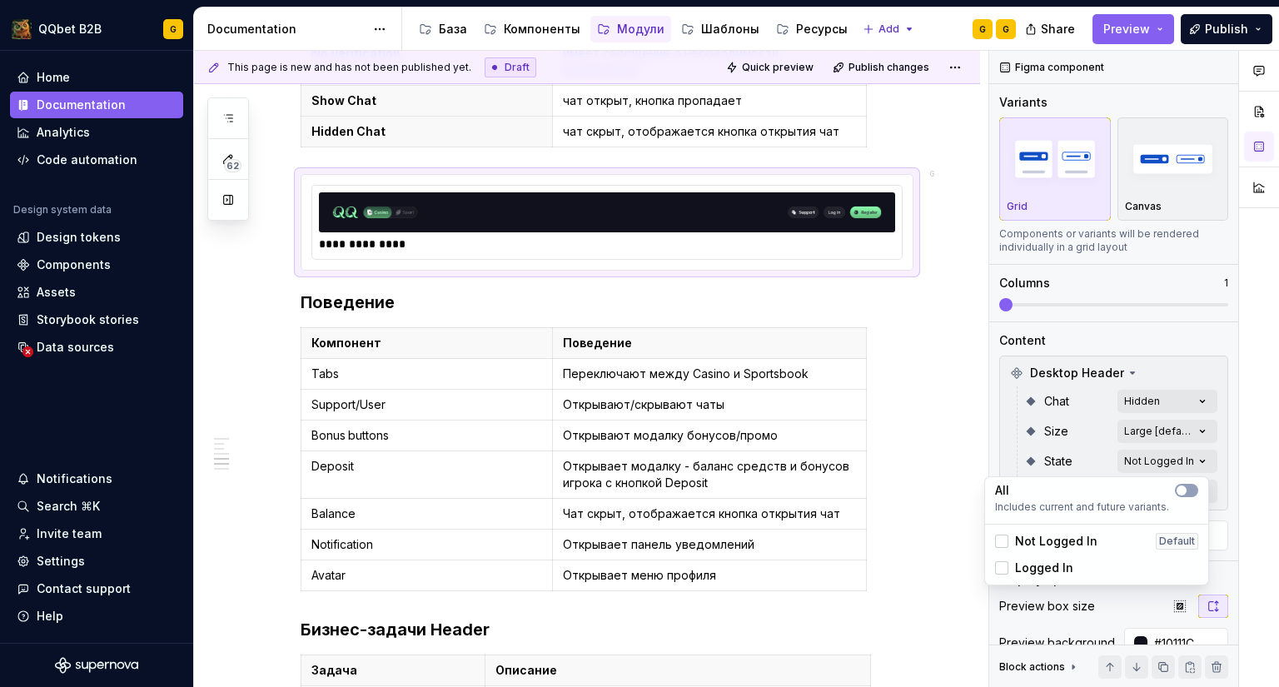
click at [1027, 561] on span "Logged In" at bounding box center [1044, 568] width 58 height 17
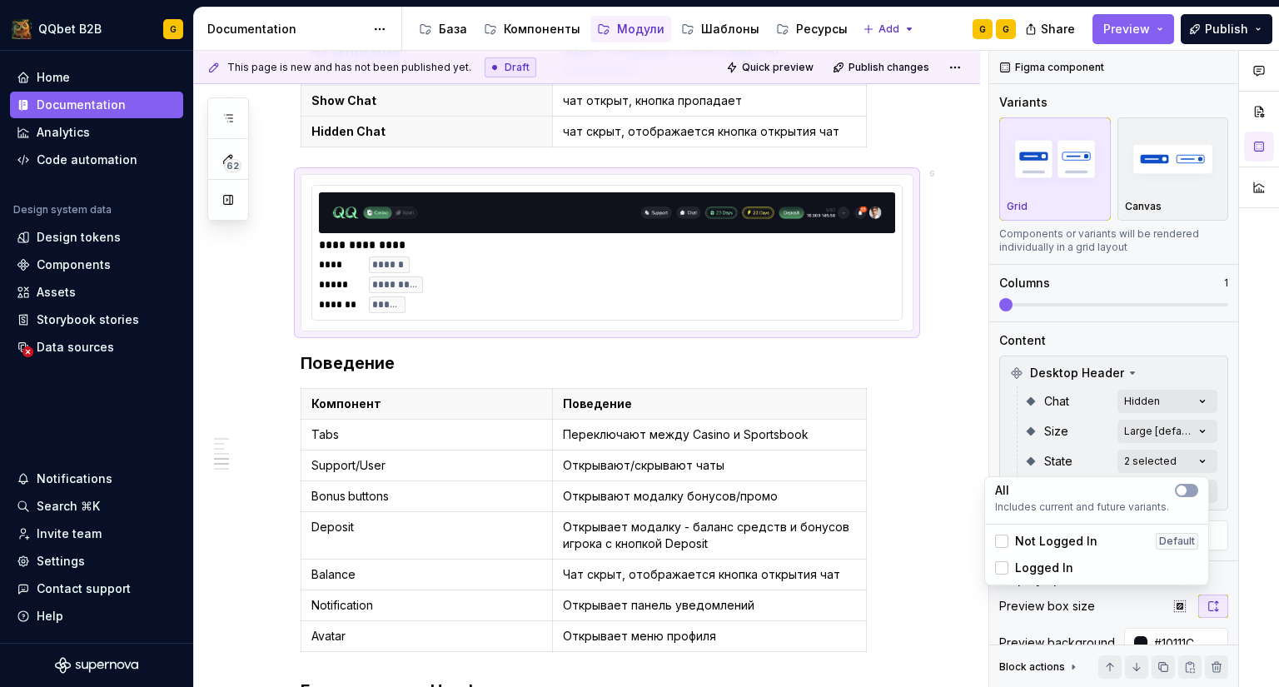
click at [1027, 561] on span "Logged In" at bounding box center [1044, 568] width 58 height 17
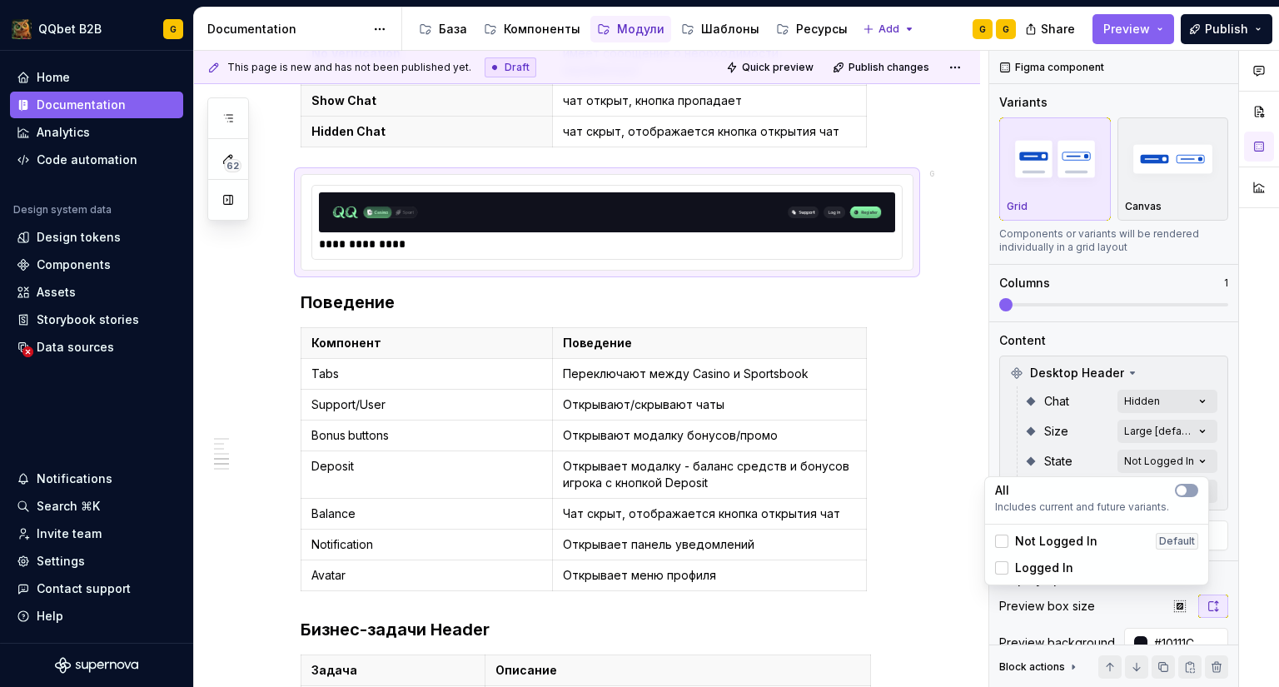
click at [1077, 456] on div "Comments Open comments No comments yet Select ‘Comment’ from the block context …" at bounding box center [1135, 369] width 290 height 637
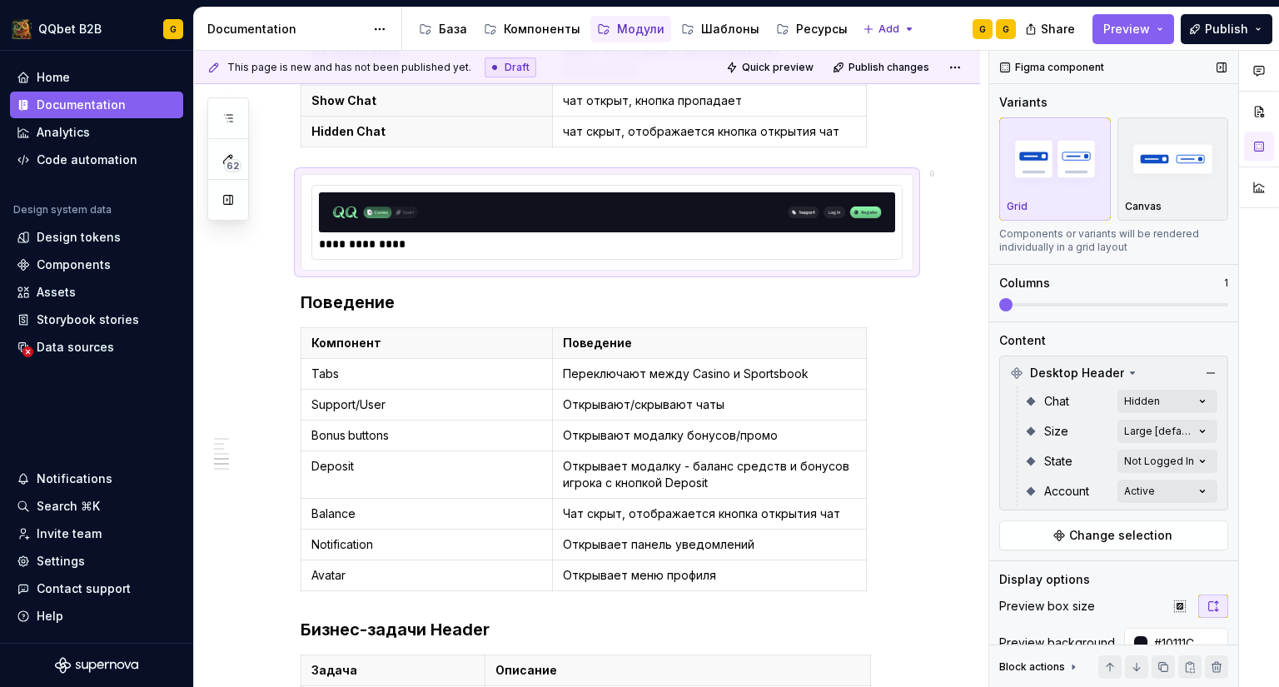
click at [1013, 310] on span at bounding box center [1006, 304] width 13 height 13
click at [1033, 306] on span at bounding box center [1114, 304] width 229 height 13
click at [1146, 480] on div "Comments Open comments No comments yet Select ‘Comment’ from the block context …" at bounding box center [1135, 369] width 290 height 637
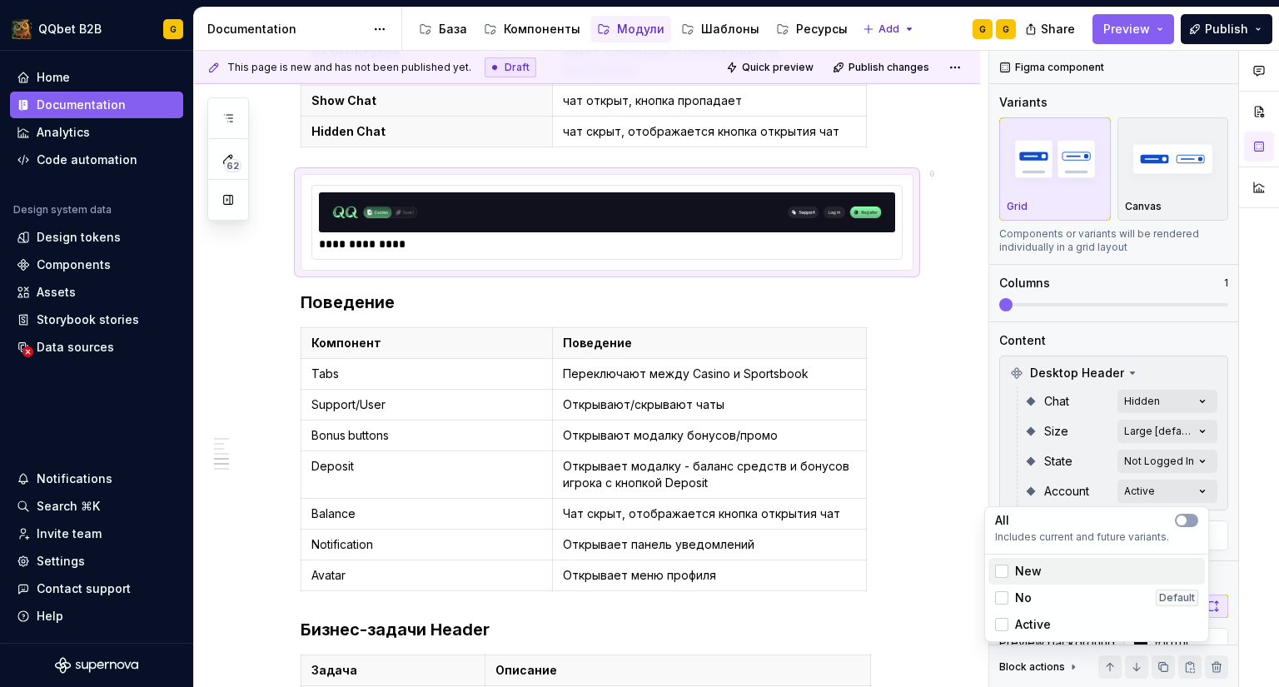
click at [1055, 574] on div "New" at bounding box center [1096, 571] width 203 height 17
click at [1030, 595] on span "No" at bounding box center [1023, 598] width 17 height 17
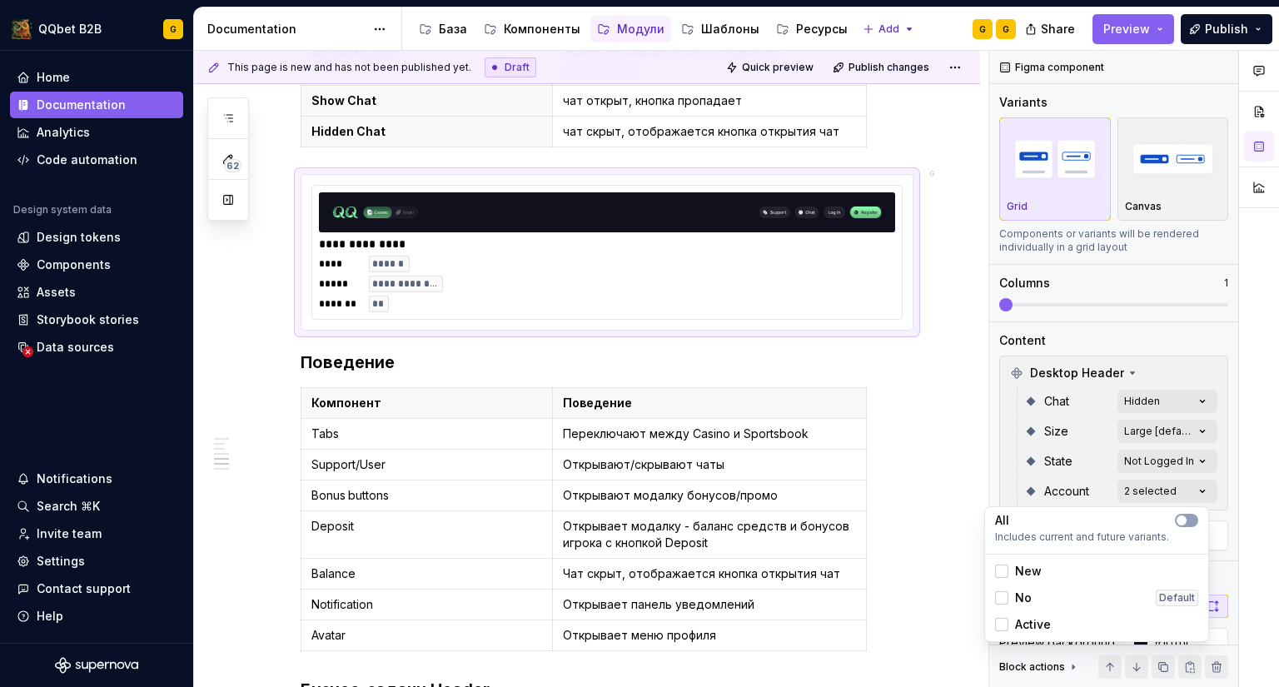
click at [1030, 595] on span "No" at bounding box center [1023, 598] width 17 height 17
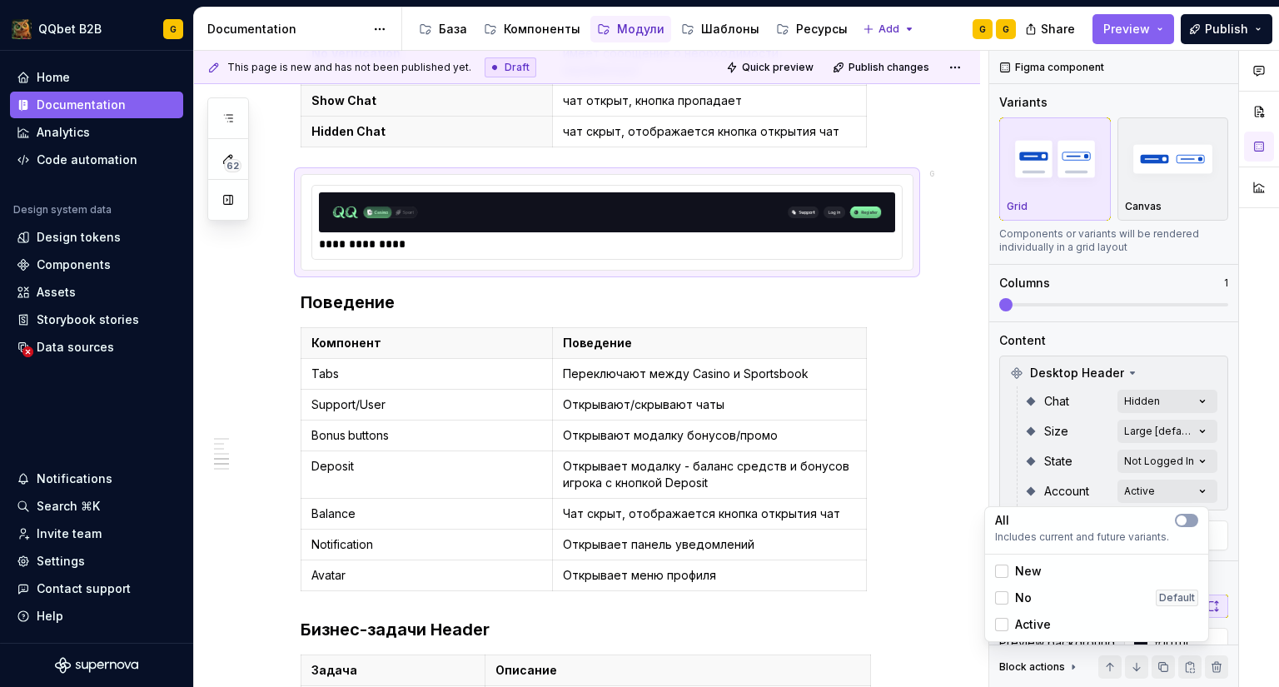
click at [1030, 595] on span "No" at bounding box center [1023, 598] width 17 height 17
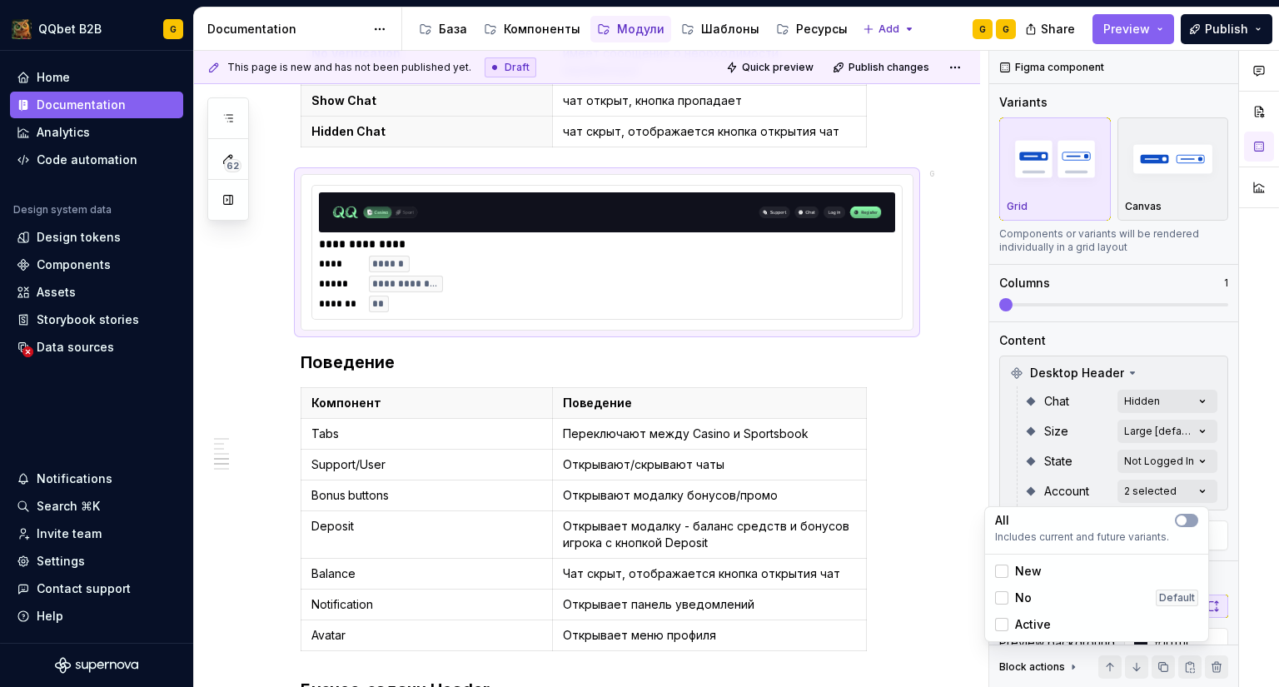
click at [1030, 595] on span "No" at bounding box center [1023, 598] width 17 height 17
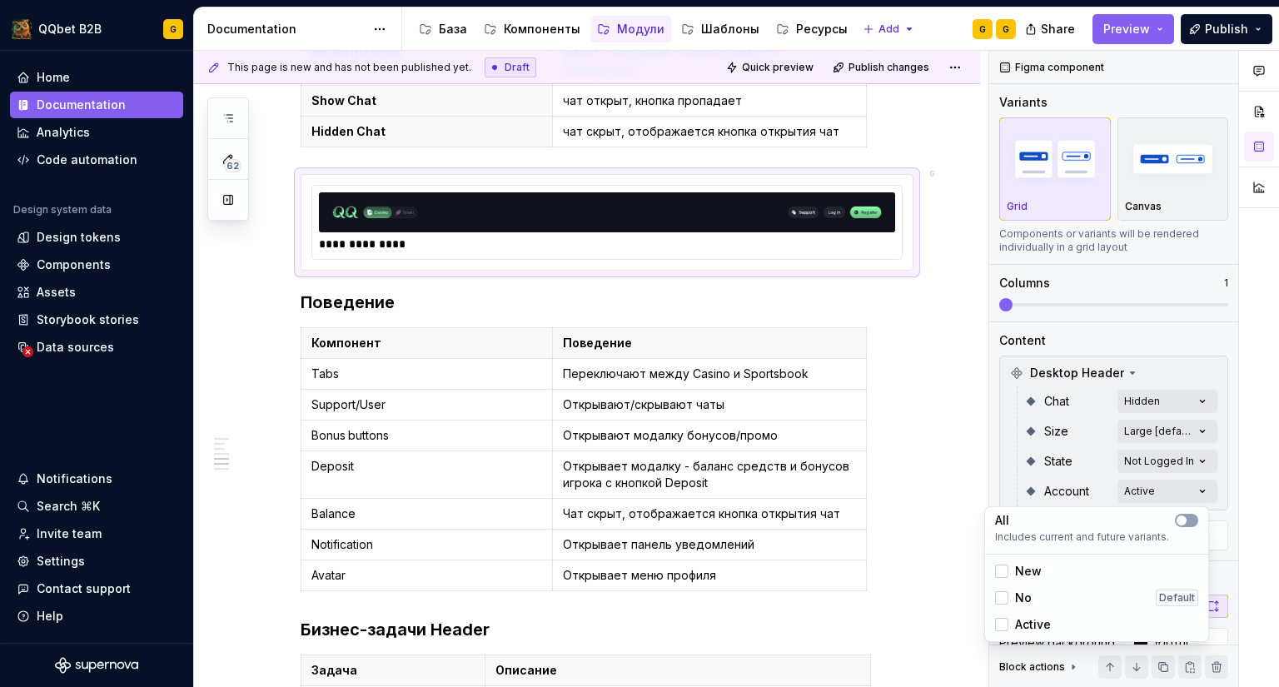
click at [1127, 463] on div "Comments Open comments No comments yet Select ‘Comment’ from the block context …" at bounding box center [1135, 369] width 290 height 637
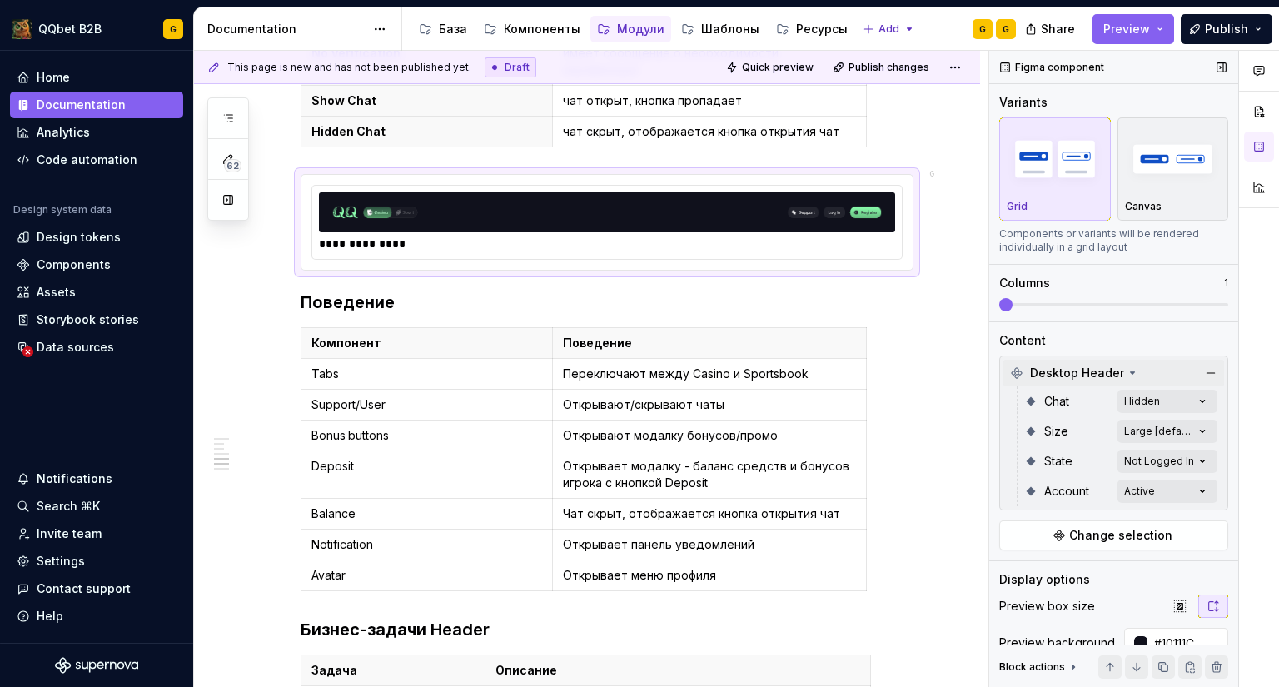
click at [1127, 374] on icon at bounding box center [1132, 373] width 13 height 13
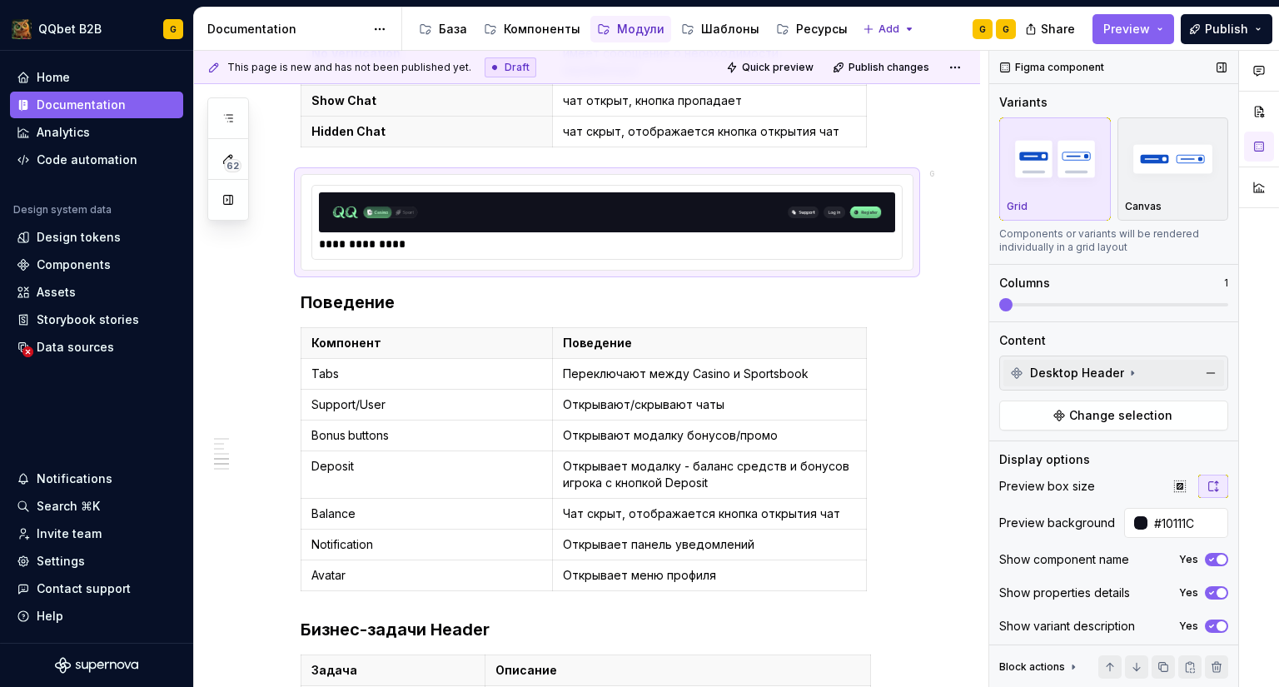
click at [1127, 374] on icon at bounding box center [1132, 373] width 13 height 13
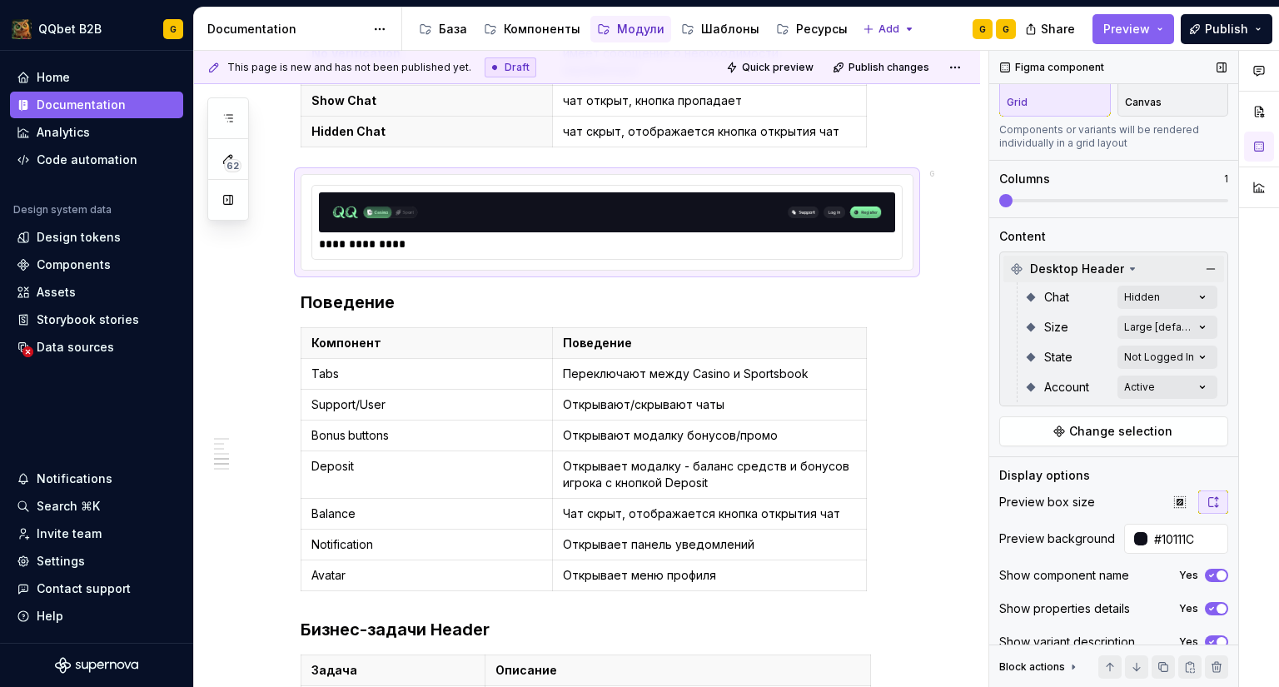
scroll to position [123, 0]
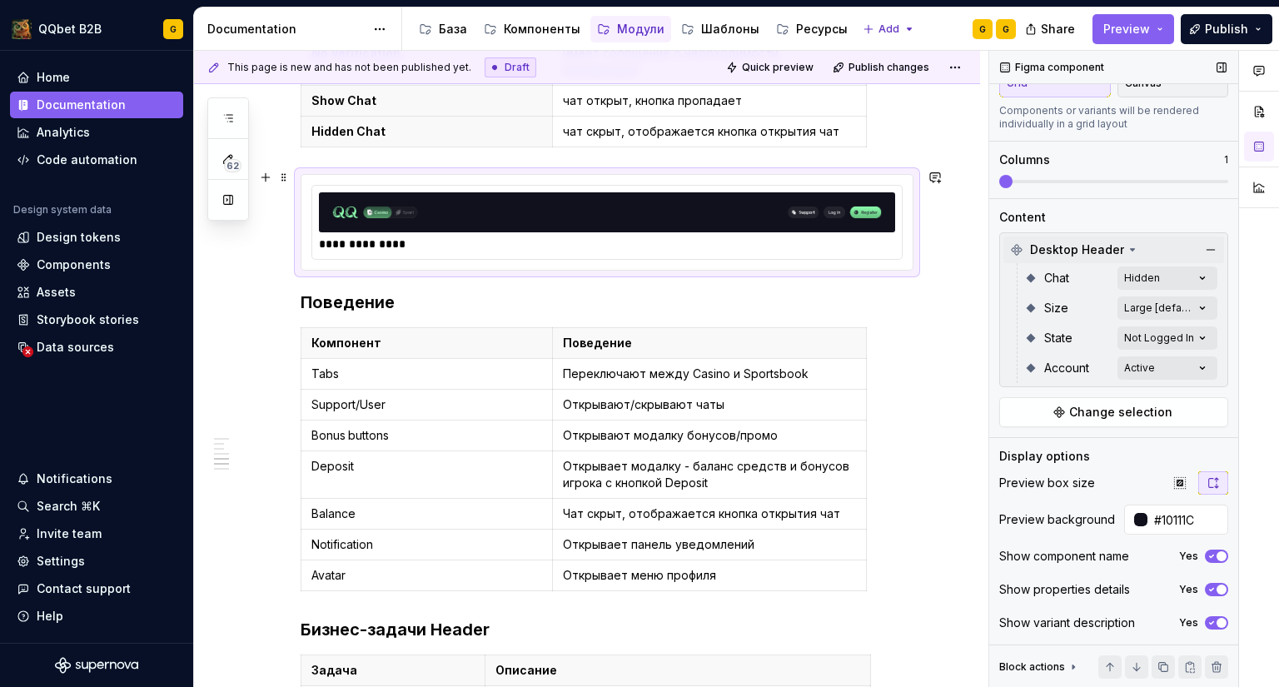
click at [885, 241] on div "**********" at bounding box center [607, 244] width 576 height 17
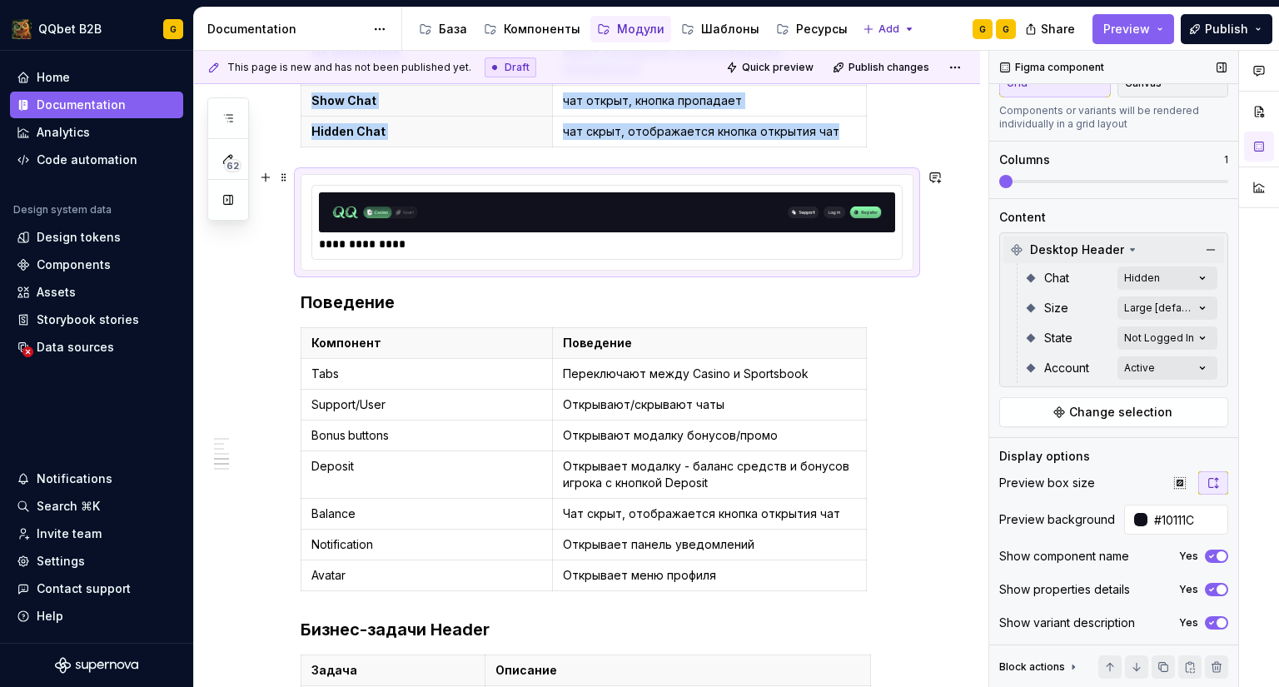
click at [929, 256] on div "**********" at bounding box center [587, 148] width 786 height 3176
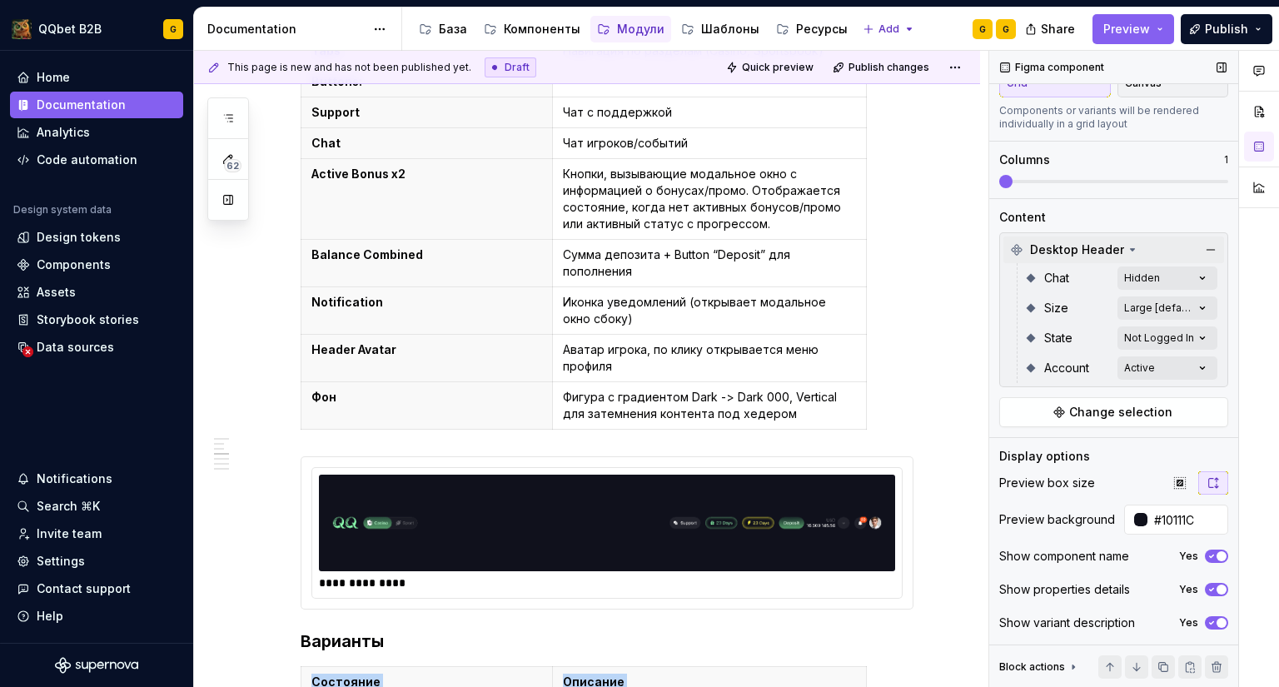
scroll to position [1000, 0]
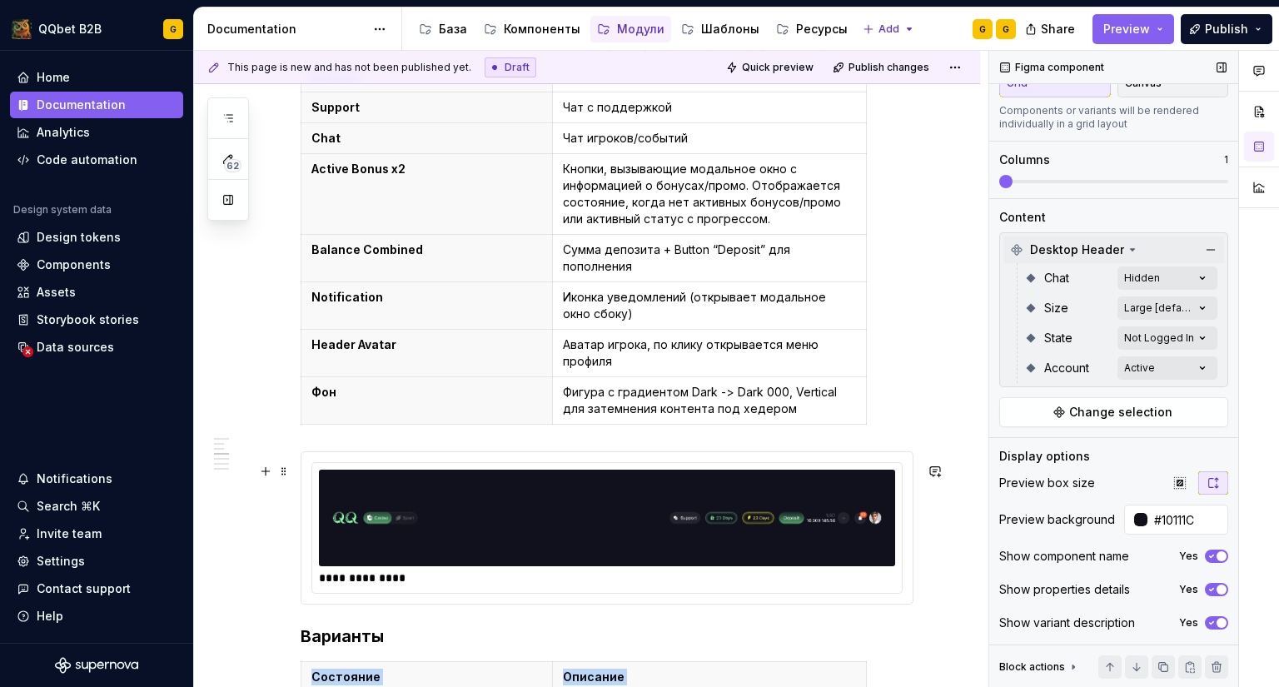
click at [707, 516] on img at bounding box center [607, 517] width 563 height 83
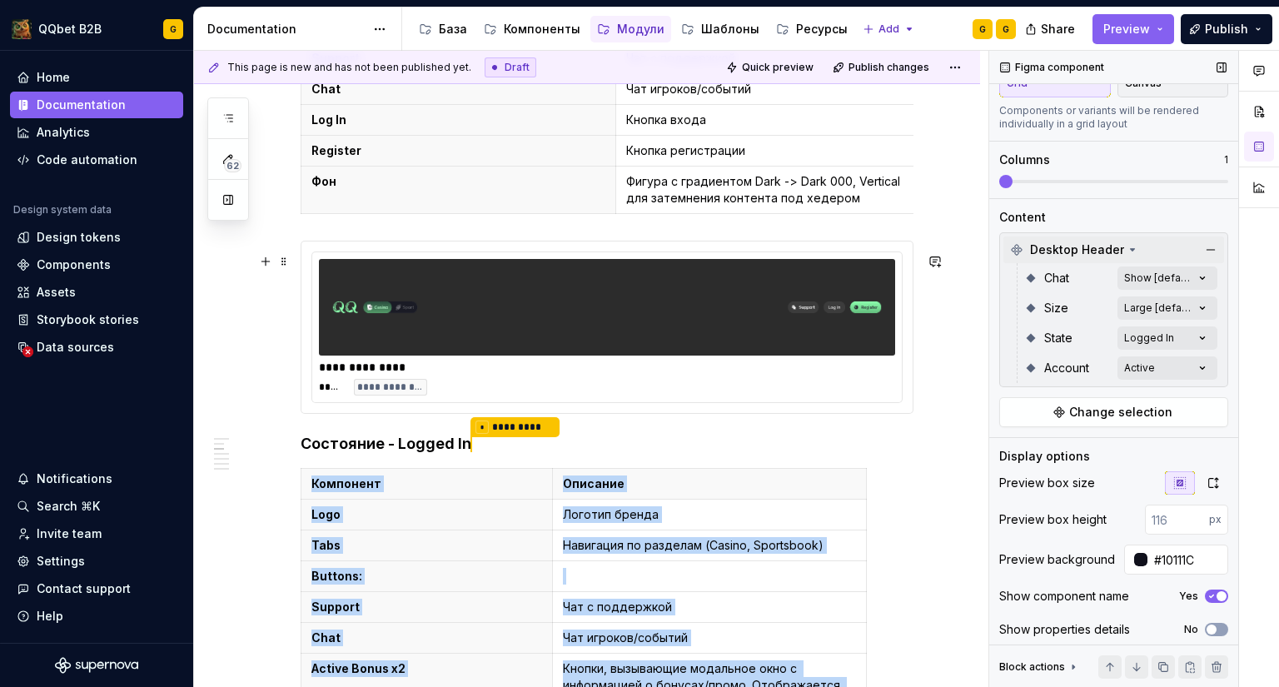
click at [708, 344] on img at bounding box center [607, 307] width 563 height 83
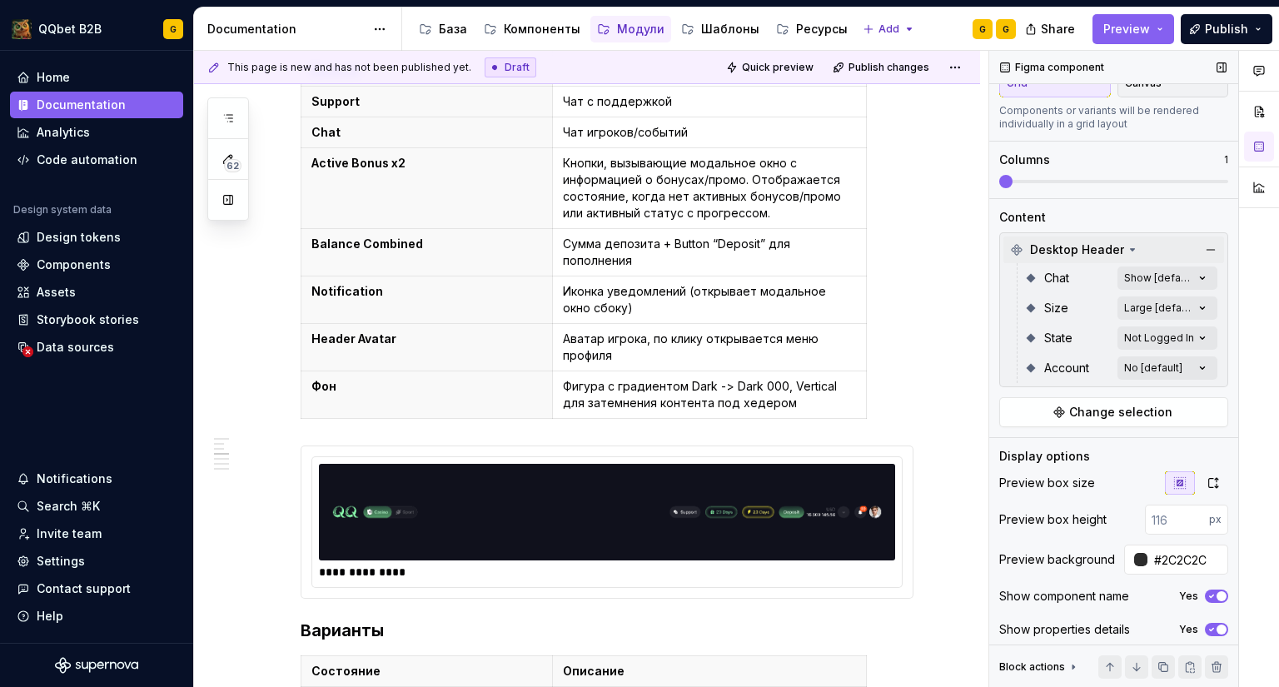
scroll to position [1166, 0]
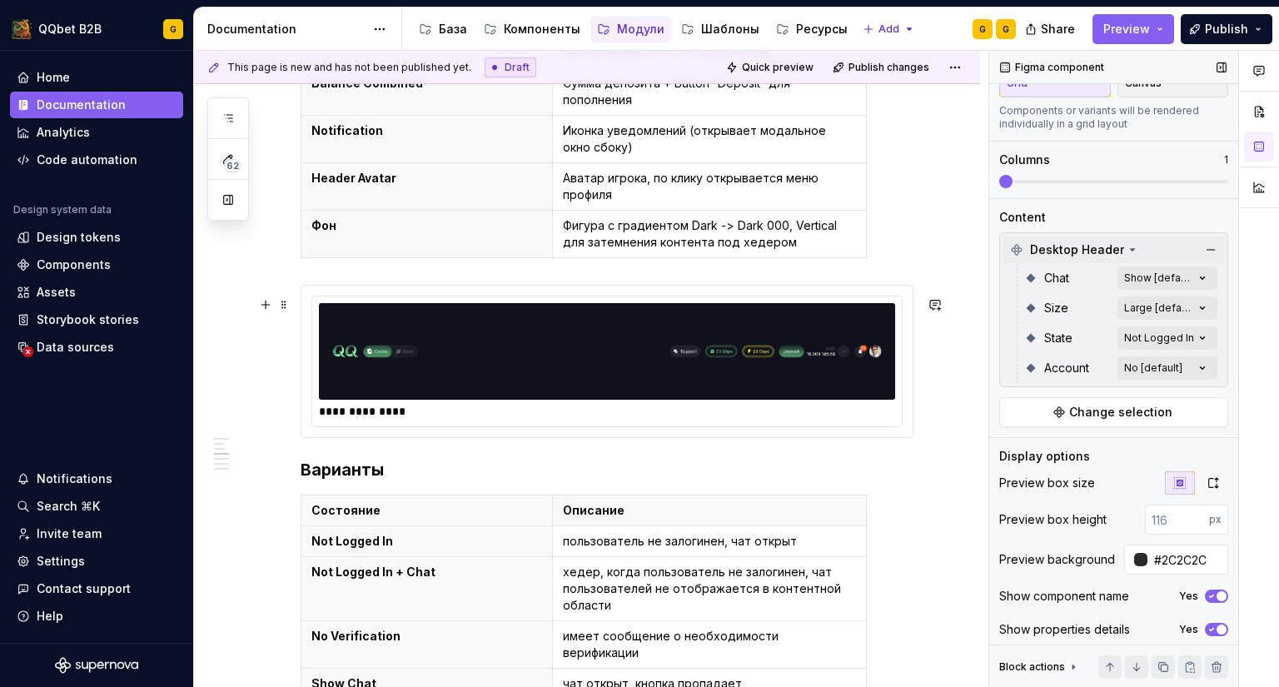
click at [734, 367] on img at bounding box center [607, 351] width 563 height 83
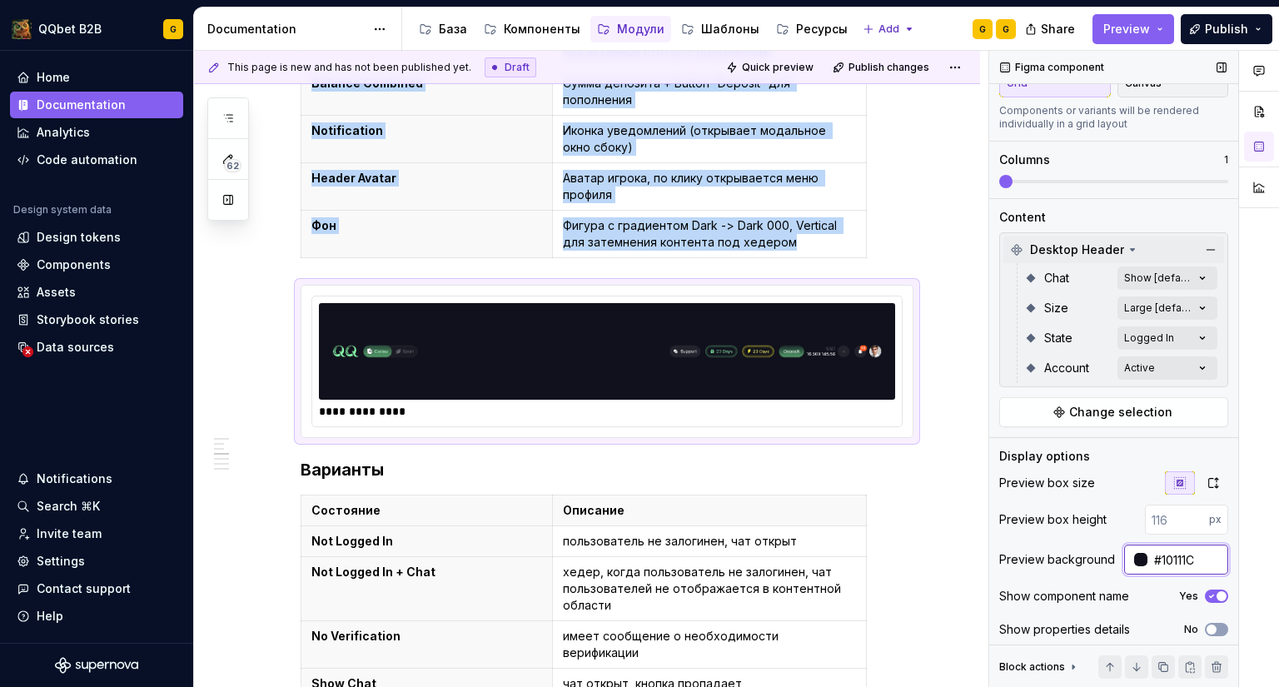
click at [1182, 567] on input "#10111C" at bounding box center [1188, 560] width 81 height 30
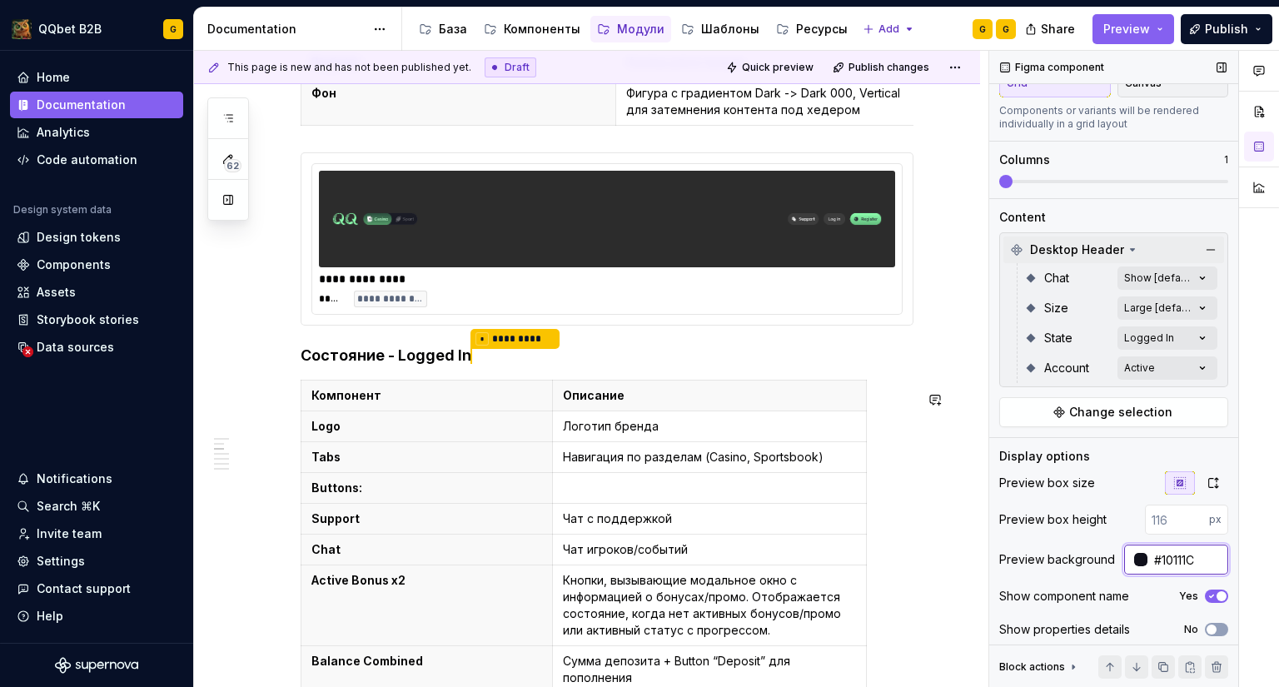
scroll to position [583, 0]
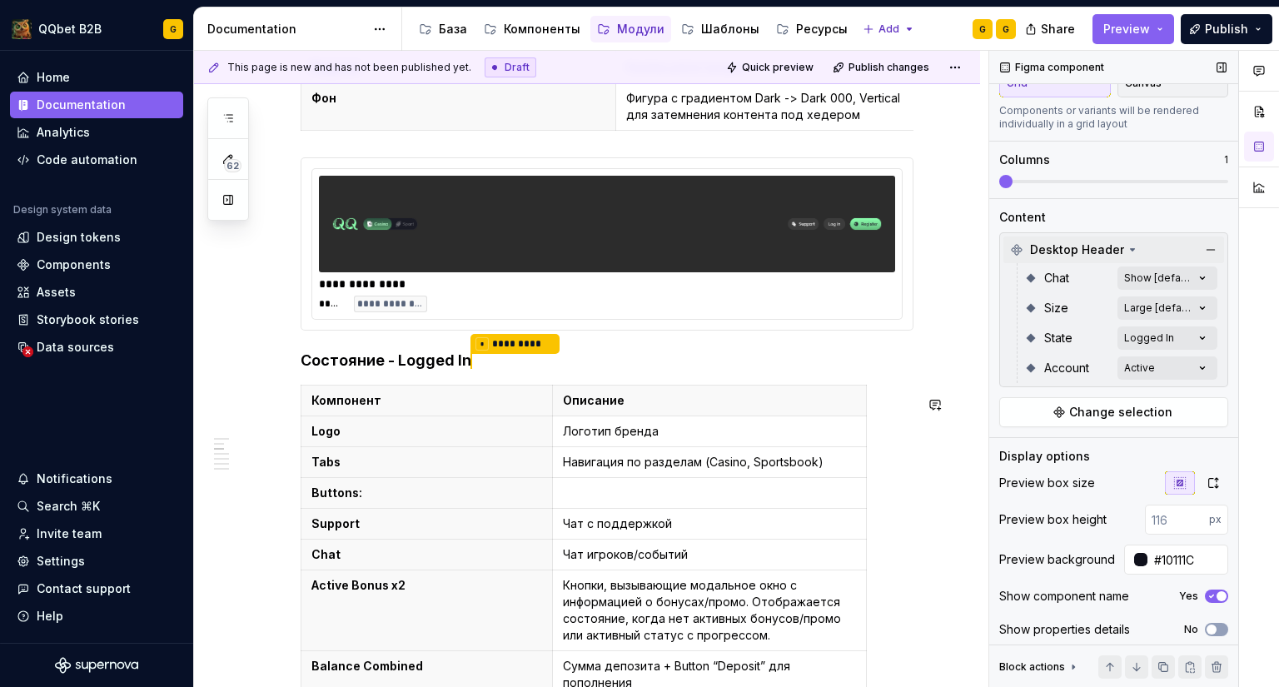
click at [651, 225] on img at bounding box center [607, 223] width 563 height 83
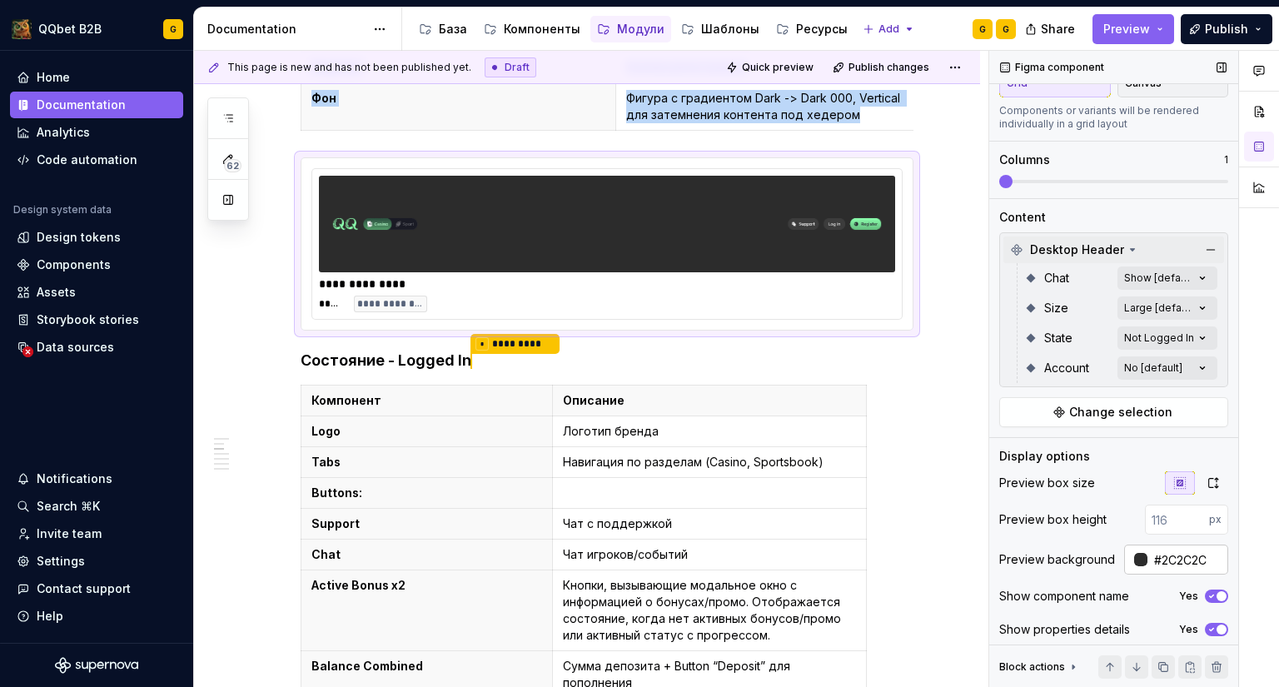
click at [1186, 558] on input "#2C2C2C" at bounding box center [1188, 560] width 81 height 30
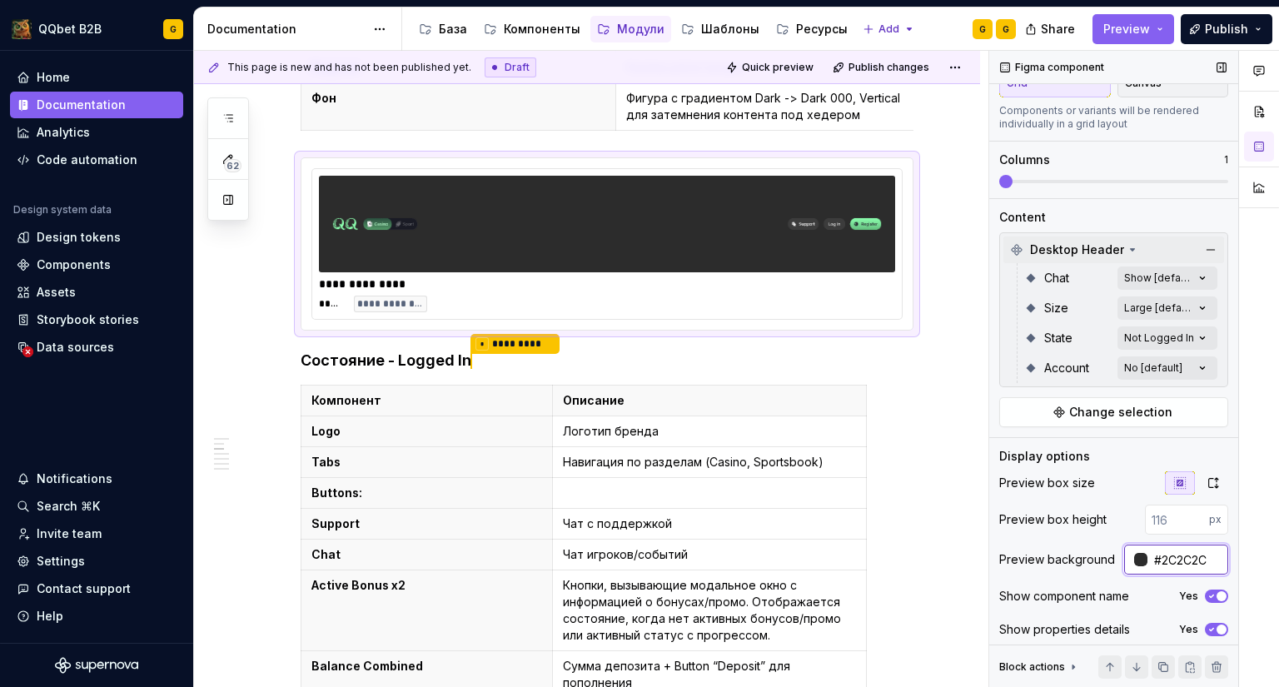
click at [1186, 558] on input "#2C2C2C" at bounding box center [1188, 560] width 81 height 30
paste input "10111"
type input "#10111C"
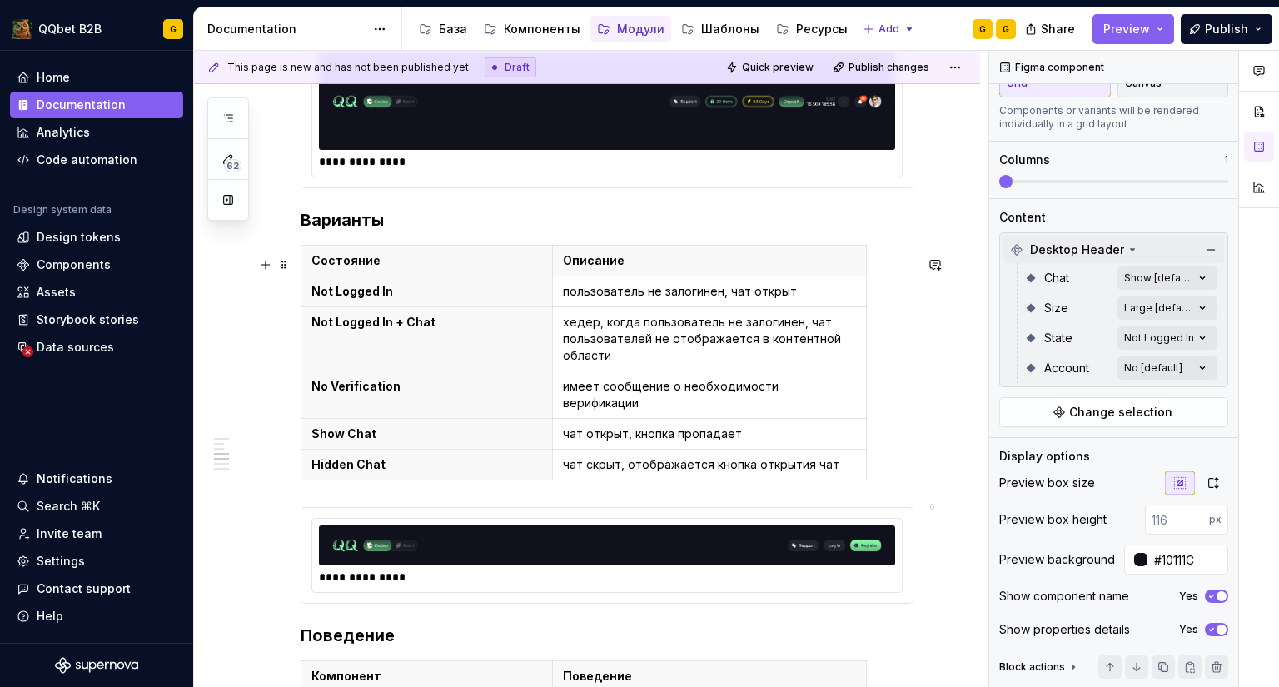
scroll to position [1583, 0]
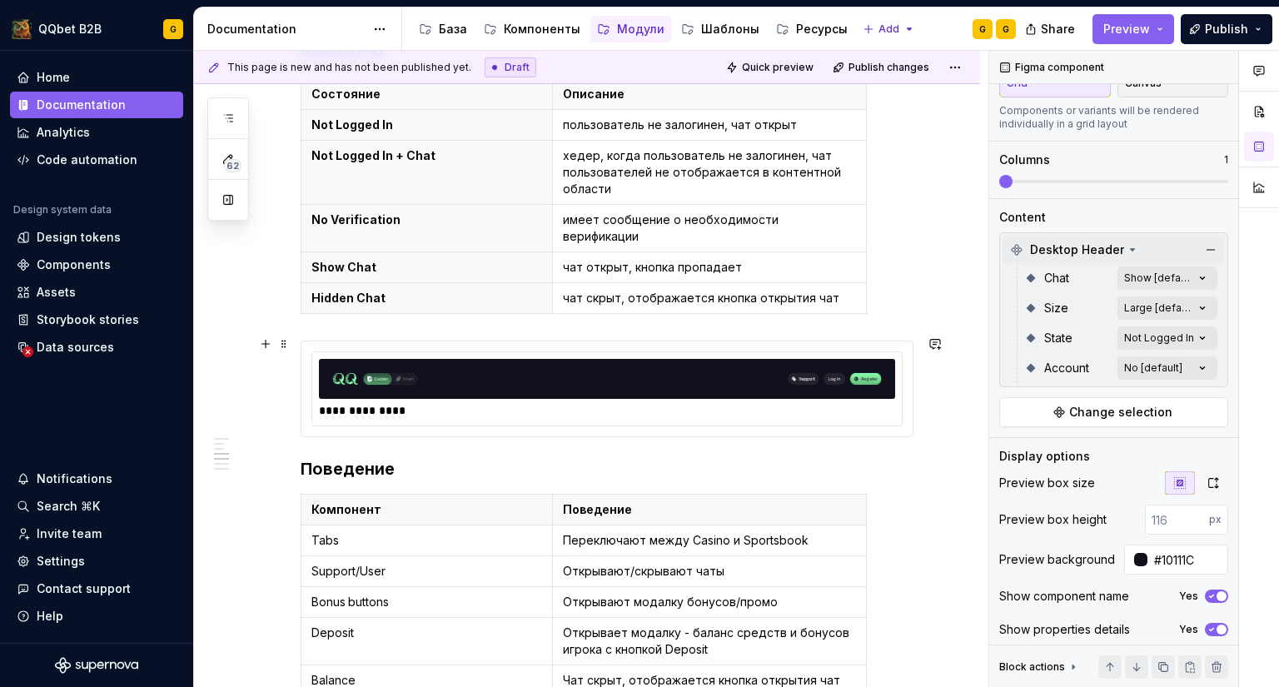
click at [640, 377] on img at bounding box center [607, 379] width 563 height 27
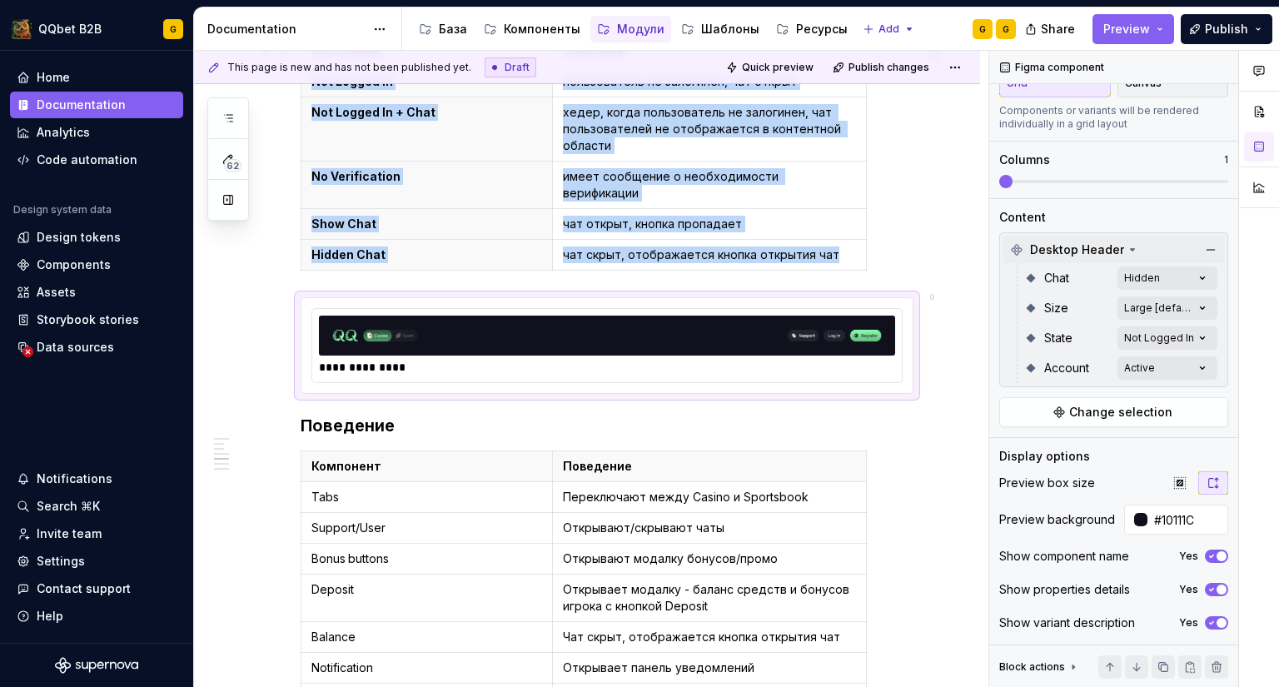
scroll to position [1666, 0]
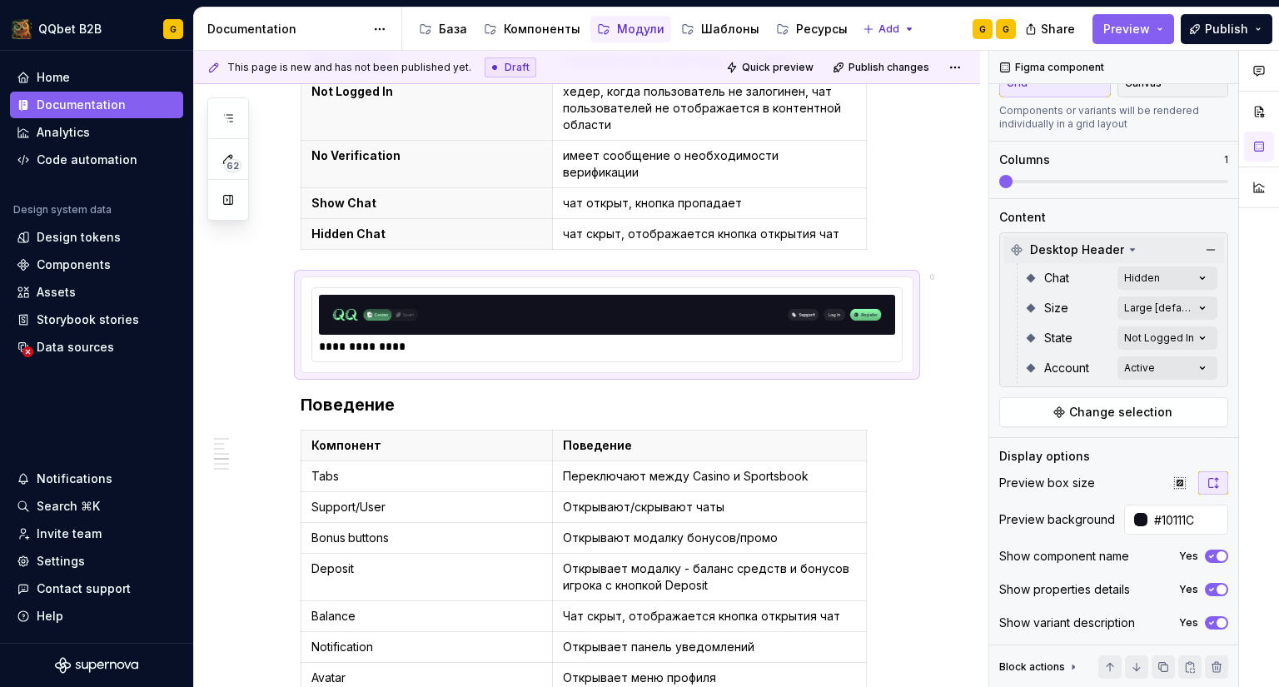
type textarea "*"
